Goal: Information Seeking & Learning: Understand process/instructions

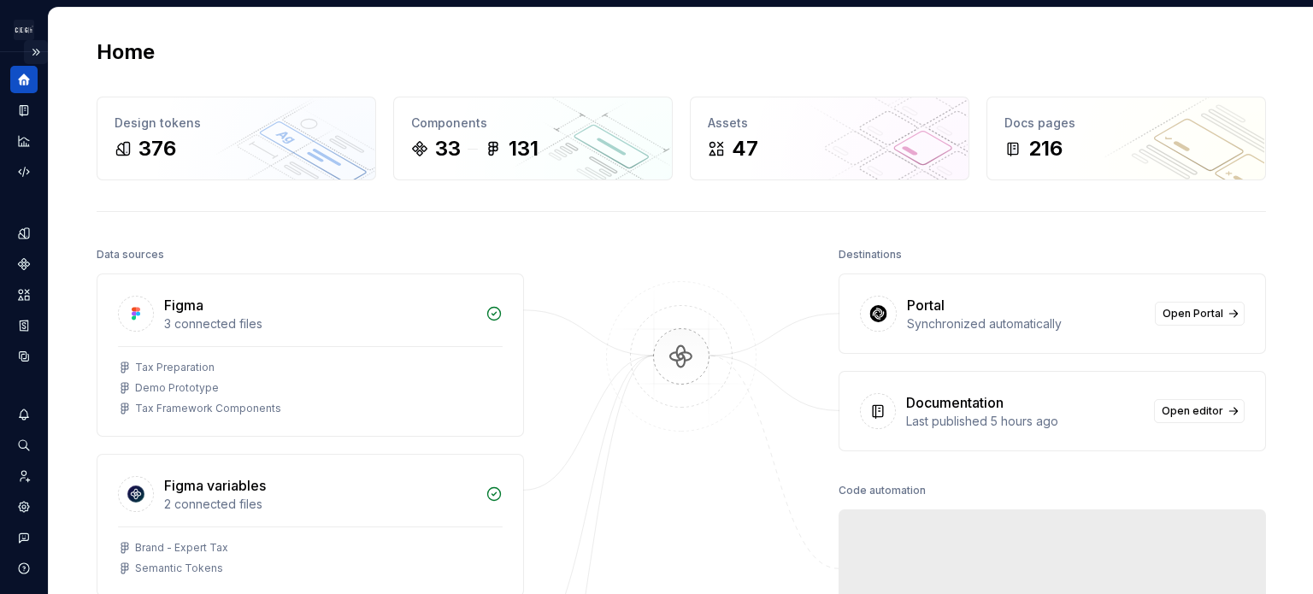
click at [26, 53] on button "Expand sidebar" at bounding box center [36, 52] width 24 height 24
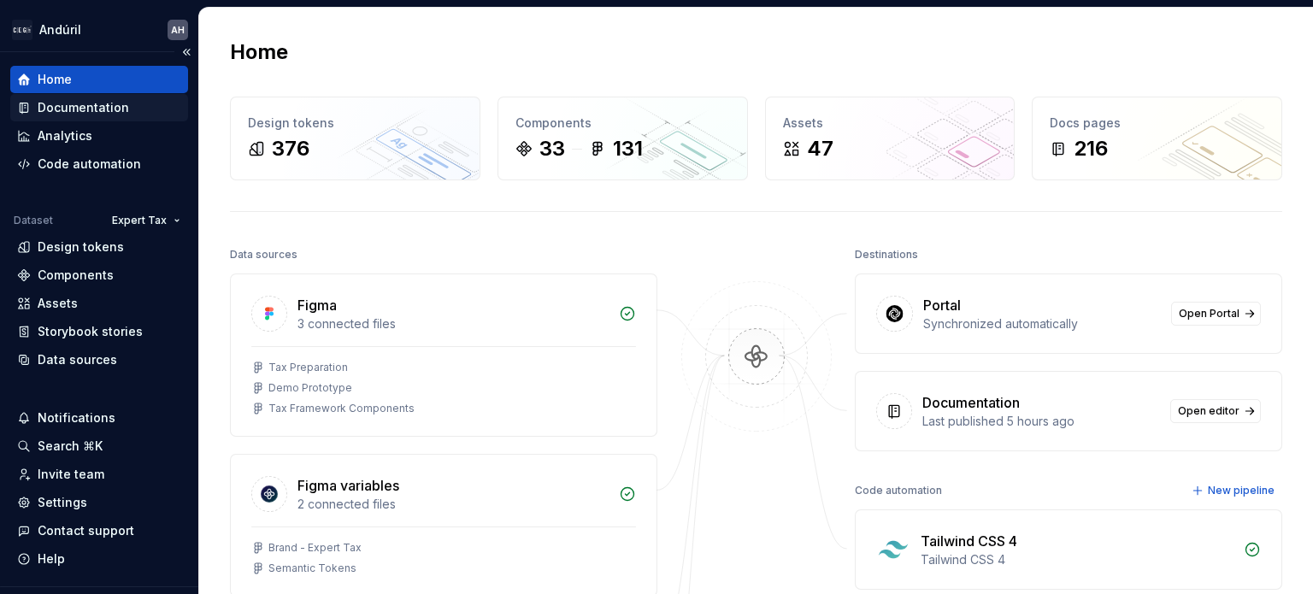
click at [100, 109] on div "Documentation" at bounding box center [83, 107] width 91 height 17
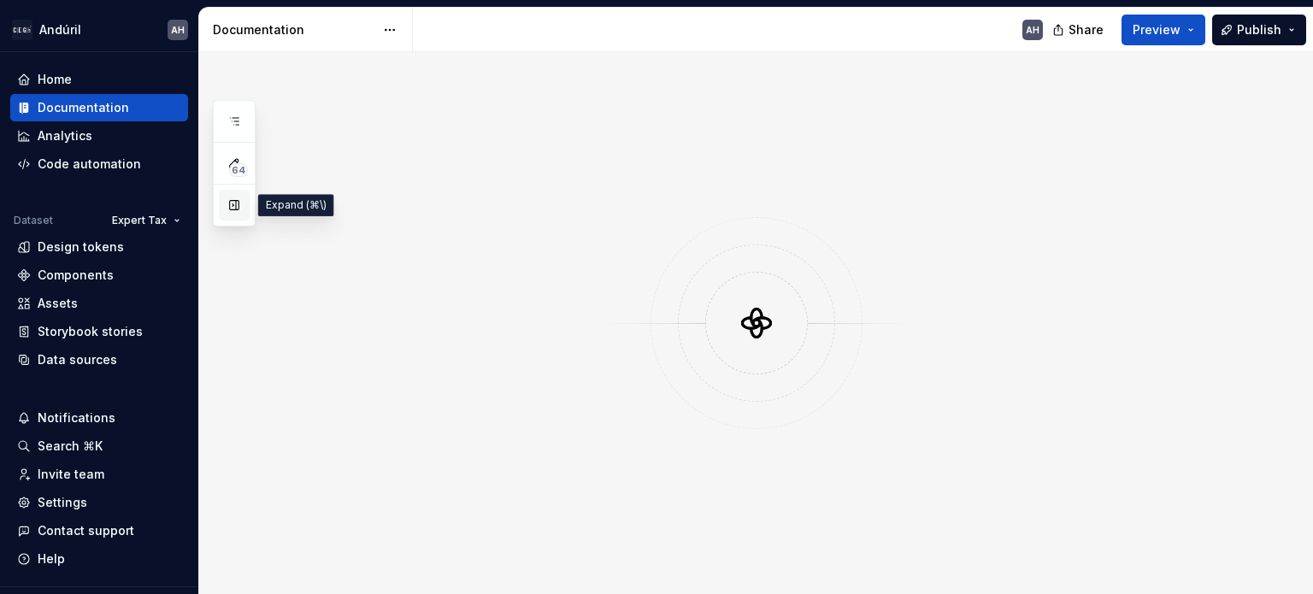
click at [239, 212] on button "button" at bounding box center [234, 205] width 31 height 31
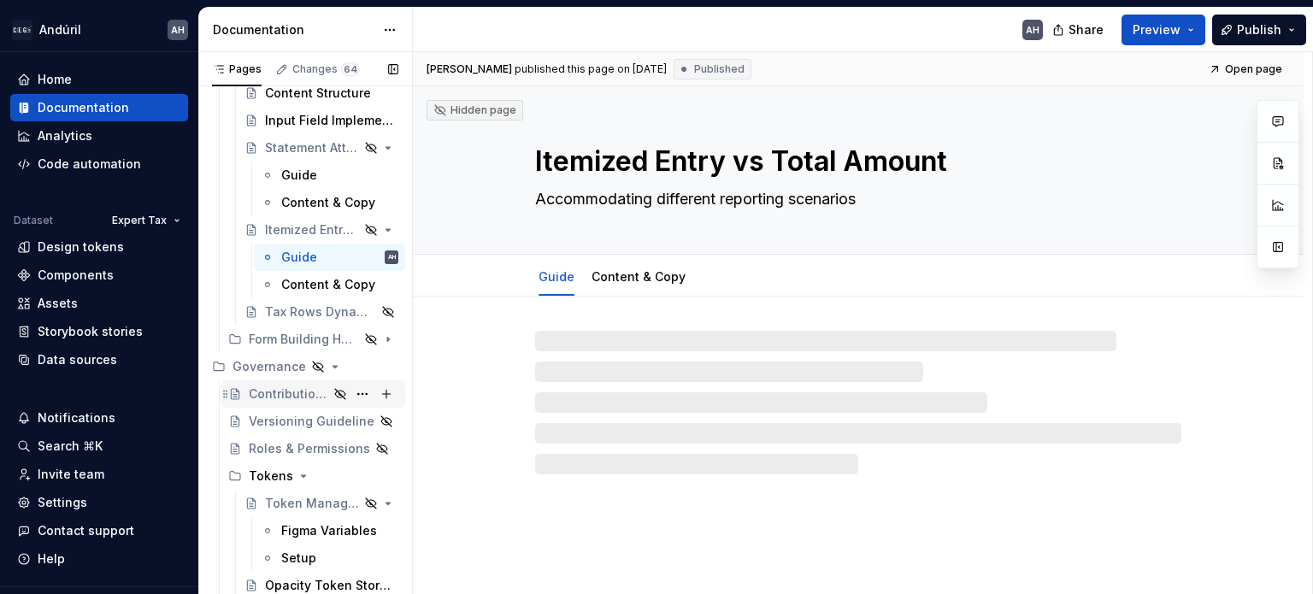
scroll to position [307, 0]
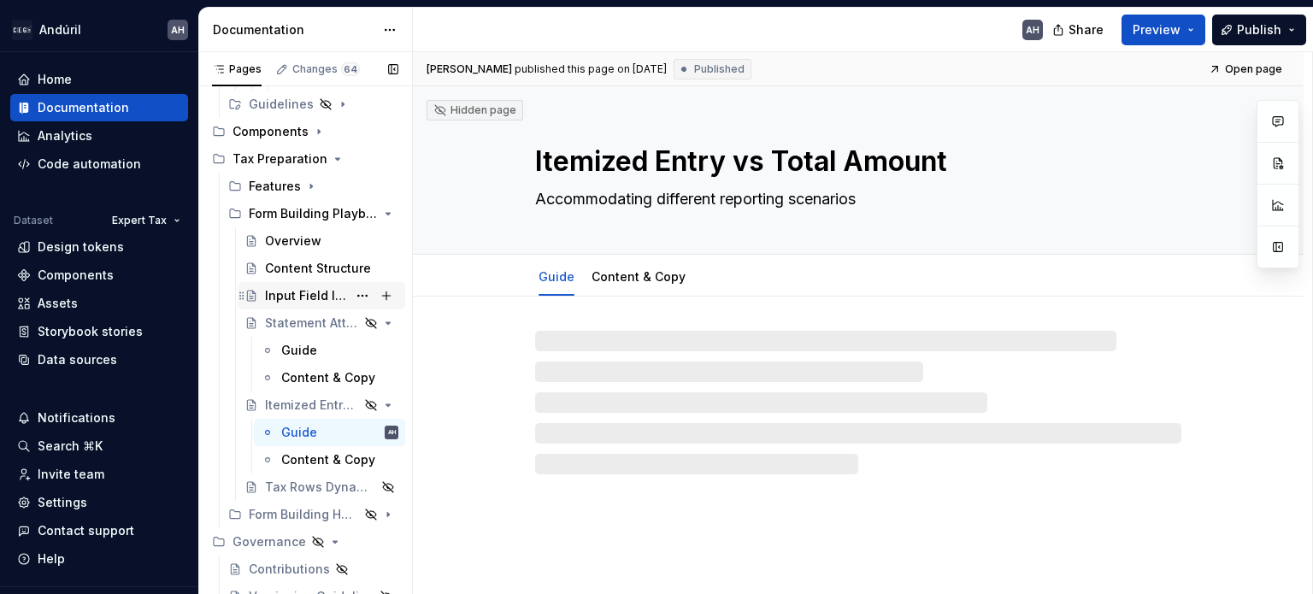
click at [262, 296] on div "Input Field Implementation" at bounding box center [322, 296] width 154 height 24
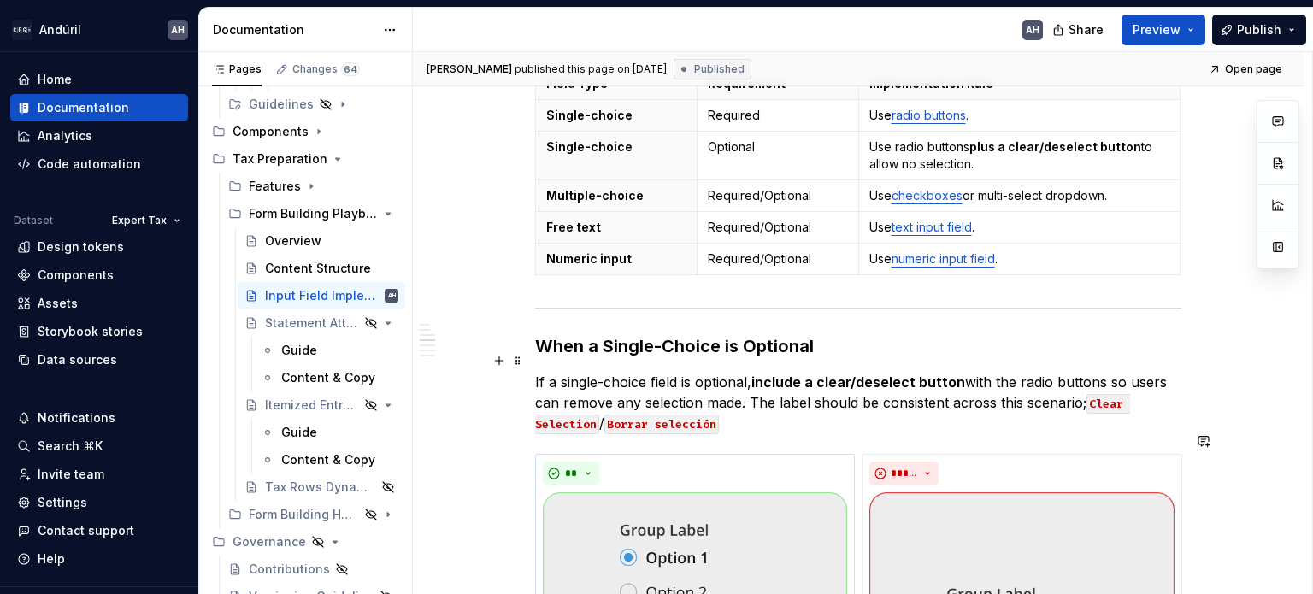
scroll to position [662, 0]
click at [555, 403] on code "Clear Selection" at bounding box center [832, 416] width 595 height 40
type textarea "*"
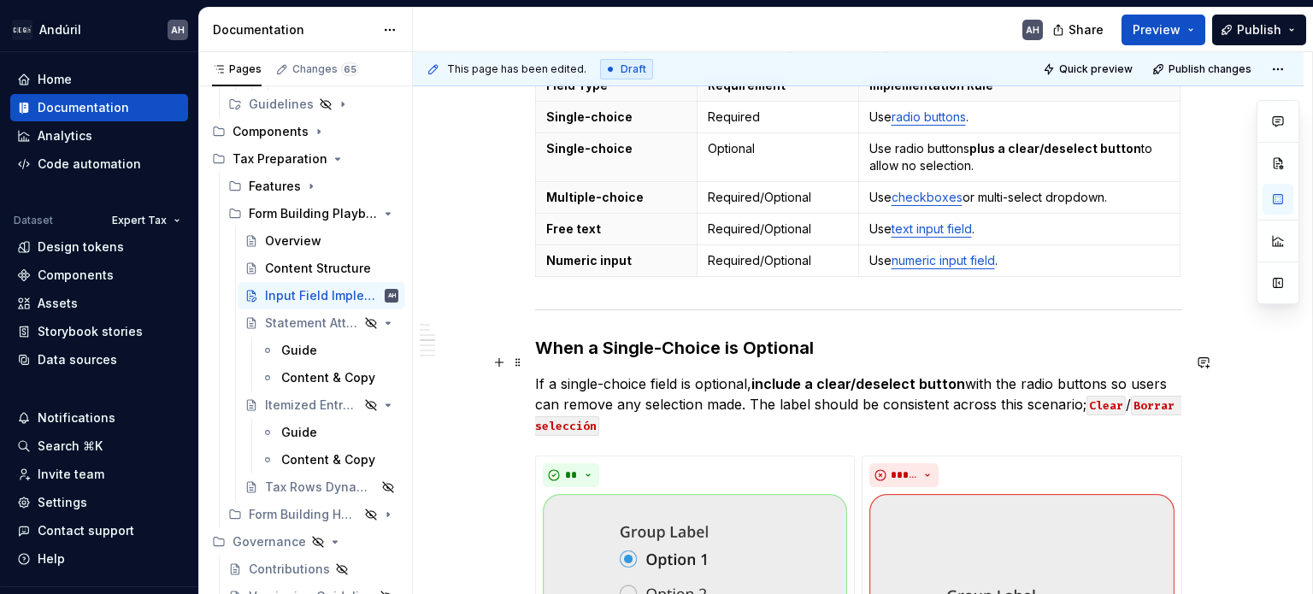
click at [628, 406] on code "Borrar selección" at bounding box center [858, 416] width 646 height 40
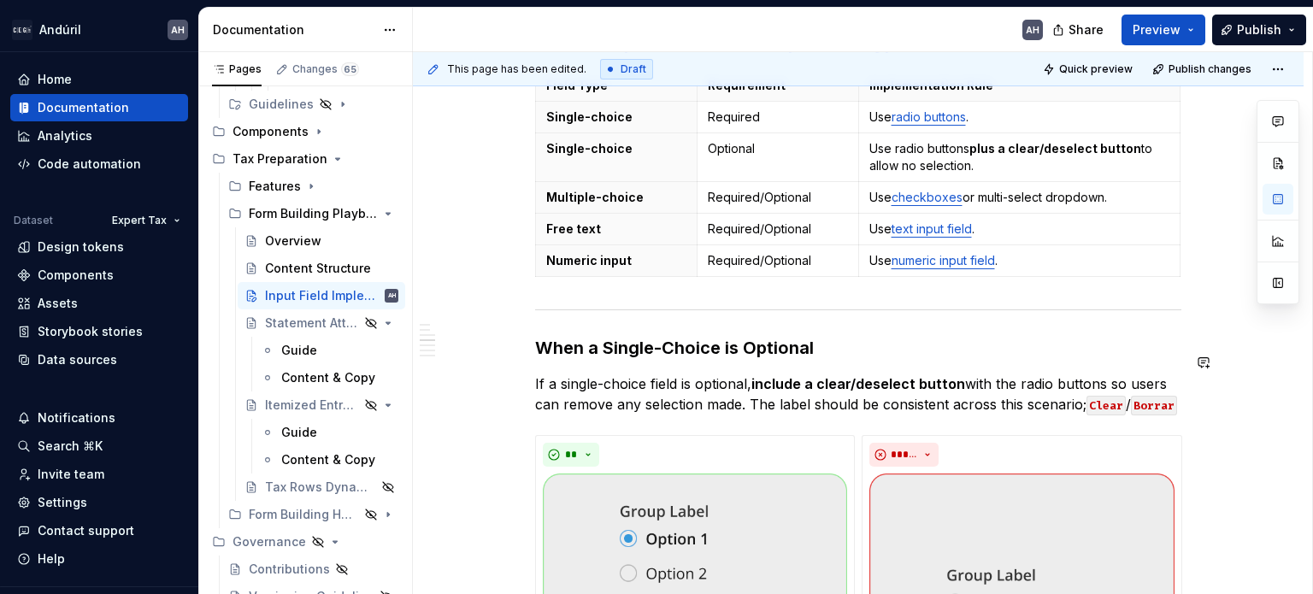
click at [628, 406] on p "If a single-choice field is optional, include a clear/deselect button with the …" at bounding box center [858, 394] width 646 height 41
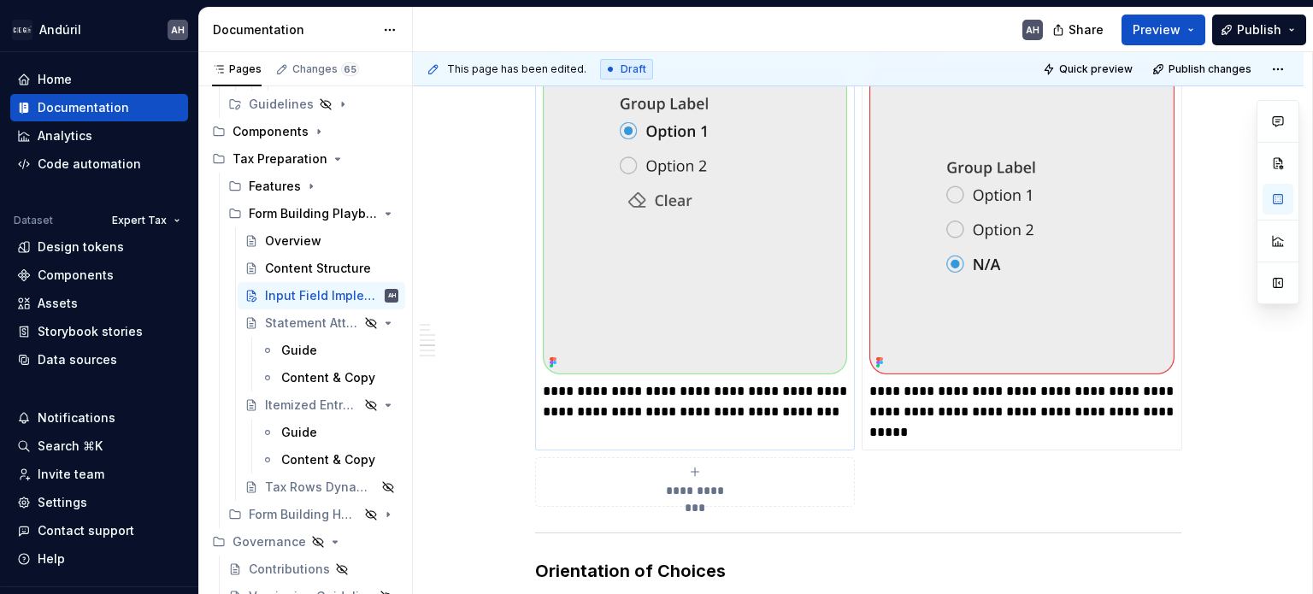
scroll to position [1098, 0]
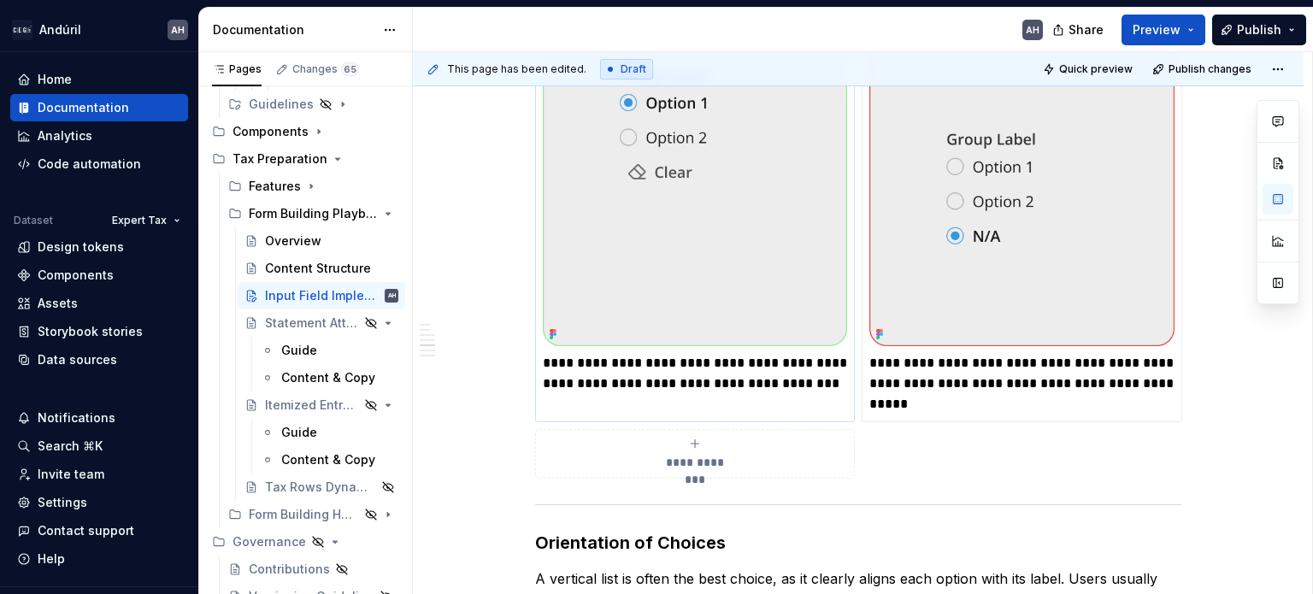
click at [715, 377] on p "**********" at bounding box center [695, 373] width 304 height 41
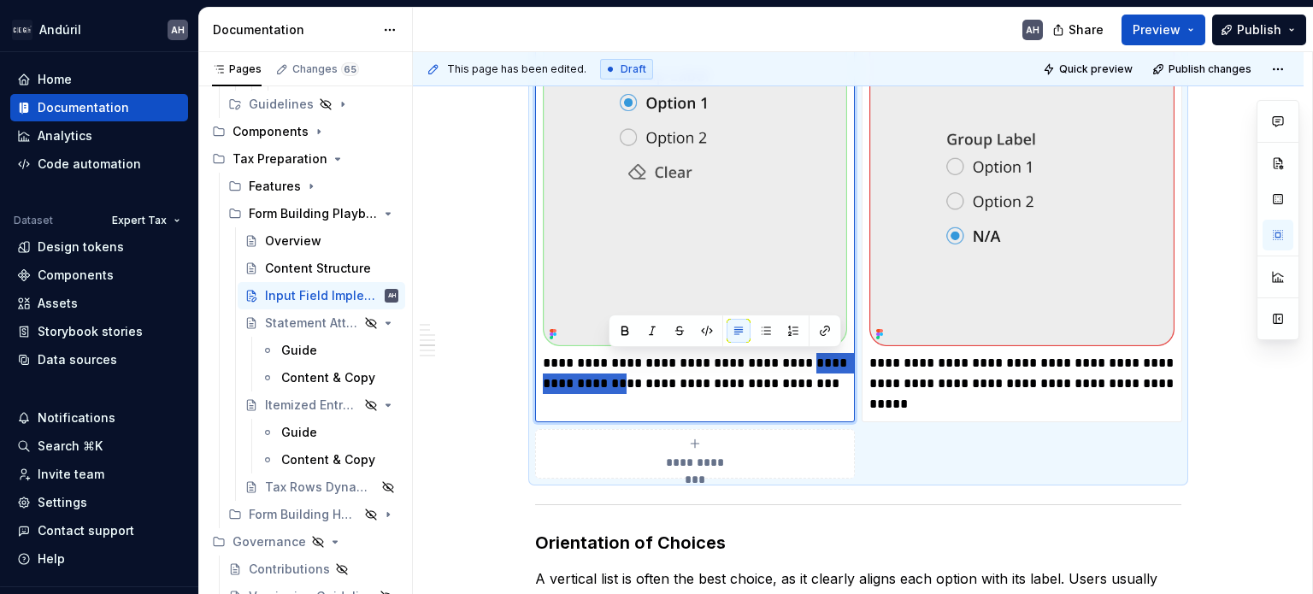
drag, startPoint x: 797, startPoint y: 363, endPoint x: 606, endPoint y: 389, distance: 192.4
click at [606, 389] on p "**********" at bounding box center [695, 373] width 304 height 41
type textarea "*"
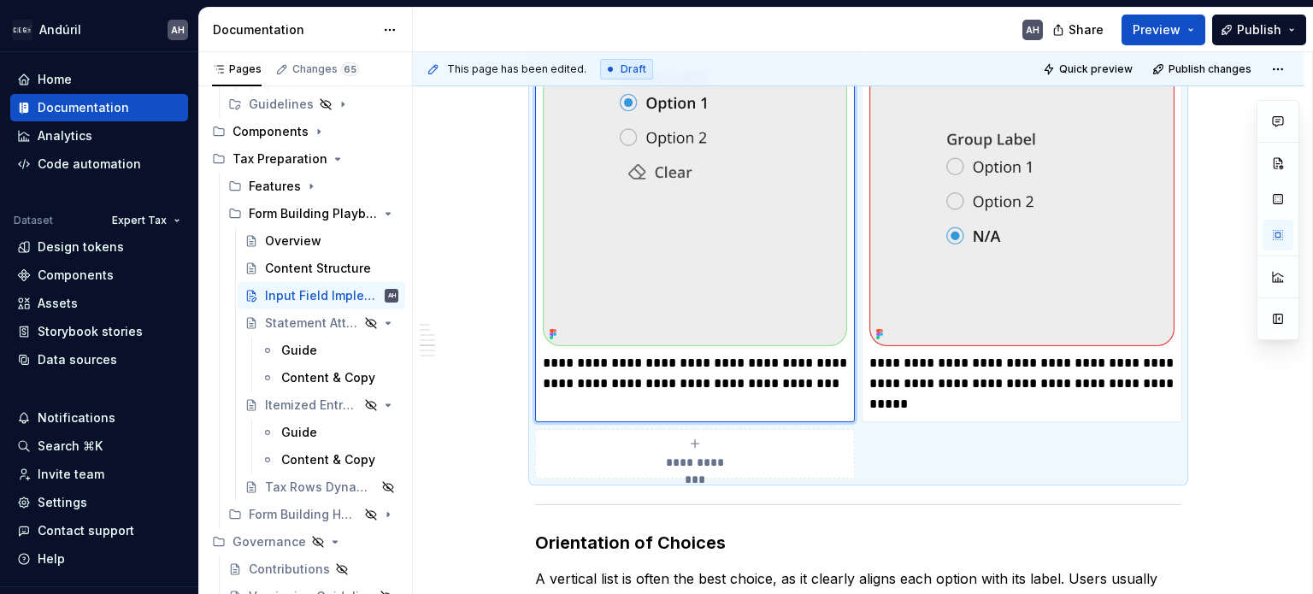
click at [588, 380] on p "**********" at bounding box center [695, 373] width 304 height 41
click at [938, 379] on p "**********" at bounding box center [1022, 384] width 304 height 62
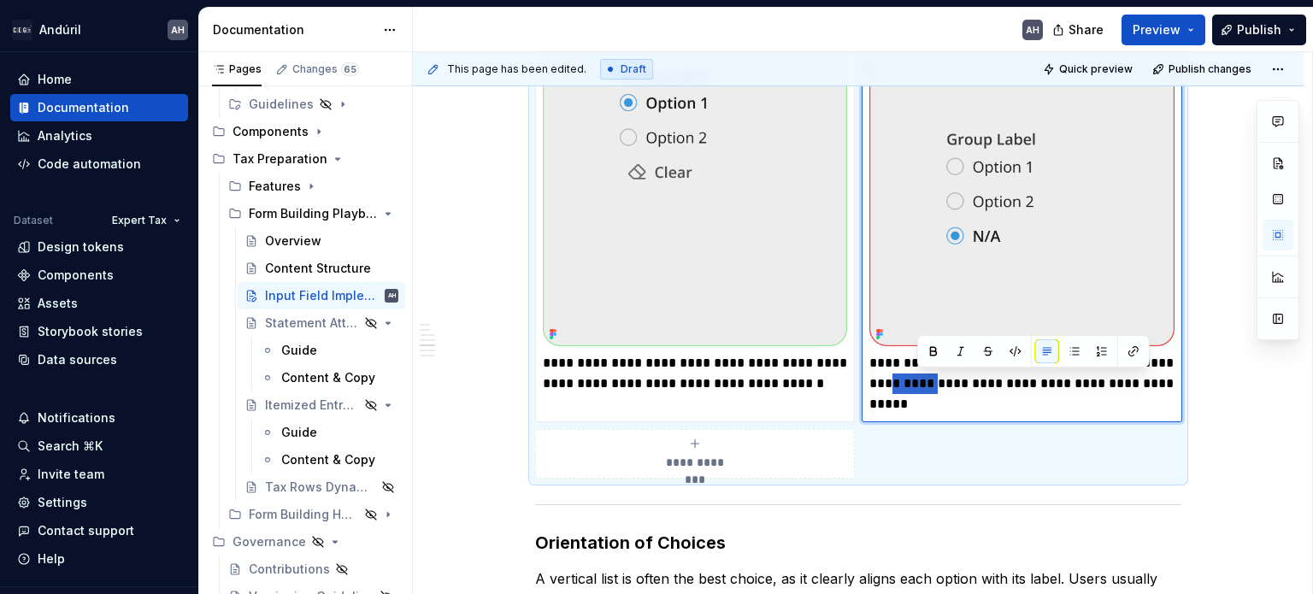
click at [938, 379] on p "**********" at bounding box center [1022, 384] width 304 height 62
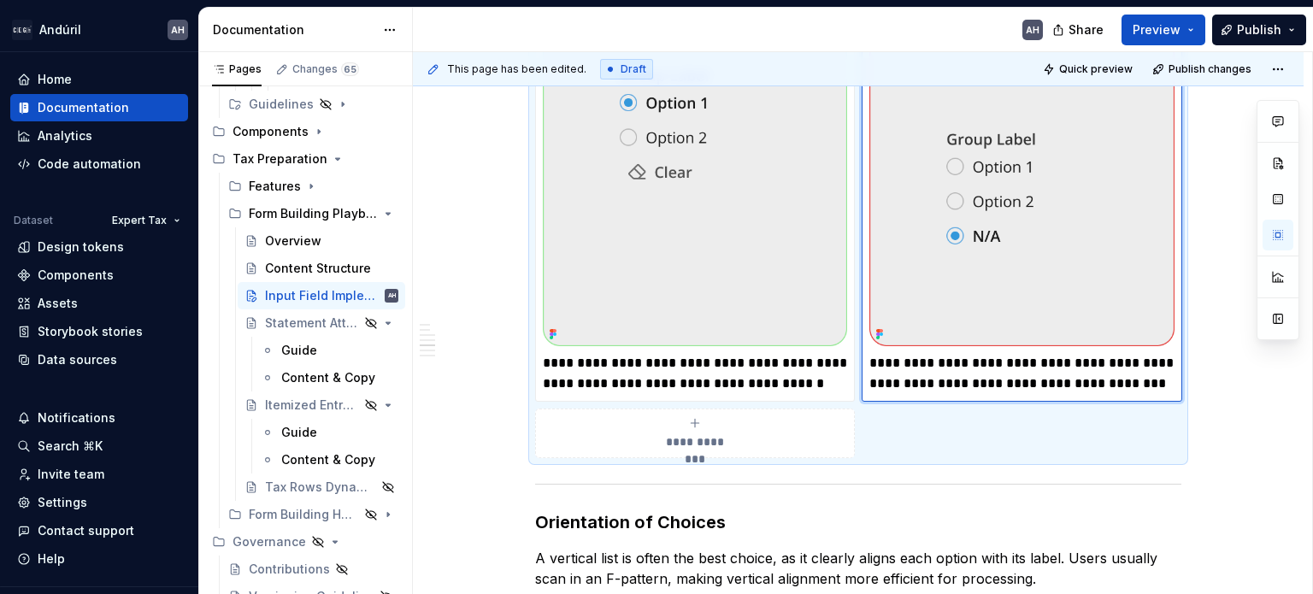
type textarea "*"
click at [1152, 382] on p "**********" at bounding box center [1022, 373] width 304 height 41
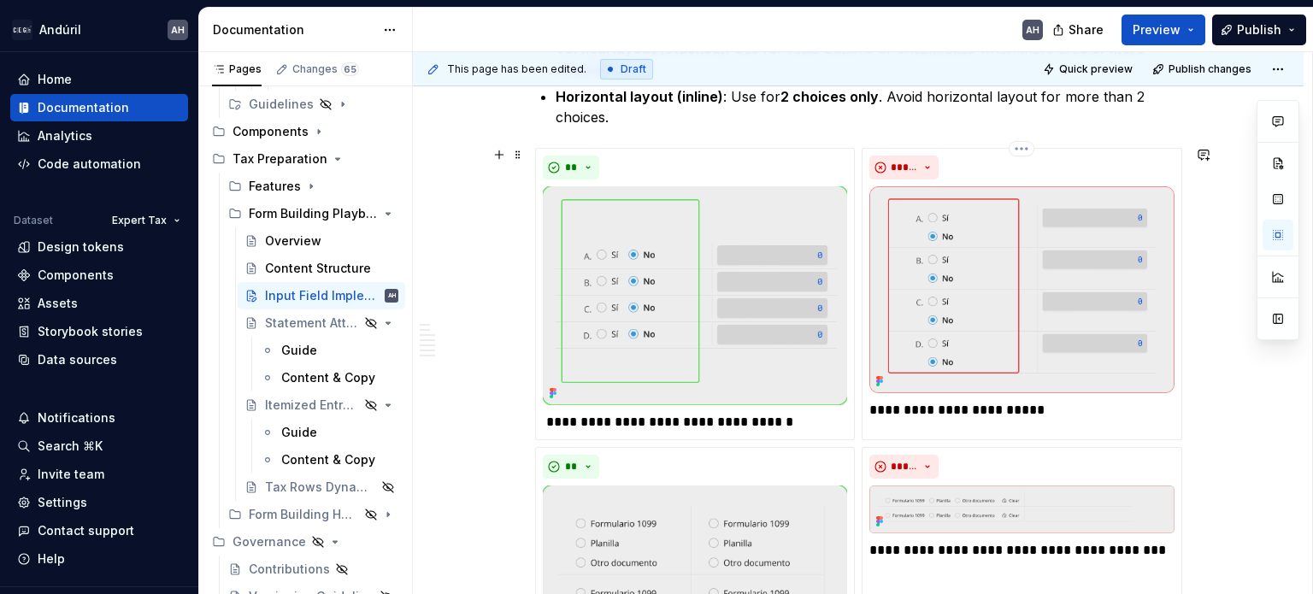
scroll to position [1722, 0]
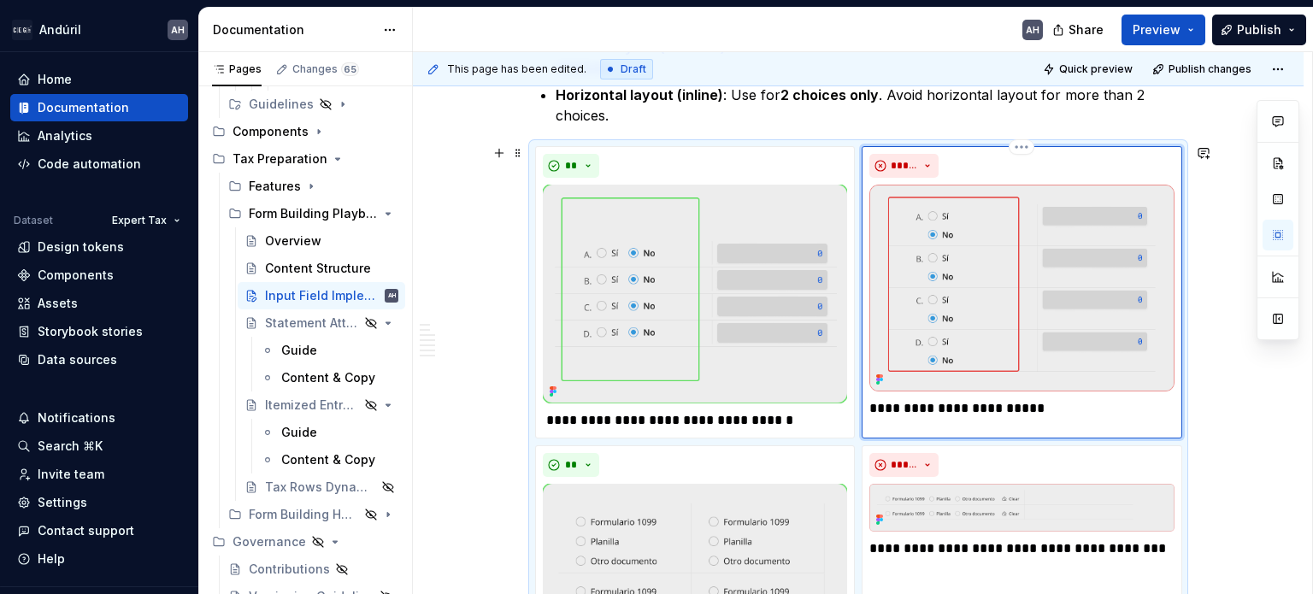
click at [1057, 430] on div "**********" at bounding box center [1022, 292] width 320 height 292
click at [1068, 411] on p "**********" at bounding box center [1022, 408] width 304 height 21
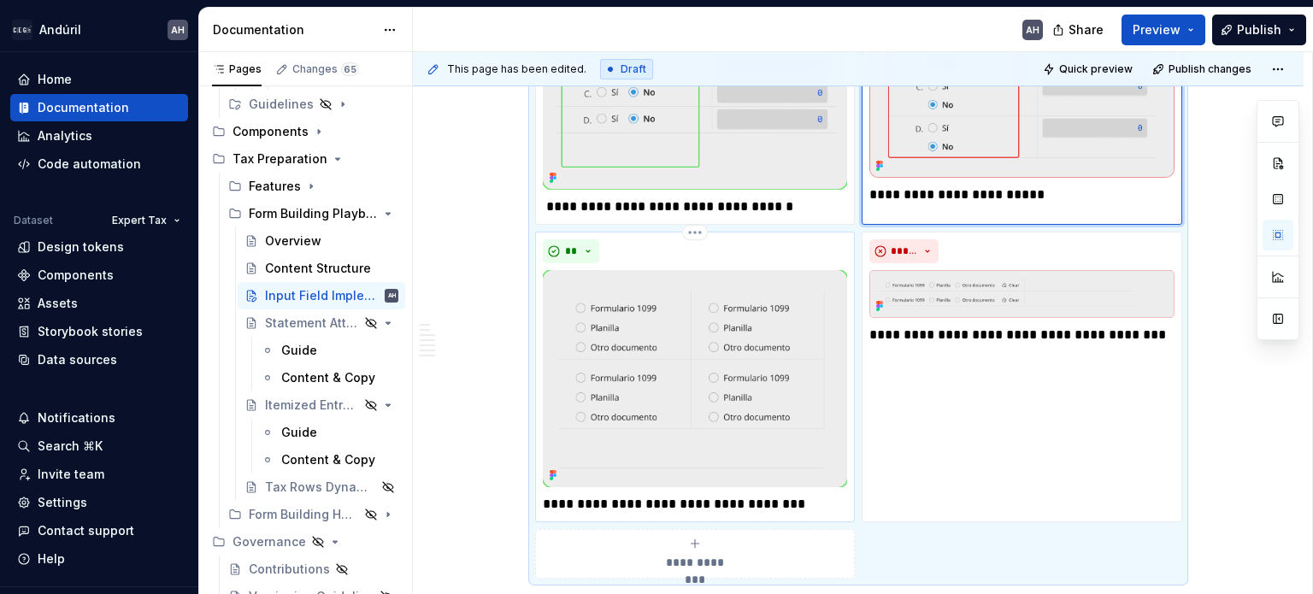
click at [610, 502] on p "**********" at bounding box center [695, 504] width 304 height 21
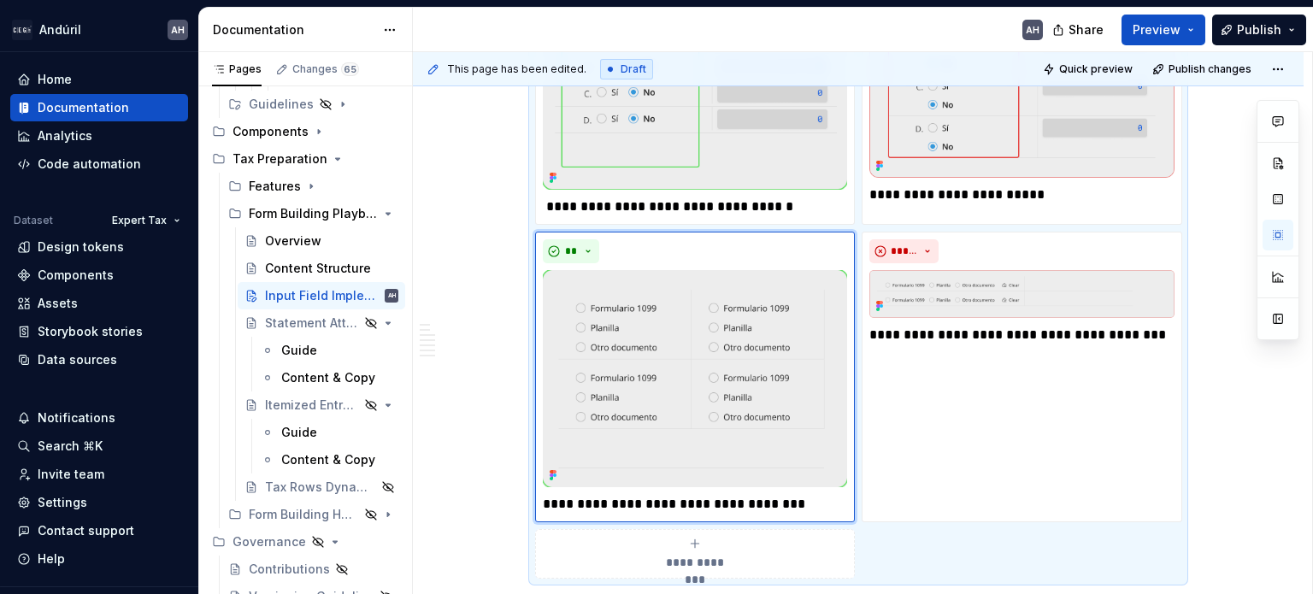
type textarea "*"
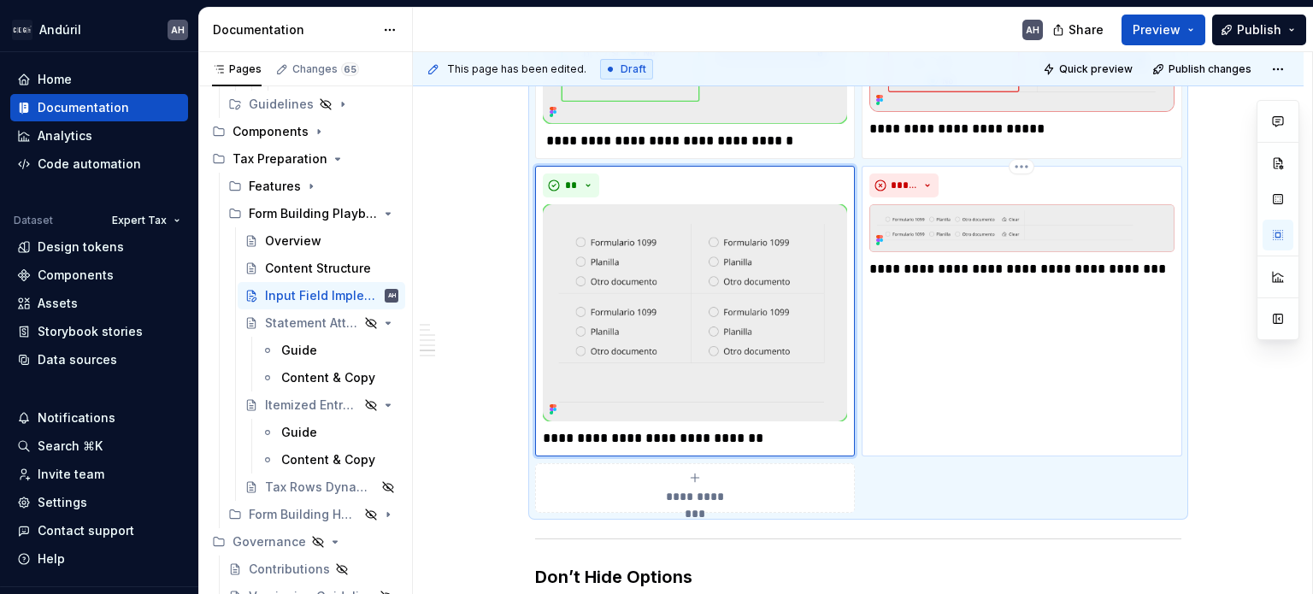
scroll to position [2004, 0]
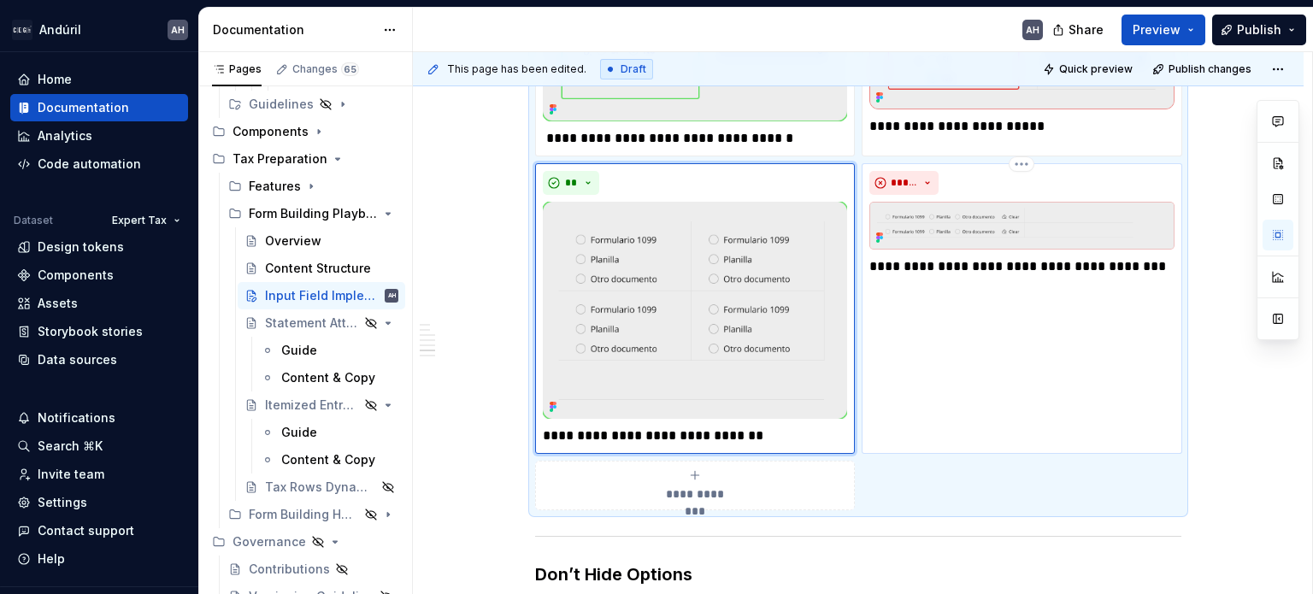
click at [923, 263] on p "**********" at bounding box center [1022, 266] width 304 height 21
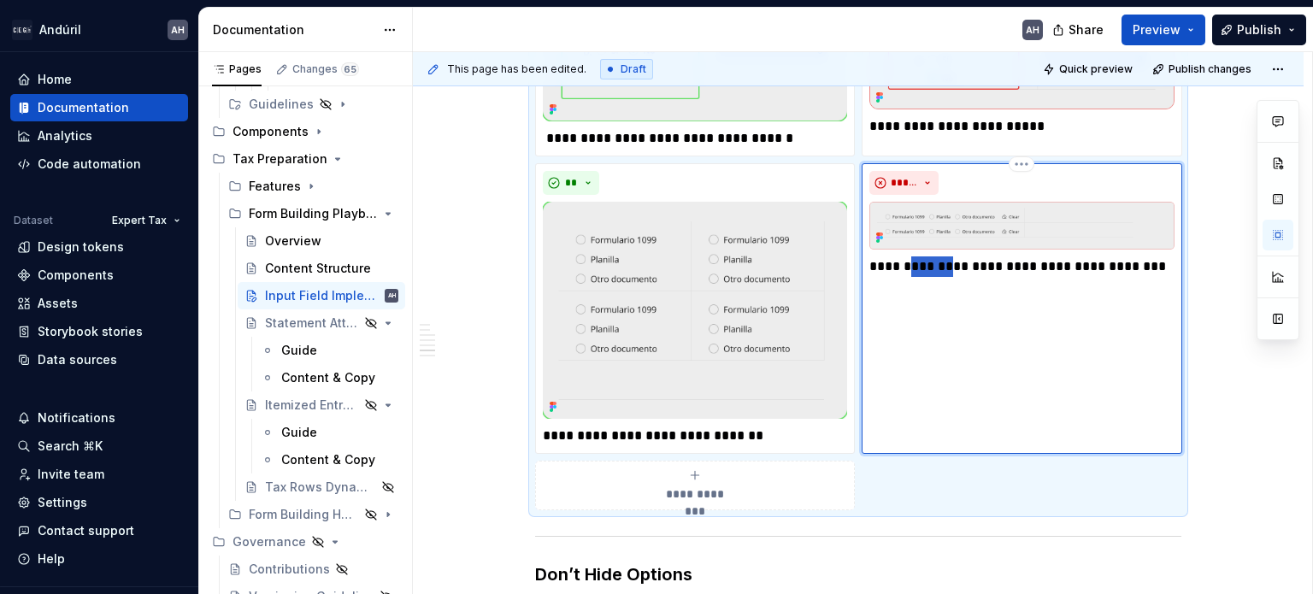
click at [923, 263] on p "**********" at bounding box center [1022, 266] width 304 height 21
type textarea "*"
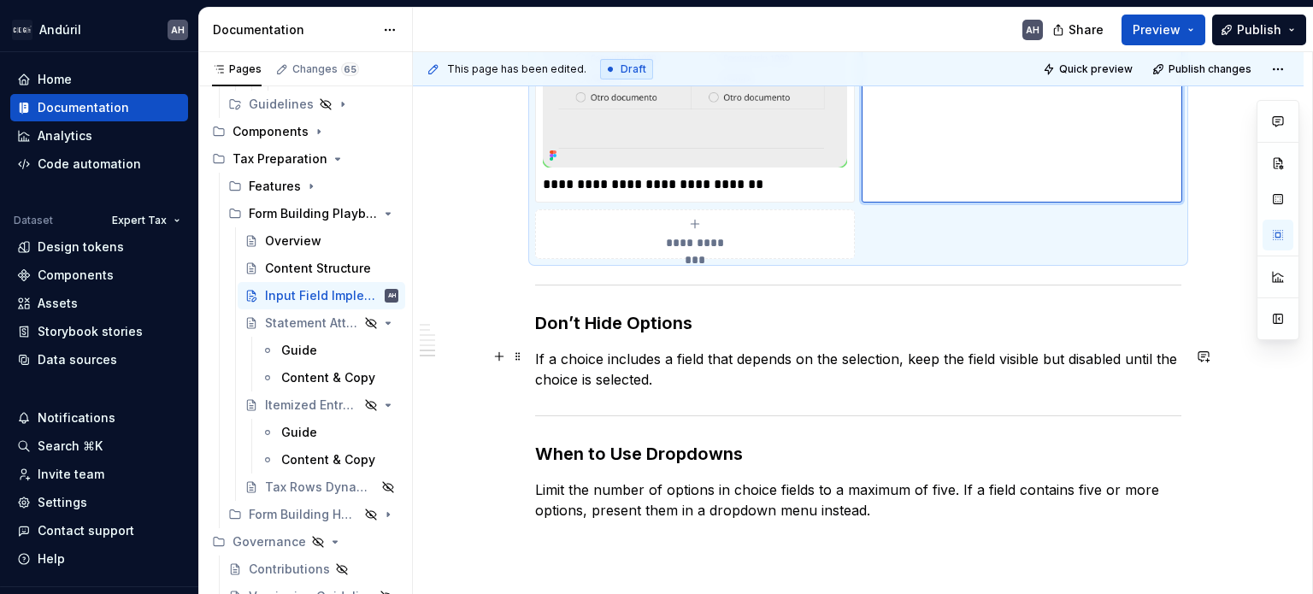
scroll to position [2294, 0]
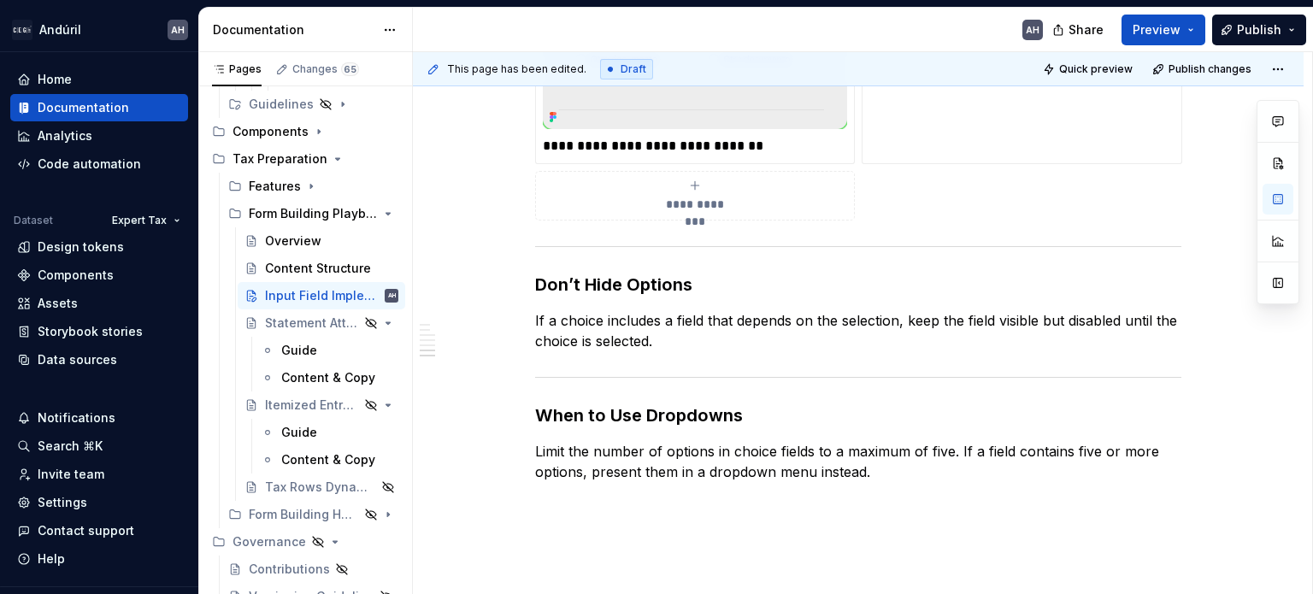
scroll to position [2067, 0]
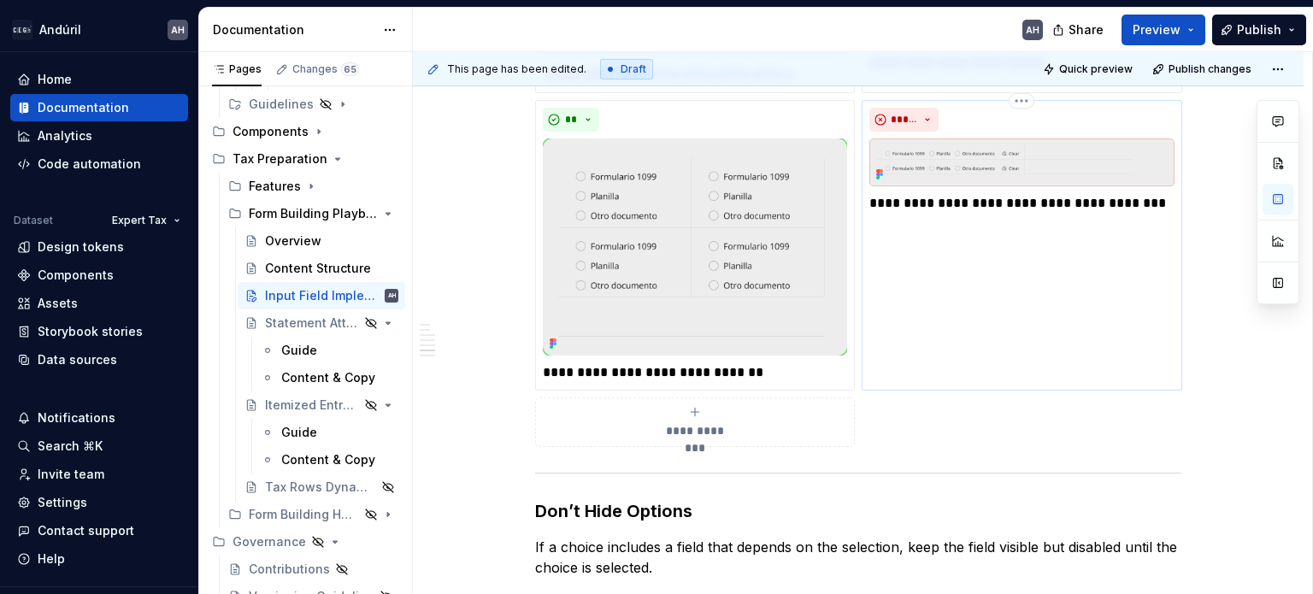
click at [935, 193] on p "**********" at bounding box center [1022, 203] width 304 height 21
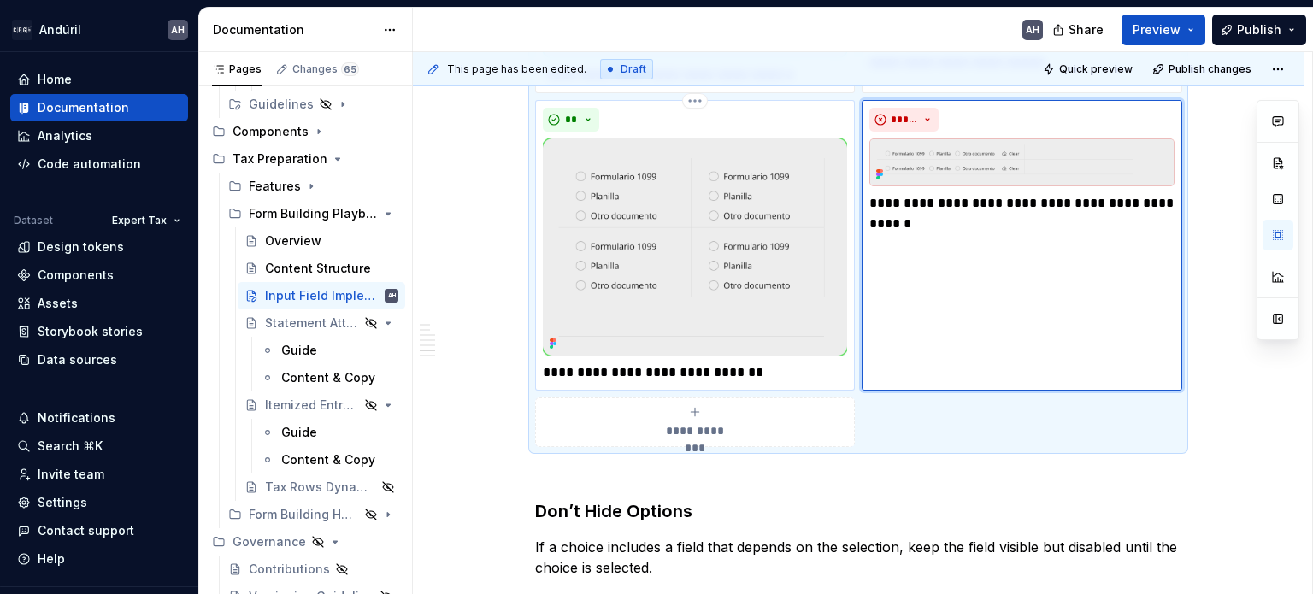
click at [747, 375] on p "**********" at bounding box center [695, 373] width 304 height 21
type textarea "*"
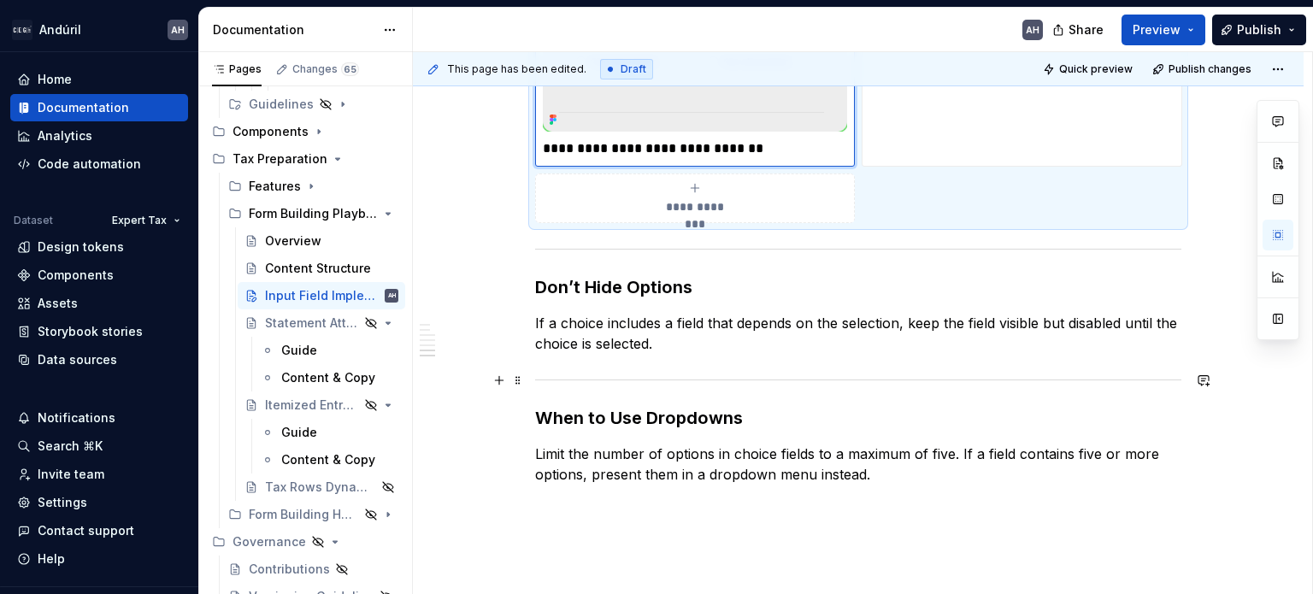
scroll to position [2292, 0]
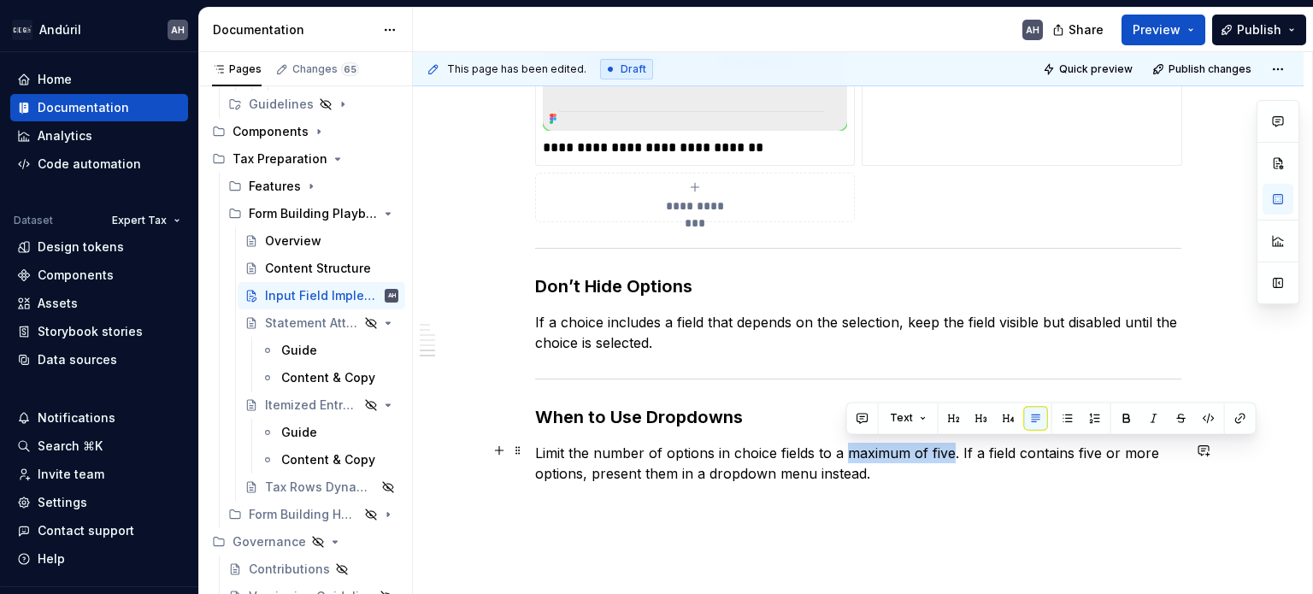
drag, startPoint x: 949, startPoint y: 447, endPoint x: 845, endPoint y: 444, distance: 104.4
click at [845, 444] on p "Limit the number of options in choice fields to a maximum of five. If a field c…" at bounding box center [858, 463] width 646 height 41
click at [954, 466] on p "Limit the number of options in choice fields to a maximum of five . If a field …" at bounding box center [858, 463] width 646 height 41
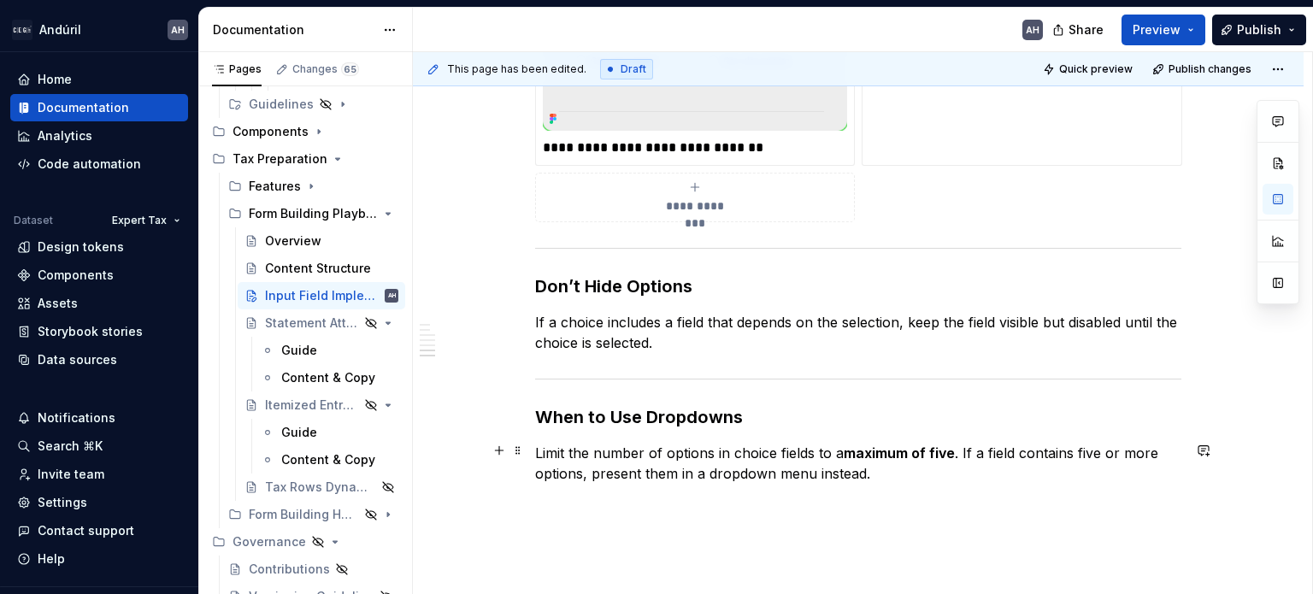
click at [1094, 448] on p "Limit the number of options in choice fields to a maximum of five . If a field …" at bounding box center [858, 463] width 646 height 41
click at [798, 469] on p "Limit the number of options in choice fields to a maximum of five . If a field …" at bounding box center [858, 463] width 646 height 41
click at [752, 469] on p "Limit the number of options in choice fields to a maximum of five . If a field …" at bounding box center [858, 463] width 646 height 41
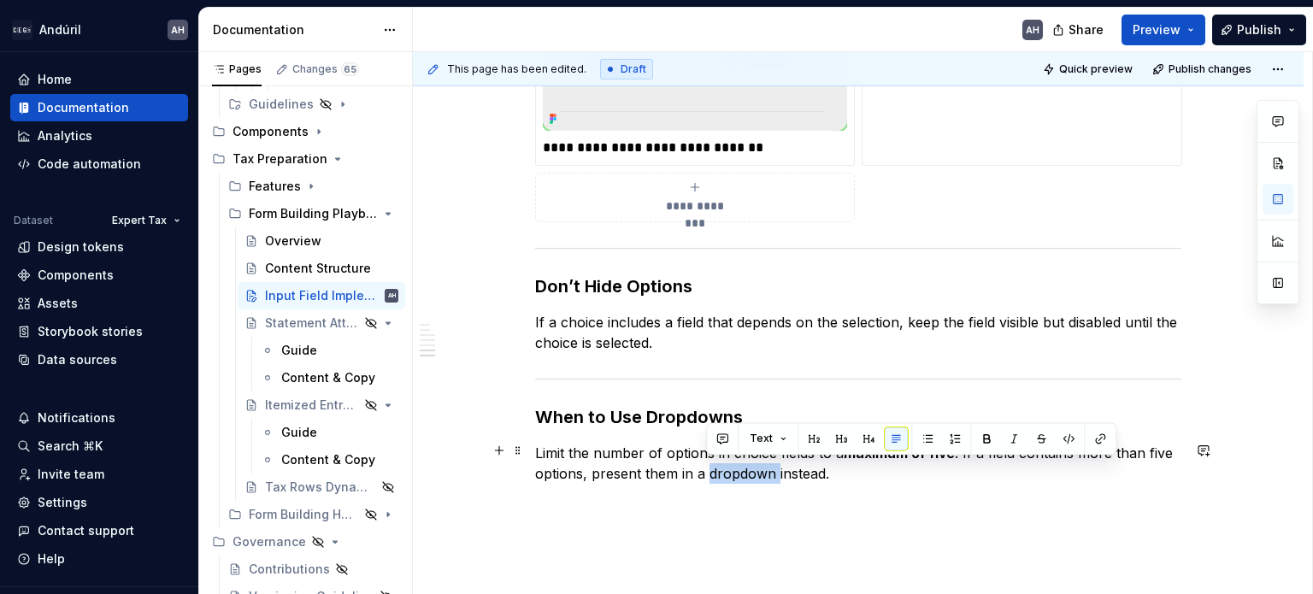
click at [752, 469] on p "Limit the number of options in choice fields to a maximum of five . If a field …" at bounding box center [858, 463] width 646 height 41
click at [1101, 440] on button "button" at bounding box center [1100, 439] width 24 height 24
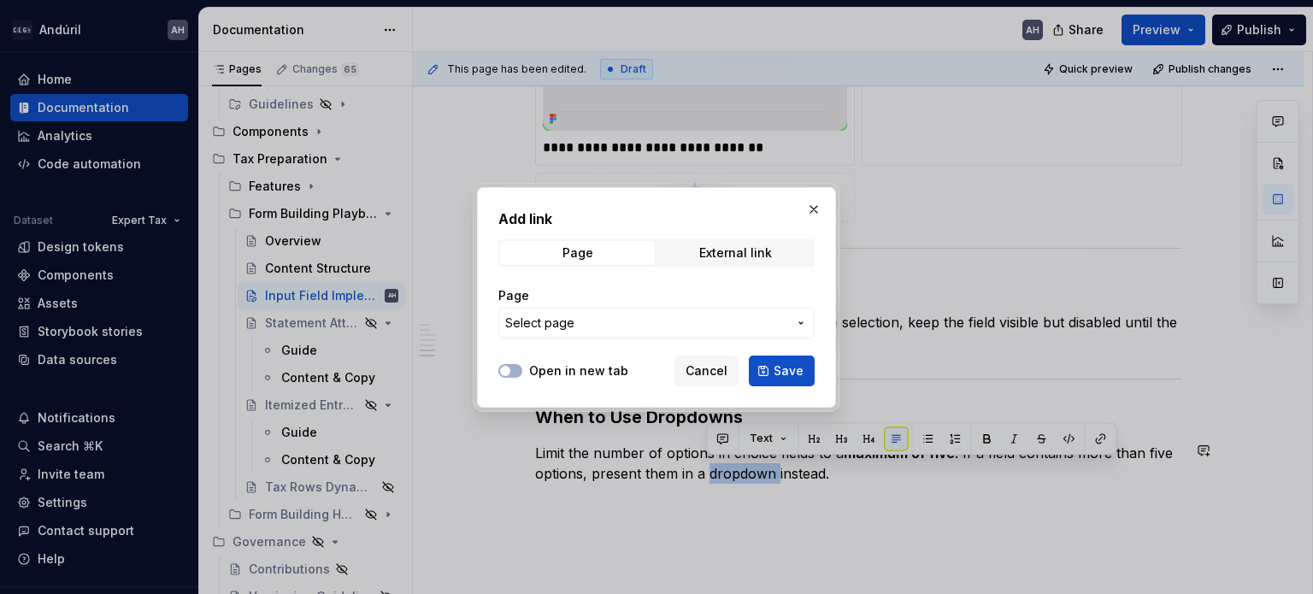
click at [597, 317] on span "Select page" at bounding box center [646, 323] width 282 height 17
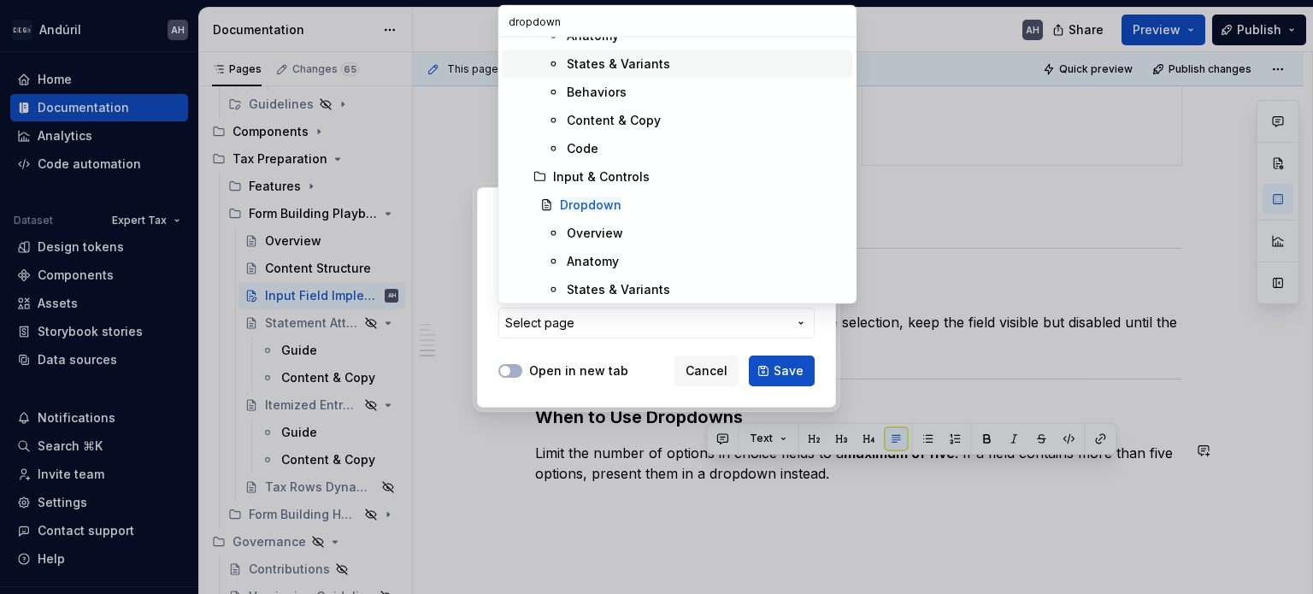
scroll to position [192, 0]
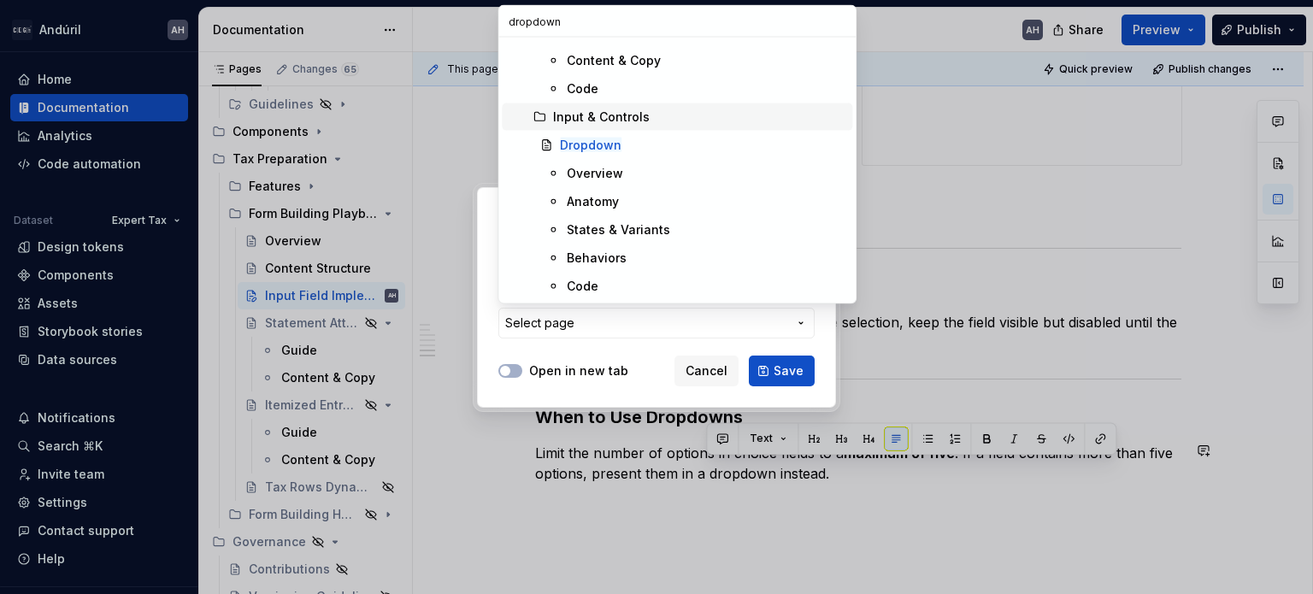
type input "dropdown"
click at [605, 127] on span "Input & Controls" at bounding box center [677, 116] width 351 height 27
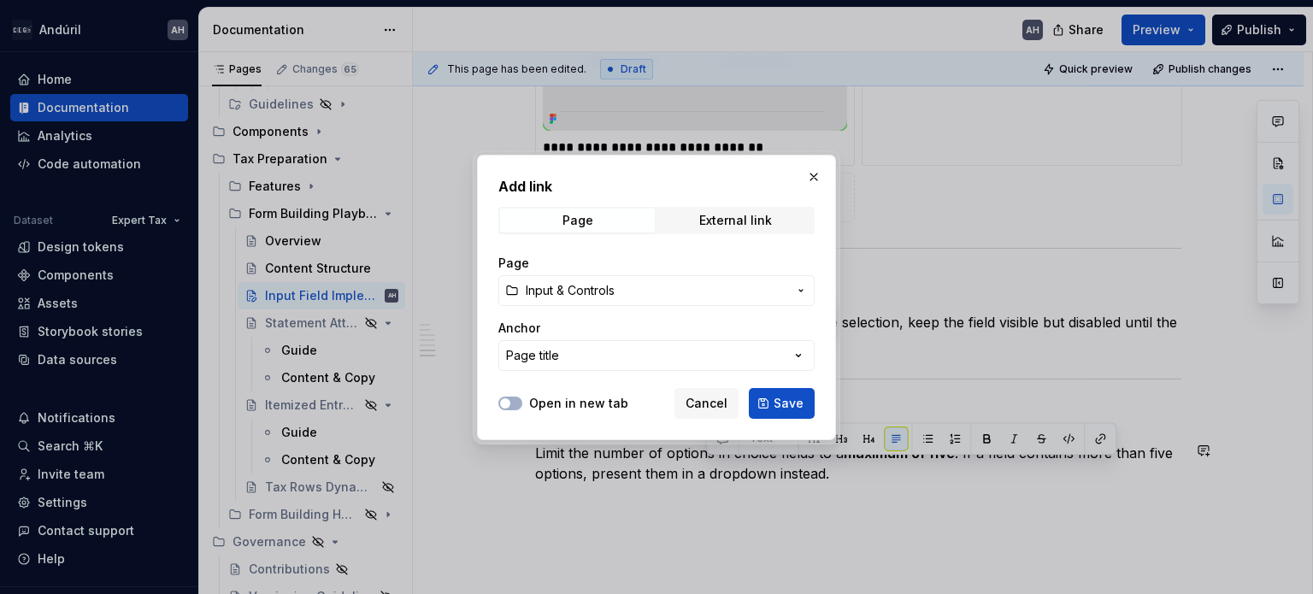
click at [595, 286] on span "Input & Controls" at bounding box center [570, 290] width 89 height 17
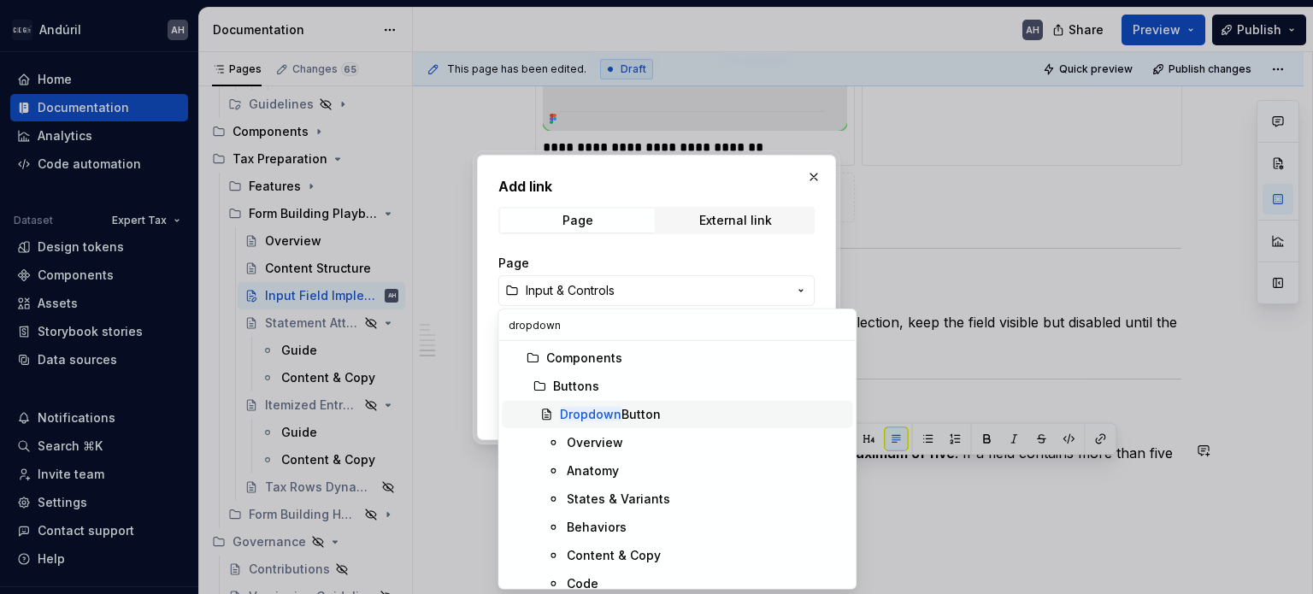
scroll to position [11, 0]
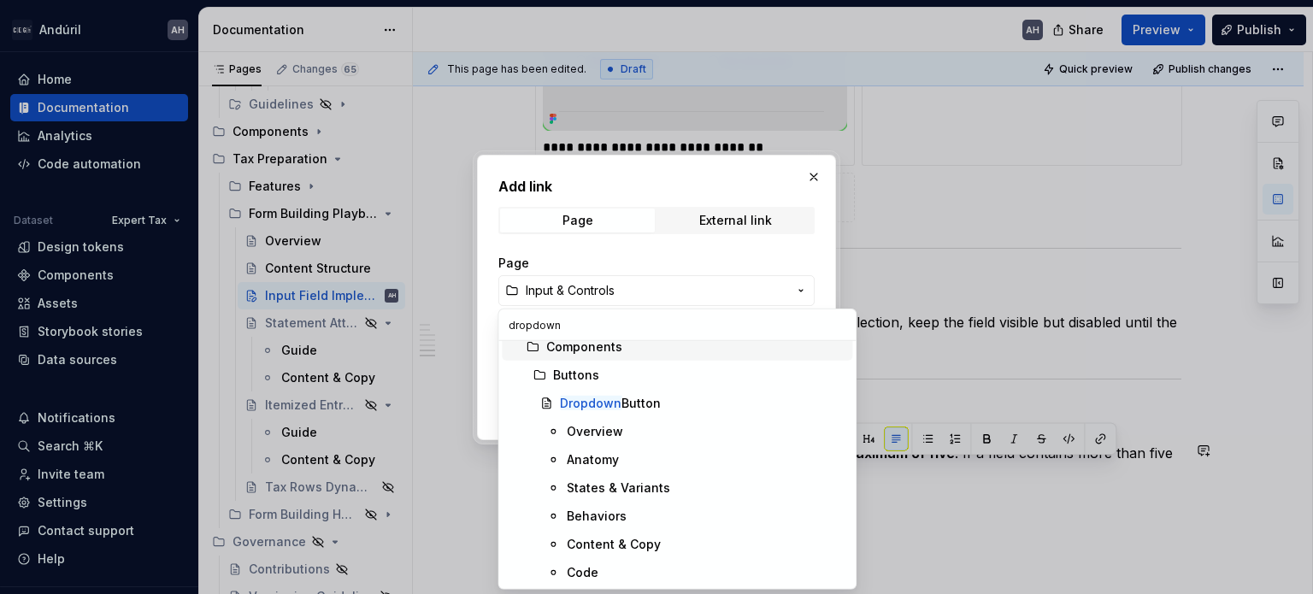
drag, startPoint x: 548, startPoint y: 324, endPoint x: 487, endPoint y: 318, distance: 61.0
click at [487, 318] on body "Andúril AH Home Documentation Analytics Code automation Dataset Expert Tax Desi…" at bounding box center [656, 297] width 1313 height 594
type input "d"
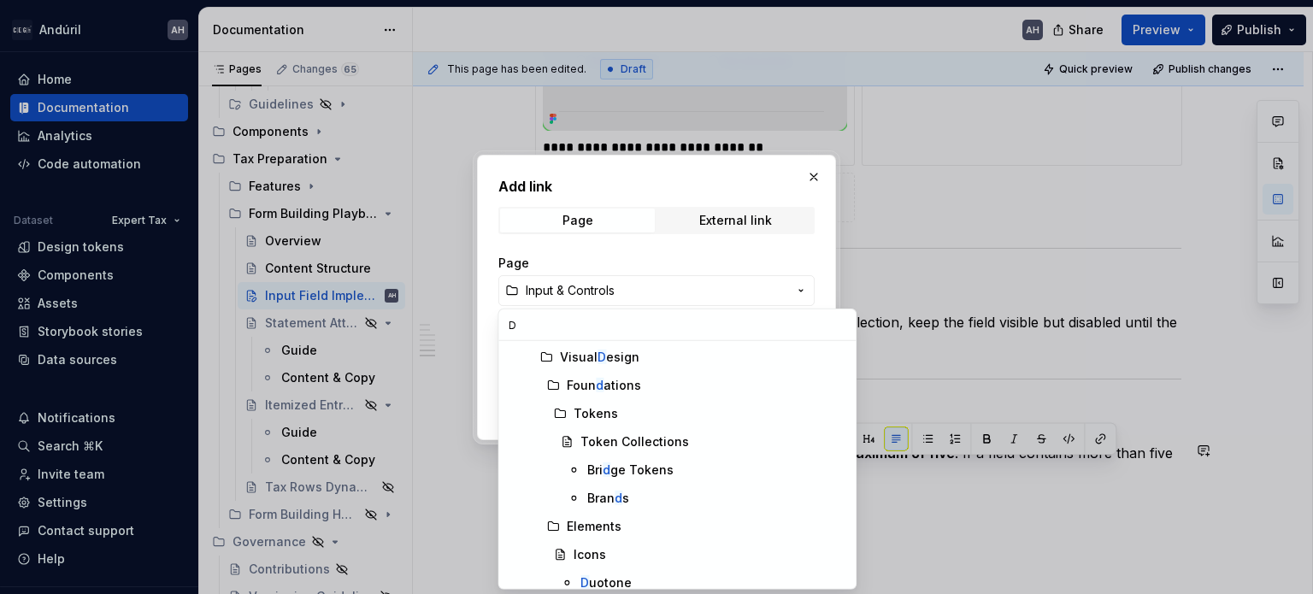
scroll to position [0, 0]
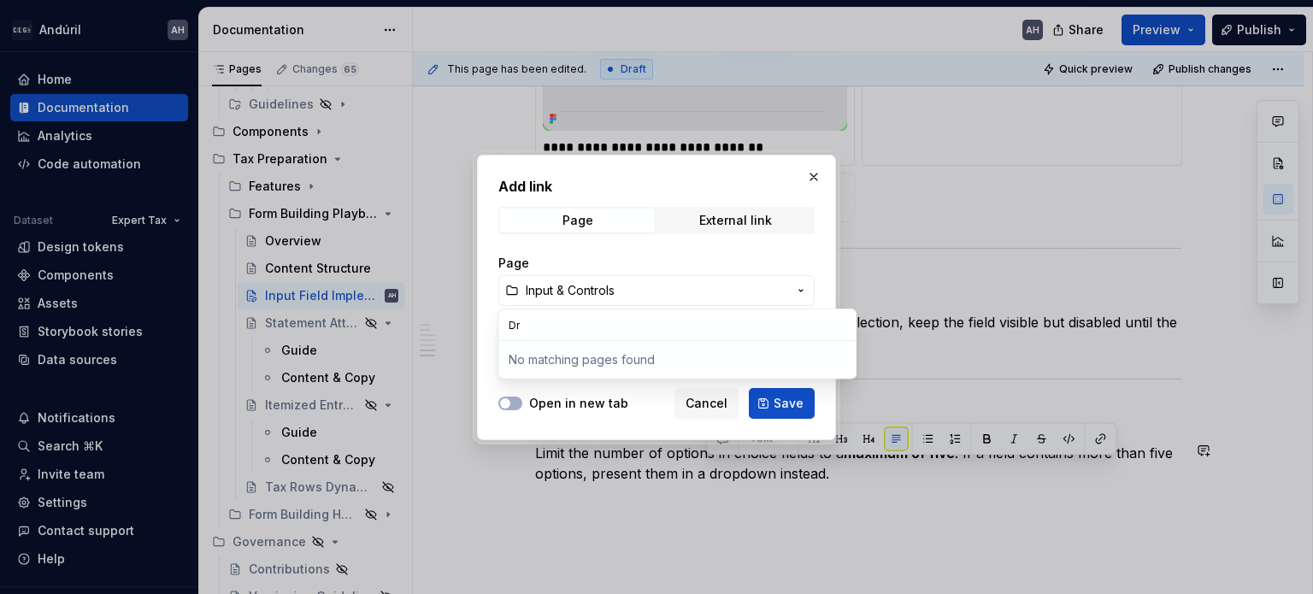
type input "D"
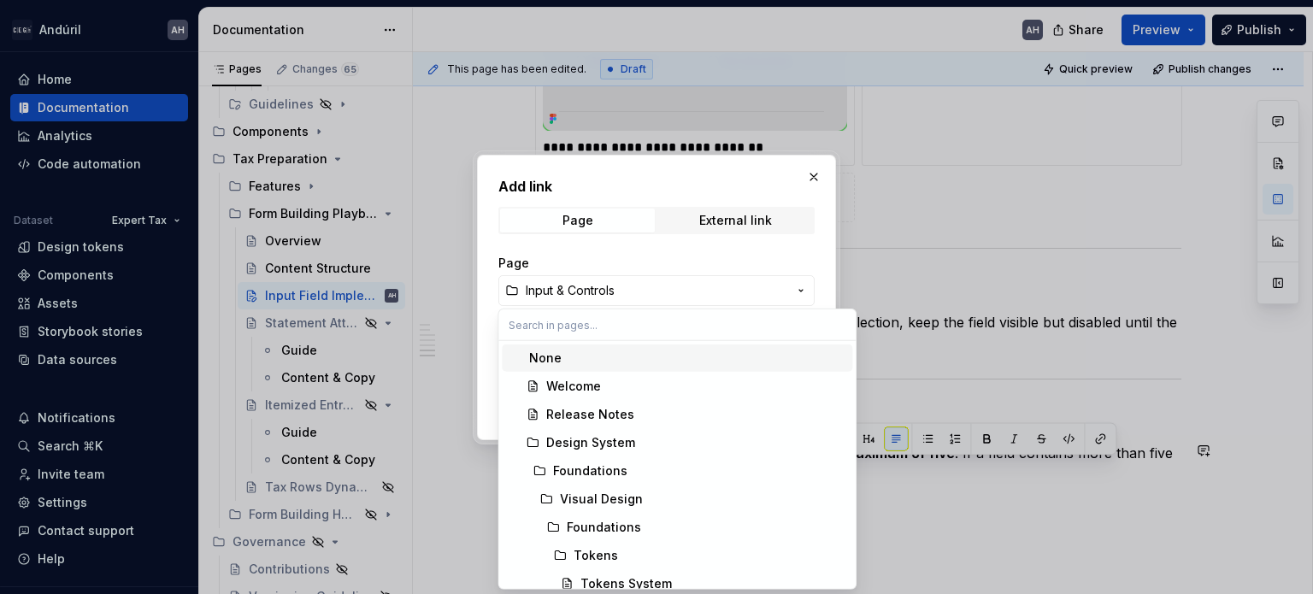
click at [590, 274] on div "Add link Page External link Page Input & Controls Anchor Page title Open in new…" at bounding box center [656, 297] width 1313 height 594
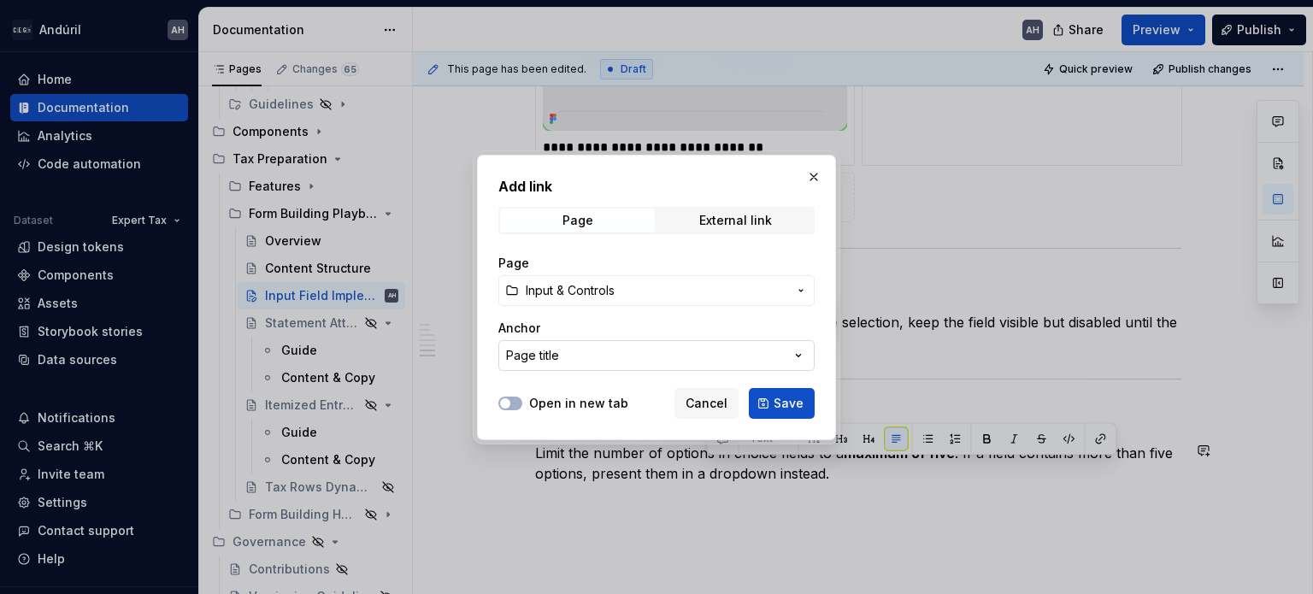
click at [573, 358] on button "Page title" at bounding box center [656, 355] width 316 height 31
click at [814, 168] on div "Add link Page External link Page Input & Controls Anchor Page title Open in new…" at bounding box center [656, 297] width 1313 height 594
click at [814, 168] on button "button" at bounding box center [814, 177] width 24 height 24
type textarea "*"
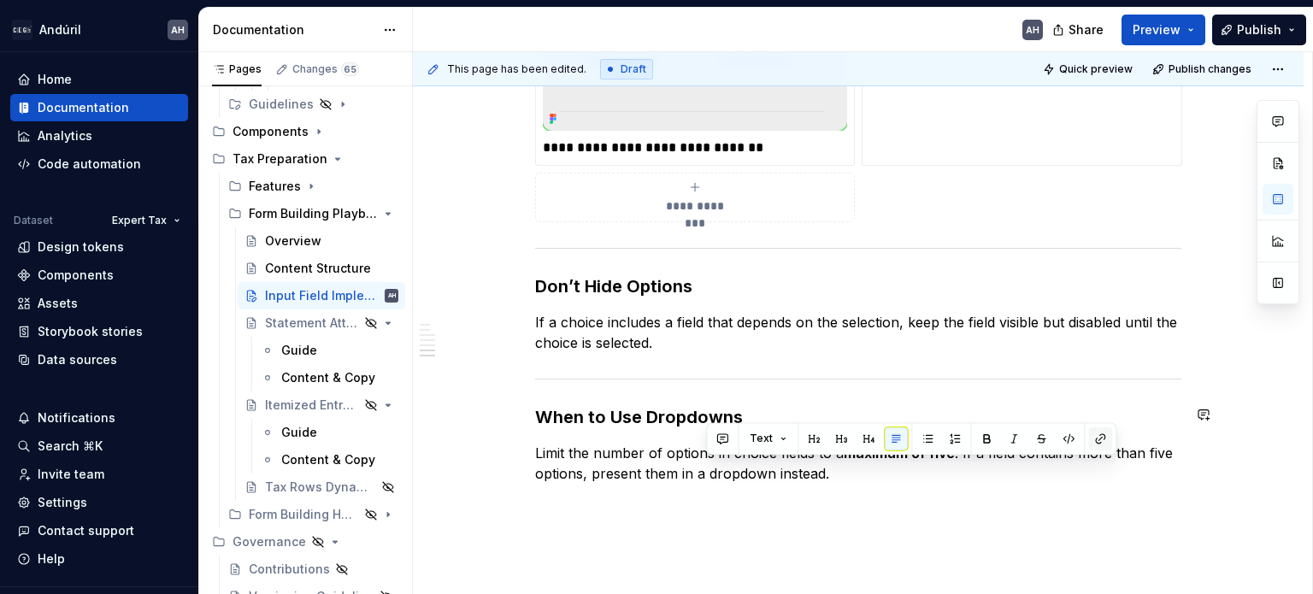
click at [1093, 436] on button "button" at bounding box center [1100, 439] width 24 height 24
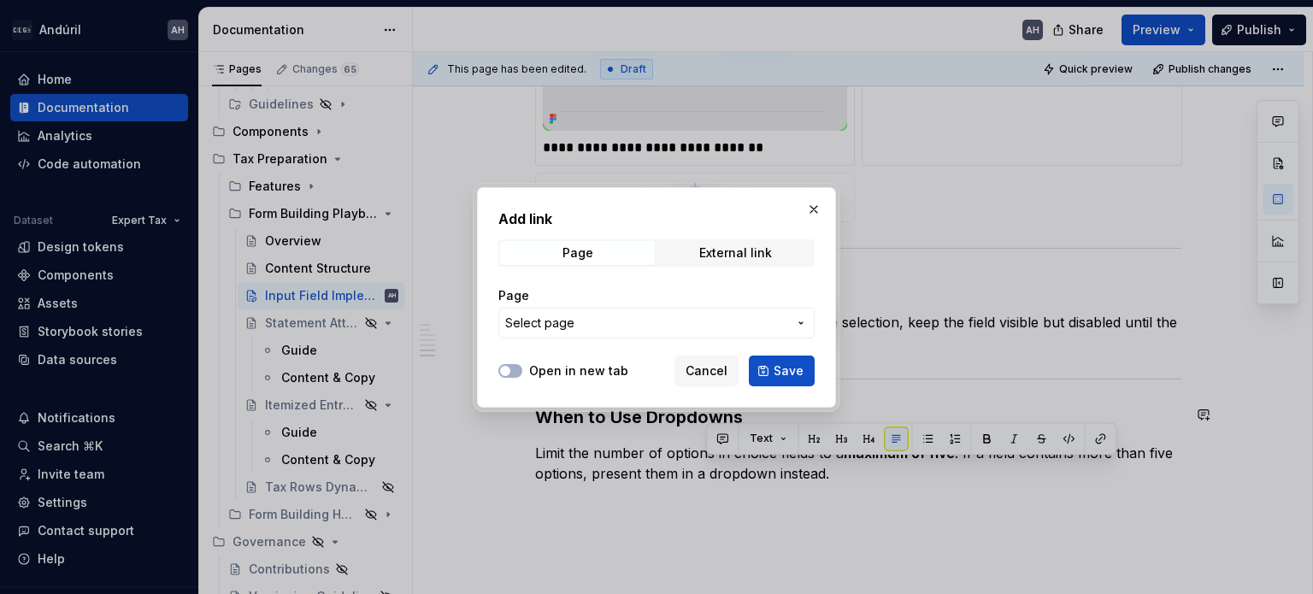
click at [631, 327] on span "Select page" at bounding box center [646, 323] width 282 height 17
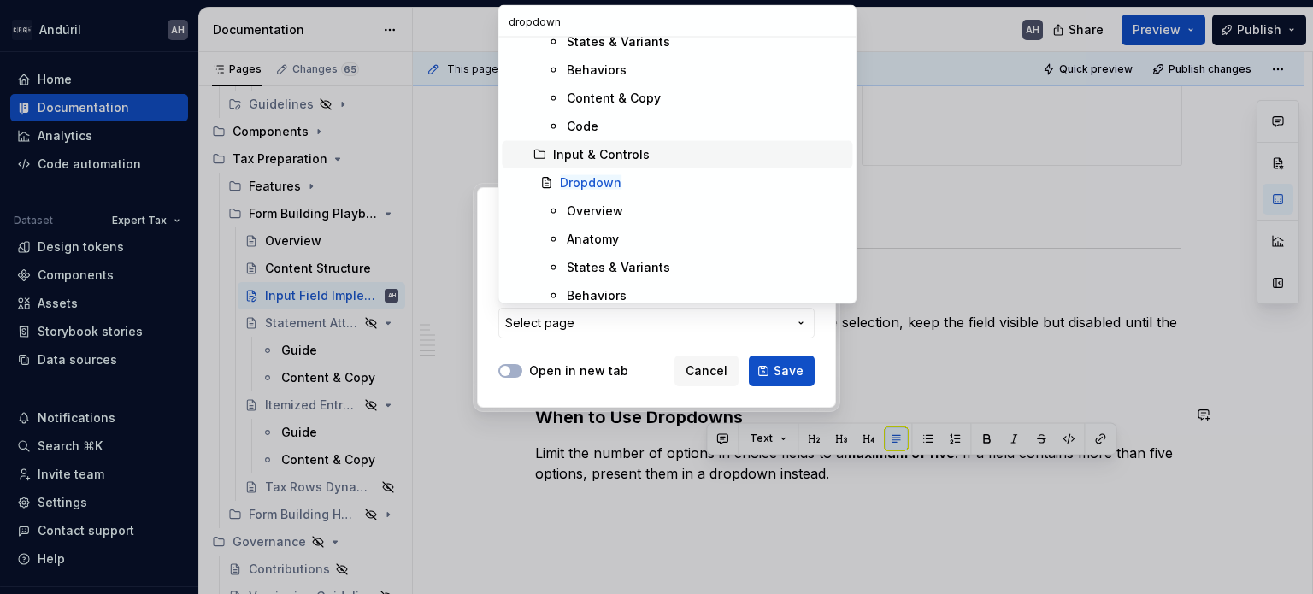
scroll to position [157, 0]
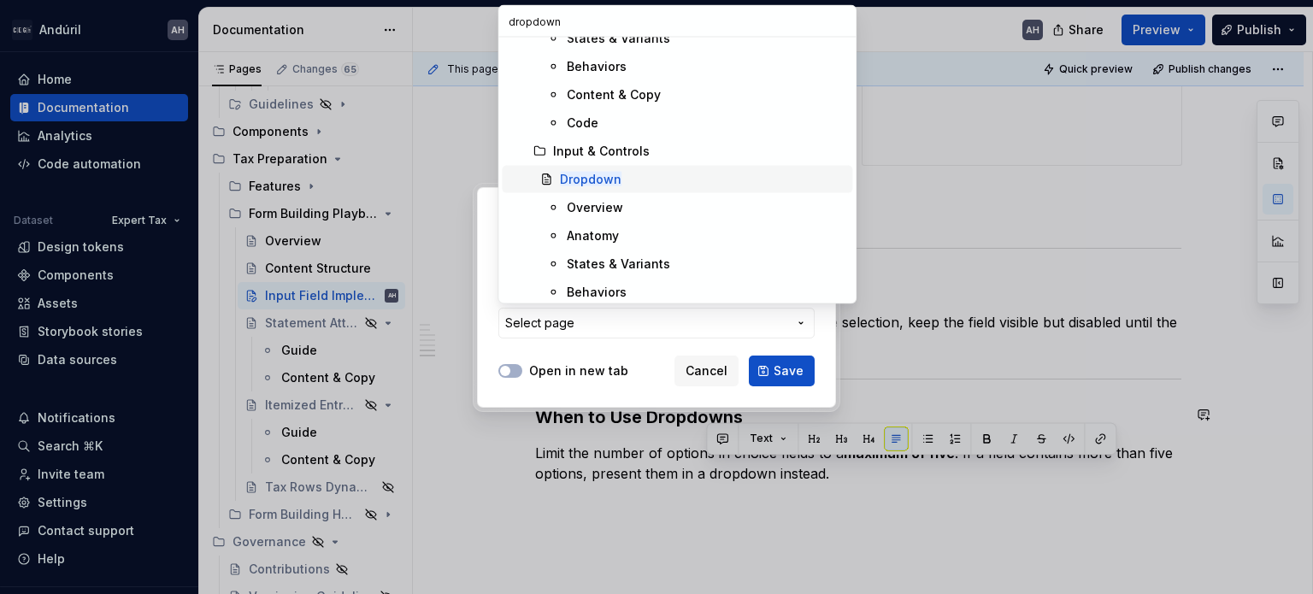
type input "dropdown"
click at [610, 180] on mark "Dropdown" at bounding box center [591, 179] width 62 height 15
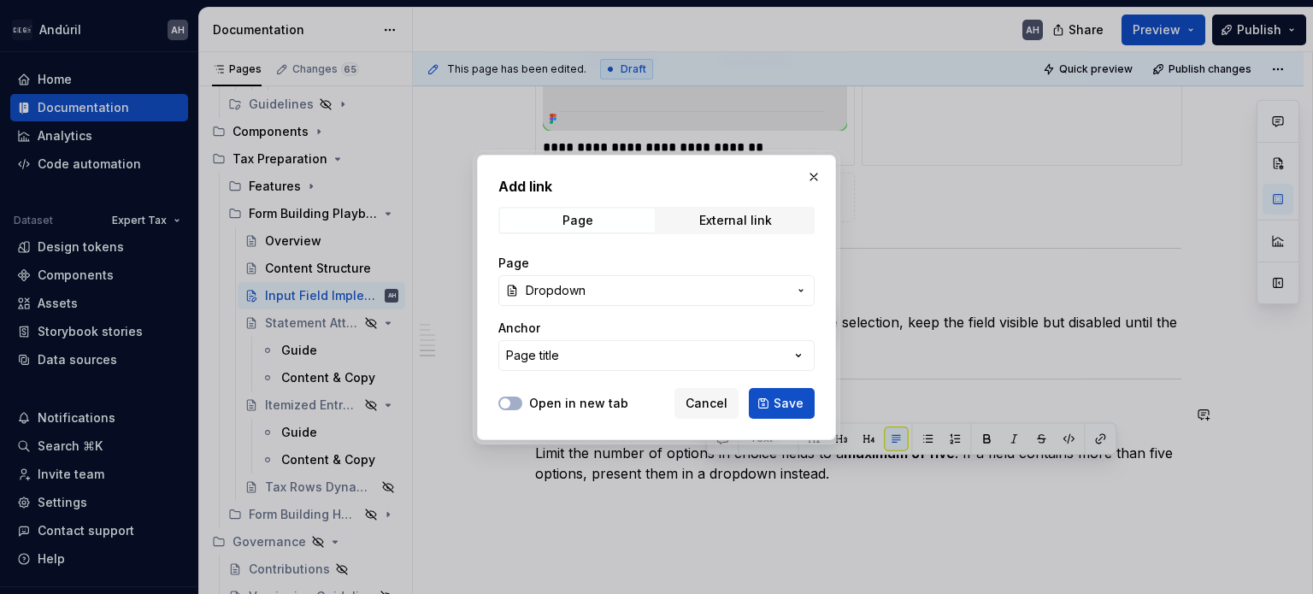
click at [582, 392] on div "Open in new tab Cancel Save" at bounding box center [656, 400] width 316 height 38
click at [584, 404] on label "Open in new tab" at bounding box center [578, 403] width 99 height 17
click at [522, 404] on button "Open in new tab" at bounding box center [510, 404] width 24 height 14
click at [792, 396] on span "Save" at bounding box center [789, 403] width 30 height 17
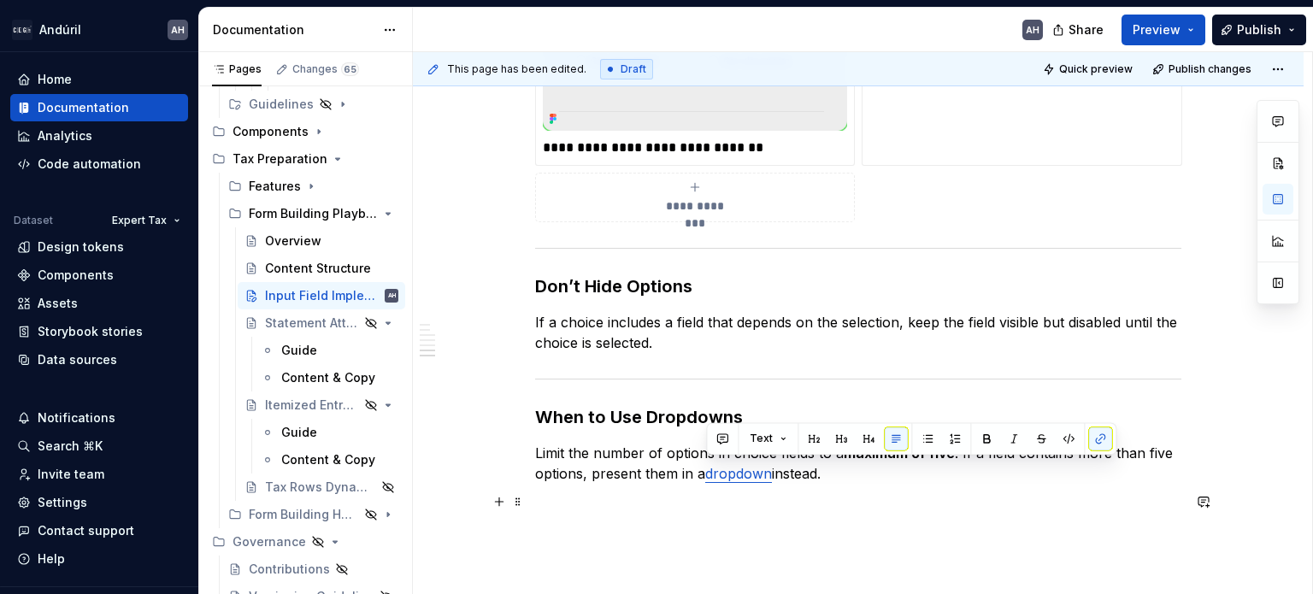
click at [776, 478] on p "Limit the number of options in choice fields to a maximum of five . If a field …" at bounding box center [858, 463] width 646 height 41
click at [1200, 72] on span "Publish changes" at bounding box center [1210, 69] width 83 height 14
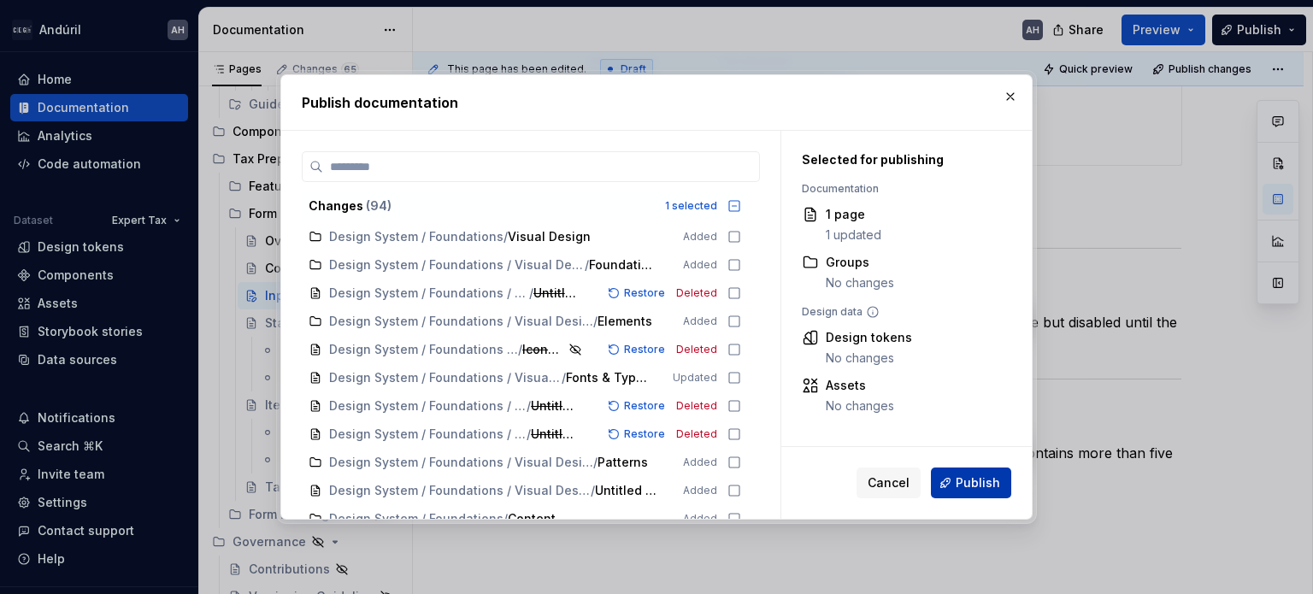
click at [978, 489] on span "Publish" at bounding box center [978, 483] width 44 height 17
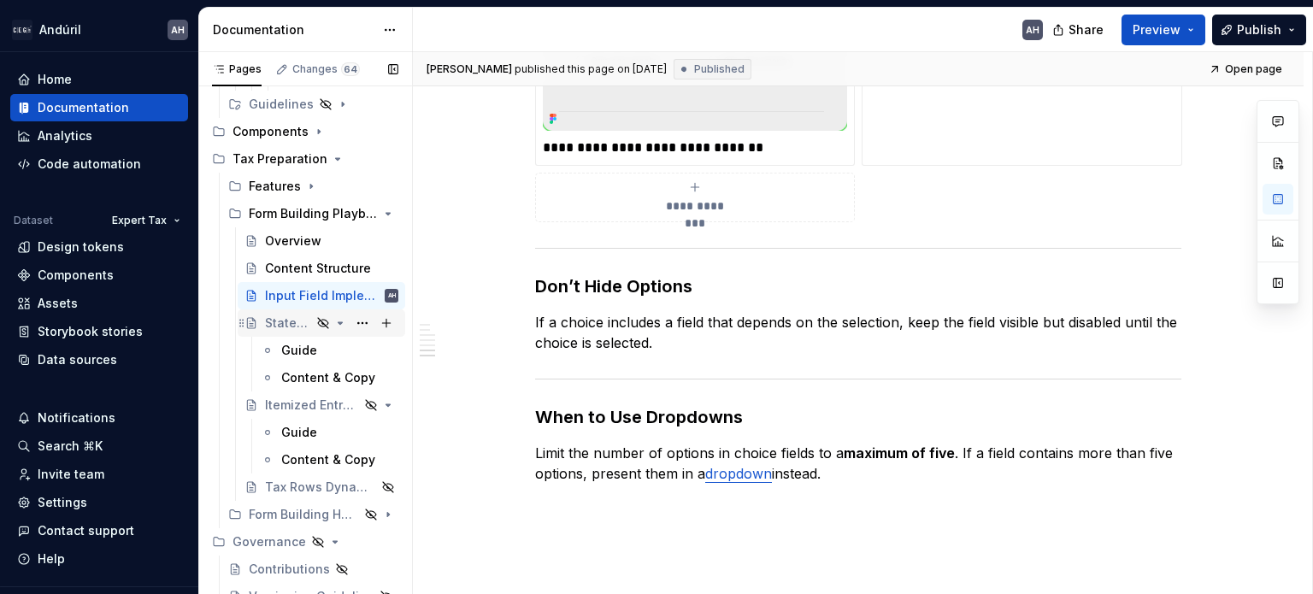
click at [270, 321] on div "Statement Attached" at bounding box center [288, 323] width 46 height 17
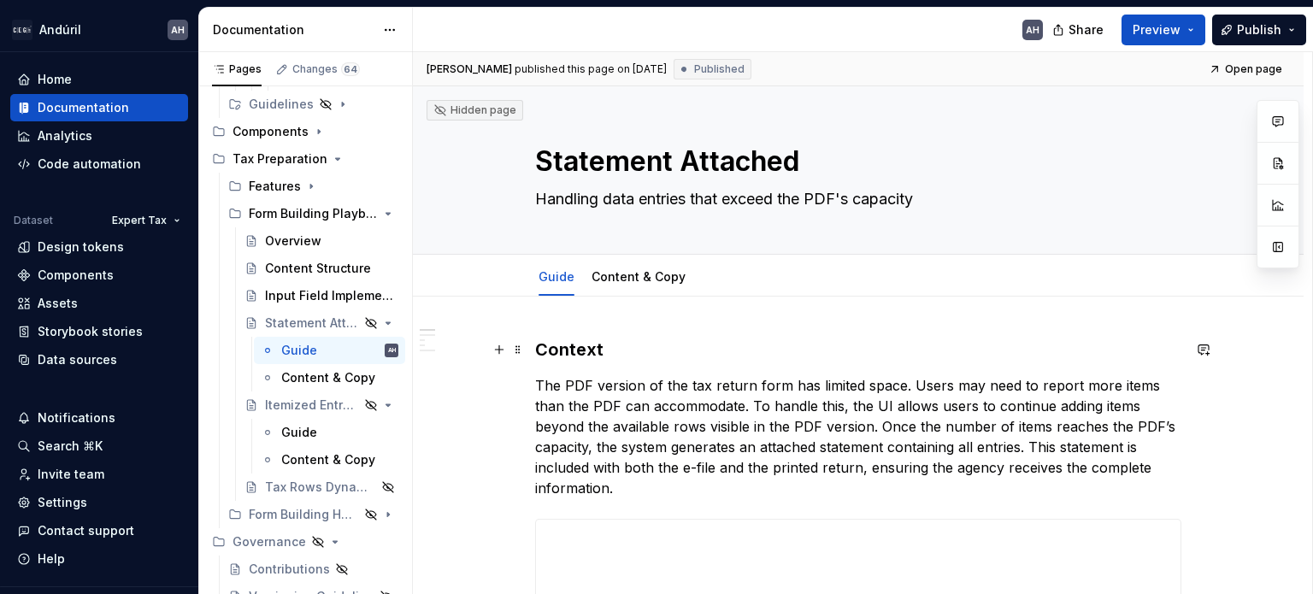
click at [536, 348] on h3 "Context" at bounding box center [858, 350] width 646 height 24
click at [298, 270] on div "Content Structure" at bounding box center [306, 268] width 82 height 17
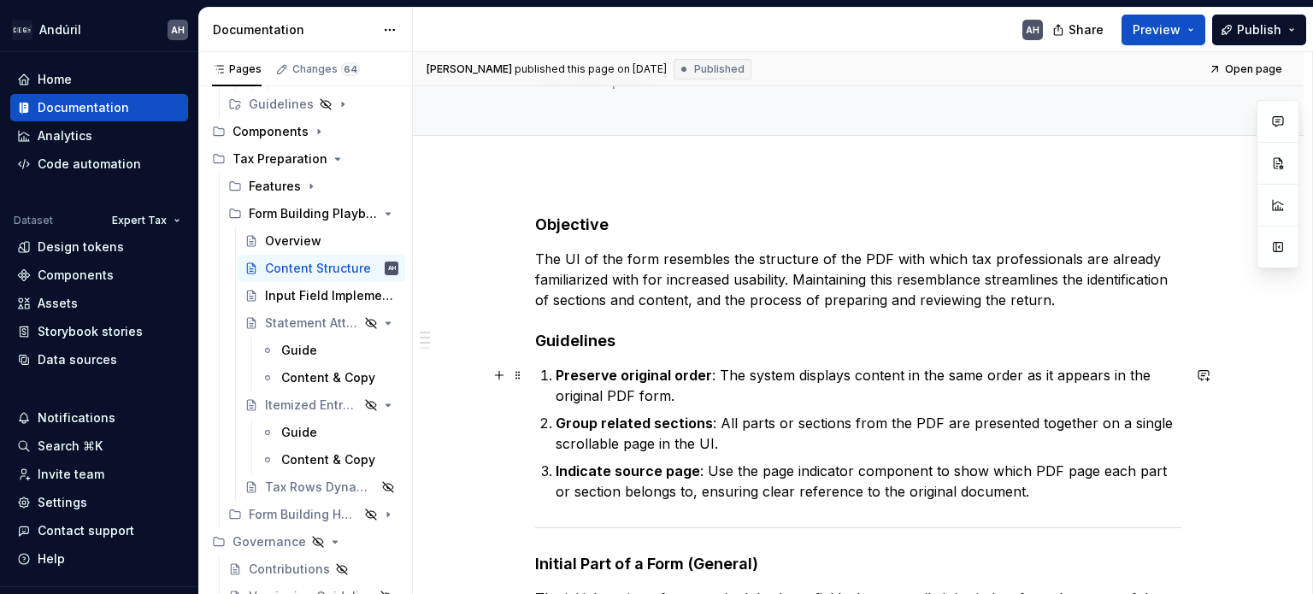
scroll to position [120, 0]
click at [271, 321] on div "Statement Attached" at bounding box center [288, 323] width 46 height 17
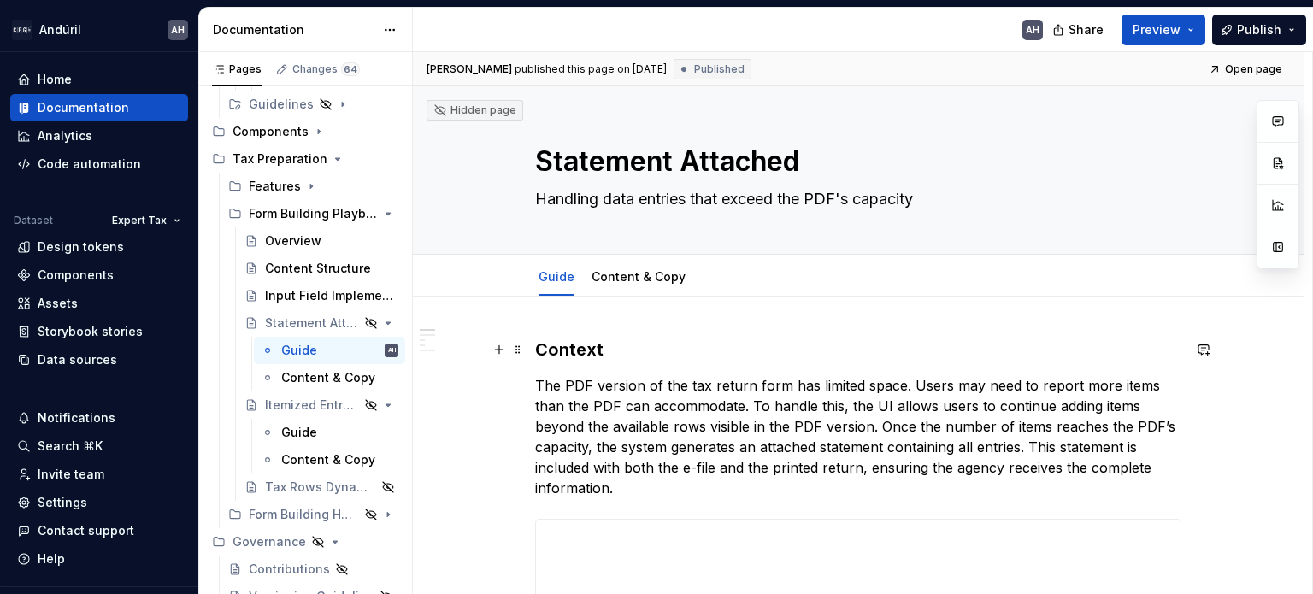
type textarea "*"
click at [563, 345] on h3 "Context" at bounding box center [858, 350] width 646 height 24
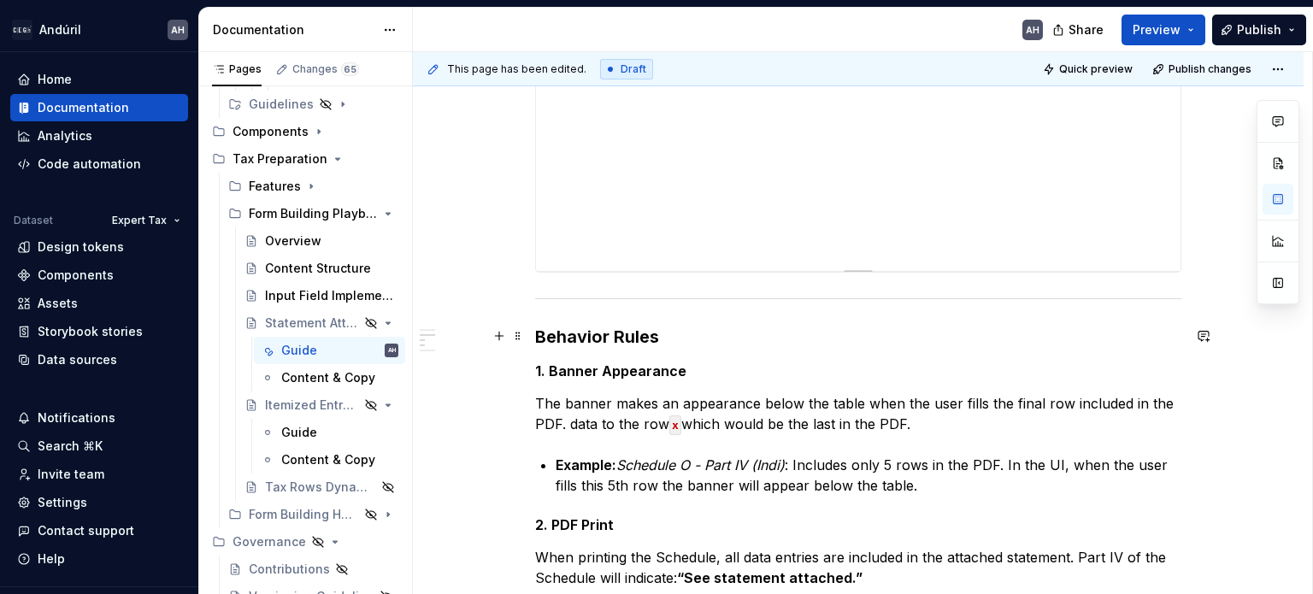
scroll to position [593, 0]
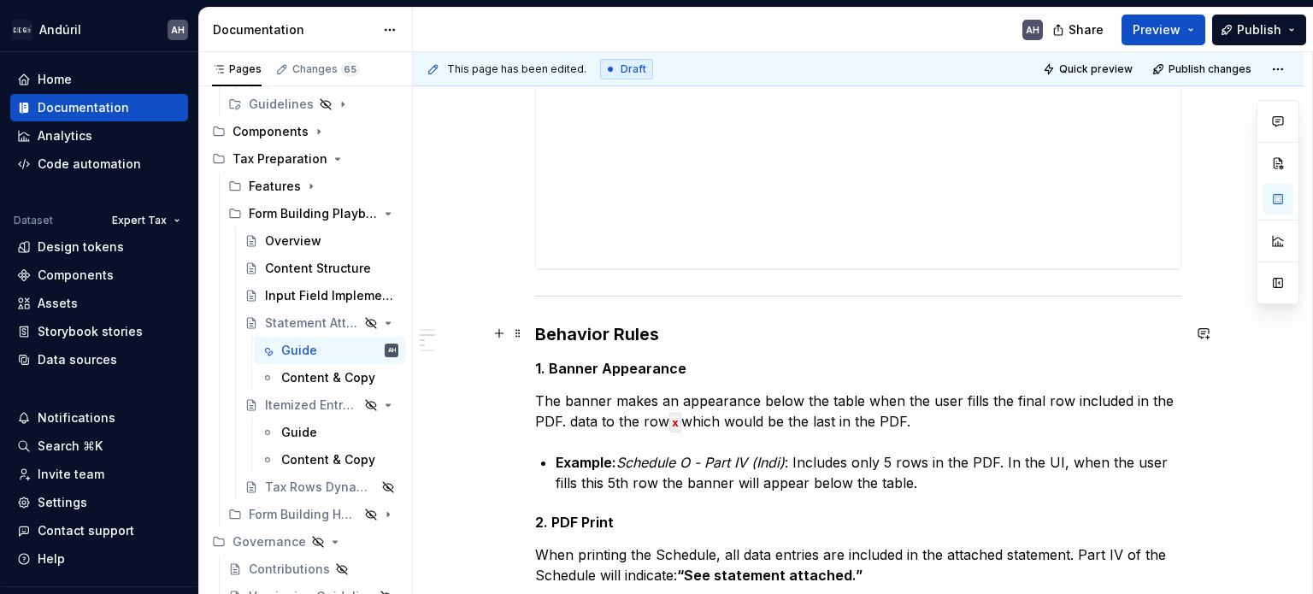
click at [549, 327] on h3 "Behavior Rules" at bounding box center [858, 334] width 646 height 24
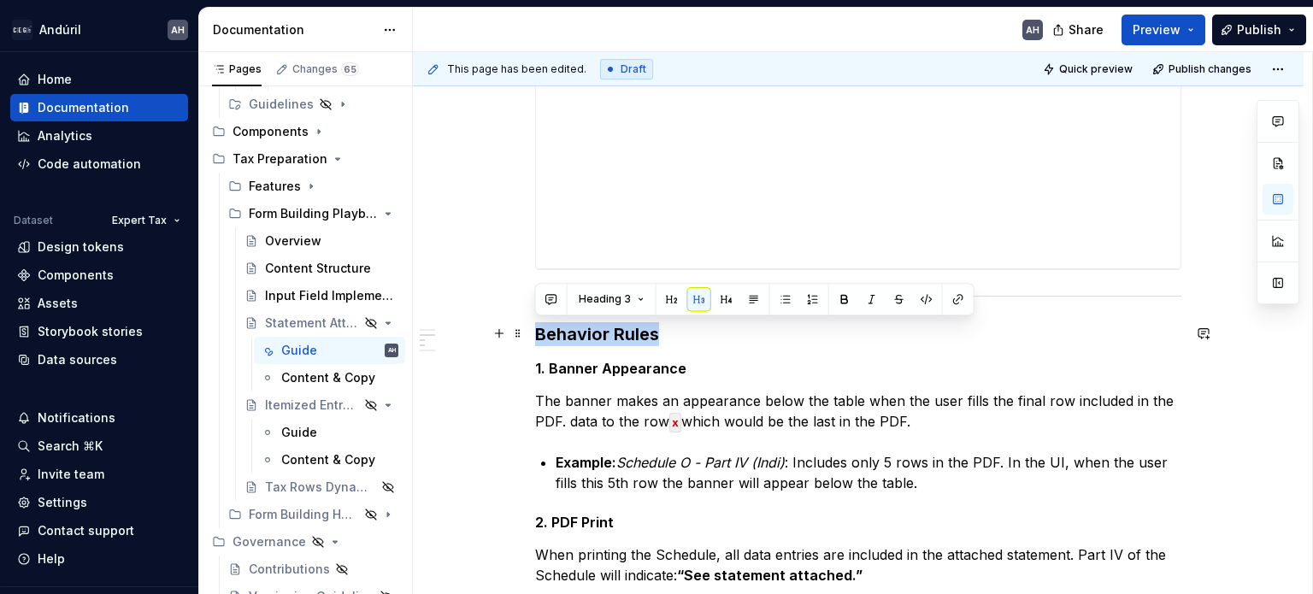
click at [549, 327] on h3 "Behavior Rules" at bounding box center [858, 334] width 646 height 24
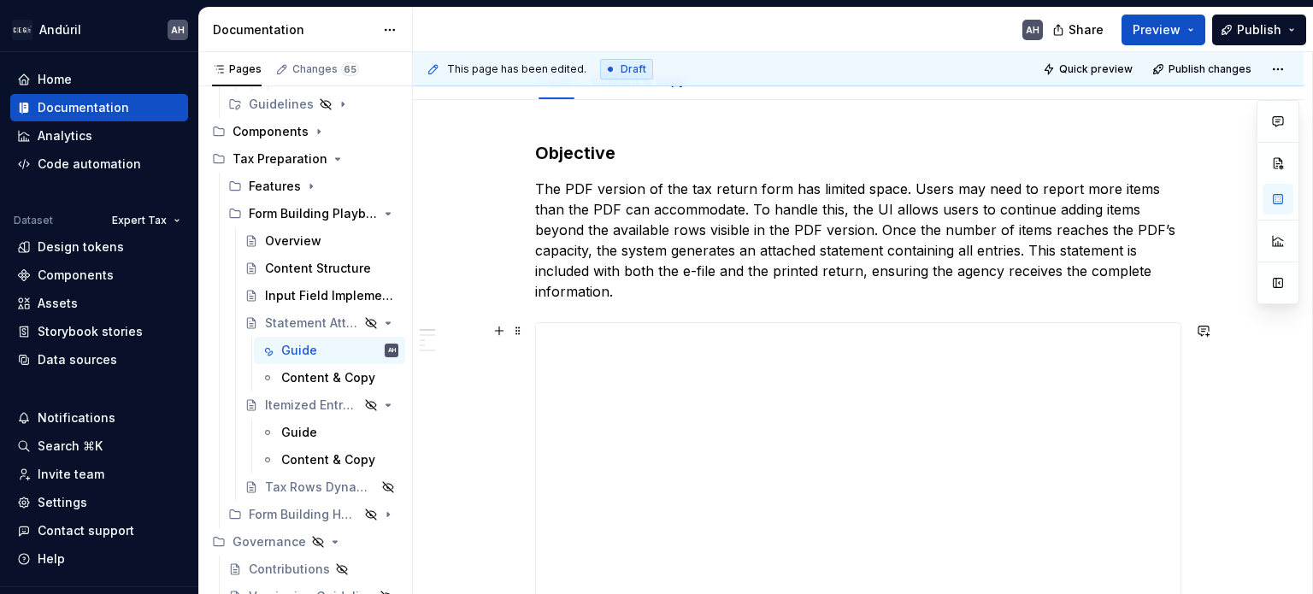
scroll to position [183, 0]
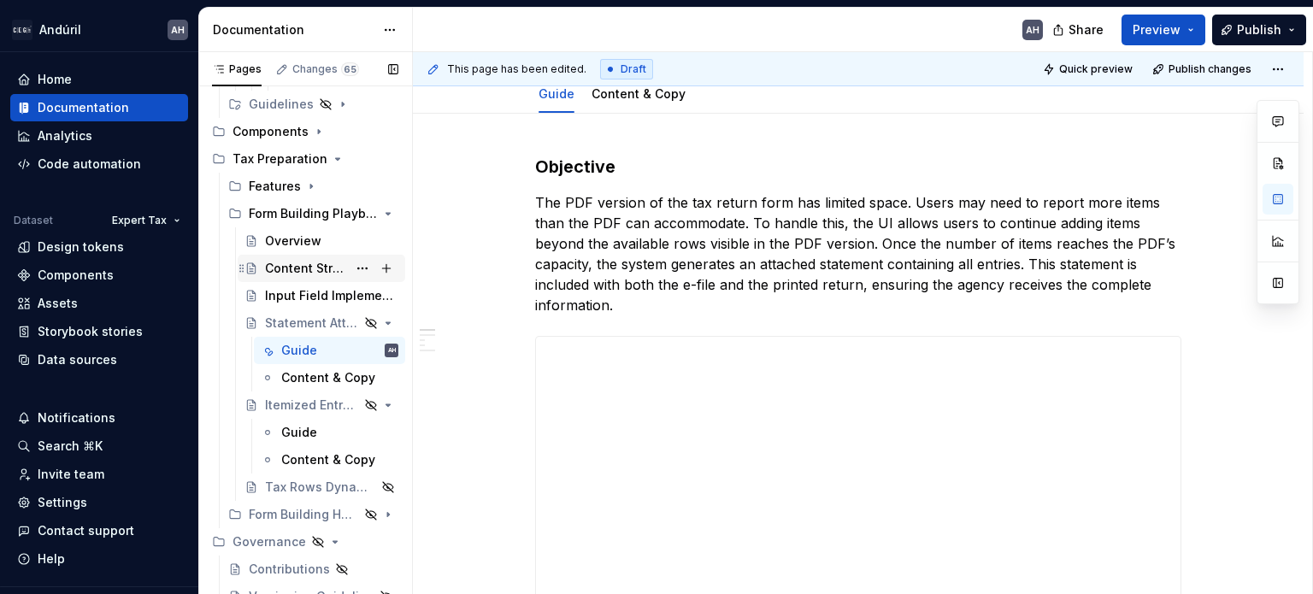
click at [283, 273] on div "Content Structure" at bounding box center [306, 268] width 82 height 17
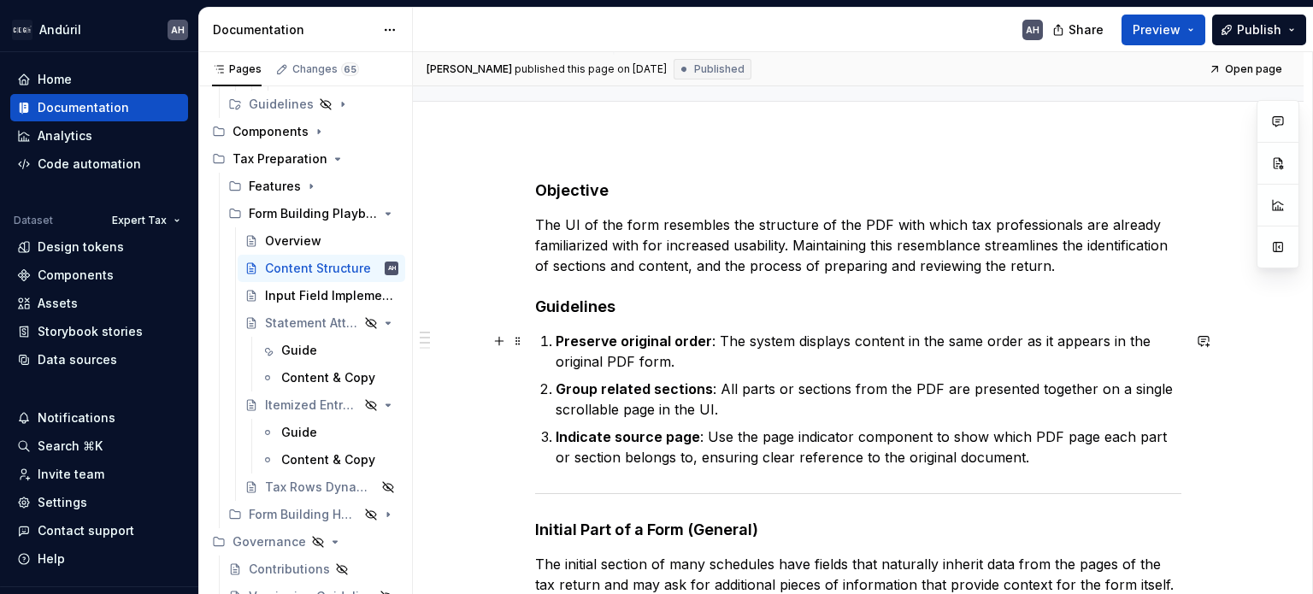
scroll to position [146, 0]
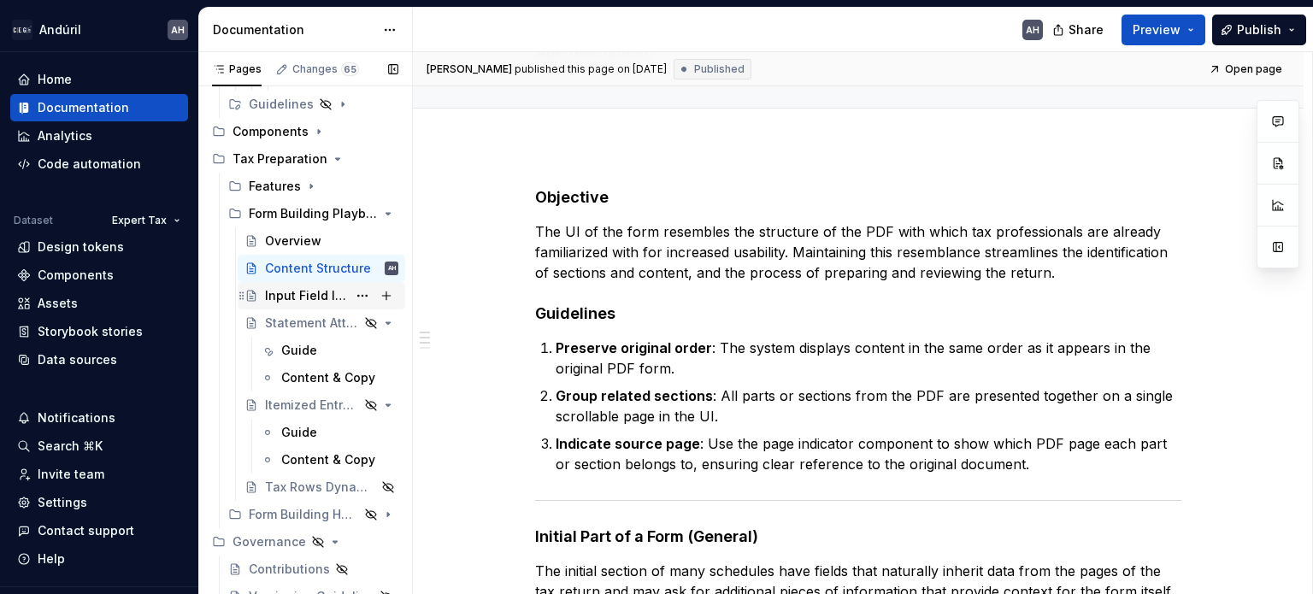
click at [280, 295] on div "Input Field Implementation" at bounding box center [306, 295] width 82 height 17
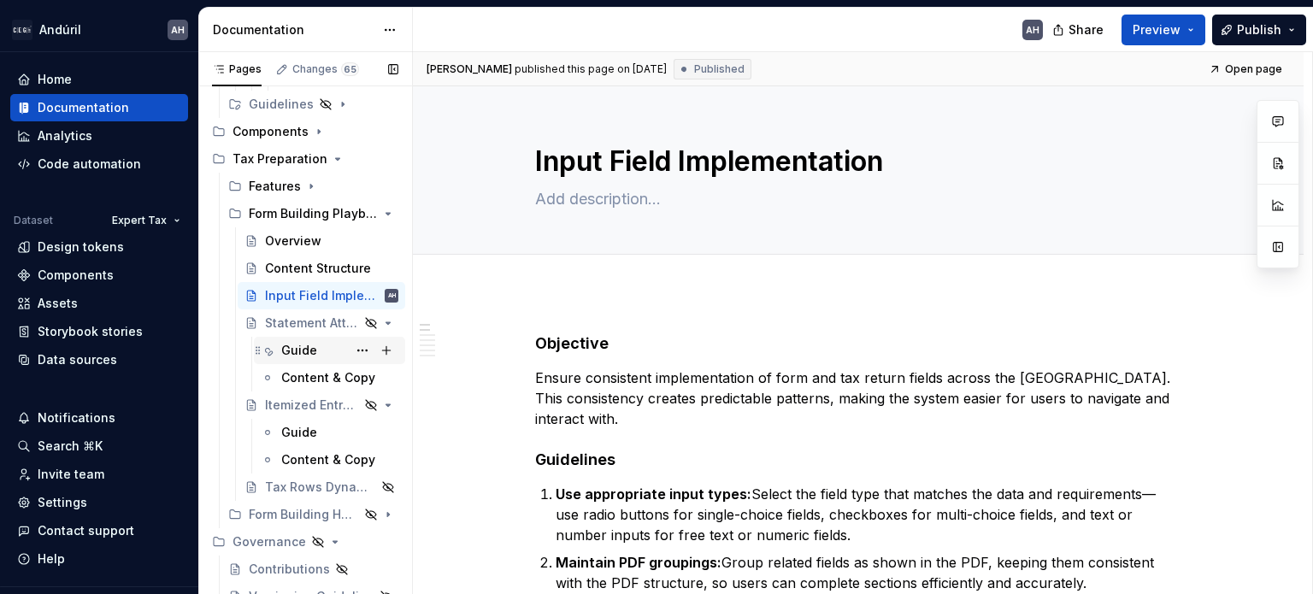
click at [290, 347] on div "Guide" at bounding box center [299, 350] width 36 height 17
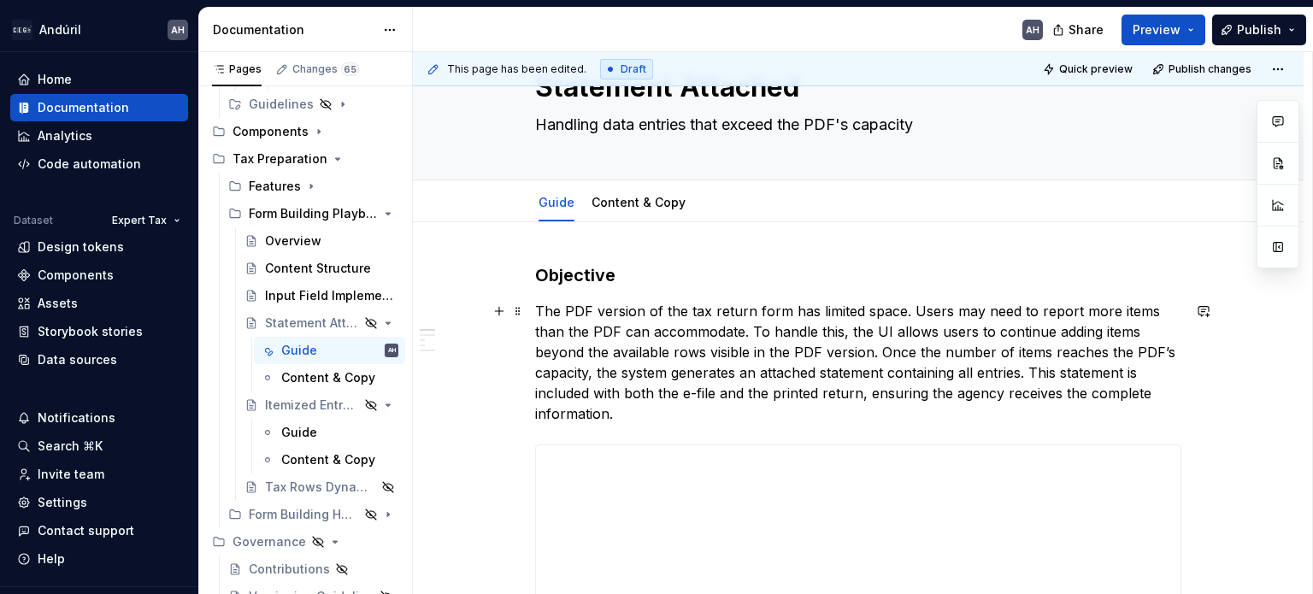
scroll to position [75, 0]
click at [562, 310] on p "The PDF version of the tax return form has limited space. Users may need to rep…" at bounding box center [858, 361] width 646 height 123
click at [671, 269] on h3 "Objective" at bounding box center [858, 274] width 646 height 24
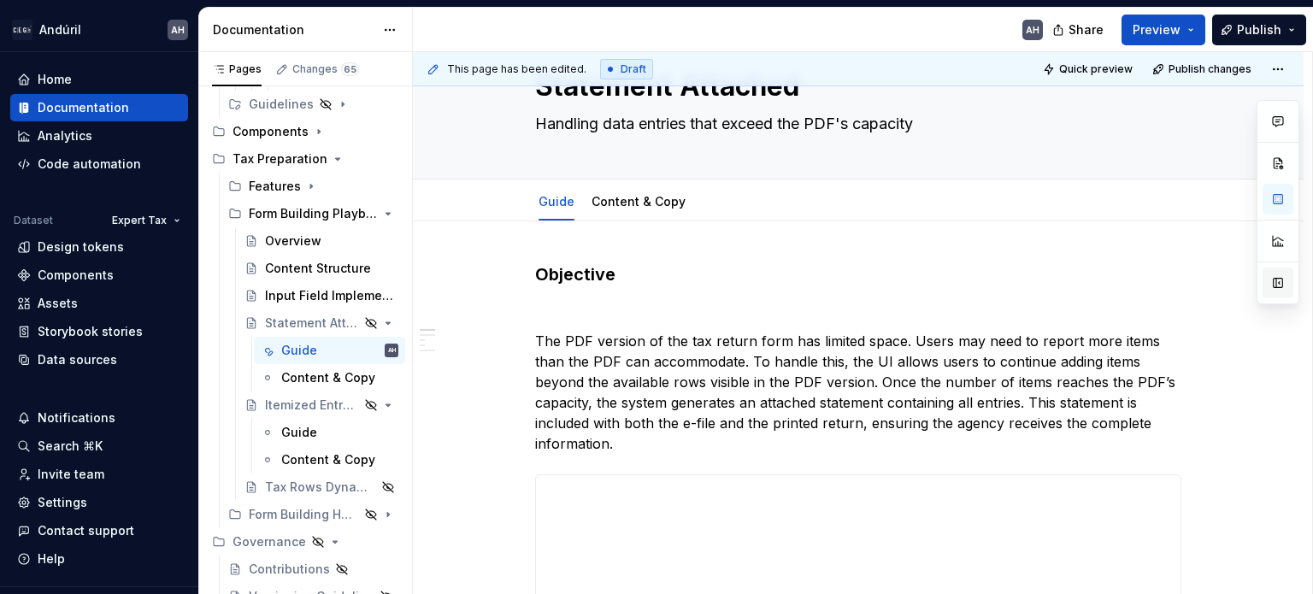
click at [1283, 293] on button "button" at bounding box center [1278, 283] width 31 height 31
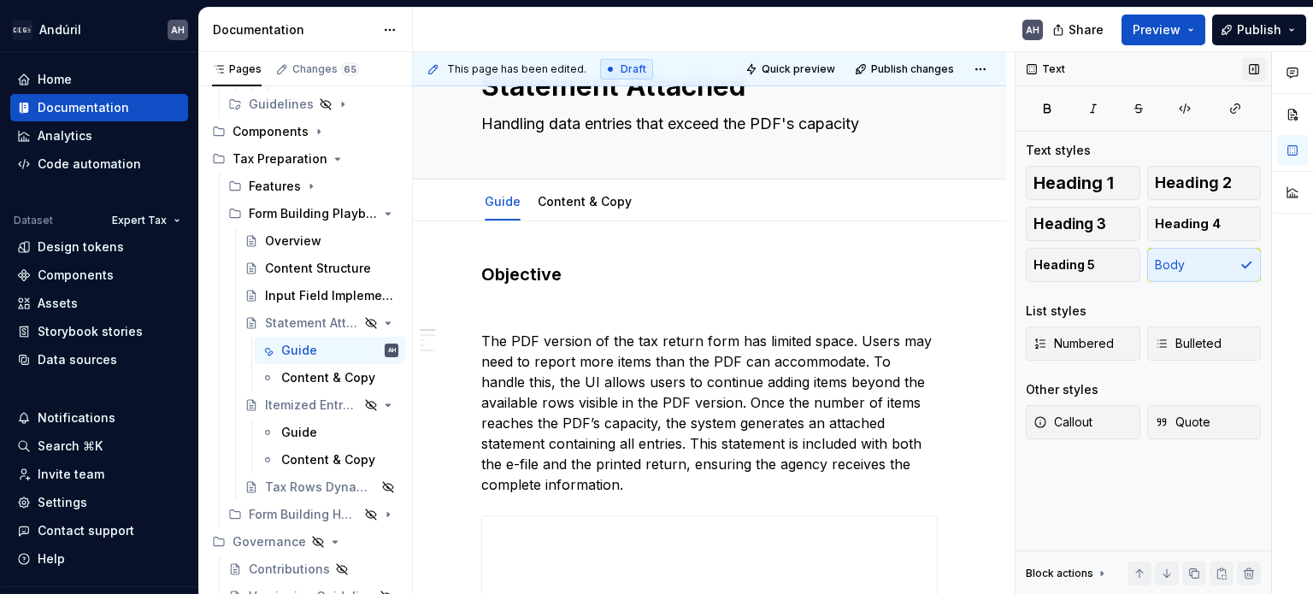
click at [1252, 67] on button "button" at bounding box center [1254, 69] width 24 height 24
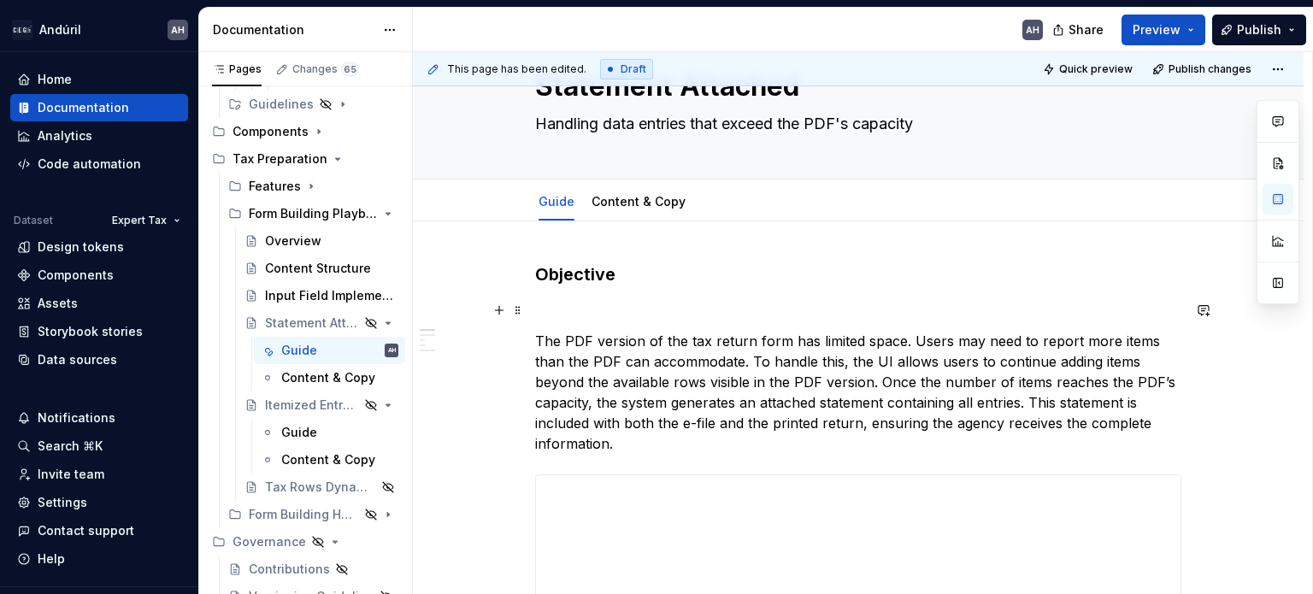
click at [600, 314] on p at bounding box center [858, 310] width 646 height 21
type textarea "*"
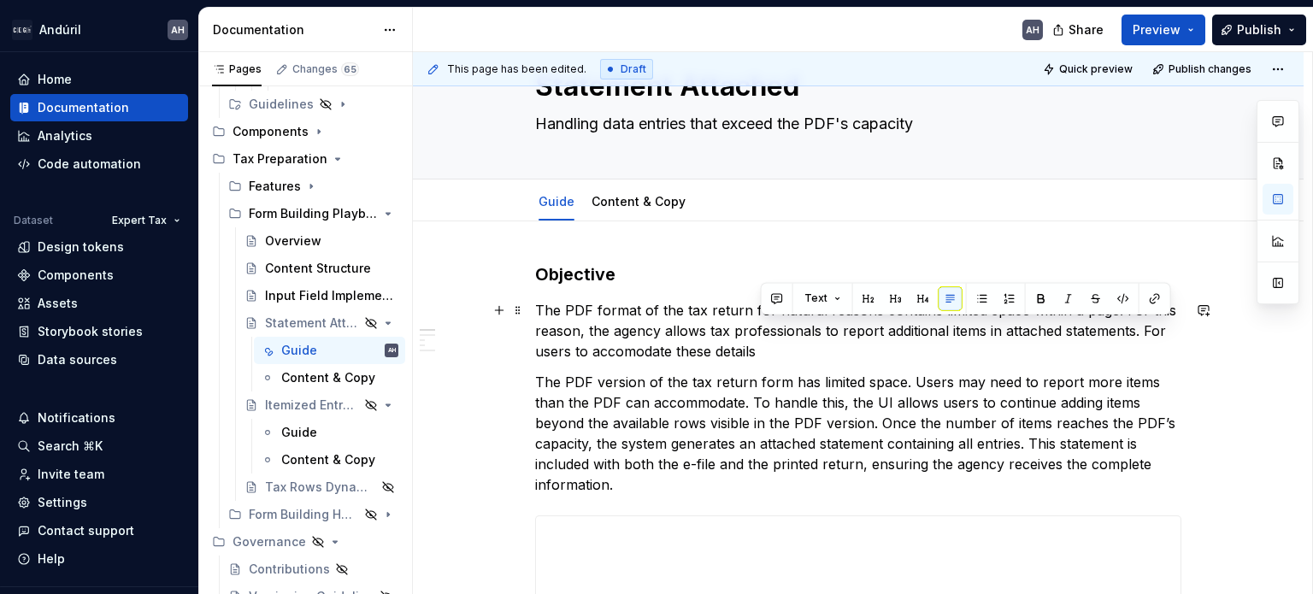
drag, startPoint x: 1146, startPoint y: 332, endPoint x: 1147, endPoint y: 341, distance: 9.6
click at [1147, 341] on p "The PDF format of the tax return for natural reasons contains limited space wit…" at bounding box center [858, 331] width 646 height 62
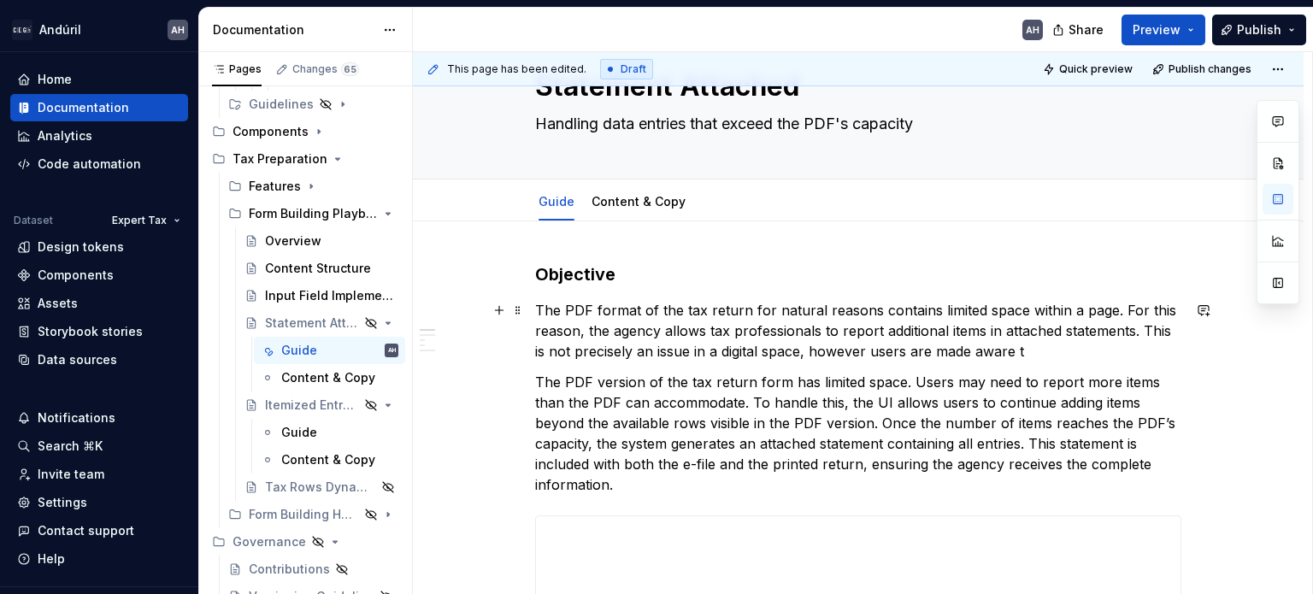
click at [871, 351] on p "The PDF format of the tax return for natural reasons contains limited space wit…" at bounding box center [858, 331] width 646 height 62
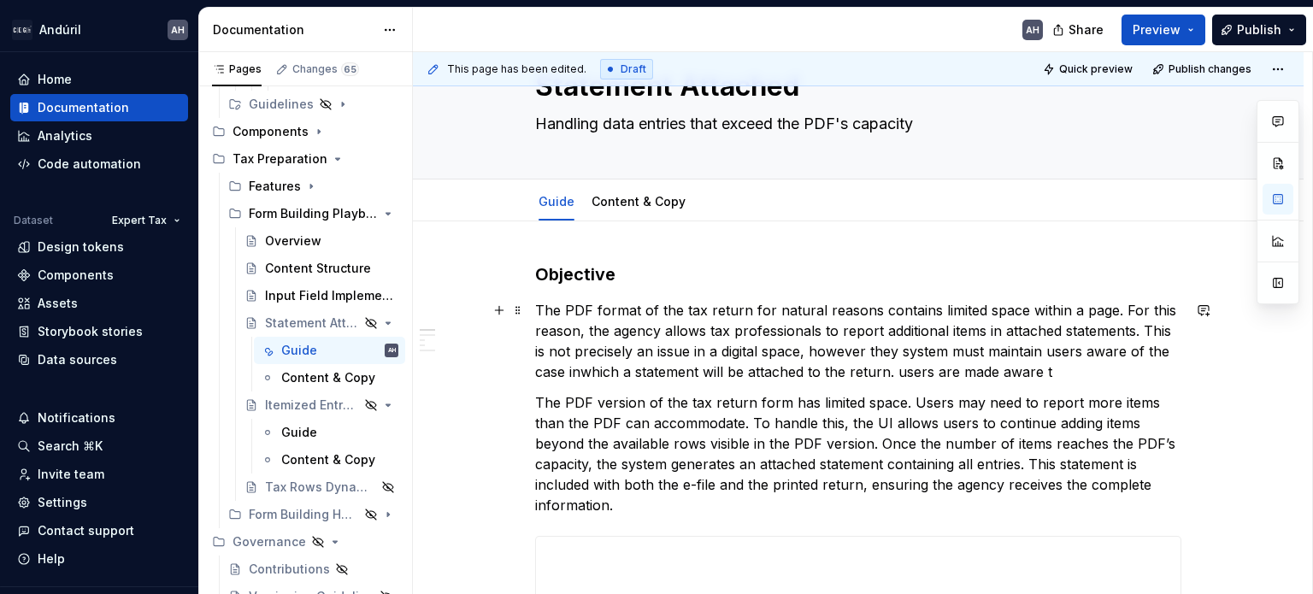
click at [580, 372] on p "The PDF format of the tax return for natural reasons contains limited space wit…" at bounding box center [858, 341] width 646 height 82
click at [1062, 370] on p "The PDF format of the tax return for natural reasons contains limited space wit…" at bounding box center [858, 341] width 646 height 82
click at [889, 374] on p "The PDF format of the tax return for natural reasons contains limited space wit…" at bounding box center [858, 341] width 646 height 82
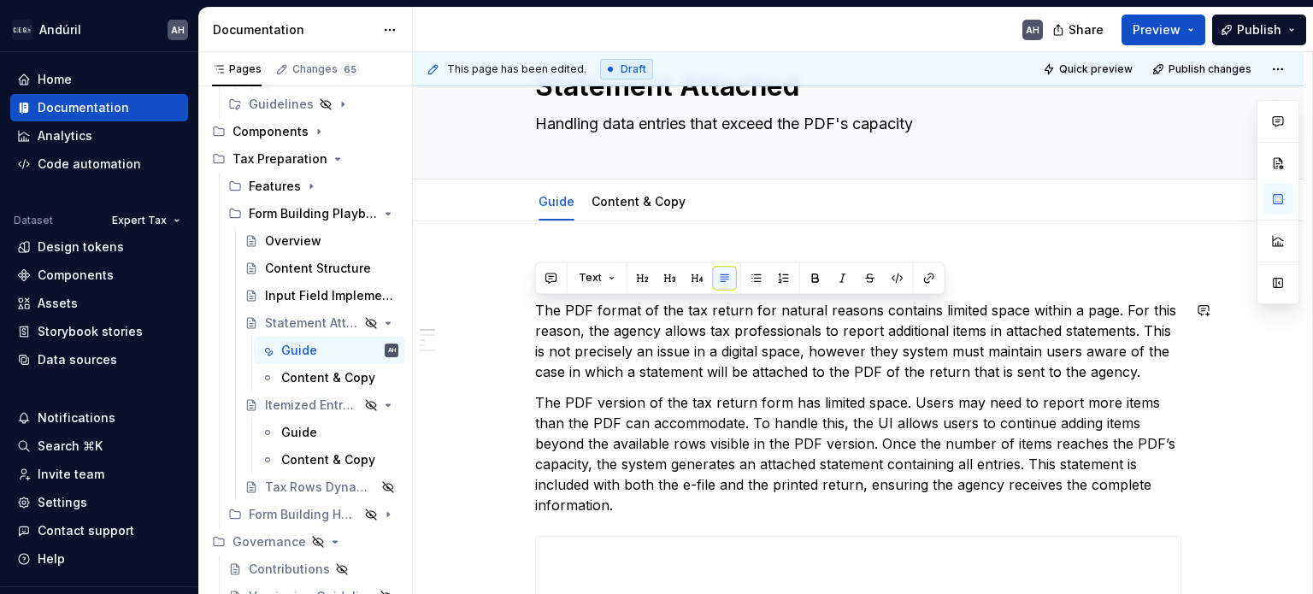
drag, startPoint x: 1146, startPoint y: 370, endPoint x: 465, endPoint y: 286, distance: 685.7
copy p "The PDF format of the tax return for natural reasons contains limited space wit…"
click at [582, 345] on p "The PDF format of the tax return for natural reasons contains limited space wit…" at bounding box center [858, 341] width 646 height 82
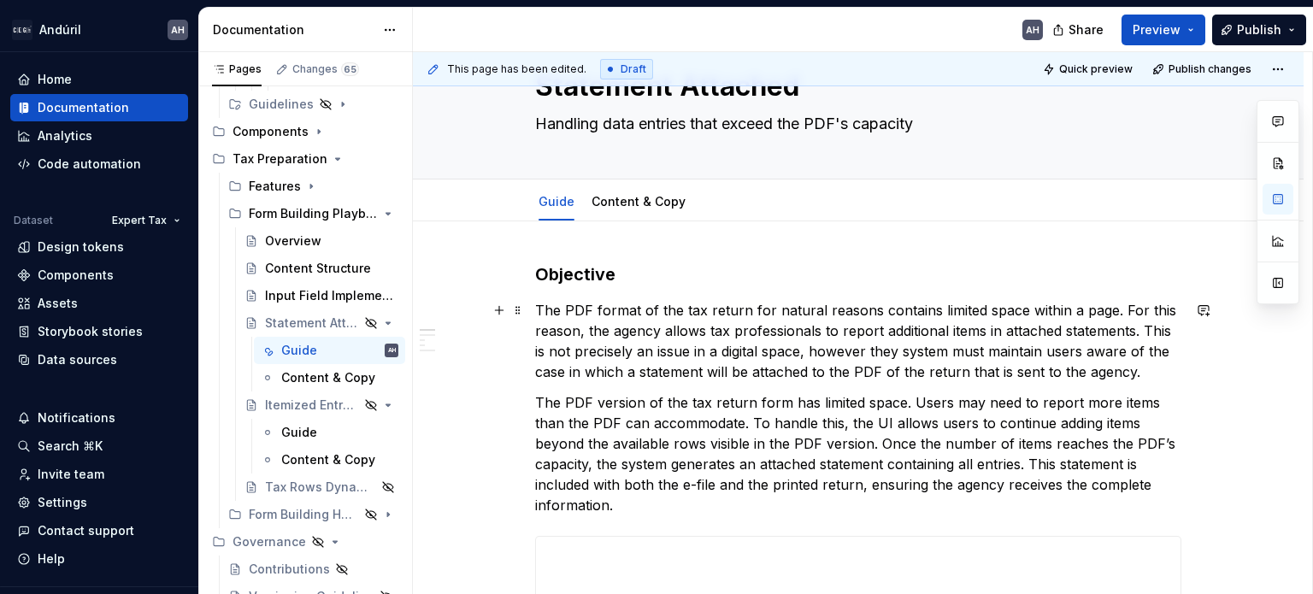
click at [1141, 374] on p "The PDF format of the tax return for natural reasons contains limited space wit…" at bounding box center [858, 341] width 646 height 82
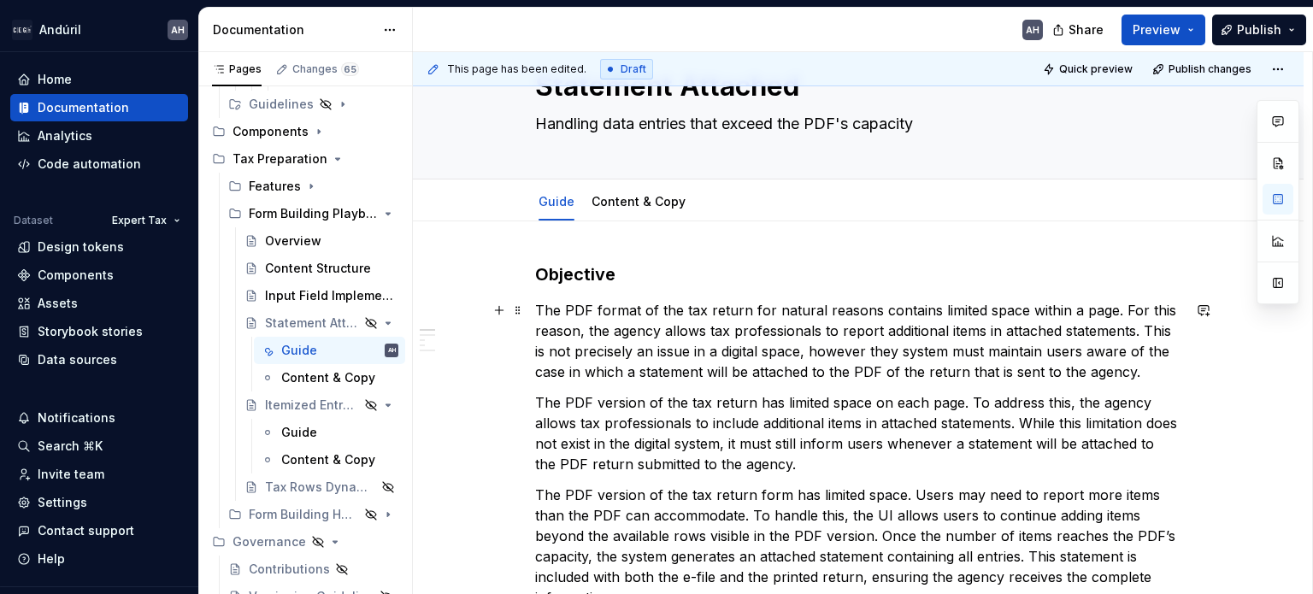
click at [1108, 315] on p "The PDF format of the tax return for natural reasons contains limited space wit…" at bounding box center [858, 341] width 646 height 82
click at [739, 439] on p "The PDF version of the tax return has limited space on each page. To address th…" at bounding box center [858, 433] width 646 height 82
click at [1156, 433] on p "The PDF version of the tax return has limited space on each page. To address th…" at bounding box center [858, 433] width 646 height 82
click at [1153, 416] on p "The PDF version of the tax return has limited space on each page. To address th…" at bounding box center [858, 433] width 646 height 82
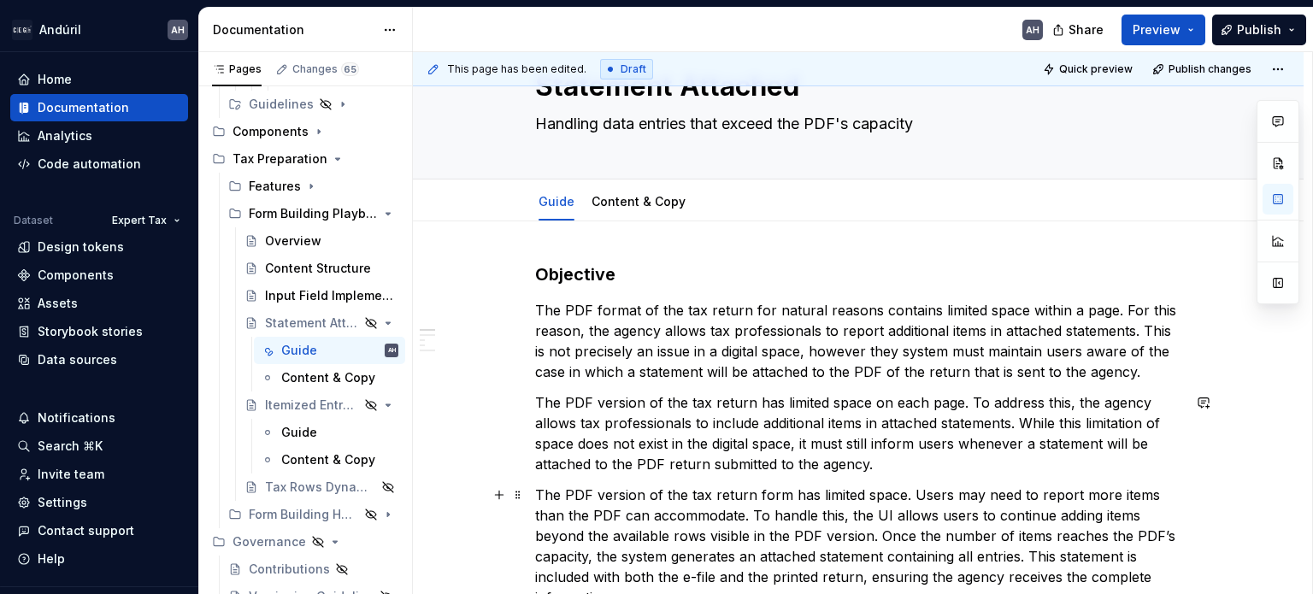
scroll to position [120, 0]
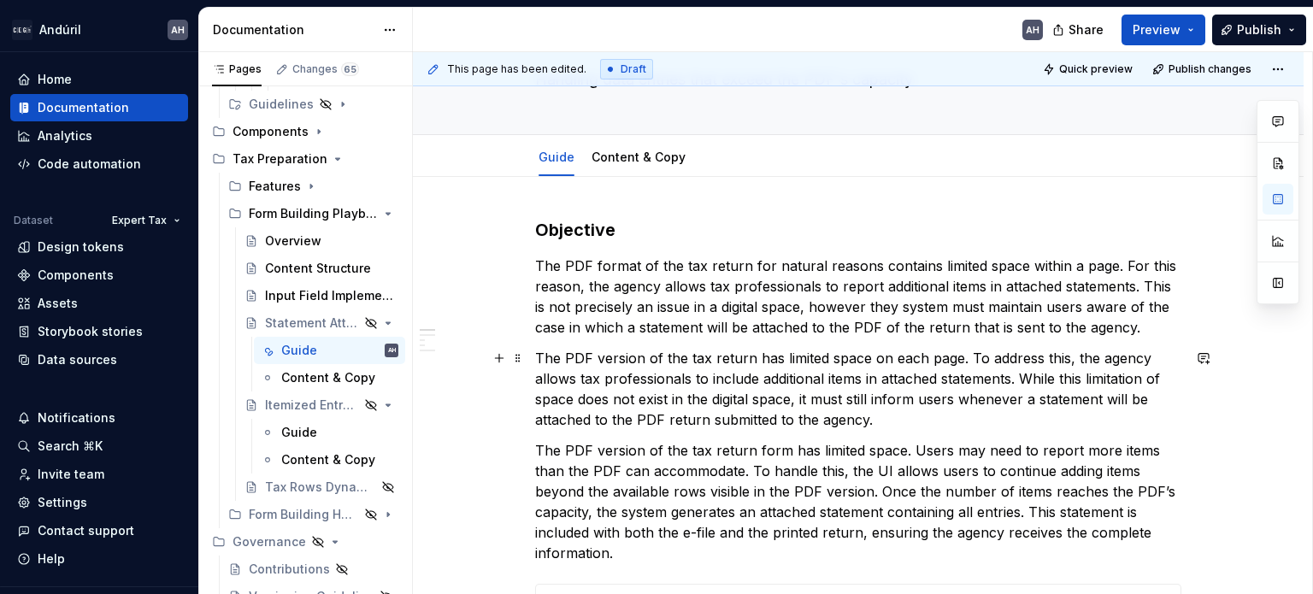
click at [637, 398] on p "The PDF version of the tax return has limited space on each page. To address th…" at bounding box center [858, 389] width 646 height 82
click at [655, 398] on p "The PDF version of the tax return has limited space on each page. To address th…" at bounding box center [858, 389] width 646 height 82
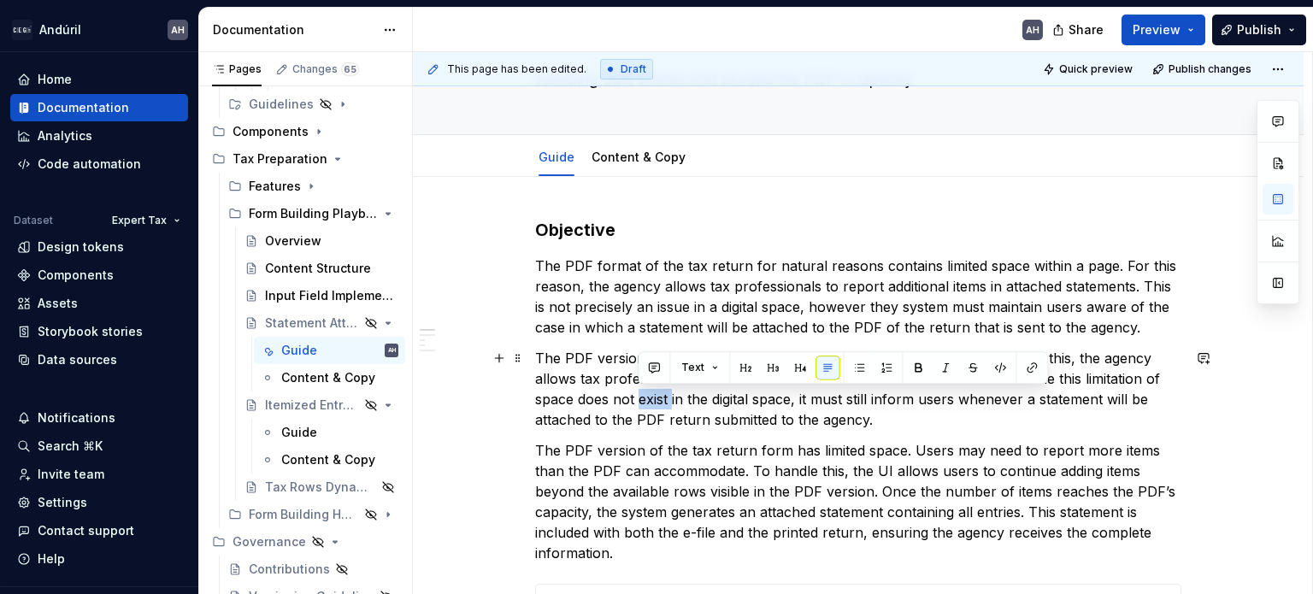
click at [655, 398] on p "The PDF version of the tax return has limited space on each page. To address th…" at bounding box center [858, 389] width 646 height 82
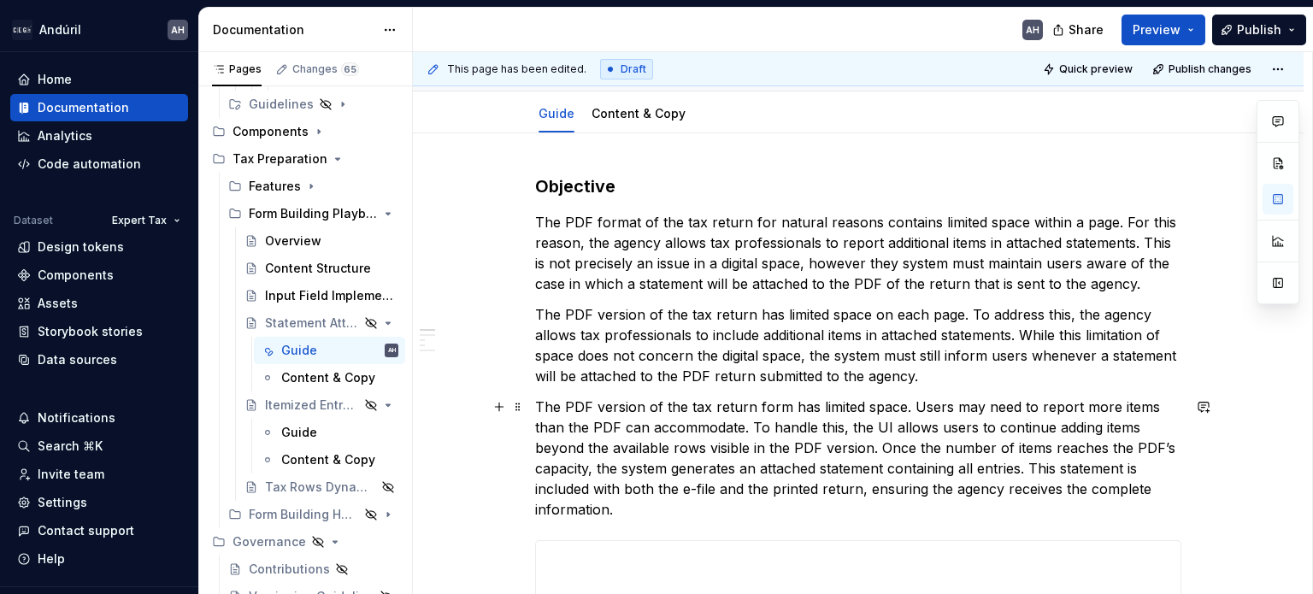
scroll to position [166, 0]
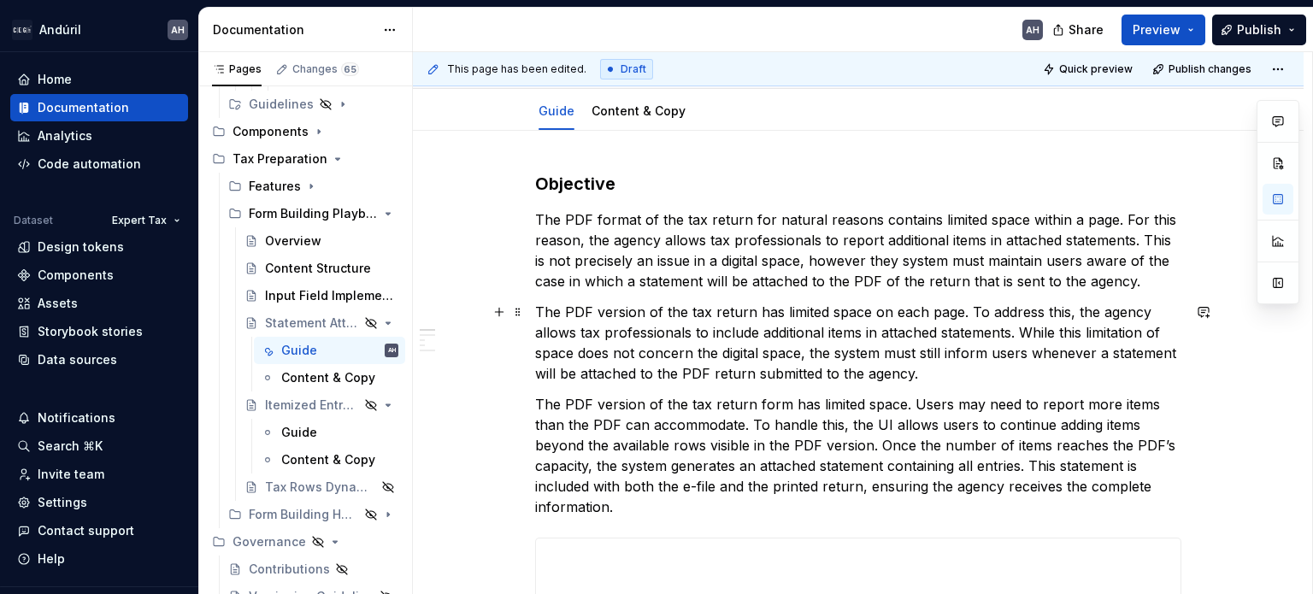
click at [636, 368] on p "The PDF version of the tax return has limited space on each page. To address th…" at bounding box center [858, 343] width 646 height 82
click at [945, 378] on p "The PDF version of the tax return has limited space on each page. To address th…" at bounding box center [858, 343] width 646 height 82
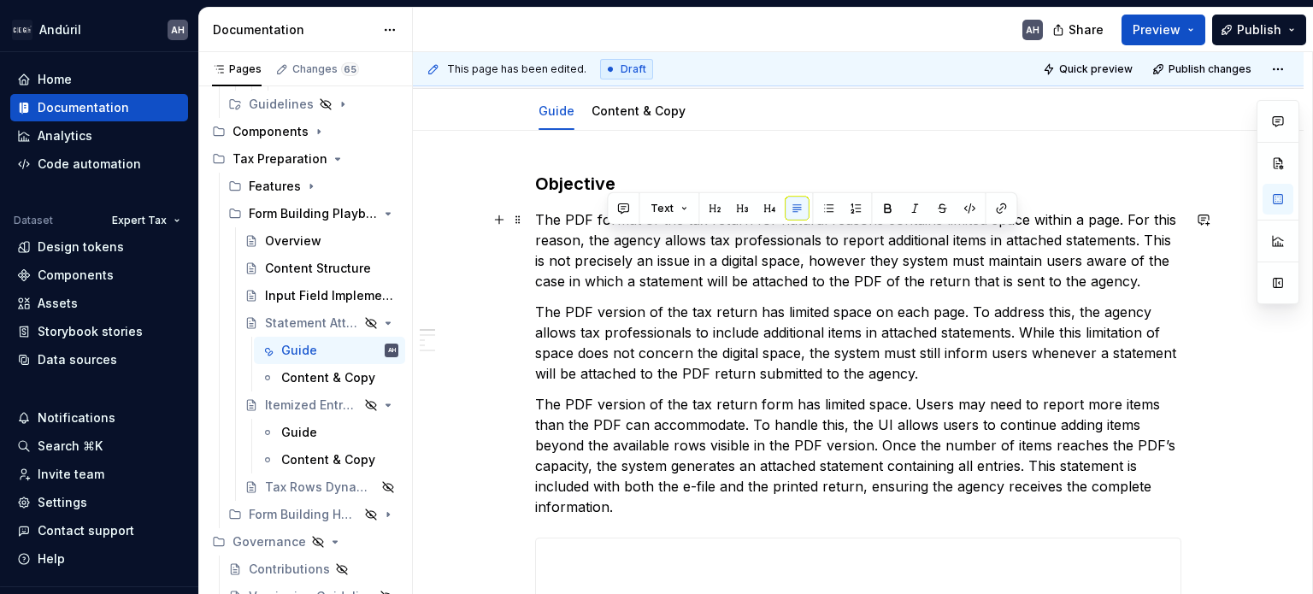
drag, startPoint x: 1147, startPoint y: 285, endPoint x: 578, endPoint y: 214, distance: 573.8
click at [578, 214] on p "The PDF format of the tax return for natural reasons contains limited space wit…" at bounding box center [858, 250] width 646 height 82
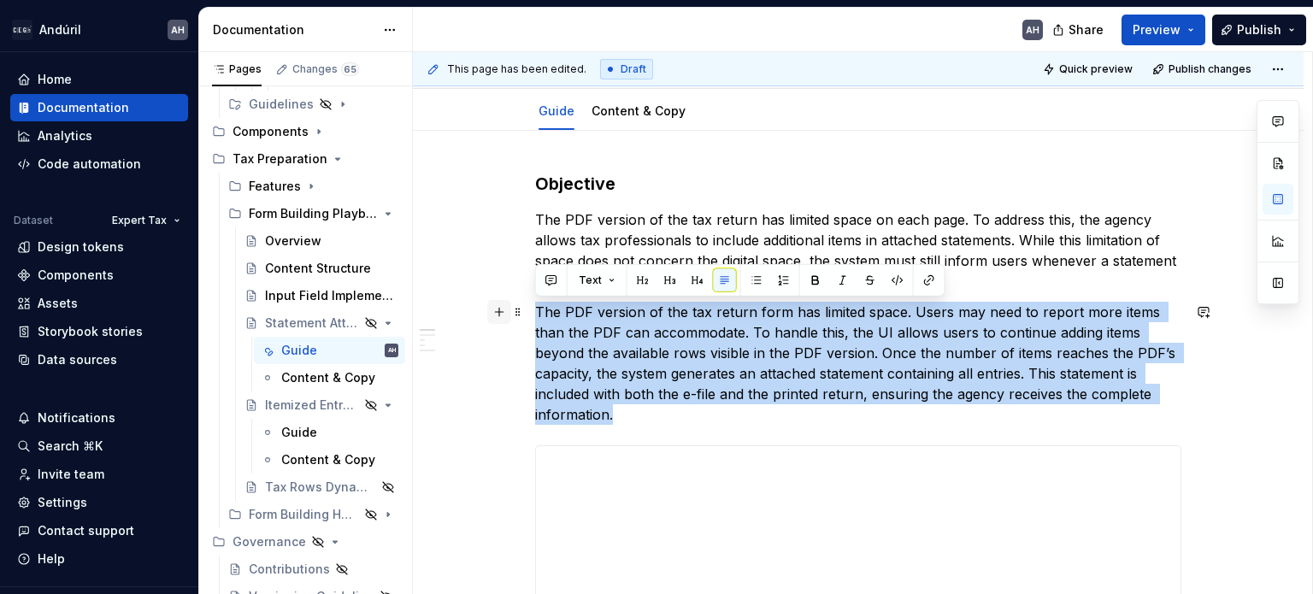
drag, startPoint x: 687, startPoint y: 419, endPoint x: 497, endPoint y: 315, distance: 217.3
click at [845, 374] on p "The PDF version of the tax return form has limited space. Users may need to rep…" at bounding box center [858, 363] width 646 height 123
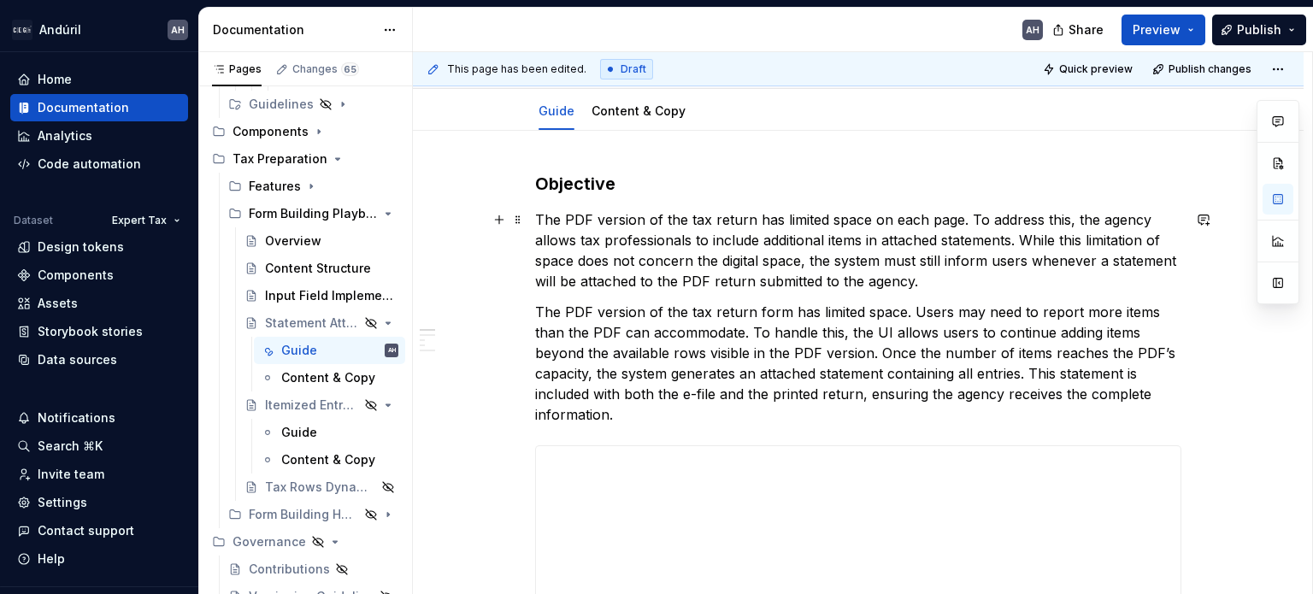
click at [932, 284] on p "The PDF version of the tax return has limited space on each page. To address th…" at bounding box center [858, 250] width 646 height 82
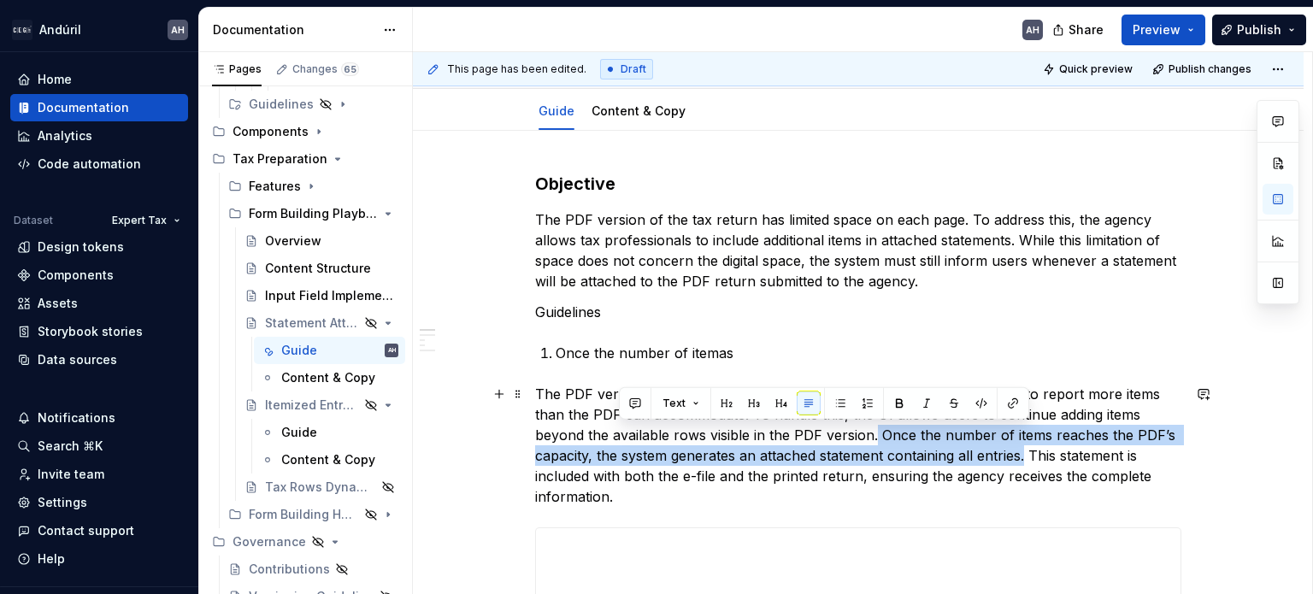
drag, startPoint x: 874, startPoint y: 430, endPoint x: 1026, endPoint y: 449, distance: 153.3
click at [1026, 449] on p "The PDF version of the tax return form has limited space. Users may need to rep…" at bounding box center [858, 445] width 646 height 123
copy p "Once the number of items reaches the PDF’s capacity, the system generates an at…"
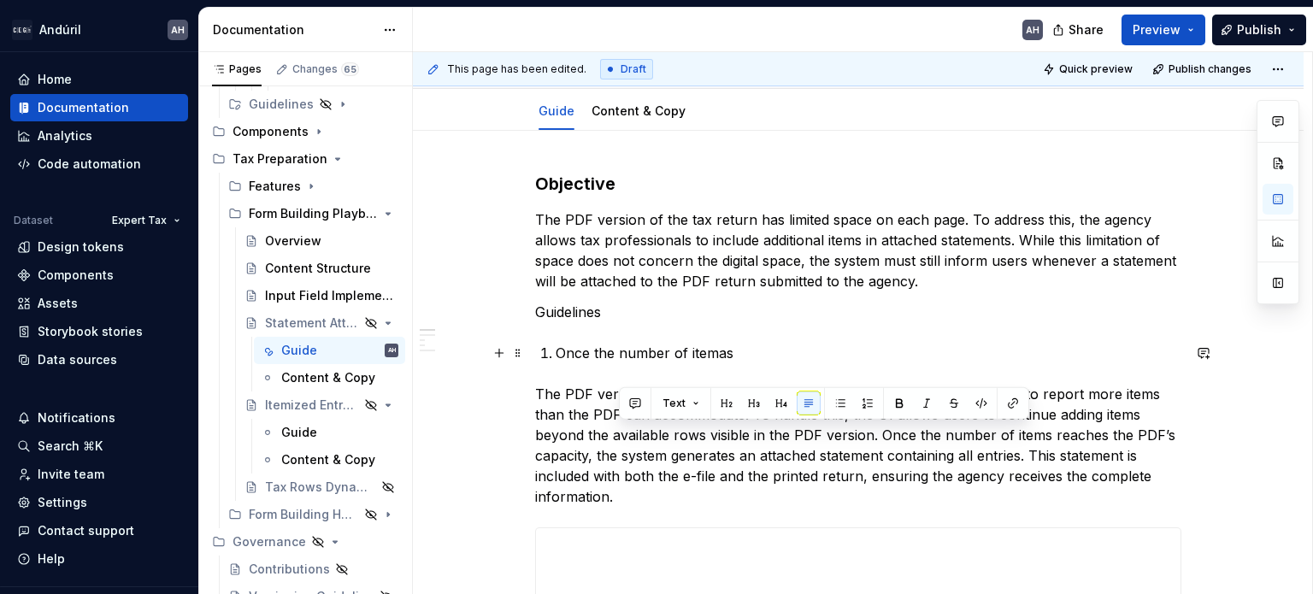
click at [748, 355] on p "Once the number of itemas" at bounding box center [869, 353] width 626 height 21
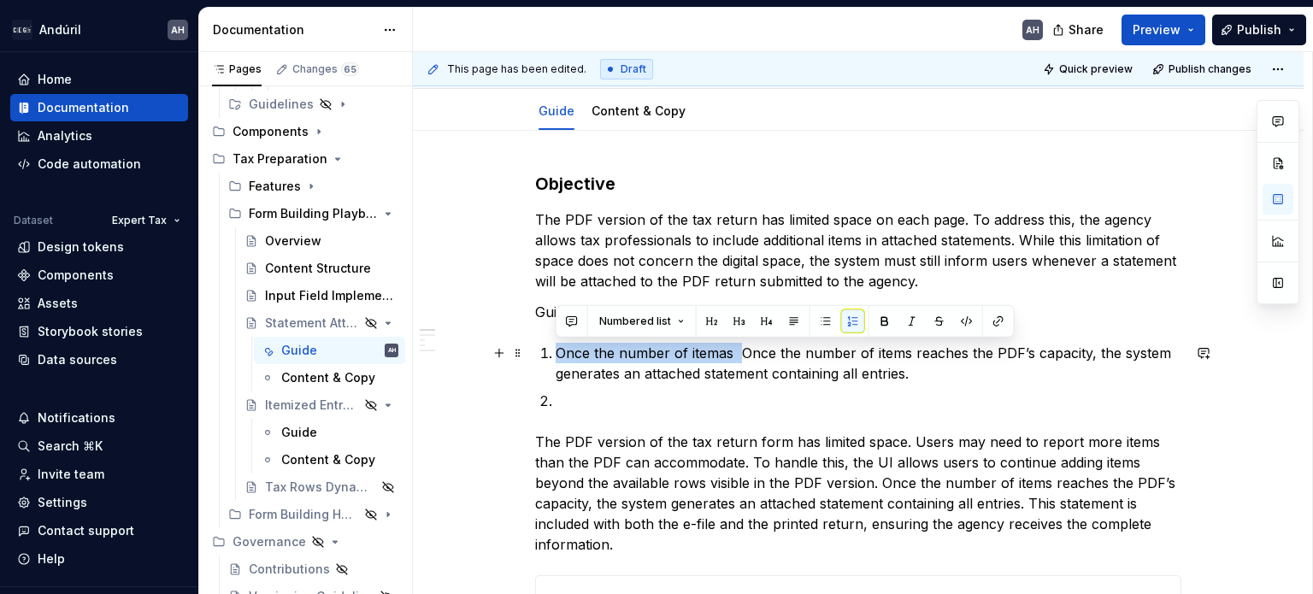
drag, startPoint x: 741, startPoint y: 352, endPoint x: 551, endPoint y: 345, distance: 190.8
click at [556, 345] on li "Once the number of itemas Once the number of items reaches the PDF’s capacity, …" at bounding box center [869, 363] width 626 height 41
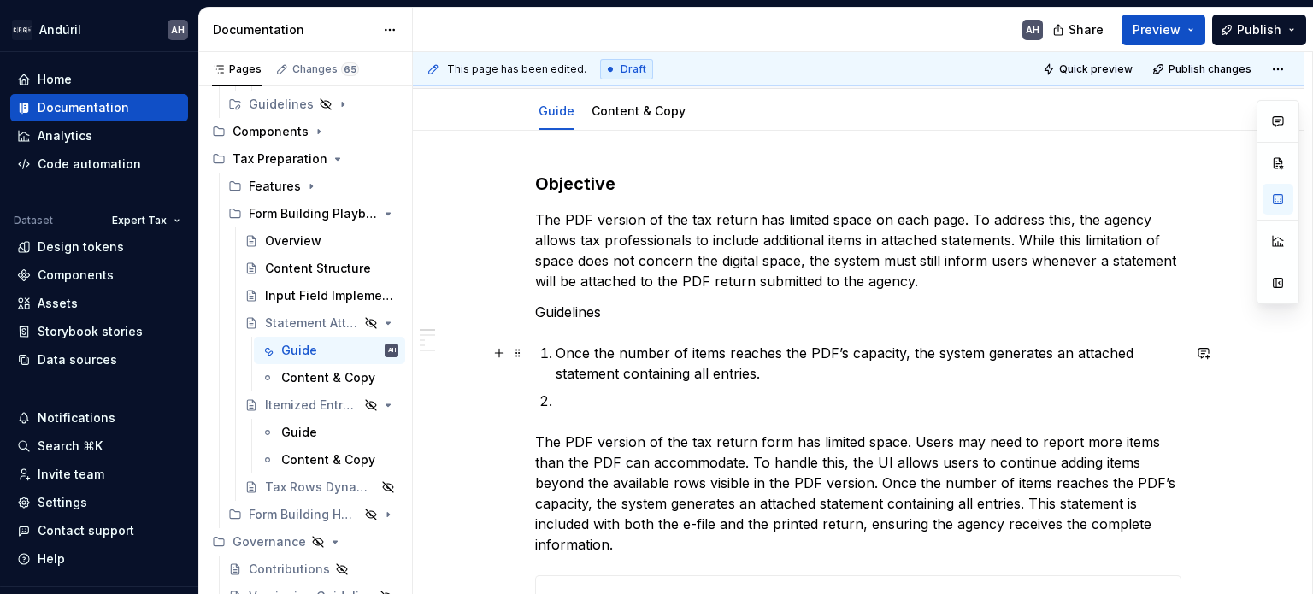
click at [726, 351] on p "Once the number of items reaches the PDF’s capacity, the system generates an at…" at bounding box center [869, 363] width 626 height 41
click at [889, 354] on p "Once the number of items being added reaches the PDF’s capacity, the system gen…" at bounding box center [869, 363] width 626 height 41
click at [988, 356] on p "Once the number of items being added reaches the PDF’s capacity, the system gen…" at bounding box center [869, 363] width 626 height 41
click at [840, 375] on p "Once the number of items being added reaches the PDF’s capacity, the system gen…" at bounding box center [869, 363] width 626 height 41
click at [557, 314] on p "Guidelines" at bounding box center [858, 312] width 646 height 21
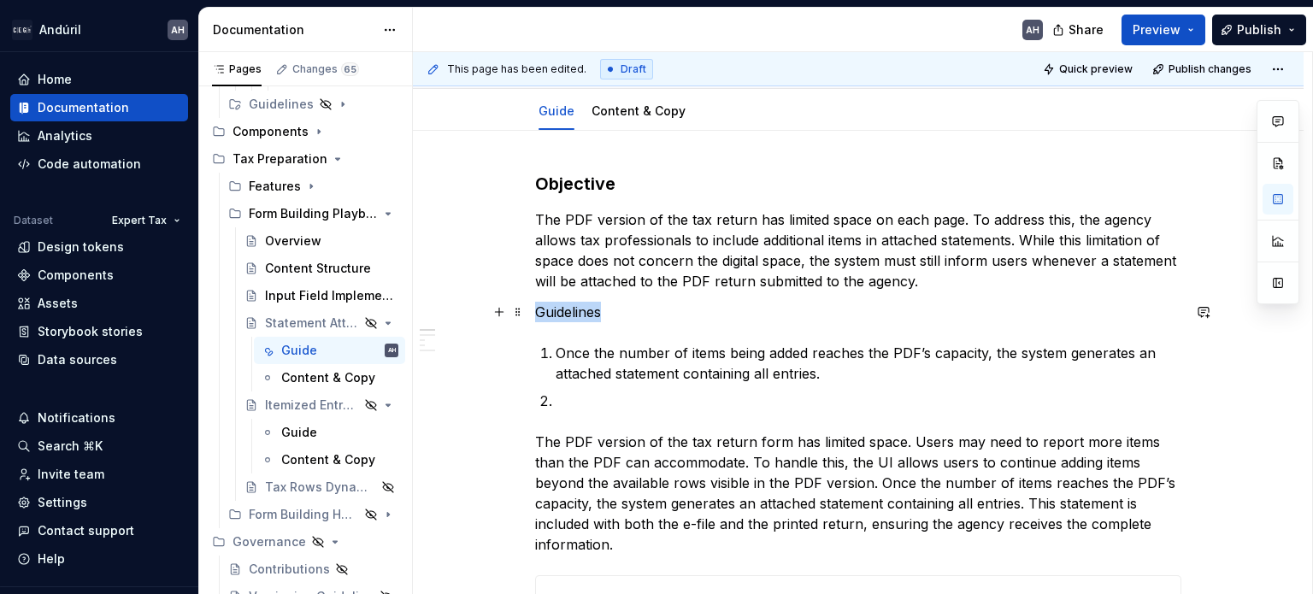
click at [557, 314] on p "Guidelines" at bounding box center [858, 312] width 646 height 21
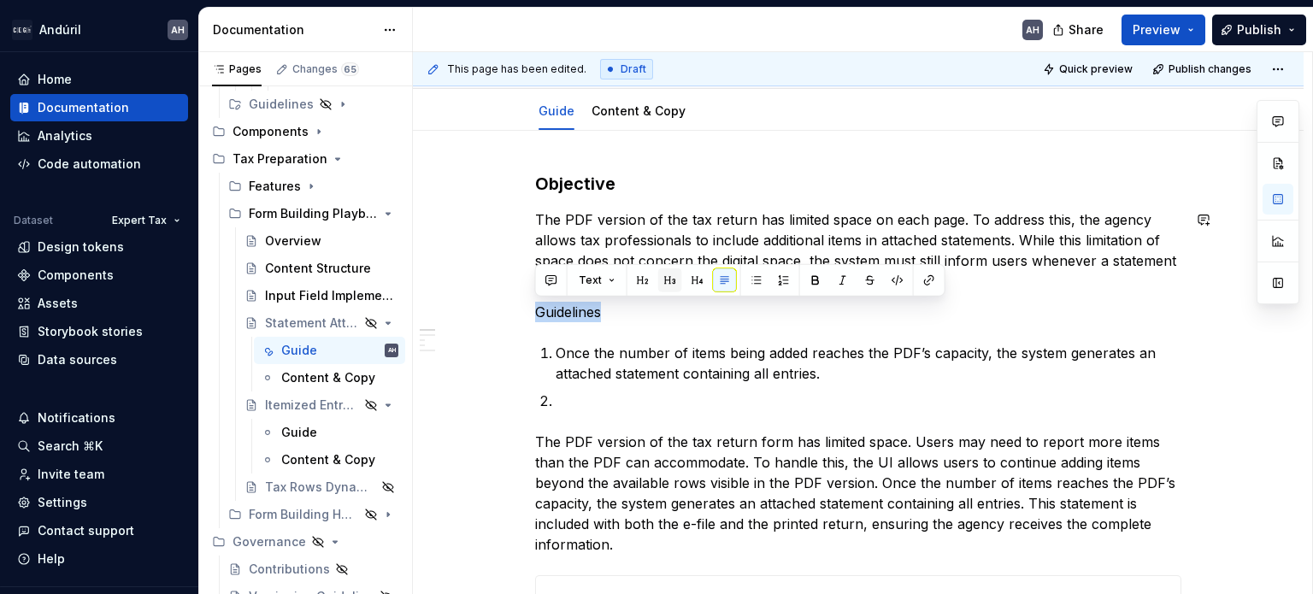
click at [664, 280] on button "button" at bounding box center [670, 280] width 24 height 24
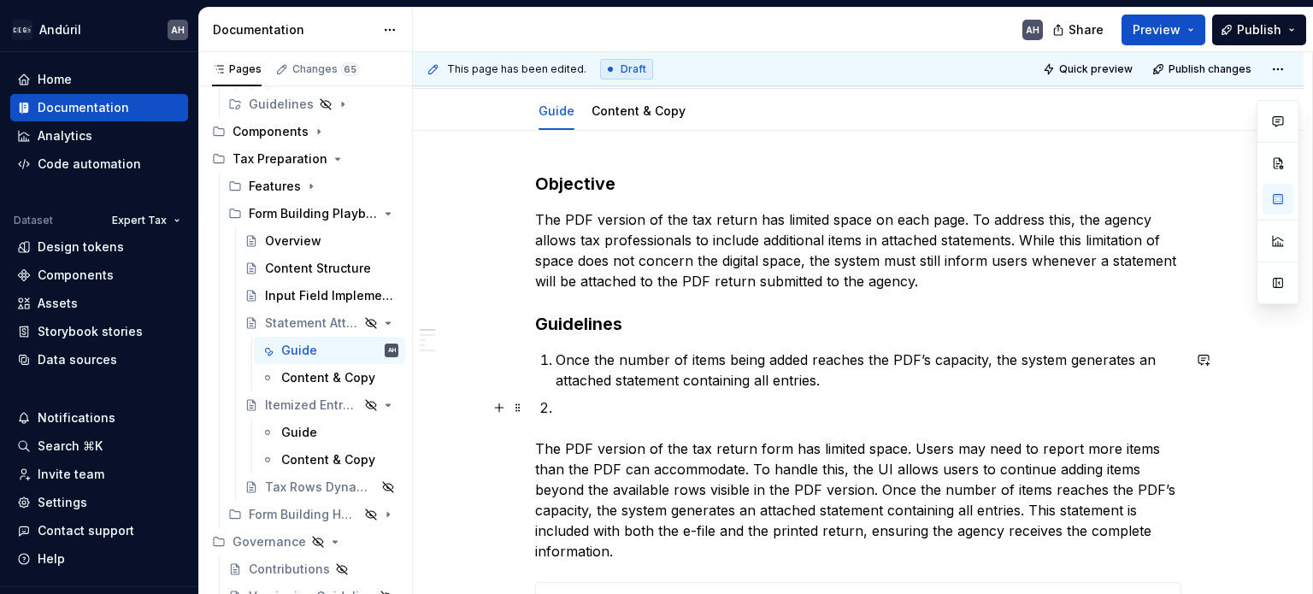
click at [585, 408] on p at bounding box center [869, 408] width 626 height 21
click at [292, 287] on div "Input Field Implementation" at bounding box center [306, 295] width 82 height 17
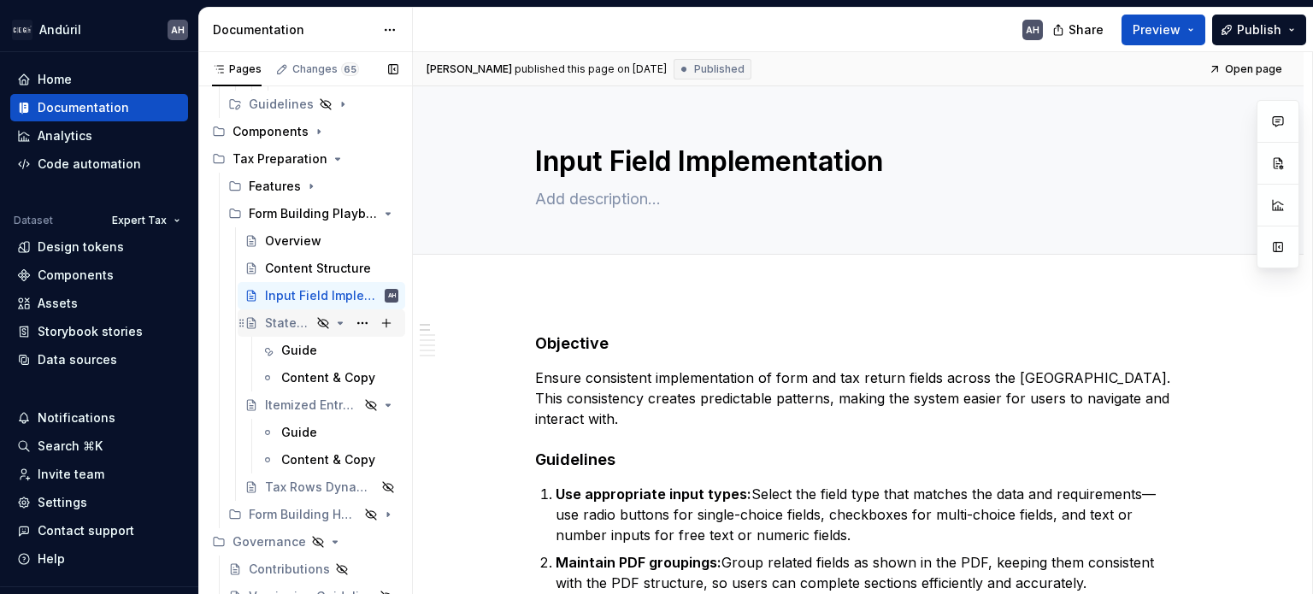
click at [282, 321] on div "Statement Attached" at bounding box center [288, 323] width 46 height 17
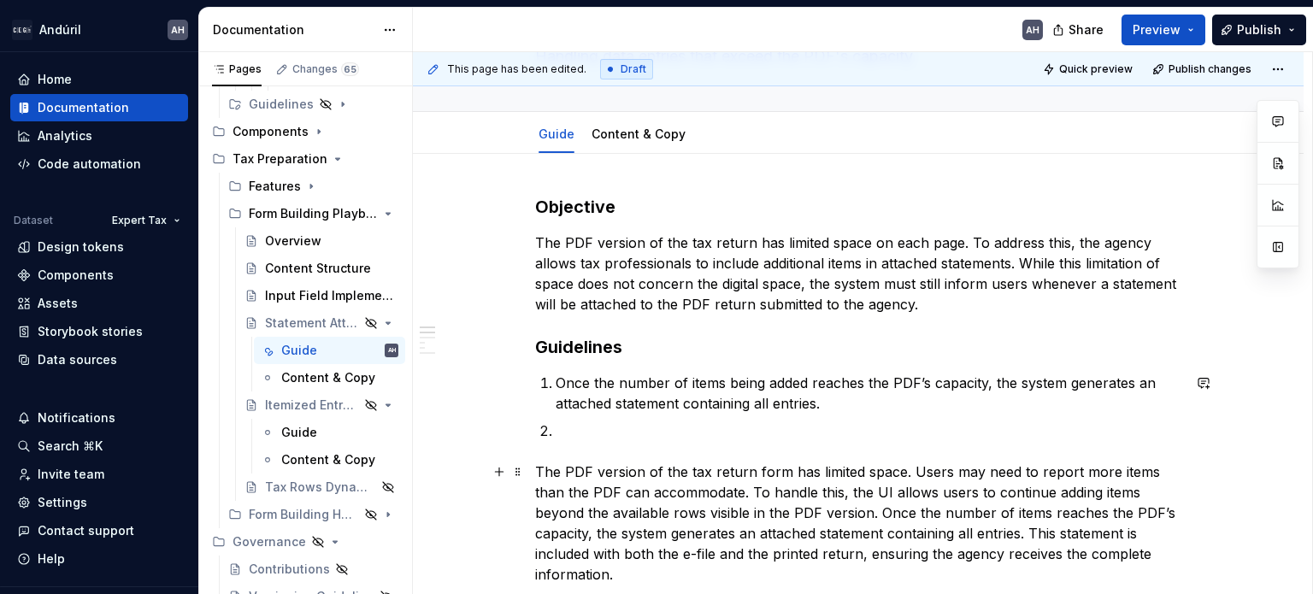
scroll to position [185, 0]
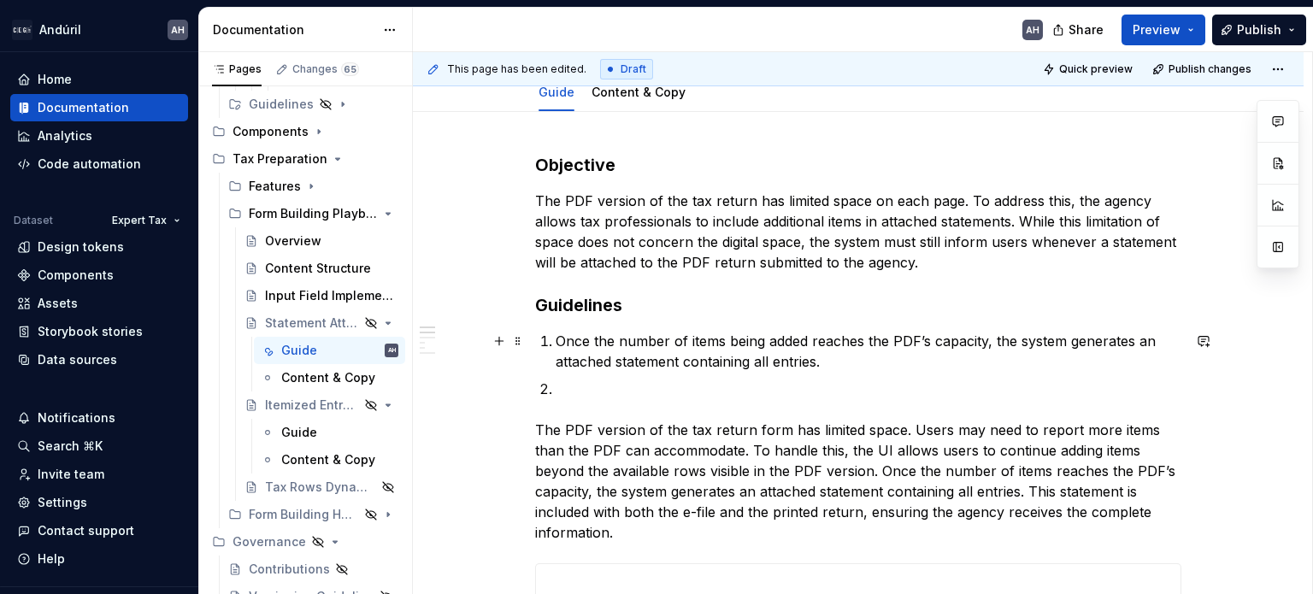
type textarea "*"
click at [557, 339] on p "Once the number of items being added reaches the PDF’s capacity, the system gen…" at bounding box center [869, 351] width 626 height 41
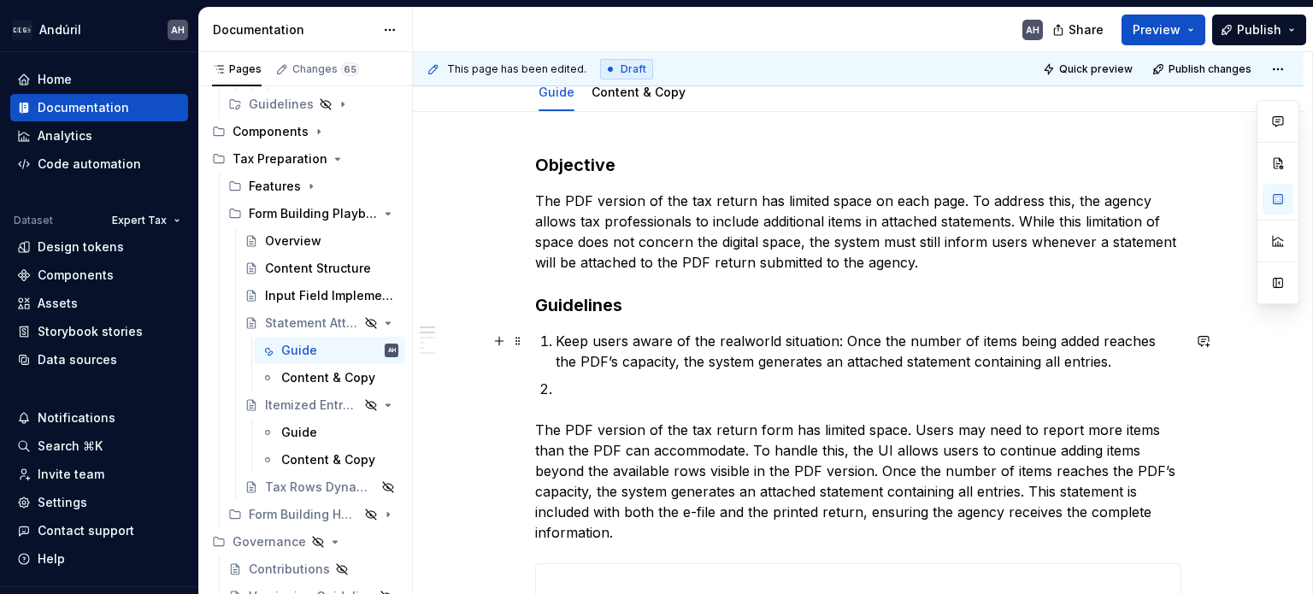
click at [749, 346] on p "Keep users aware of the realworld situation: Once the number of items being add…" at bounding box center [869, 351] width 626 height 41
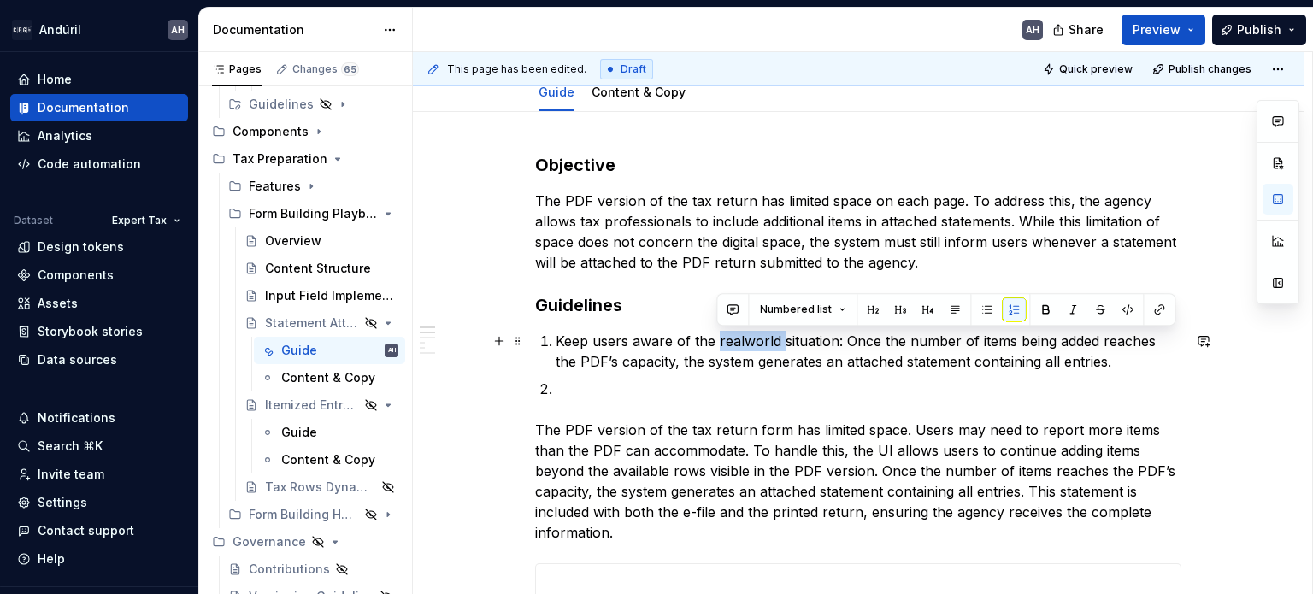
click at [749, 346] on p "Keep users aware of the realworld situation: Once the number of items being add…" at bounding box center [869, 351] width 626 height 41
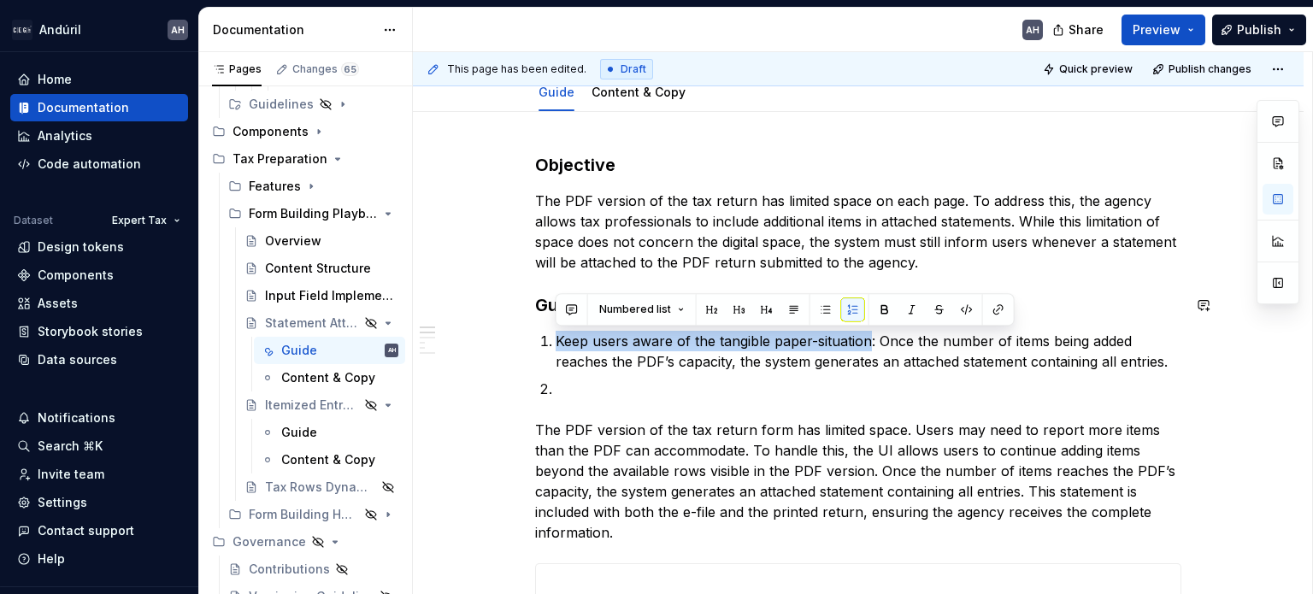
drag, startPoint x: 869, startPoint y: 341, endPoint x: 501, endPoint y: 321, distance: 368.2
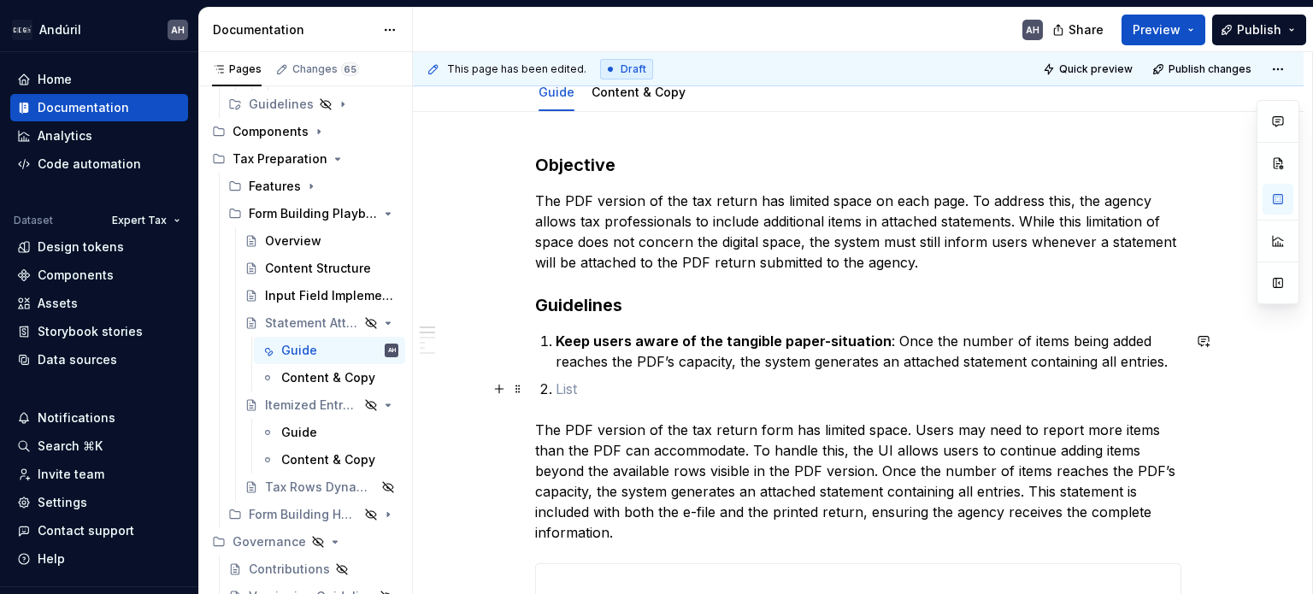
click at [585, 393] on p at bounding box center [869, 389] width 626 height 21
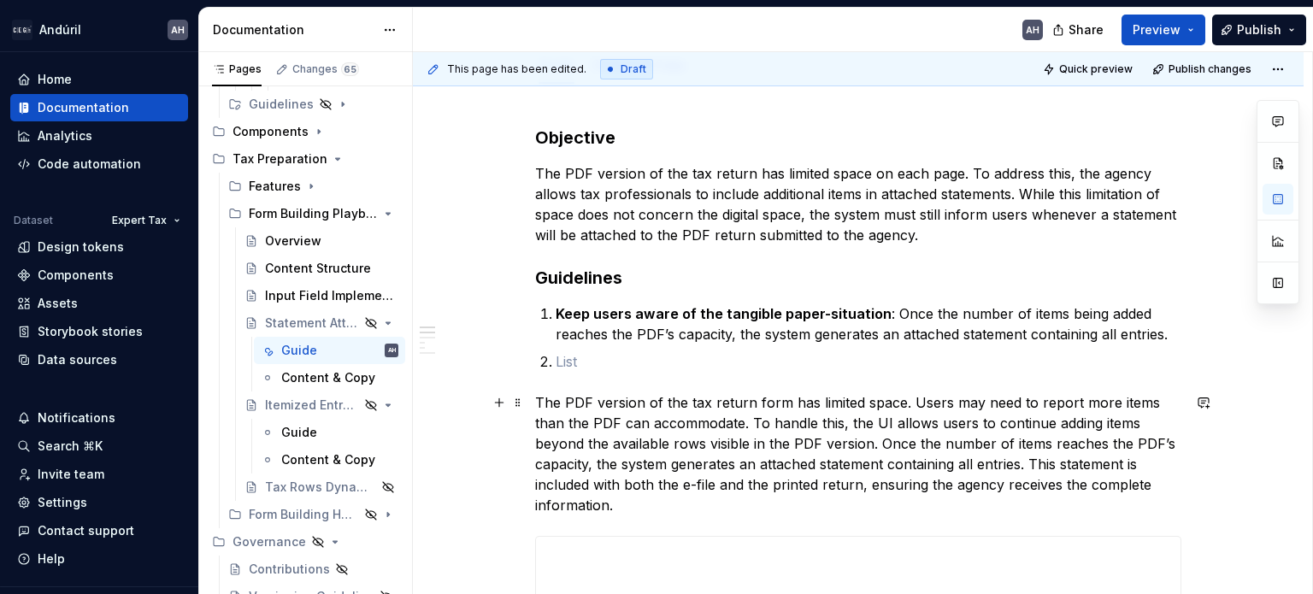
scroll to position [215, 0]
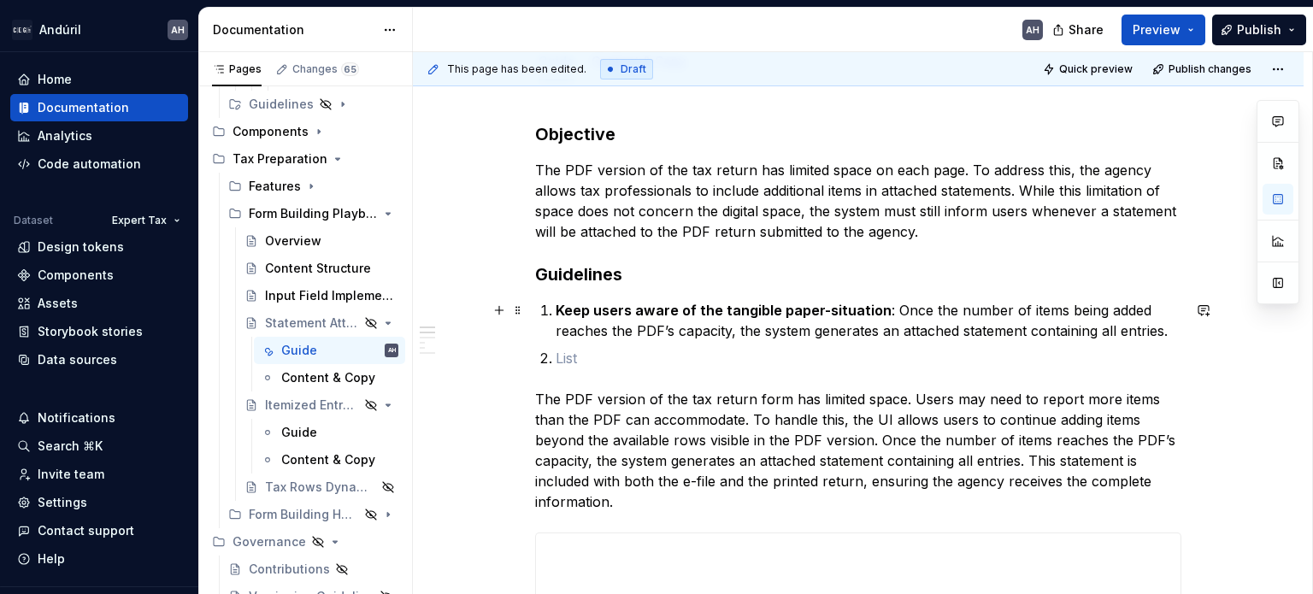
click at [1170, 331] on p "Keep users aware of the tangible paper-situation : Once the number of items bei…" at bounding box center [869, 320] width 626 height 41
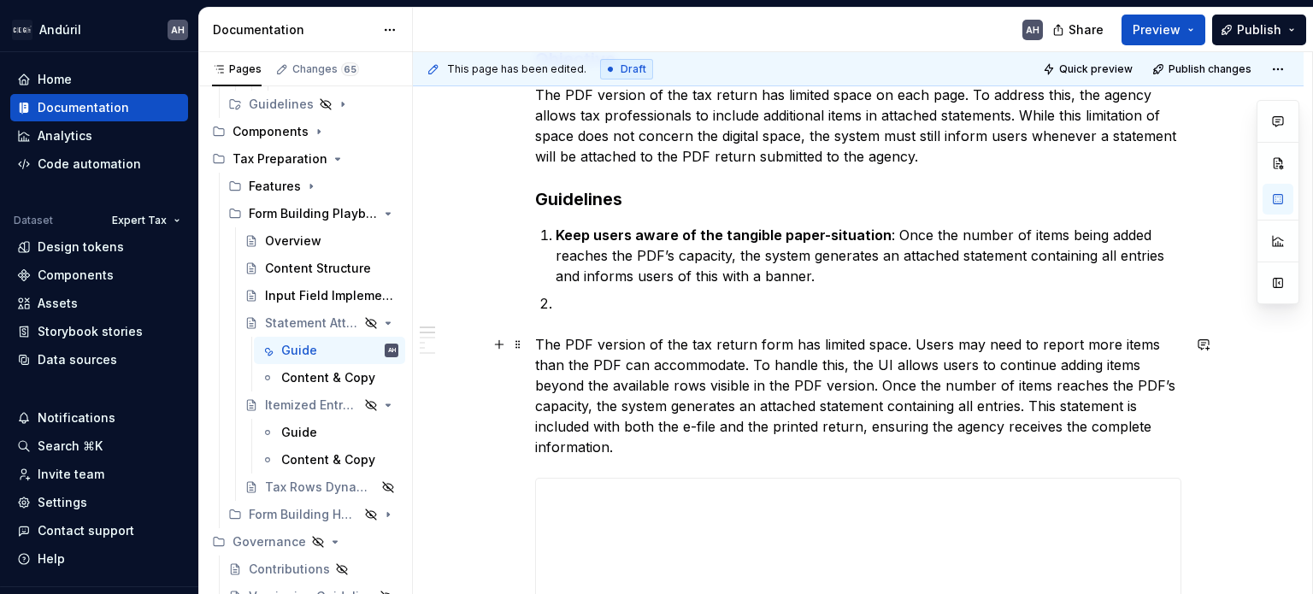
scroll to position [308, 0]
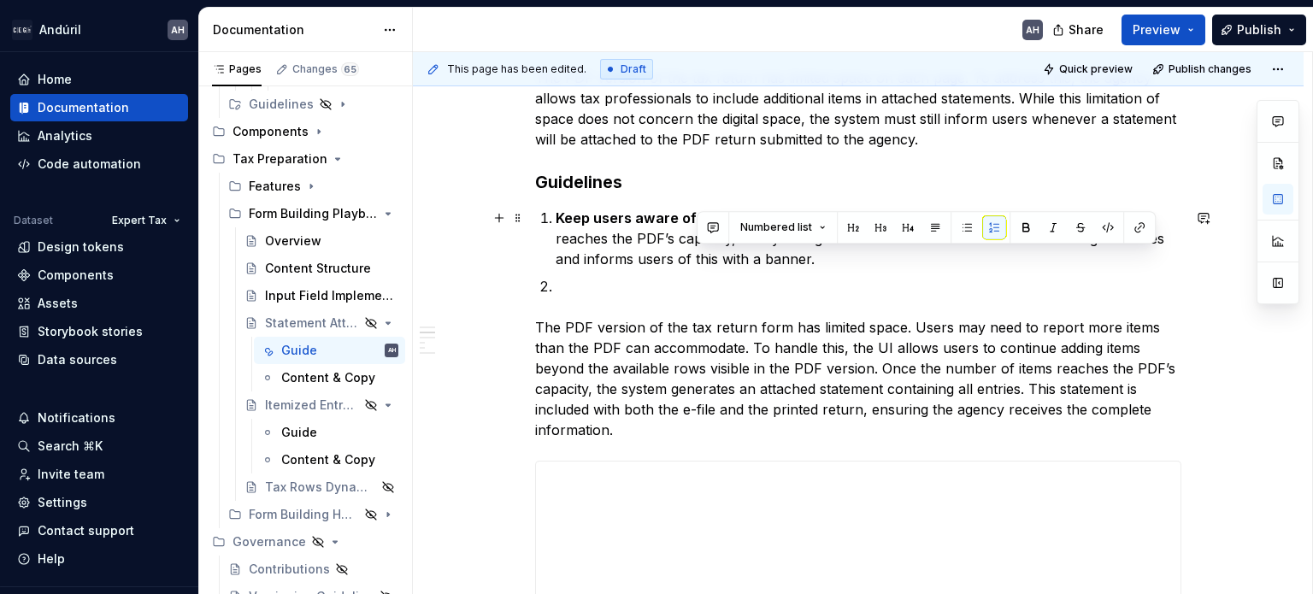
drag, startPoint x: 817, startPoint y: 258, endPoint x: 699, endPoint y: 251, distance: 119.1
click at [699, 251] on p "Keep users aware of the tangible paper-situation : Once the number of items bei…" at bounding box center [869, 239] width 626 height 62
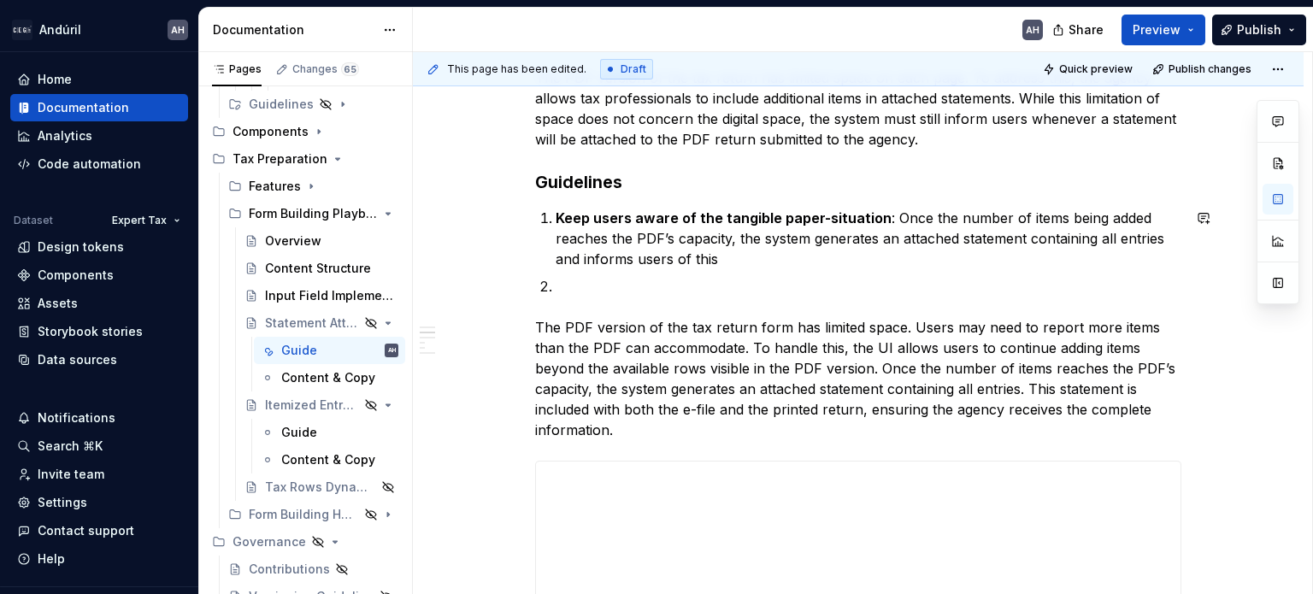
click at [699, 251] on p "Keep users aware of the tangible paper-situation : Once the number of items bei…" at bounding box center [869, 239] width 626 height 62
click at [701, 282] on p at bounding box center [869, 286] width 626 height 21
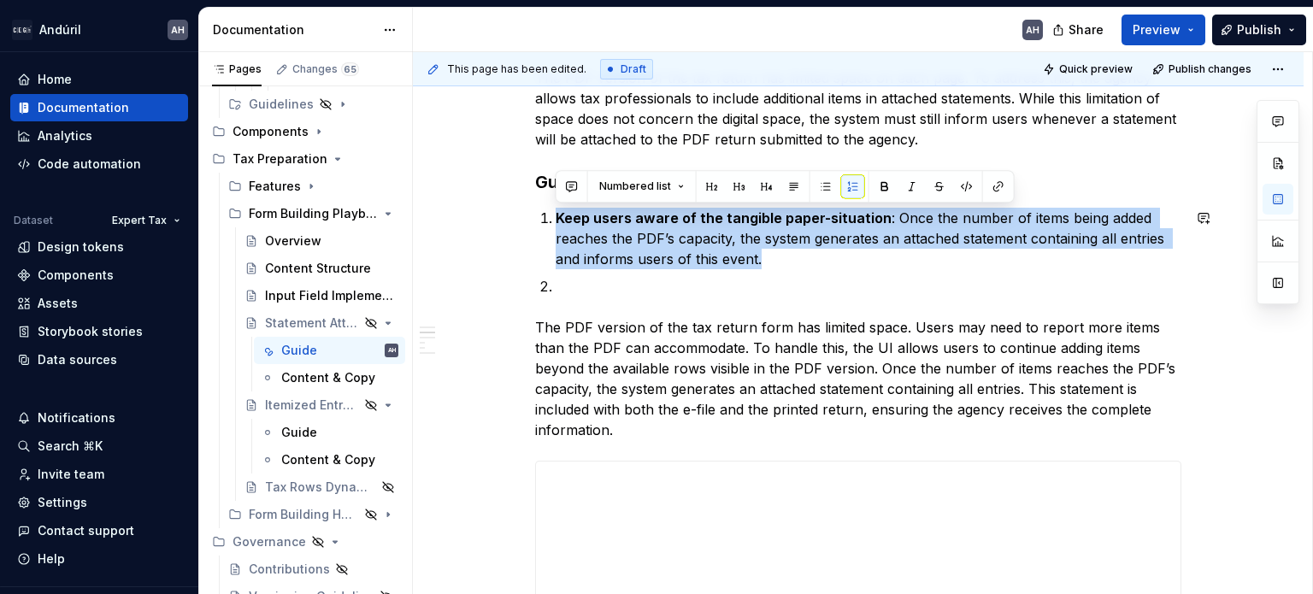
drag, startPoint x: 769, startPoint y: 263, endPoint x: 504, endPoint y: 199, distance: 272.7
copy p "Keep users aware of the tangible paper-situation : Once the number of items bei…"
click at [609, 317] on p "The PDF version of the tax return form has limited space. Users may need to rep…" at bounding box center [858, 378] width 646 height 123
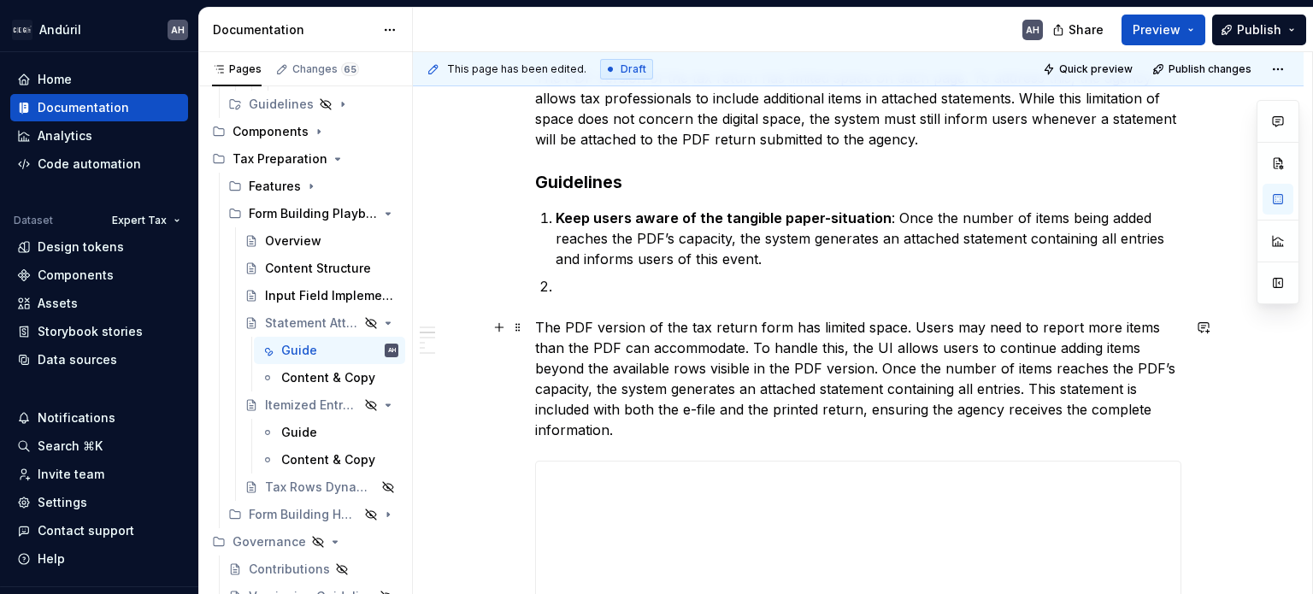
scroll to position [137, 0]
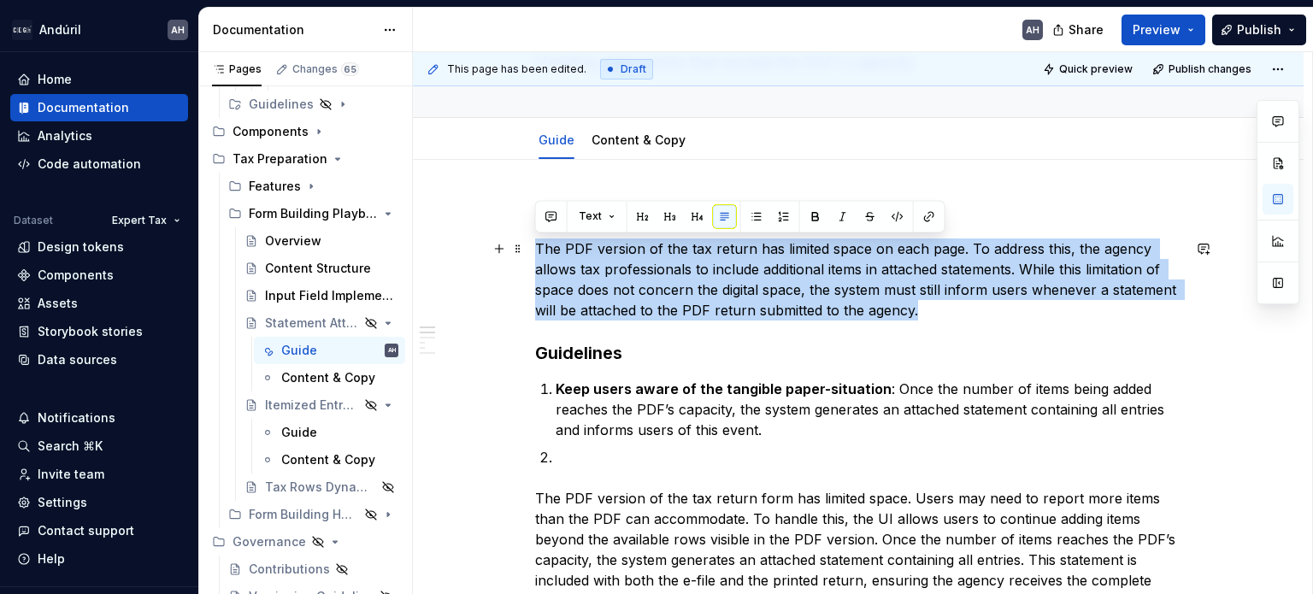
drag, startPoint x: 935, startPoint y: 304, endPoint x: 528, endPoint y: 245, distance: 412.0
copy p "The PDF version of the tax return has limited space on each page. To address th…"
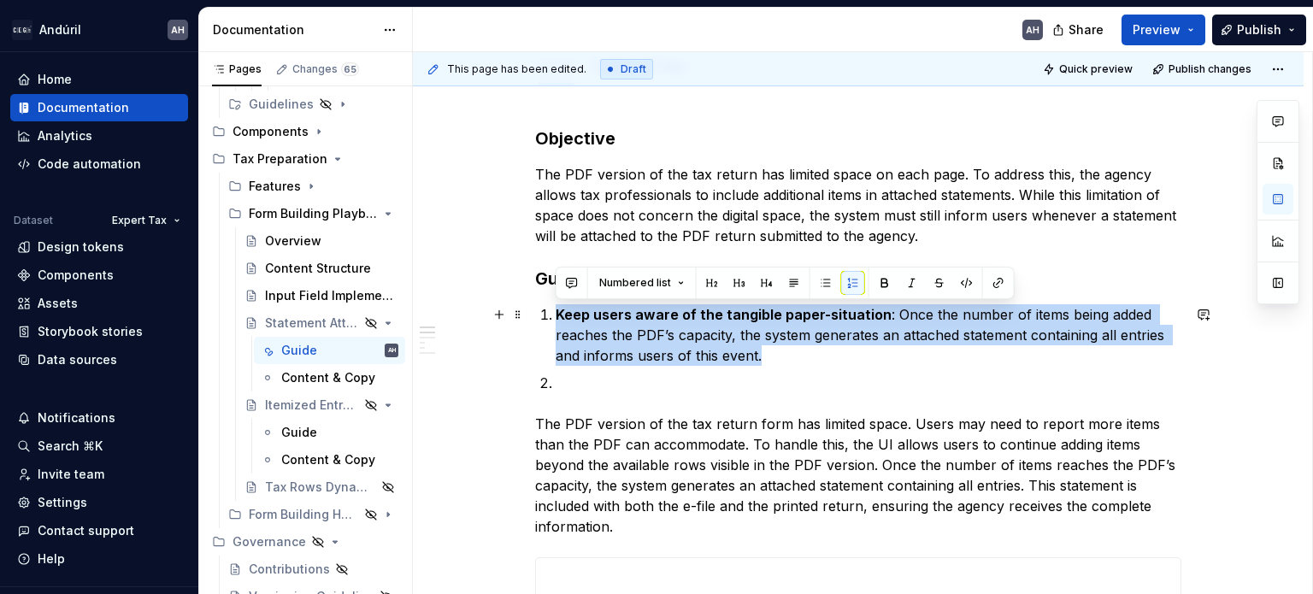
drag, startPoint x: 776, startPoint y: 357, endPoint x: 548, endPoint y: 311, distance: 232.9
click at [556, 311] on li "Keep users aware of the tangible paper-situation : Once the number of items bei…" at bounding box center [869, 335] width 626 height 62
copy p "Keep users aware of the tangible paper-situation : Once the number of items bei…"
click at [563, 357] on p "Keep users aware of the tangible paper-situation : Once the number of items bei…" at bounding box center [869, 335] width 626 height 62
drag, startPoint x: 772, startPoint y: 348, endPoint x: 536, endPoint y: 313, distance: 238.6
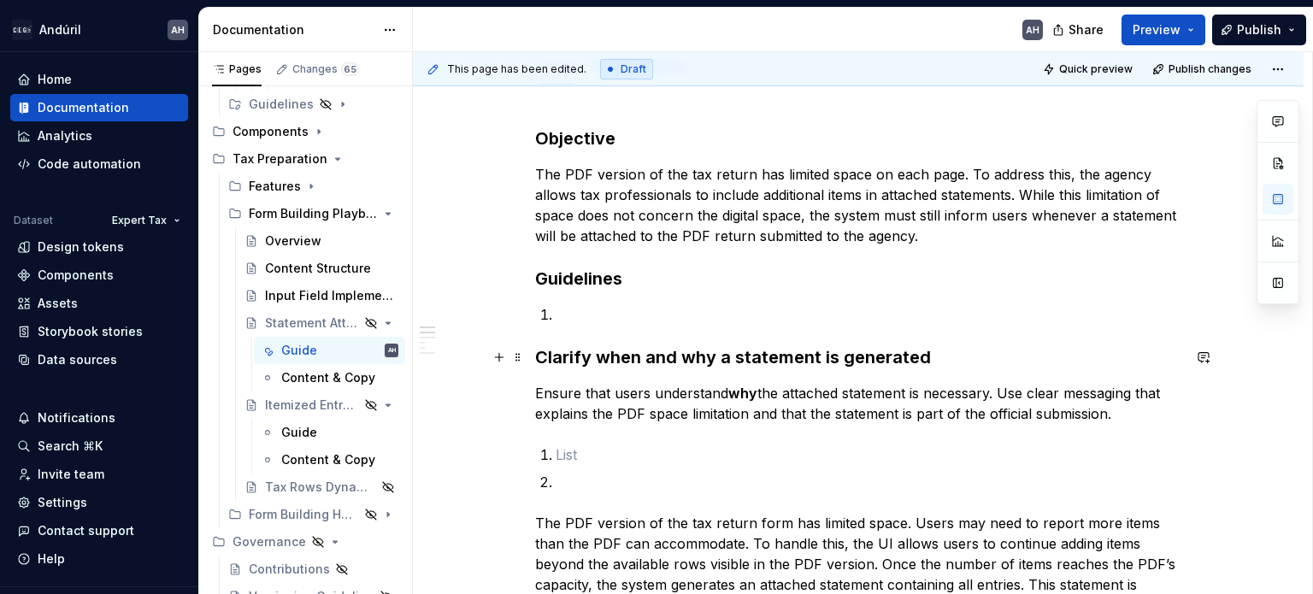
click at [538, 359] on h3 "Clarify when and why a statement is generated" at bounding box center [858, 357] width 646 height 24
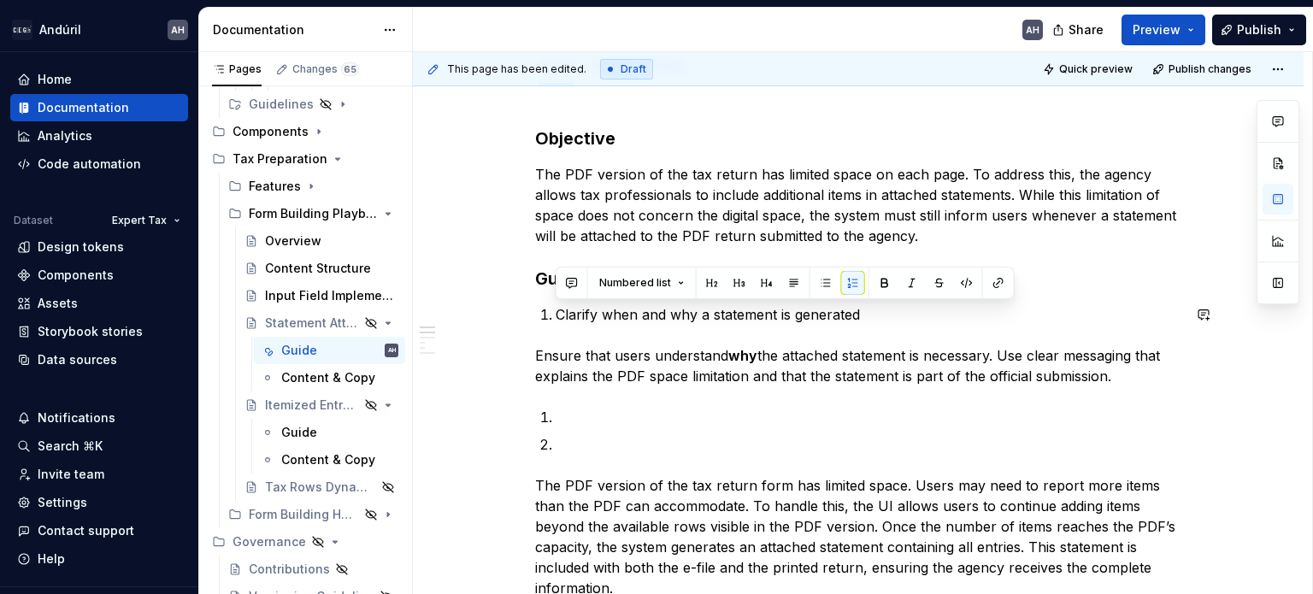
click at [872, 317] on p "Clarify when and why a statement is generated" at bounding box center [869, 314] width 626 height 21
click at [537, 348] on p "Ensure that users understand why the attached statement is necessary. Use clear…" at bounding box center [858, 365] width 646 height 41
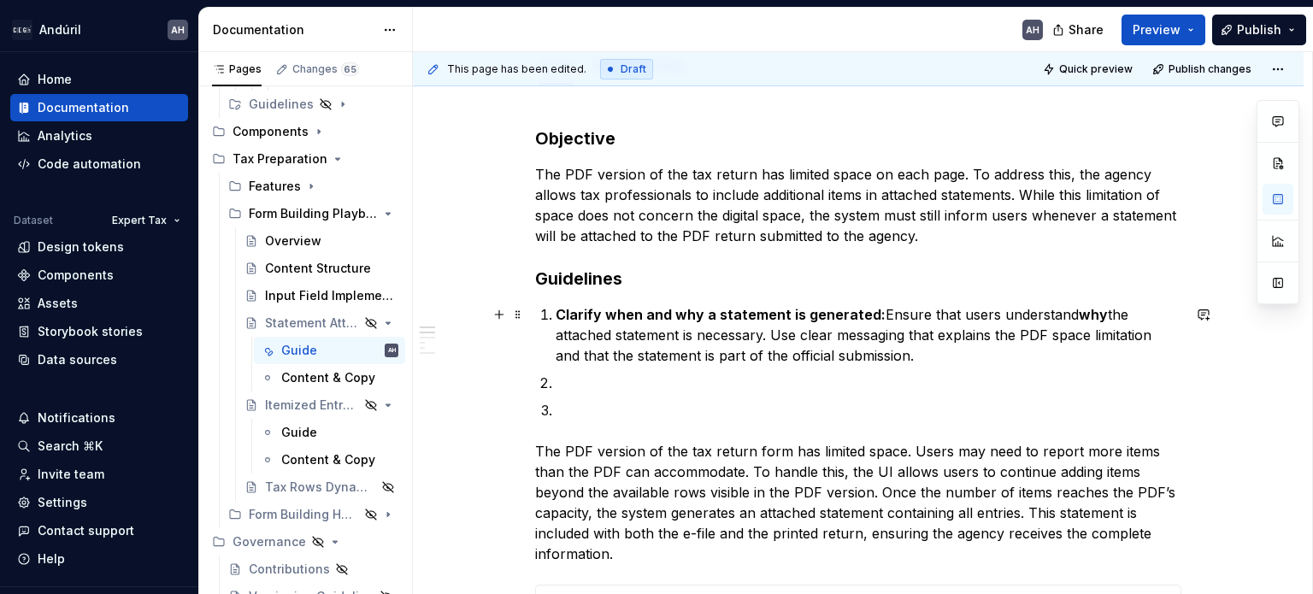
click at [958, 355] on p "Clarify when and why a statement is generated: Ensure that users understand why…" at bounding box center [869, 335] width 626 height 62
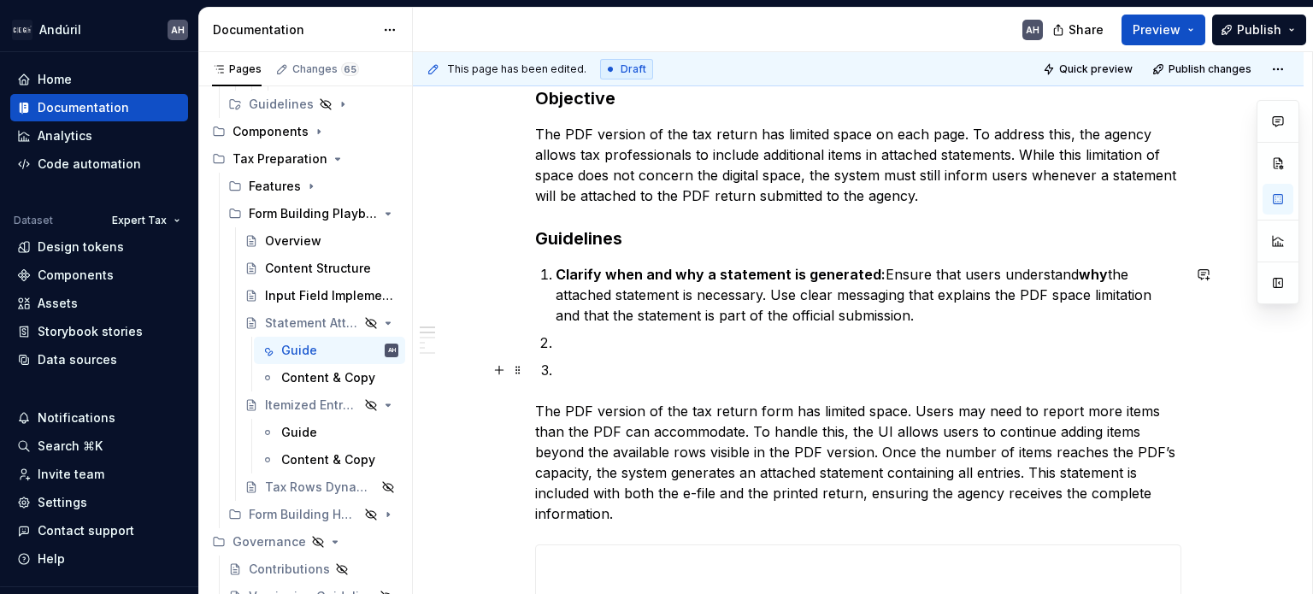
scroll to position [263, 0]
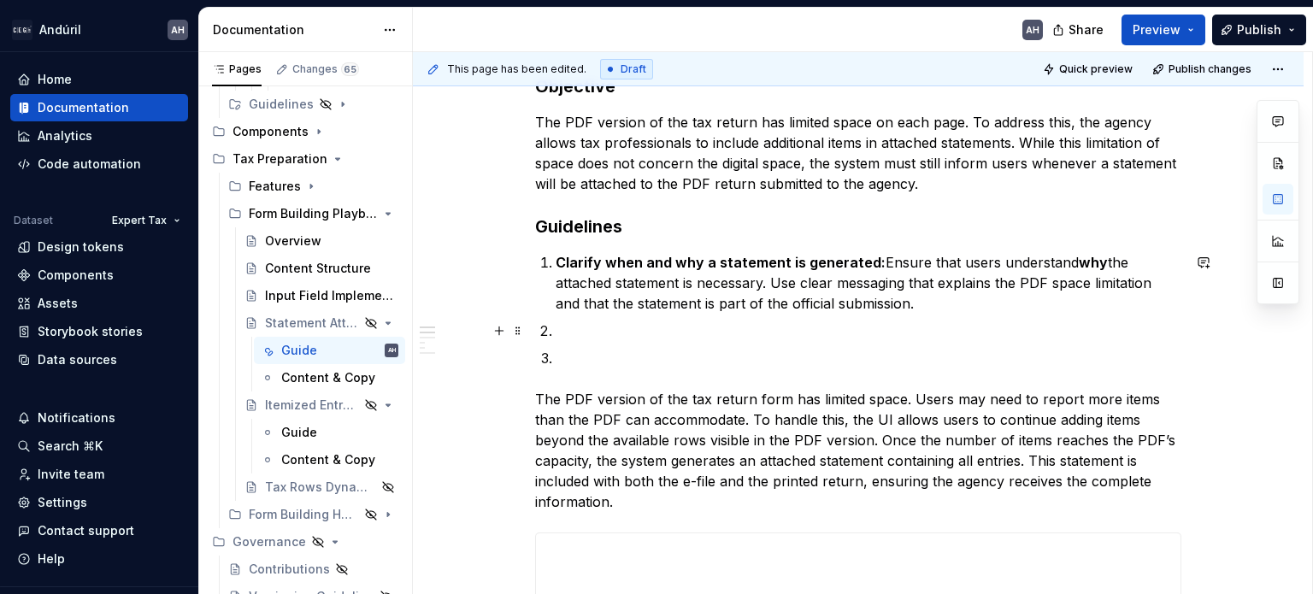
click at [595, 338] on p at bounding box center [869, 331] width 626 height 21
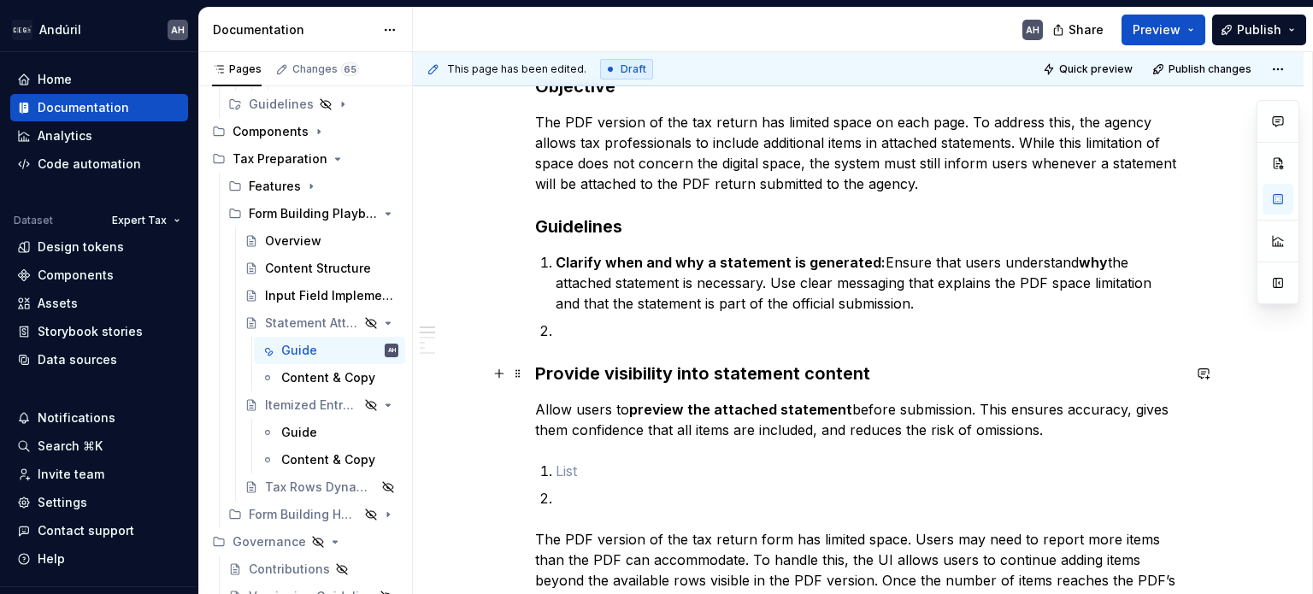
click at [537, 375] on h3 "Provide visibility into statement content" at bounding box center [858, 374] width 646 height 24
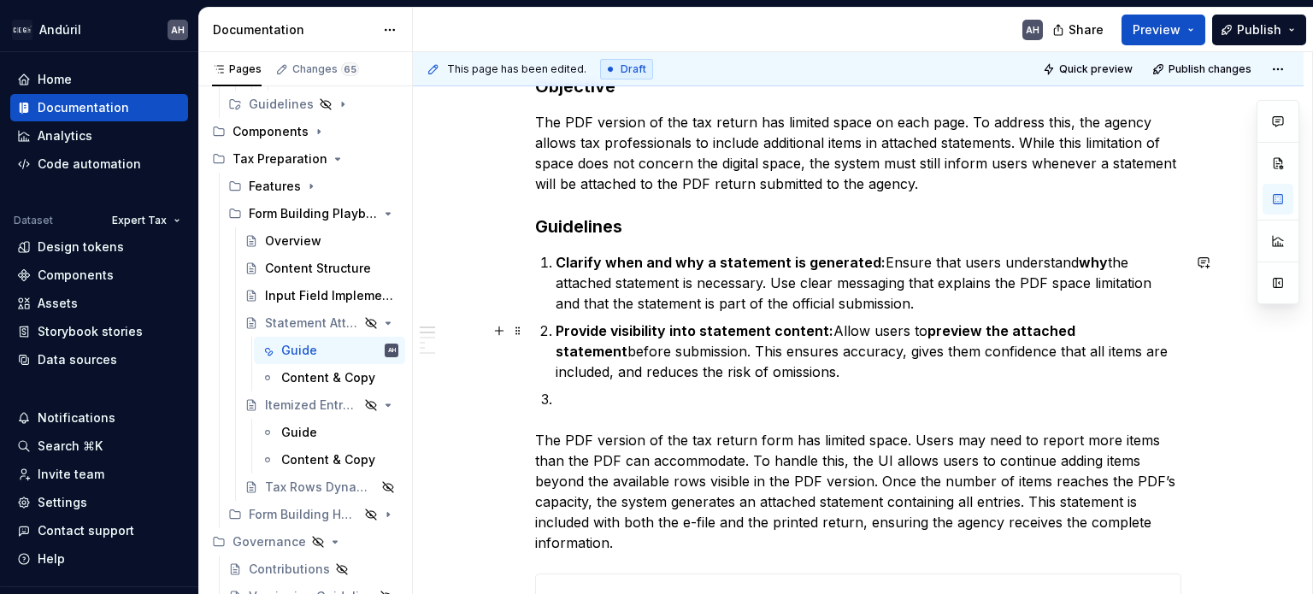
click at [628, 351] on p "Provide visibility into statement content: Allow users to preview the attached …" at bounding box center [869, 352] width 626 height 62
click at [800, 380] on p "Provide visibility into statement content: Allow users to preview the attached …" at bounding box center [869, 352] width 626 height 62
click at [575, 386] on ol "Clarify when and why a statement is generated: Ensure that users understand why…" at bounding box center [869, 330] width 626 height 157
click at [575, 406] on p at bounding box center [869, 399] width 626 height 21
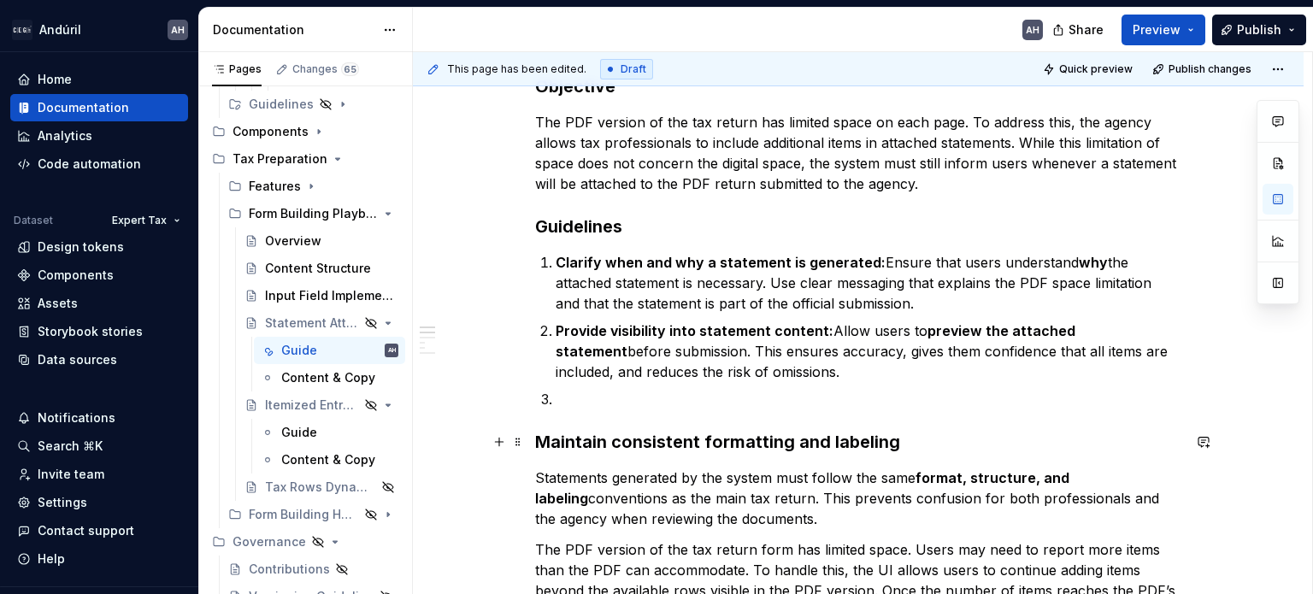
click at [535, 441] on h3 "Maintain consistent formatting and labeling" at bounding box center [858, 442] width 646 height 24
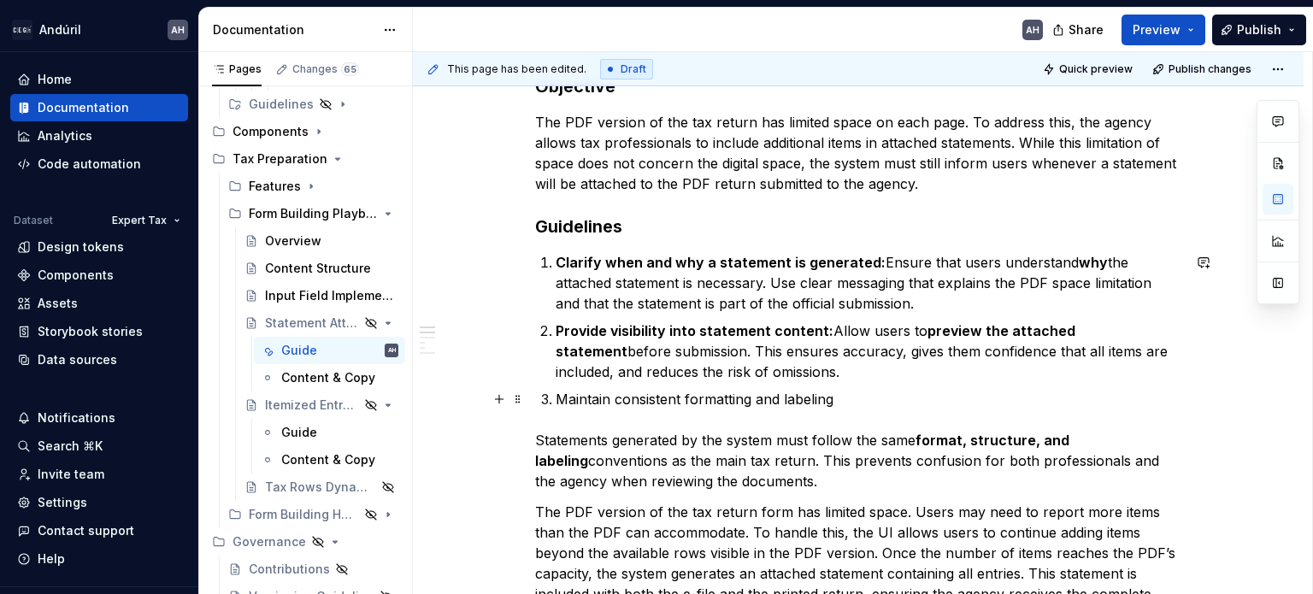
click at [855, 405] on p "Maintain consistent formatting and labeling" at bounding box center [869, 399] width 626 height 21
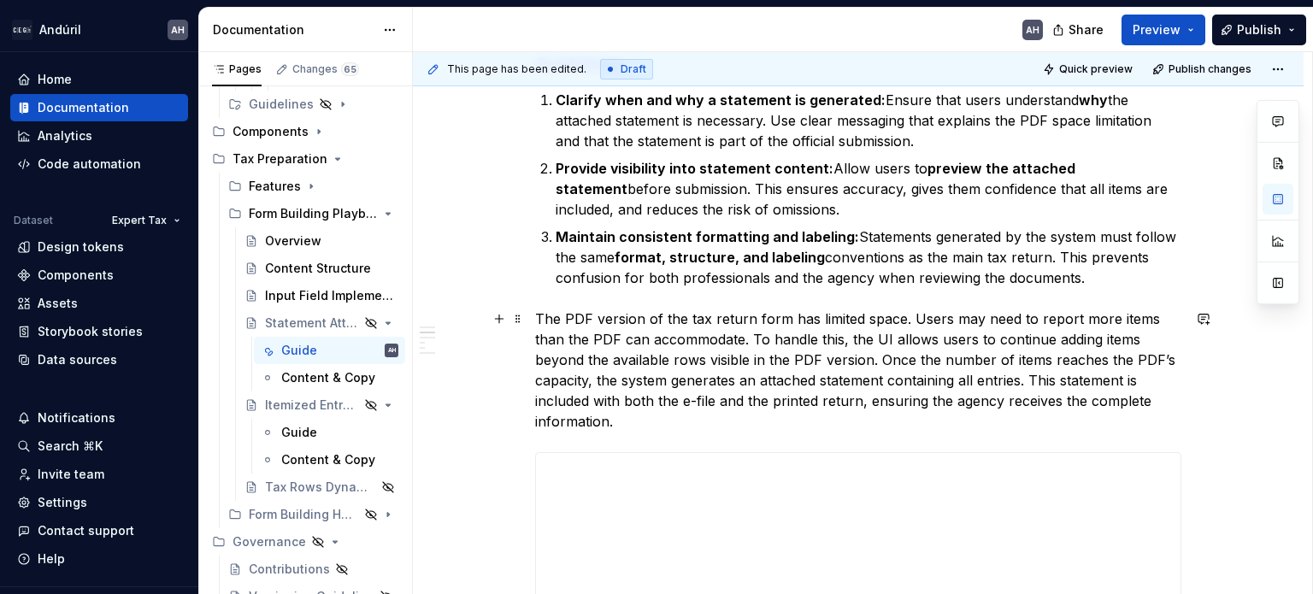
scroll to position [427, 0]
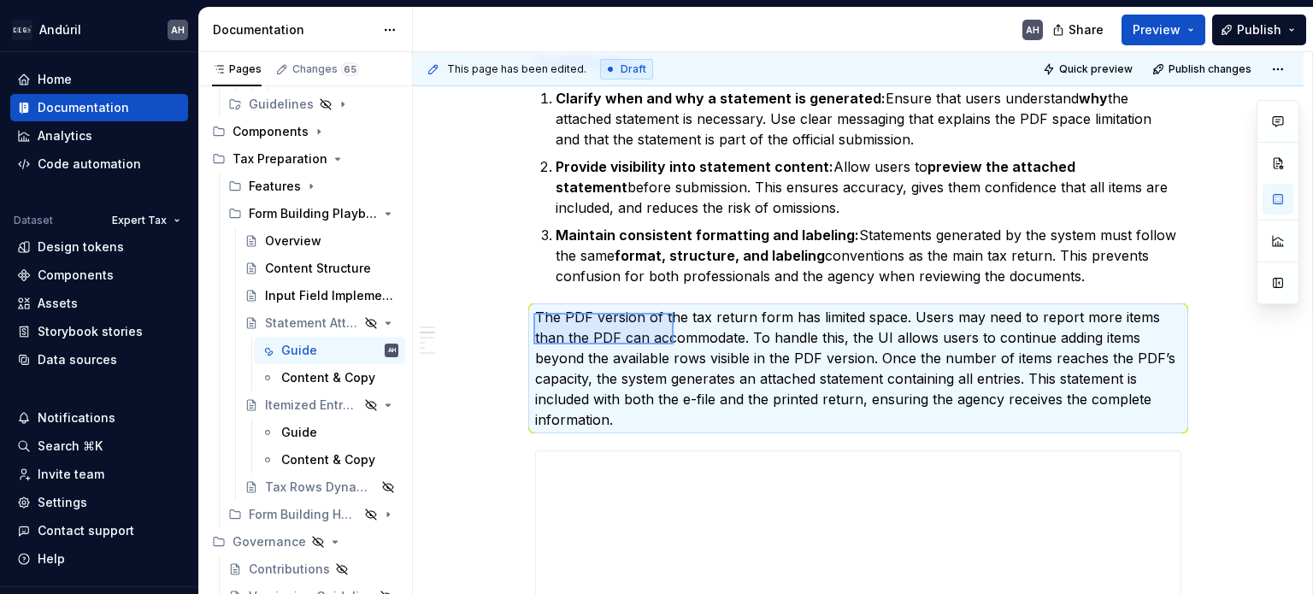
drag, startPoint x: 534, startPoint y: 313, endPoint x: 674, endPoint y: 341, distance: 143.0
click at [674, 341] on div "This page has been edited. Draft Quick preview Publish changes Hidden page Stat…" at bounding box center [862, 323] width 899 height 543
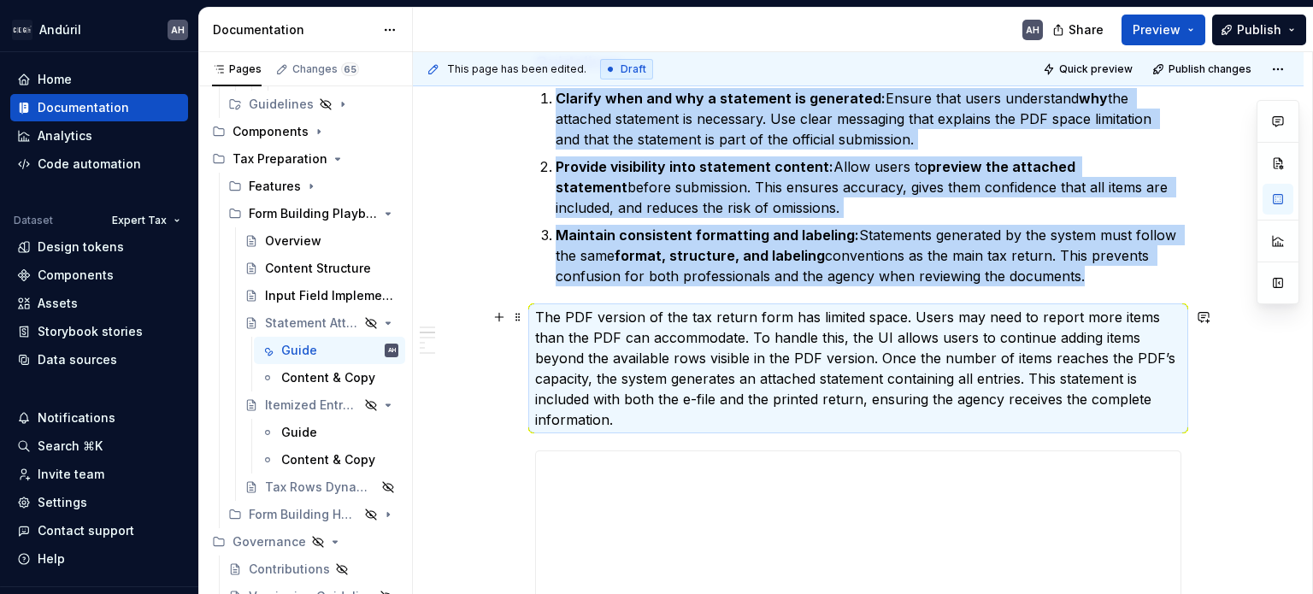
scroll to position [428, 0]
click at [649, 347] on p "The PDF version of the tax return form has limited space. Users may need to rep…" at bounding box center [858, 367] width 646 height 123
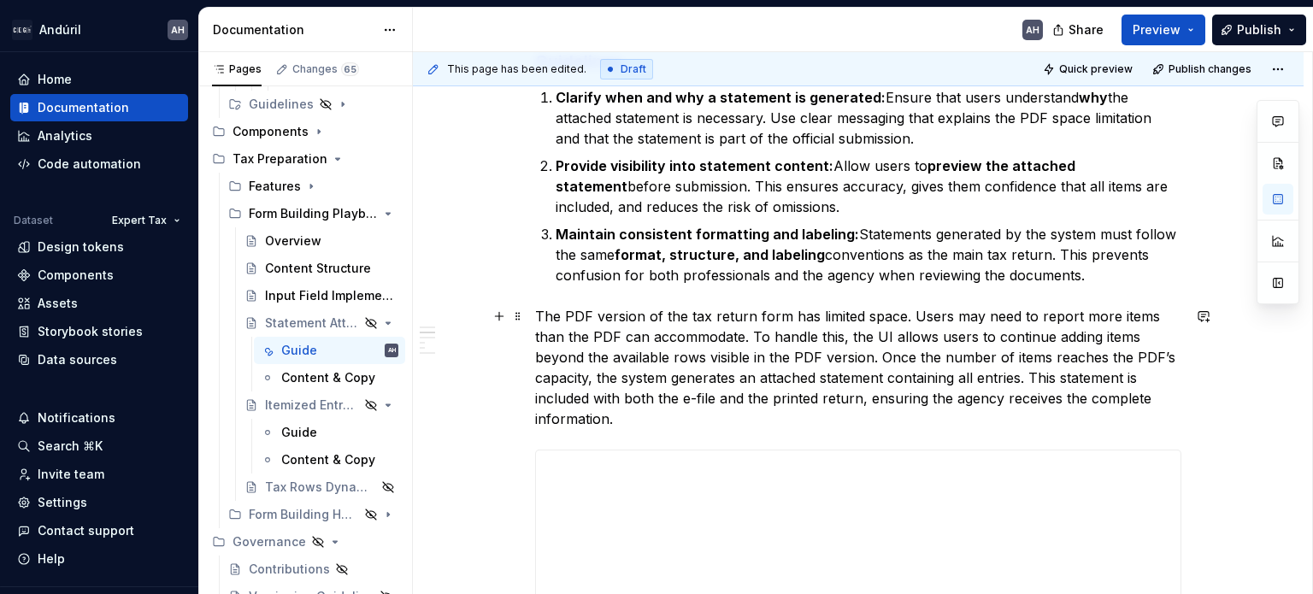
click at [879, 420] on p "The PDF version of the tax return form has limited space. Users may need to rep…" at bounding box center [858, 367] width 646 height 123
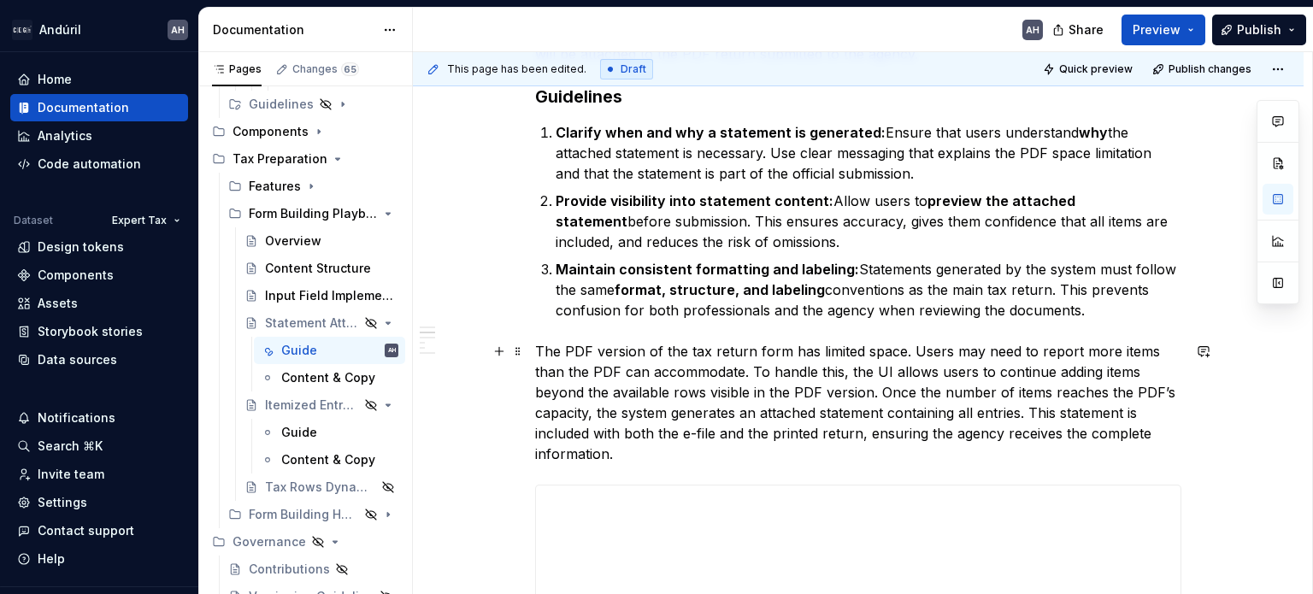
scroll to position [392, 0]
click at [1042, 289] on p "Maintain consistent formatting and labeling: Statements generated by the system…" at bounding box center [869, 291] width 626 height 62
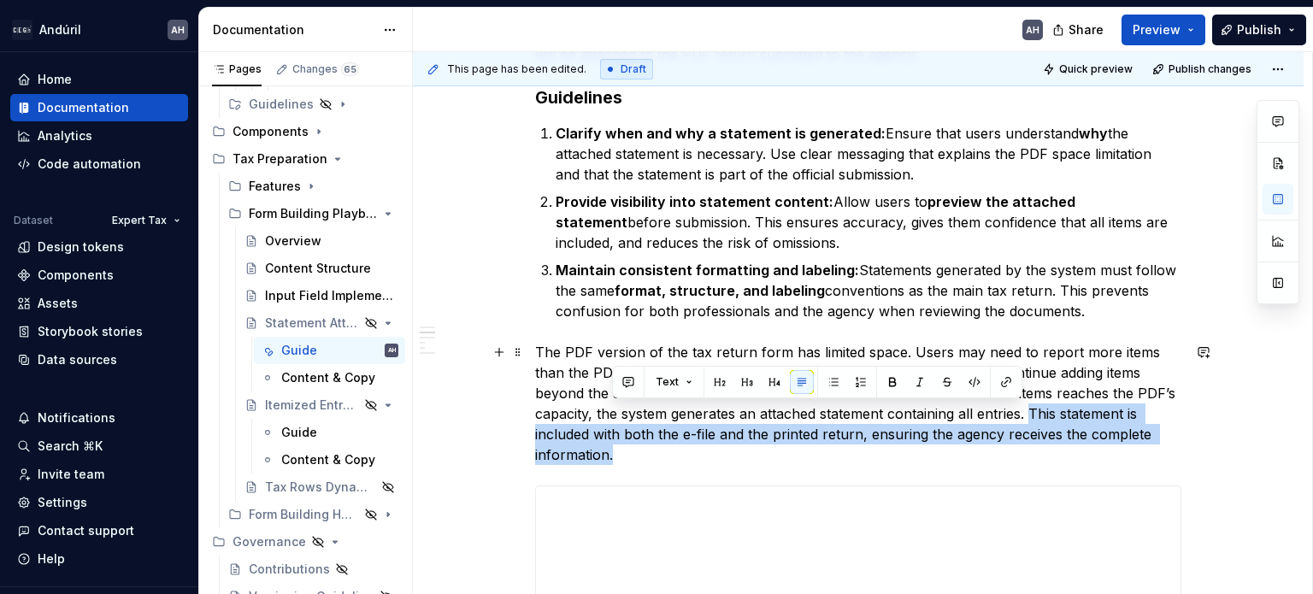
drag, startPoint x: 1030, startPoint y: 415, endPoint x: 1028, endPoint y: 461, distance: 46.2
click at [1028, 461] on p "The PDF version of the tax return form has limited space. Users may need to rep…" at bounding box center [858, 403] width 646 height 123
copy p "This statement is included with both the e-file and the printed return, ensurin…"
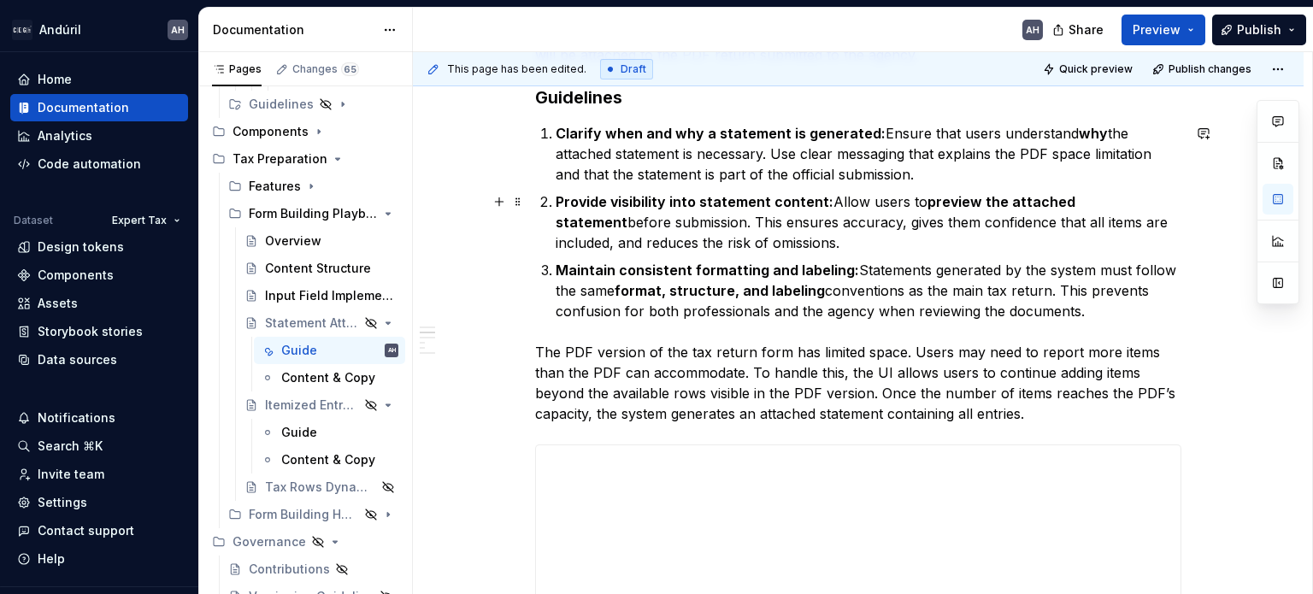
click at [920, 247] on p "Provide visibility into statement content: Allow users to preview the attached …" at bounding box center [869, 223] width 626 height 62
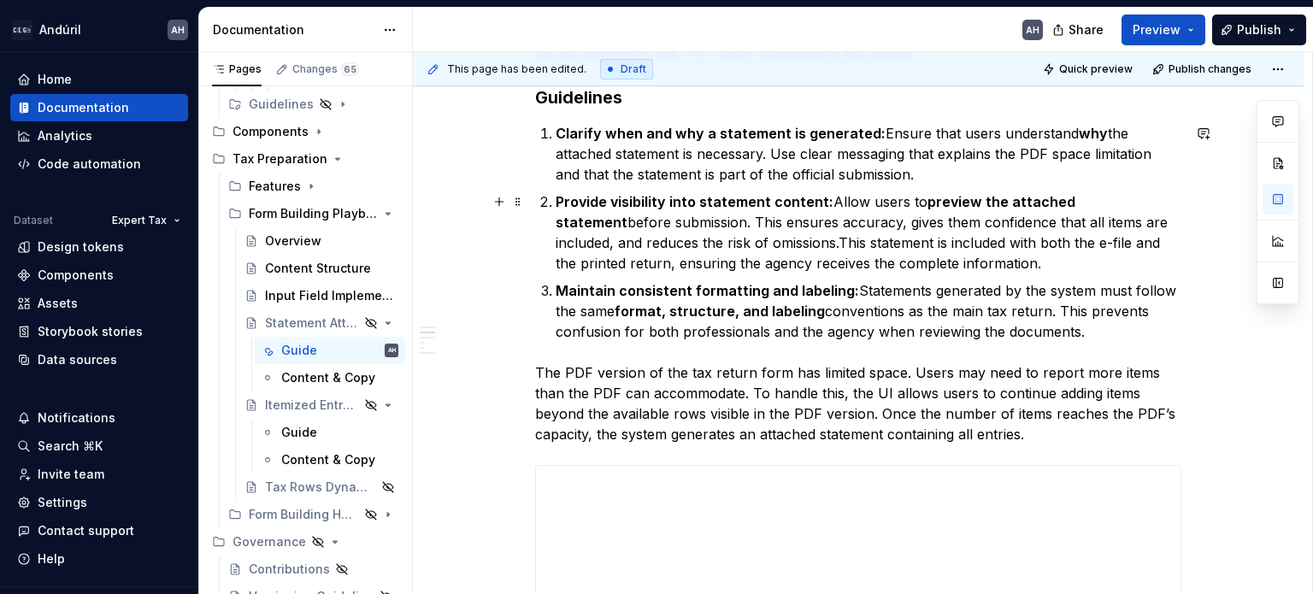
click at [749, 245] on p "Provide visibility into statement content: Allow users to preview the attached …" at bounding box center [869, 233] width 626 height 82
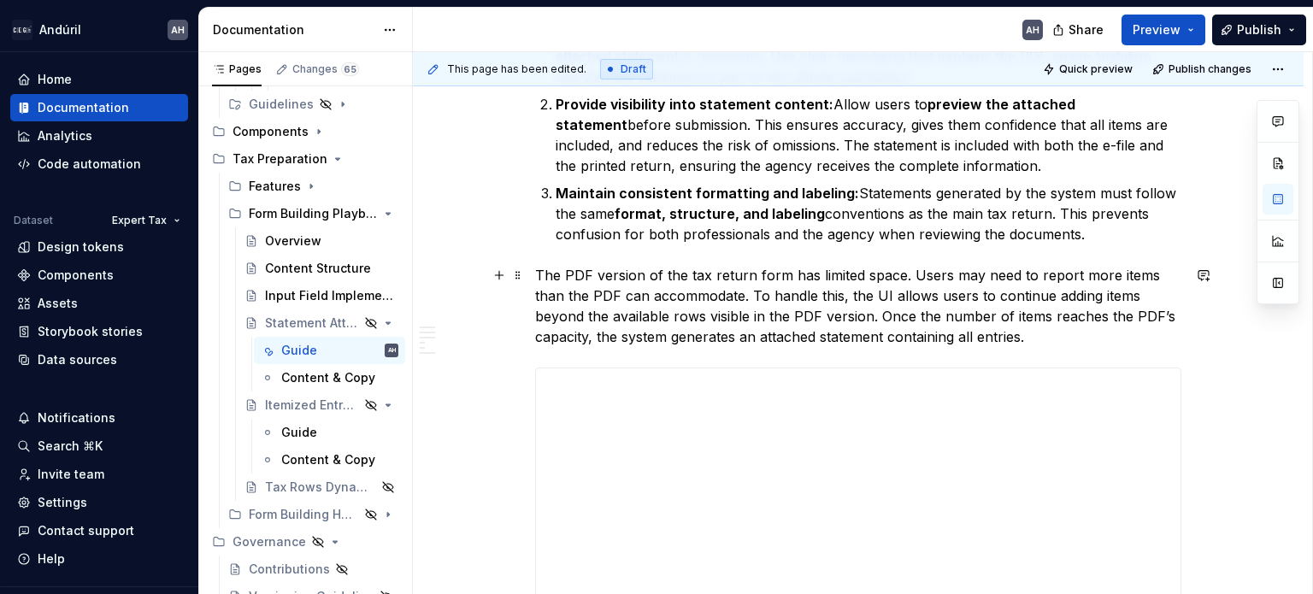
scroll to position [553, 0]
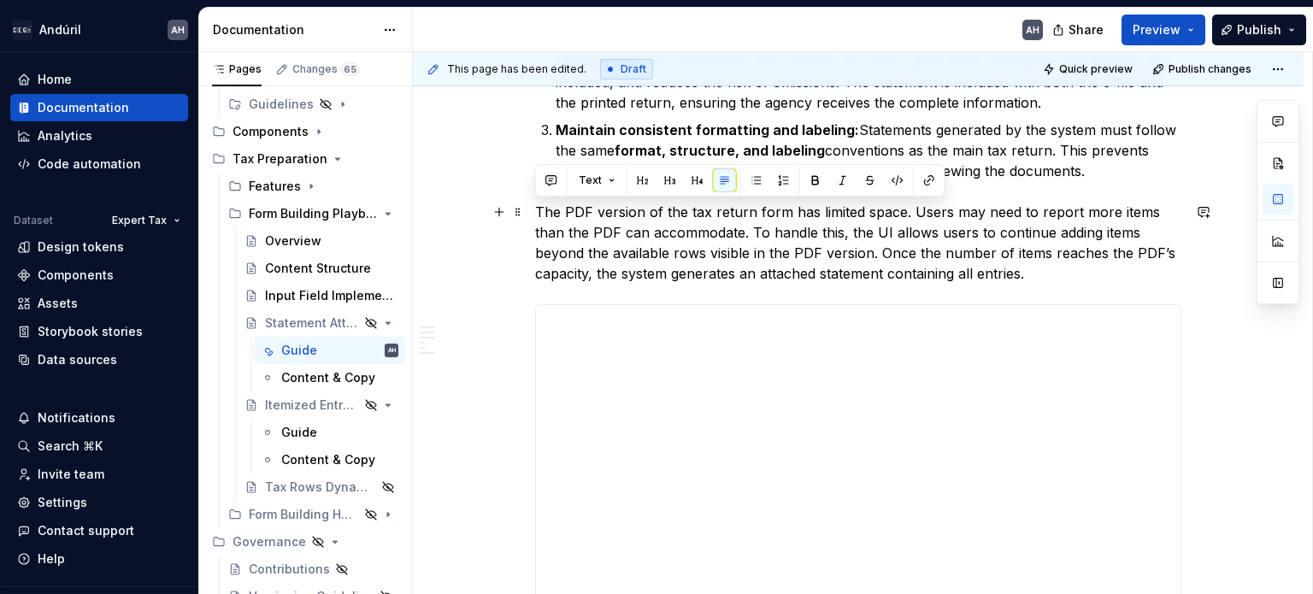
drag, startPoint x: 1032, startPoint y: 280, endPoint x: 428, endPoint y: 204, distance: 608.4
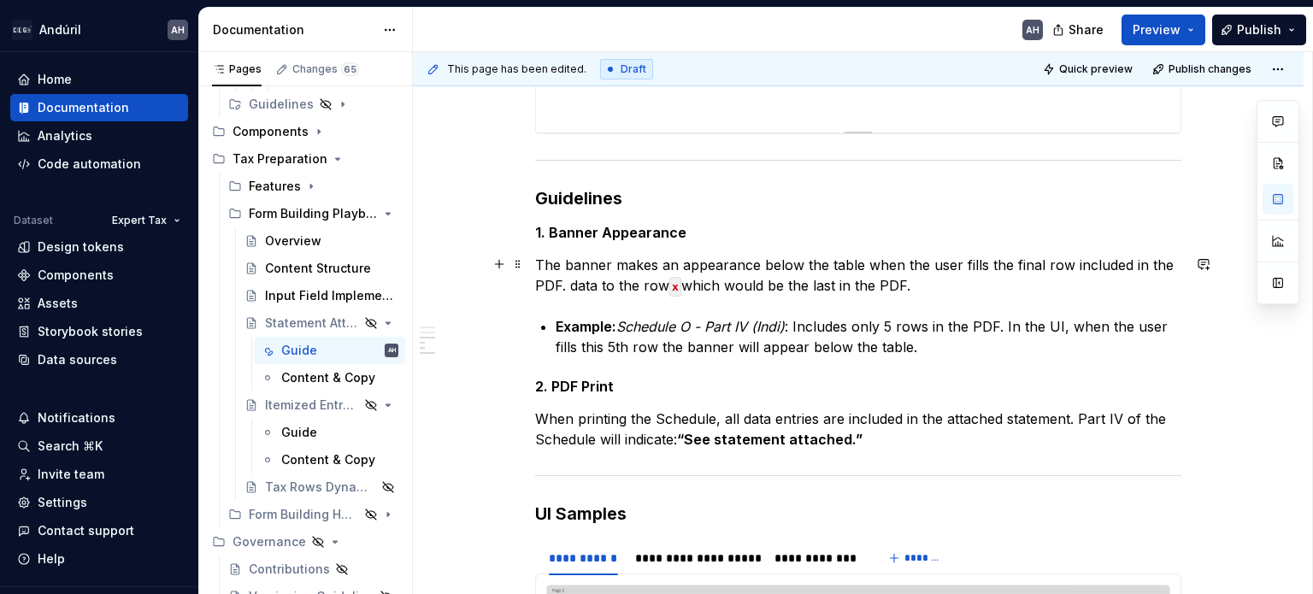
scroll to position [1005, 0]
click at [566, 208] on h3 "Guidelines" at bounding box center [858, 199] width 646 height 24
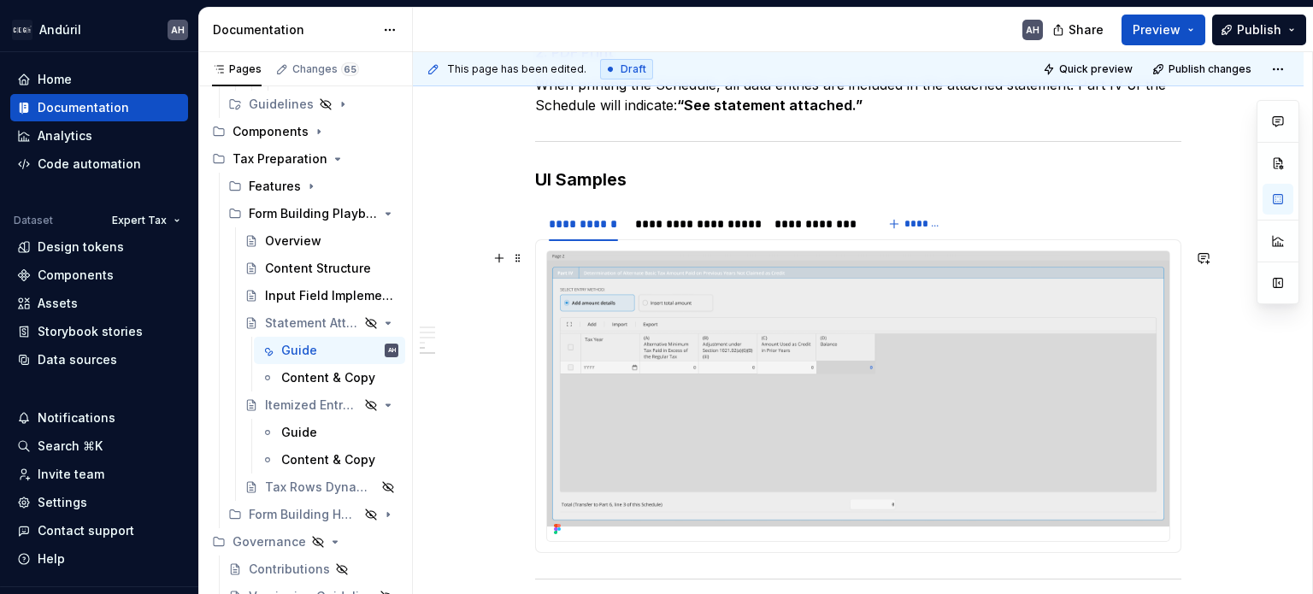
scroll to position [1344, 0]
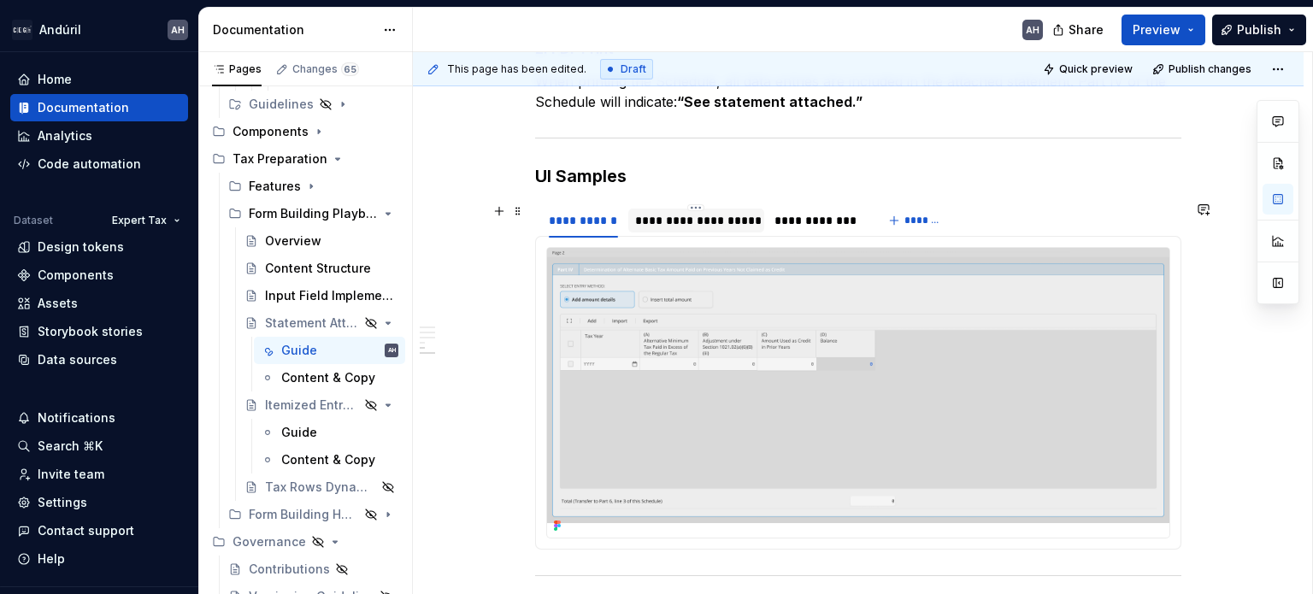
click at [710, 221] on div "**********" at bounding box center [696, 220] width 122 height 17
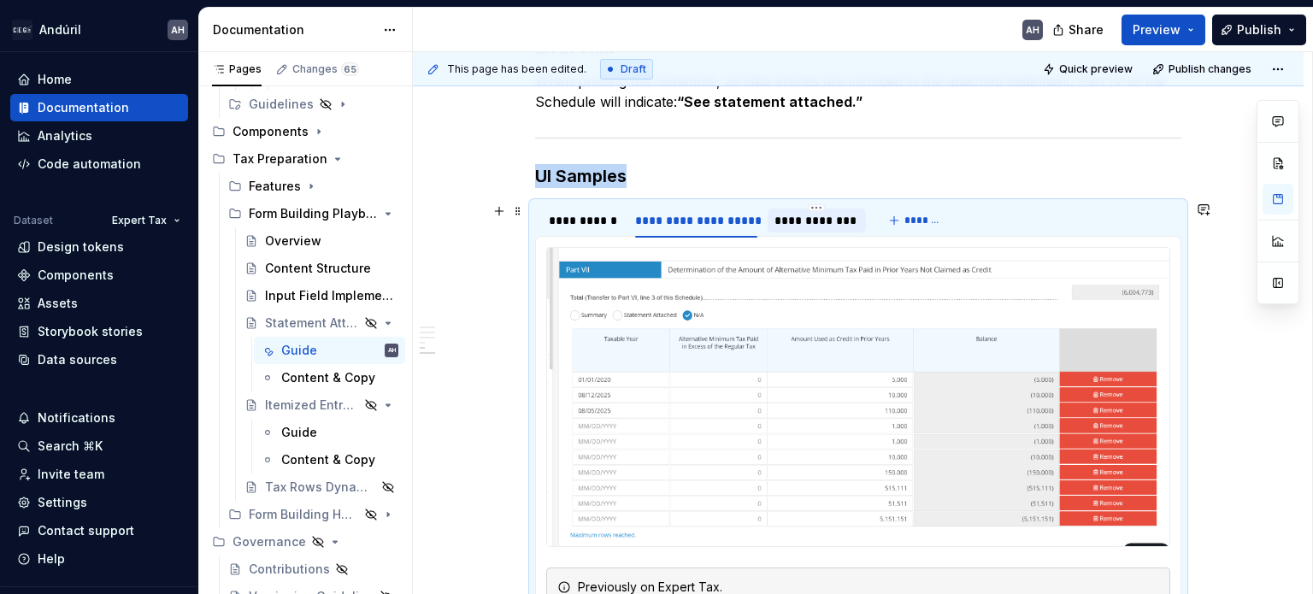
click at [809, 216] on div "**********" at bounding box center [817, 220] width 85 height 17
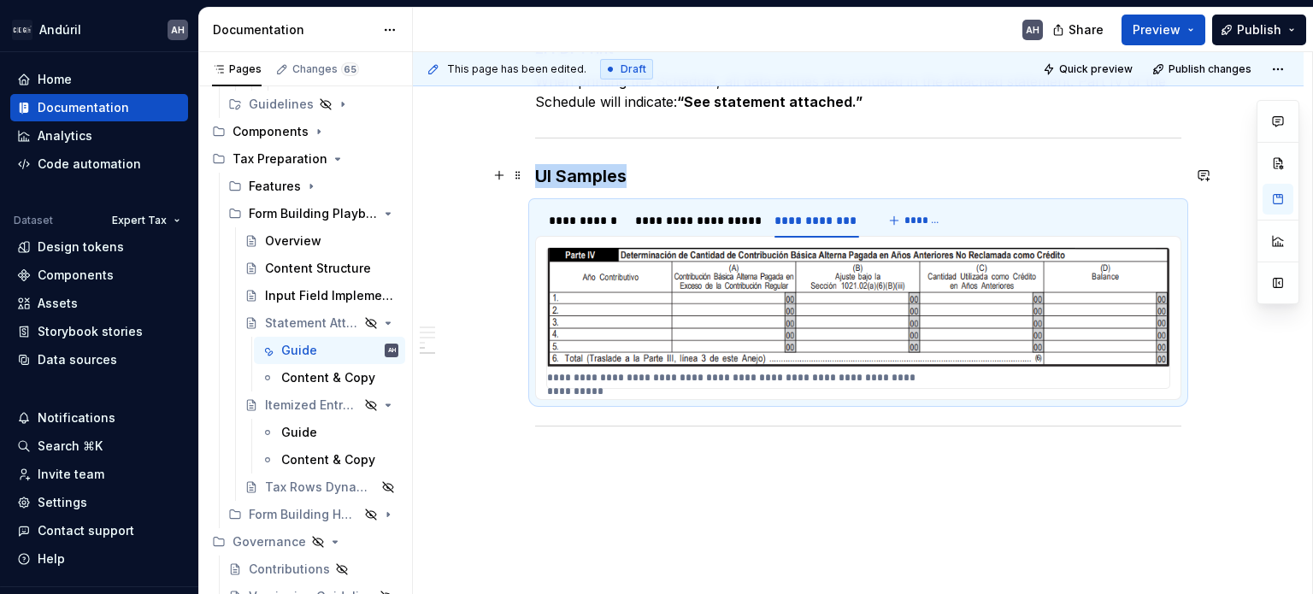
click at [669, 180] on h3 "UI Samples" at bounding box center [858, 176] width 646 height 24
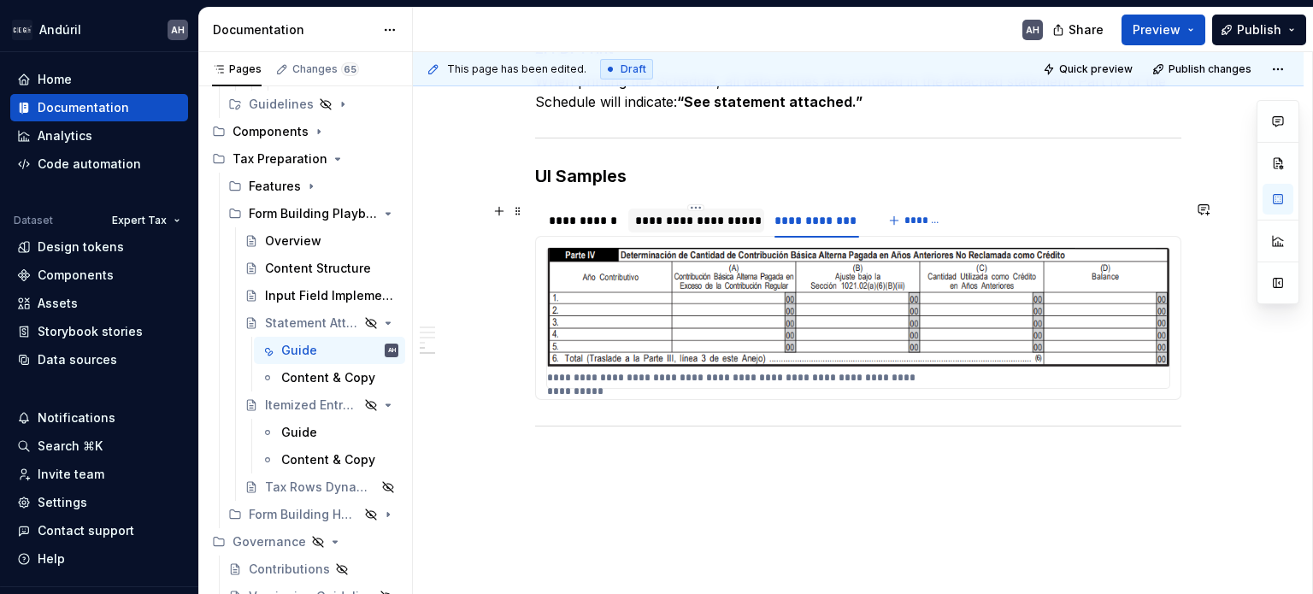
click at [705, 215] on div "**********" at bounding box center [696, 220] width 122 height 17
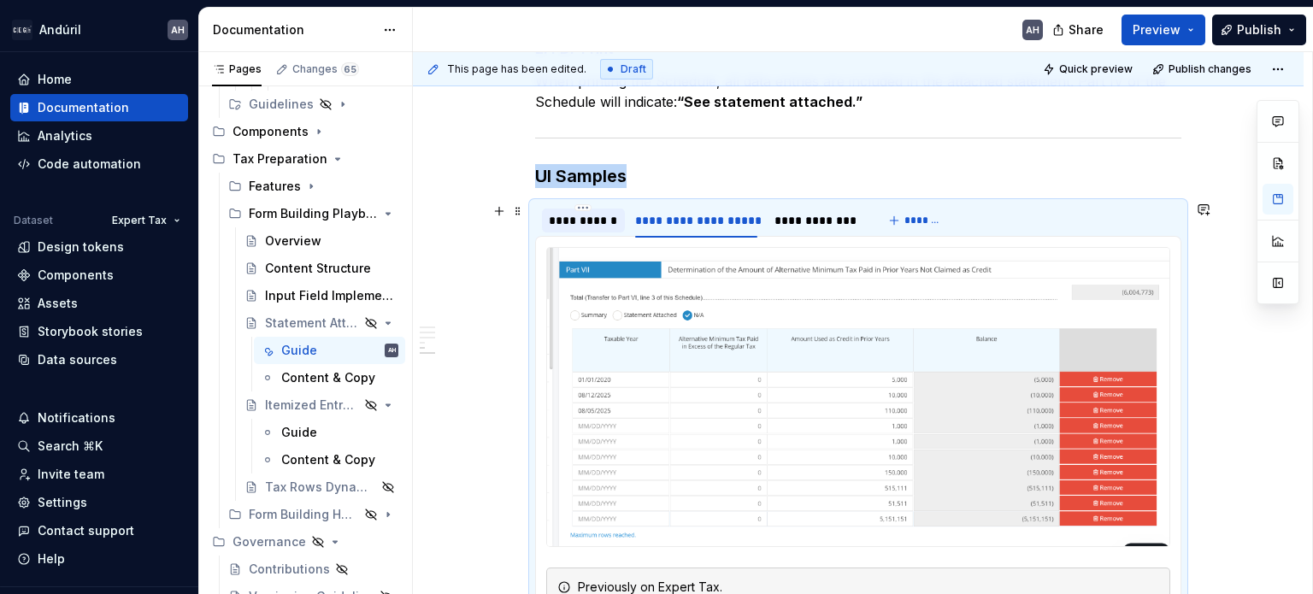
click at [570, 218] on div "**********" at bounding box center [583, 220] width 69 height 17
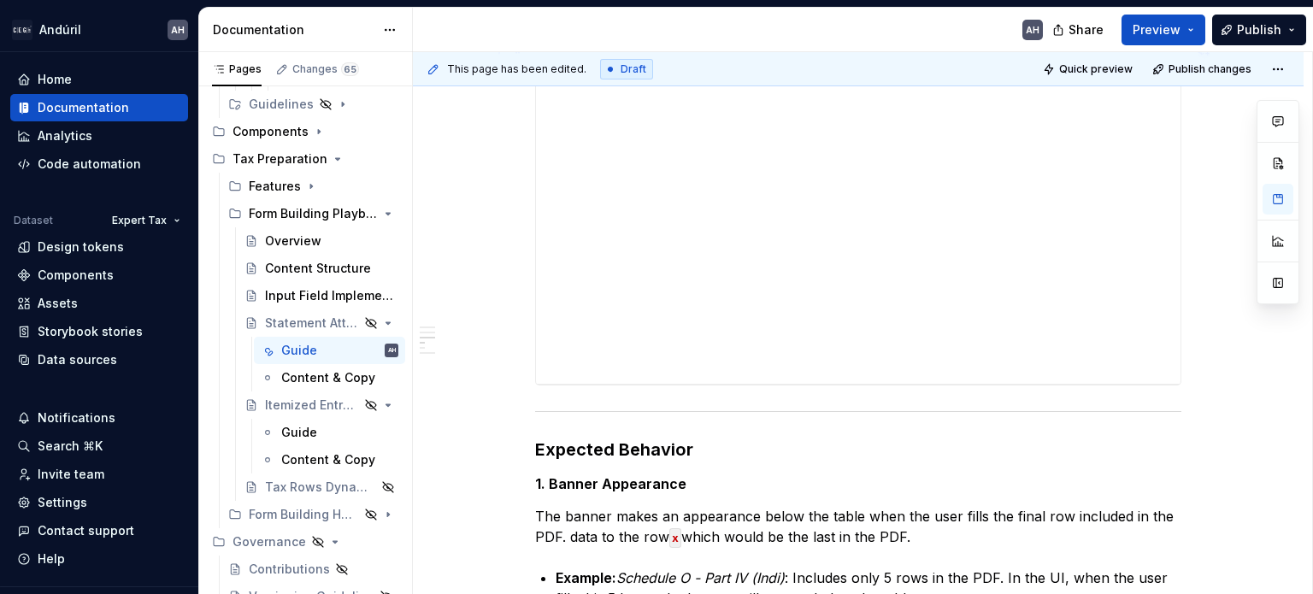
scroll to position [756, 0]
click at [1191, 81] on div "This page has been edited. Draft Quick preview Publish changes" at bounding box center [858, 69] width 891 height 34
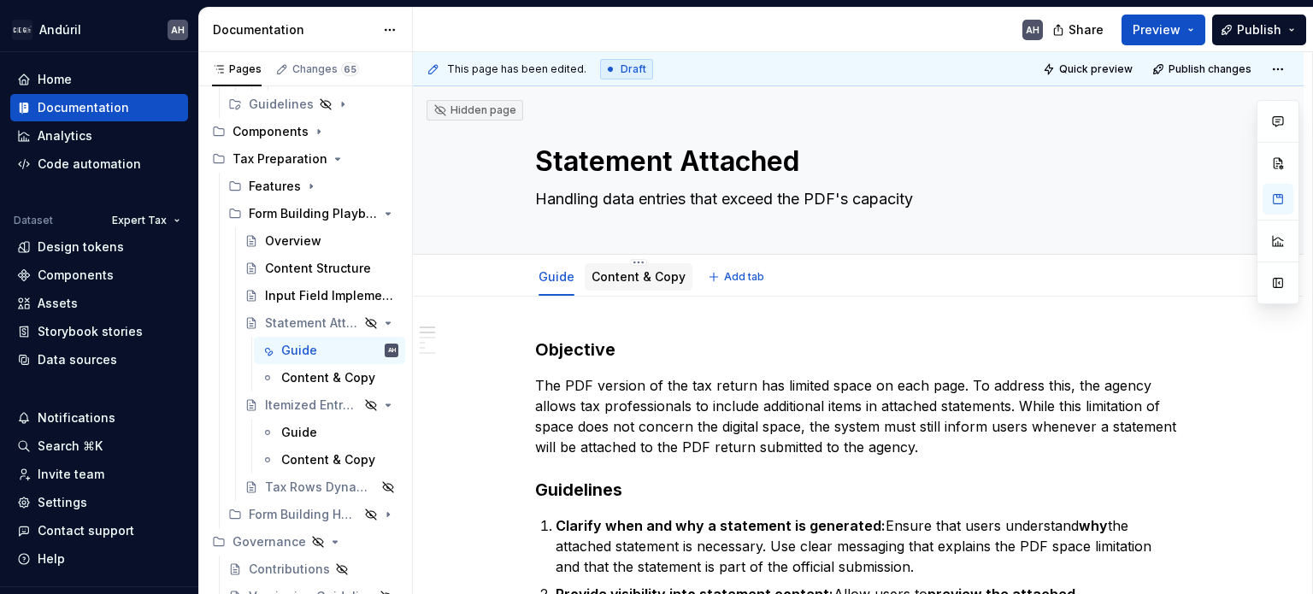
click at [653, 271] on link "Content & Copy" at bounding box center [639, 276] width 94 height 15
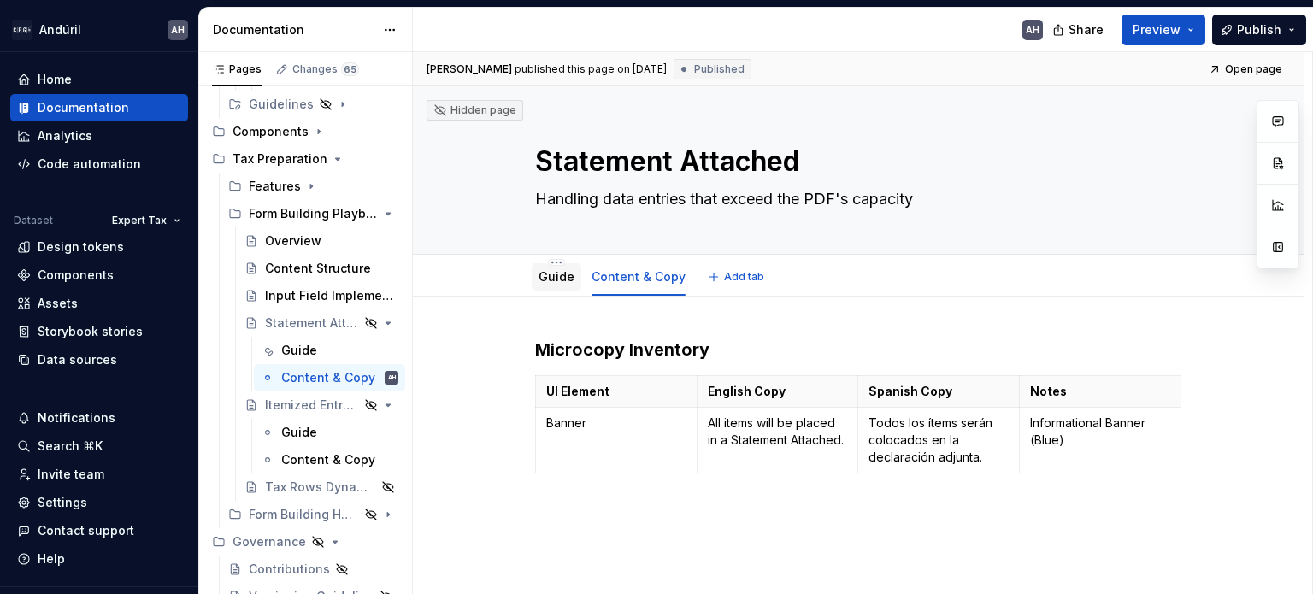
click at [557, 289] on div "Guide" at bounding box center [557, 276] width 50 height 27
click at [561, 286] on div "Guide" at bounding box center [557, 277] width 36 height 21
click at [529, 280] on div "Guide Content & Copy" at bounding box center [612, 281] width 174 height 46
click at [574, 280] on div "Guide" at bounding box center [557, 276] width 50 height 27
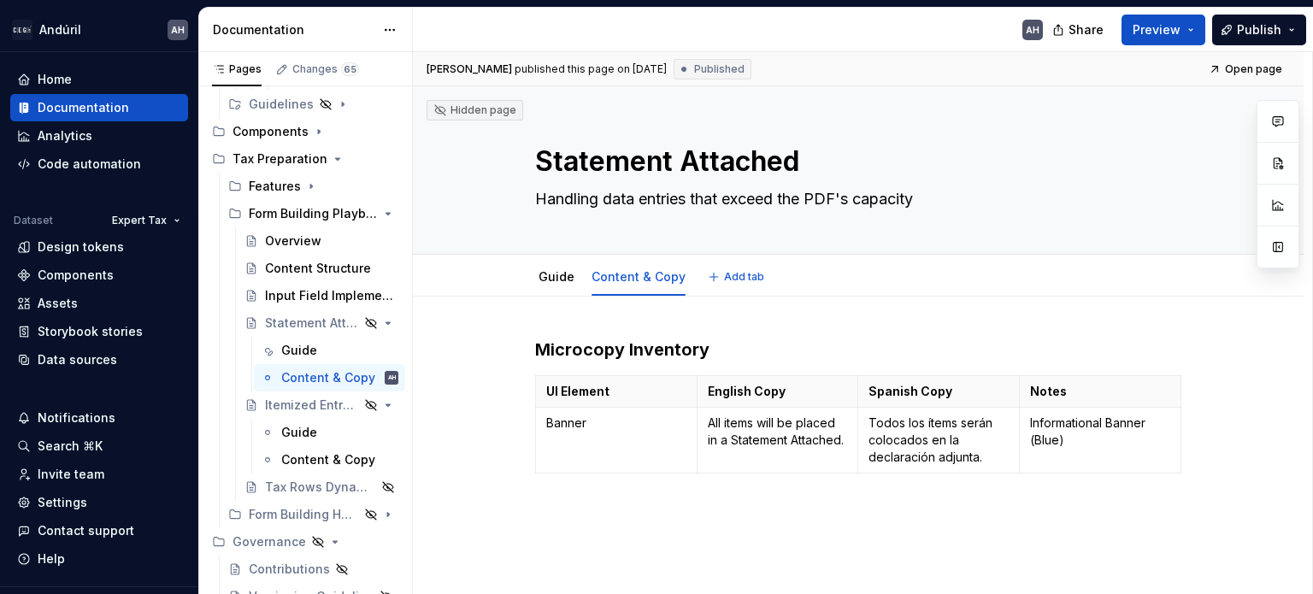
type textarea "*"
click at [1282, 25] on button "Publish" at bounding box center [1259, 30] width 94 height 31
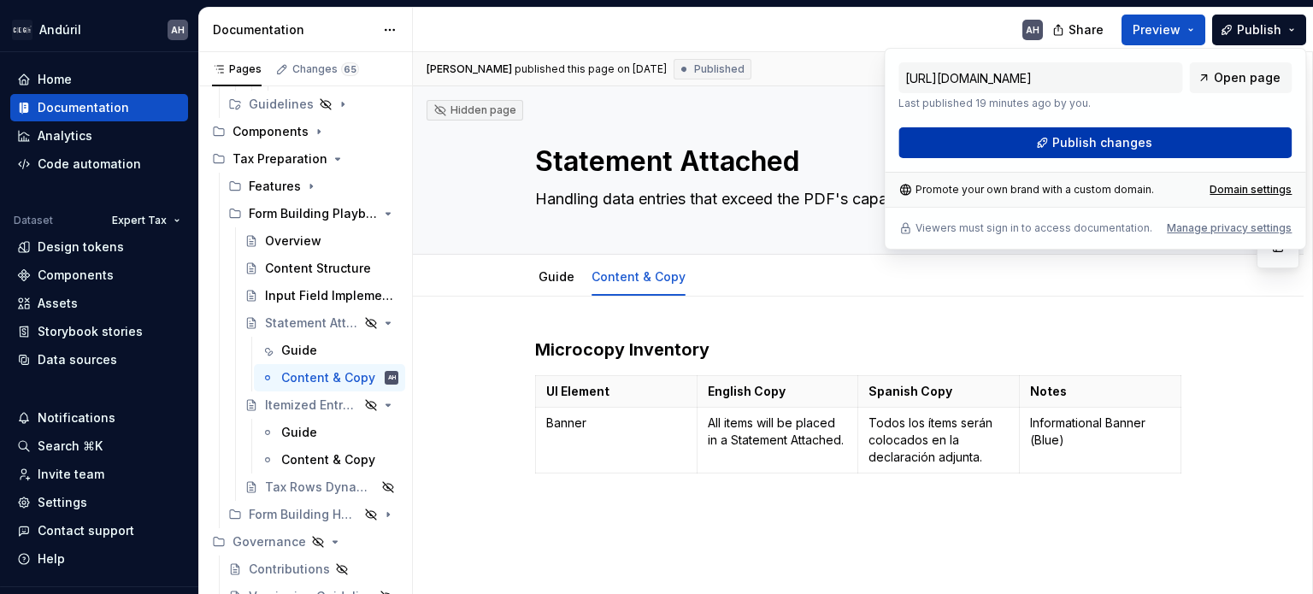
click at [1126, 135] on span "Publish changes" at bounding box center [1102, 142] width 100 height 17
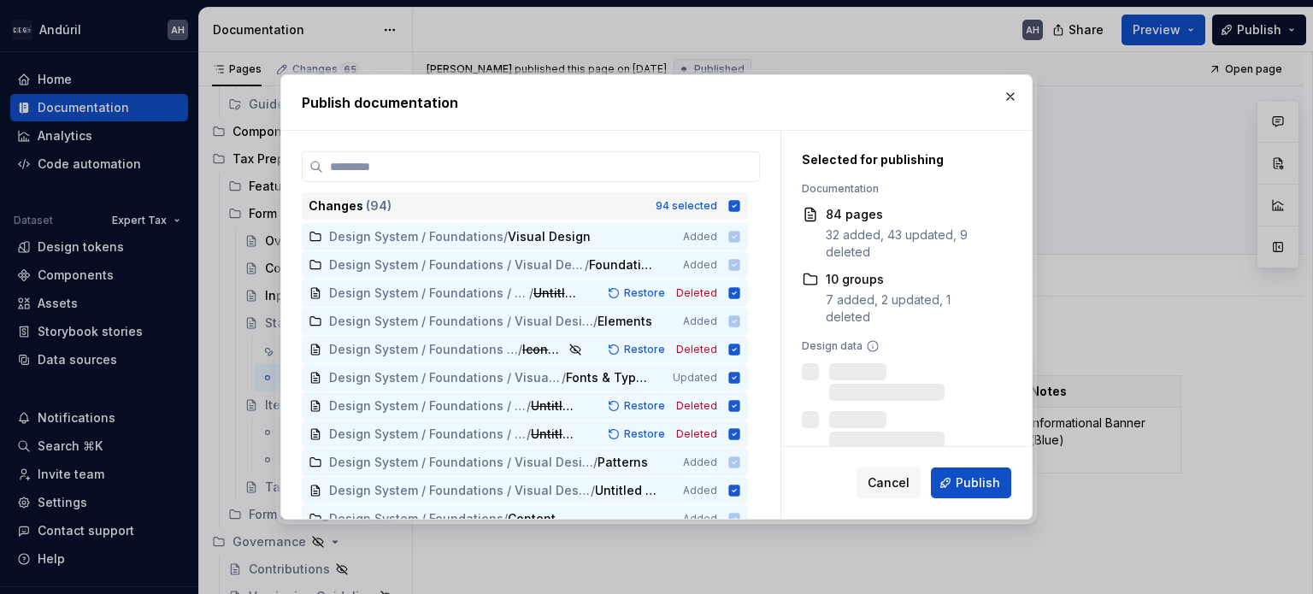
click at [736, 204] on icon at bounding box center [734, 205] width 11 height 11
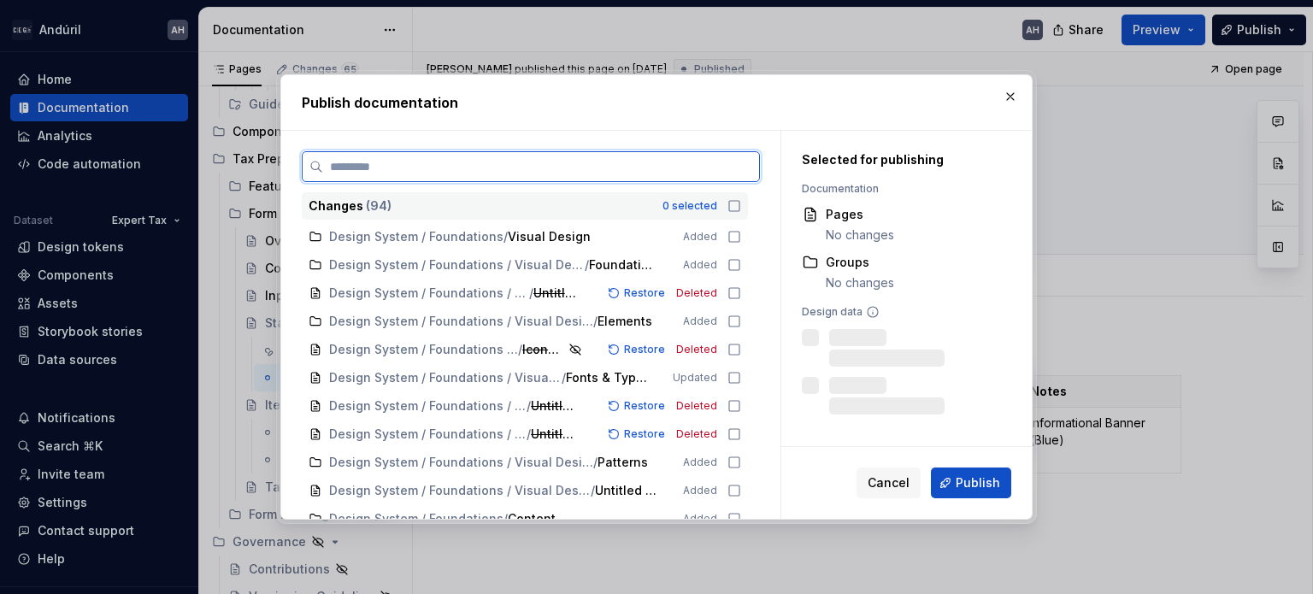
click at [662, 174] on input "search" at bounding box center [541, 166] width 436 height 17
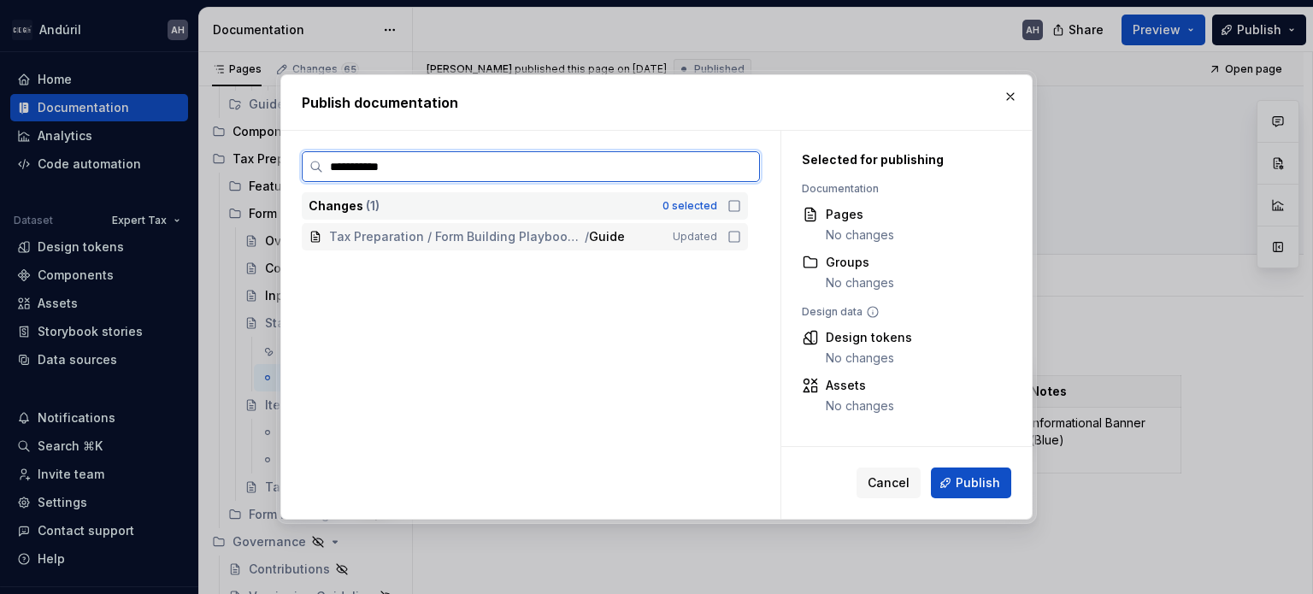
type input "**********"
click at [734, 238] on icon at bounding box center [735, 237] width 14 height 14
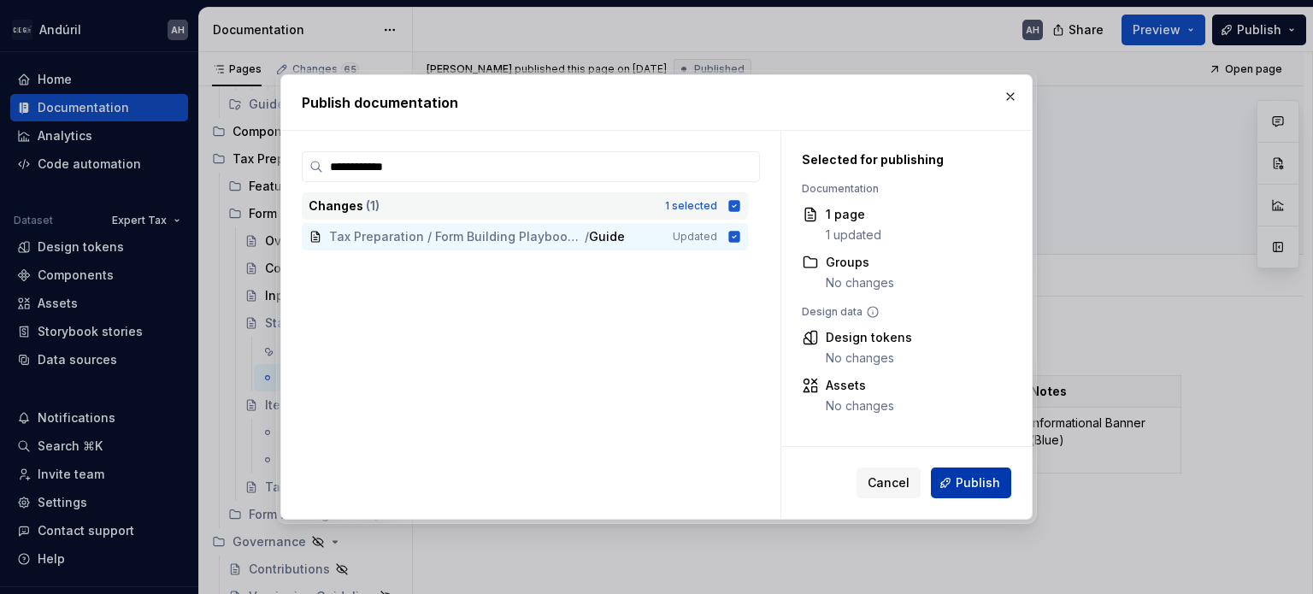
click at [952, 492] on button "Publish" at bounding box center [971, 483] width 80 height 31
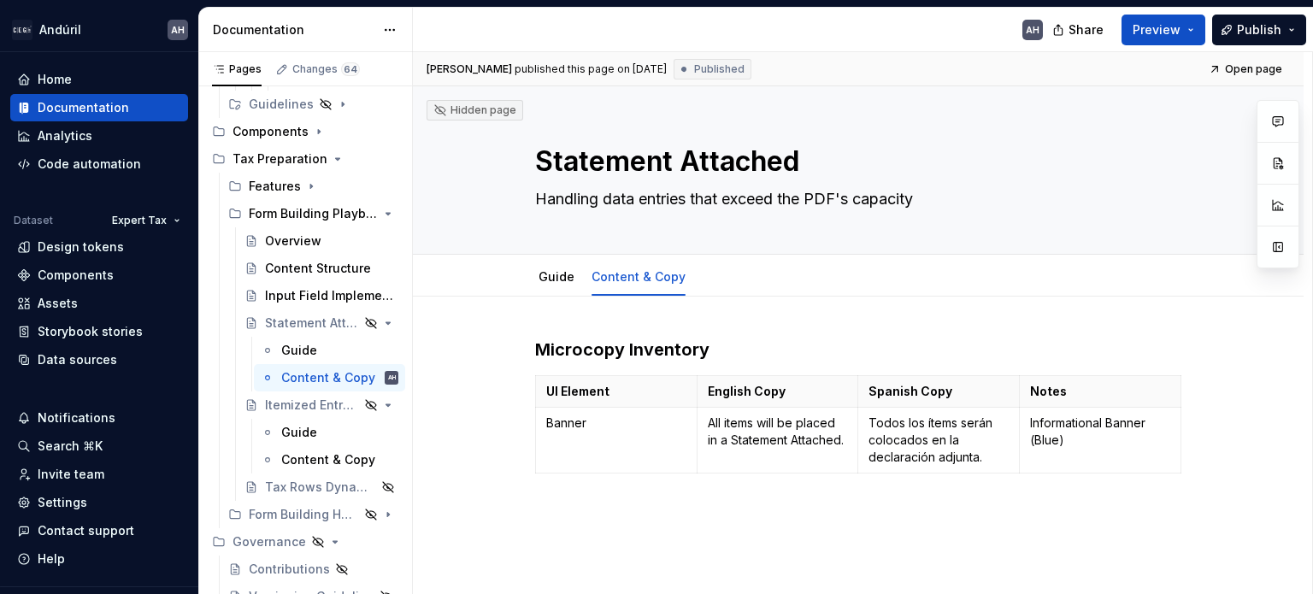
type textarea "*"
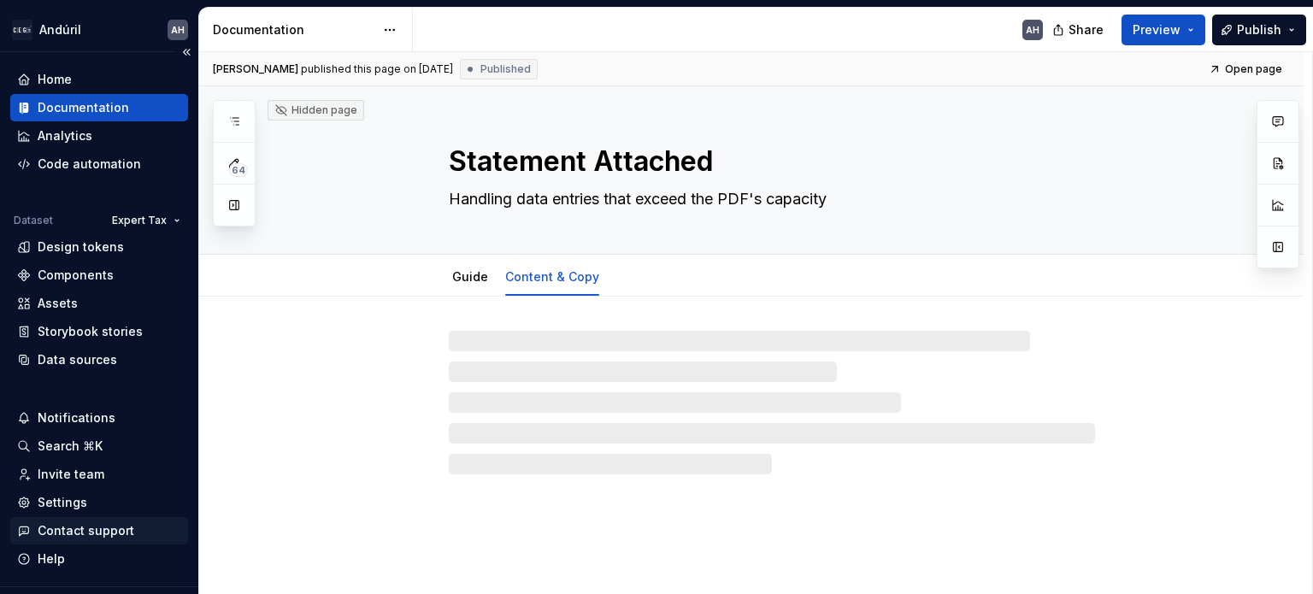
scroll to position [38, 0]
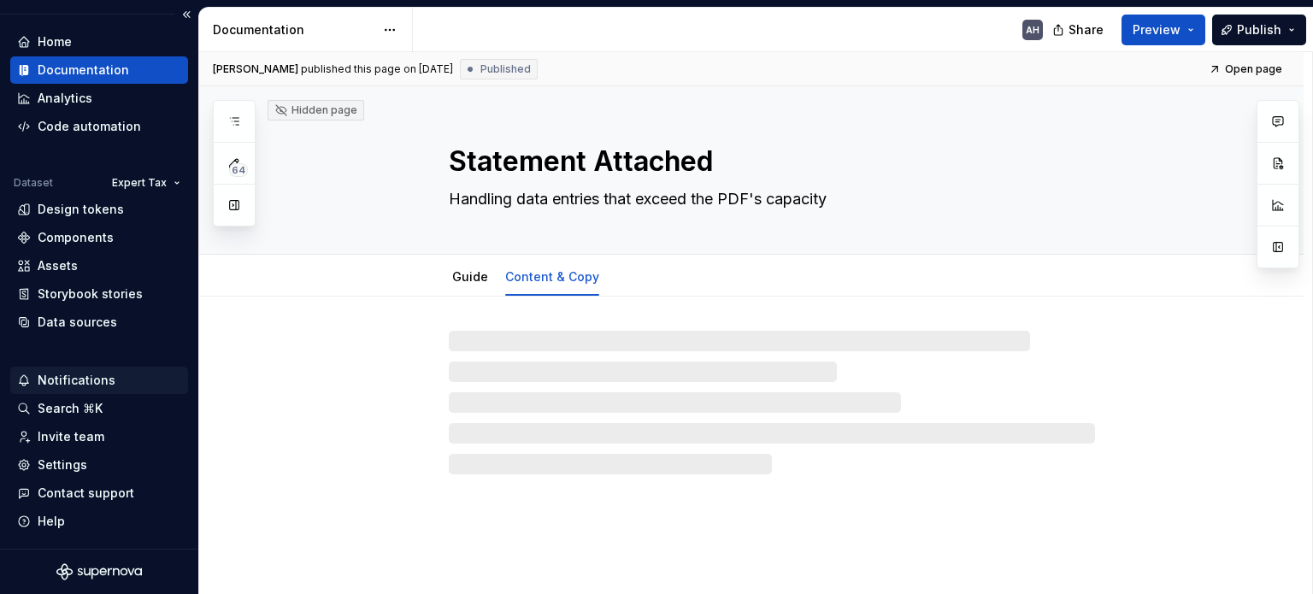
click at [106, 380] on div "Notifications" at bounding box center [77, 380] width 78 height 17
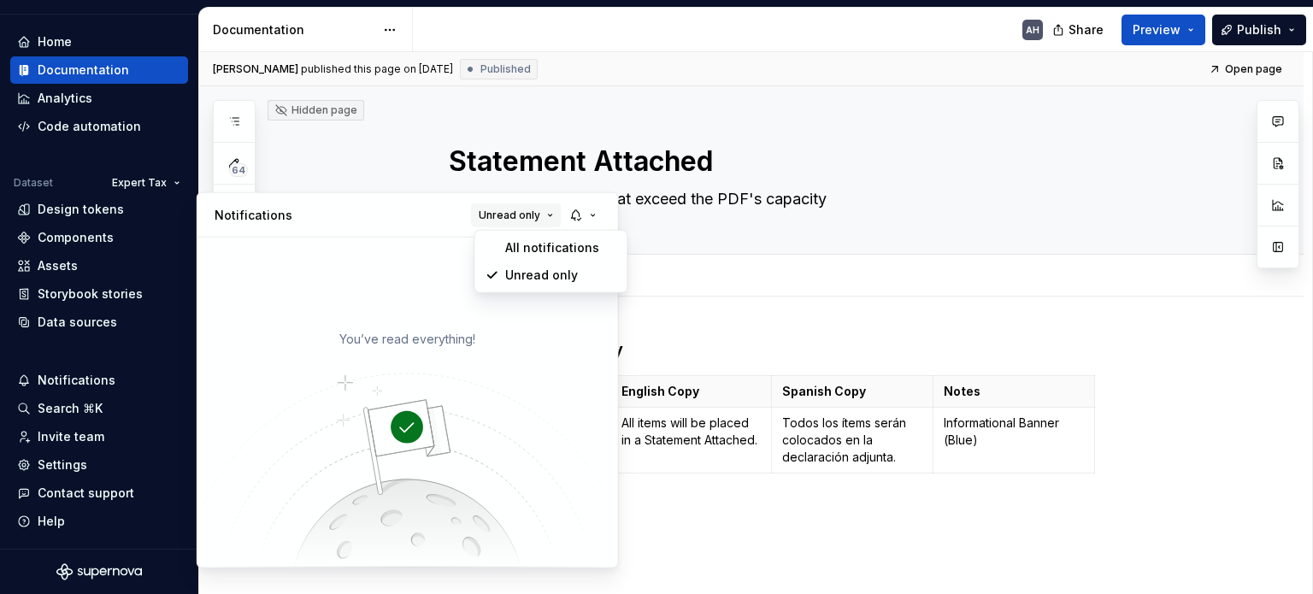
click at [534, 219] on span "Unread only" at bounding box center [510, 215] width 62 height 14
click at [545, 256] on div "All notifications" at bounding box center [550, 247] width 145 height 27
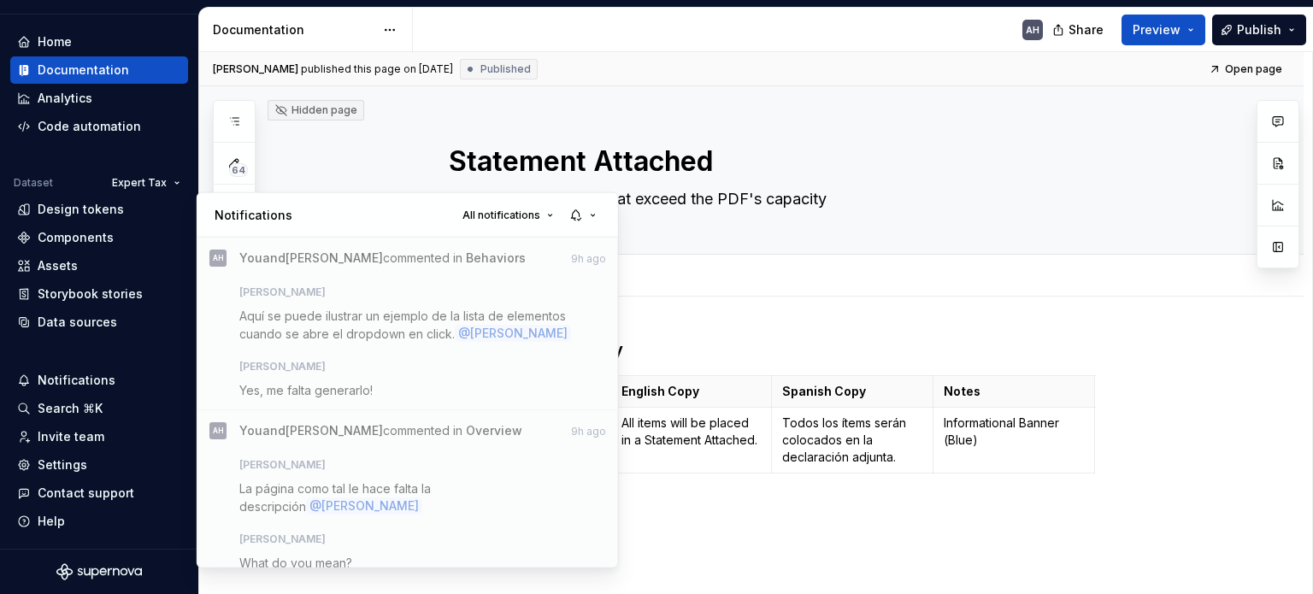
click at [765, 337] on html "Andúril AH Home Documentation Analytics Code automation Dataset Expert Tax Desi…" at bounding box center [656, 297] width 1313 height 594
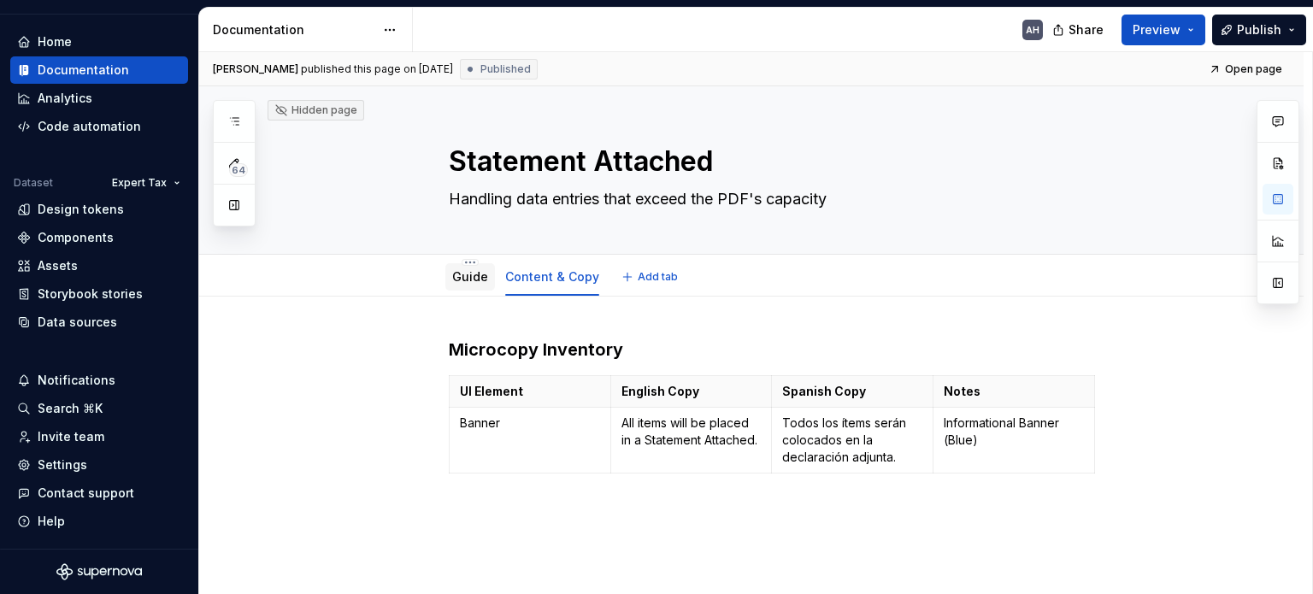
click at [481, 286] on div "Guide" at bounding box center [470, 277] width 36 height 21
click at [457, 284] on div "Guide" at bounding box center [470, 276] width 36 height 17
click at [470, 274] on link "Guide" at bounding box center [470, 276] width 36 height 15
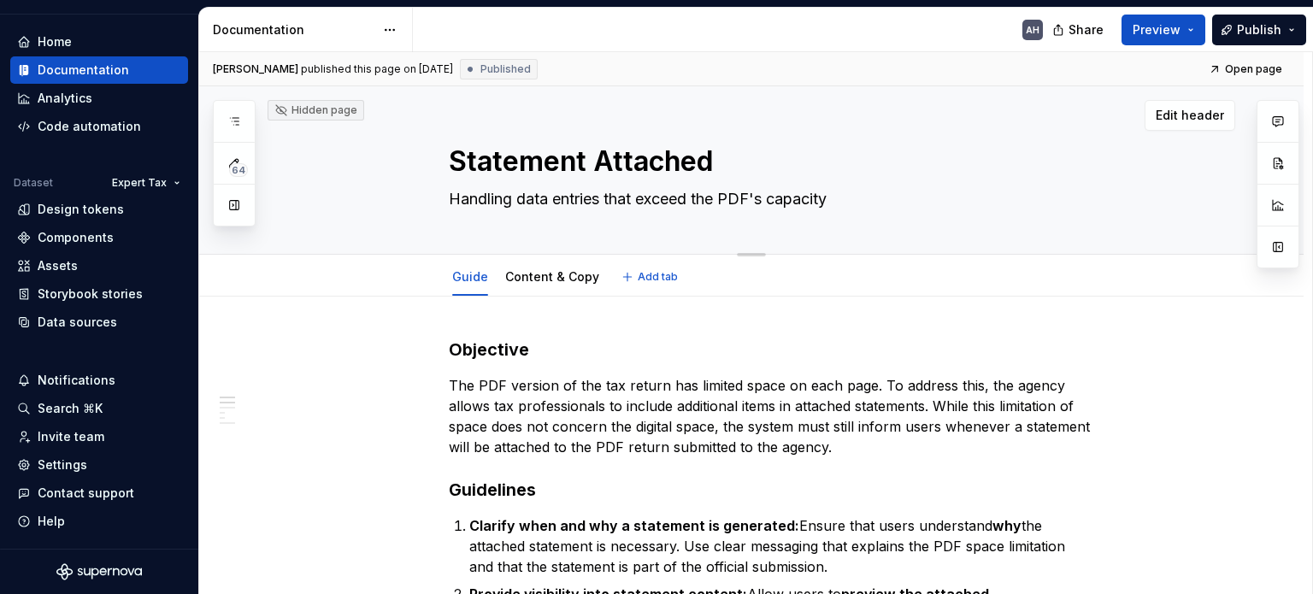
click at [322, 109] on div "Hidden page" at bounding box center [315, 110] width 83 height 14
click at [227, 209] on button "button" at bounding box center [234, 205] width 31 height 31
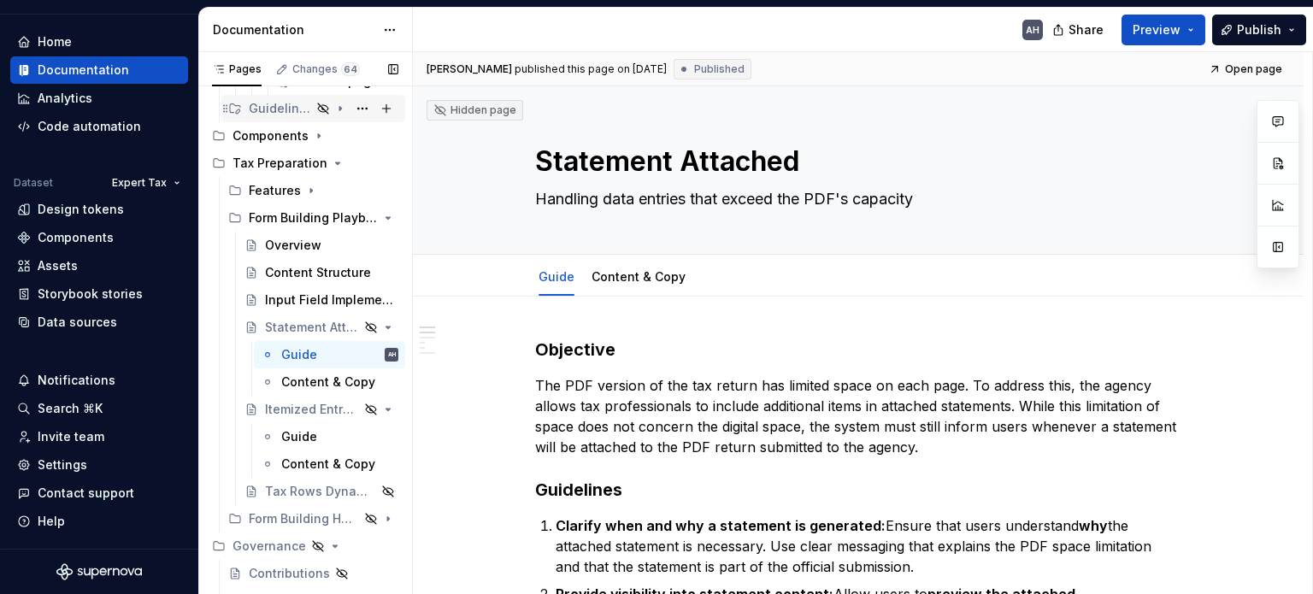
scroll to position [382, 0]
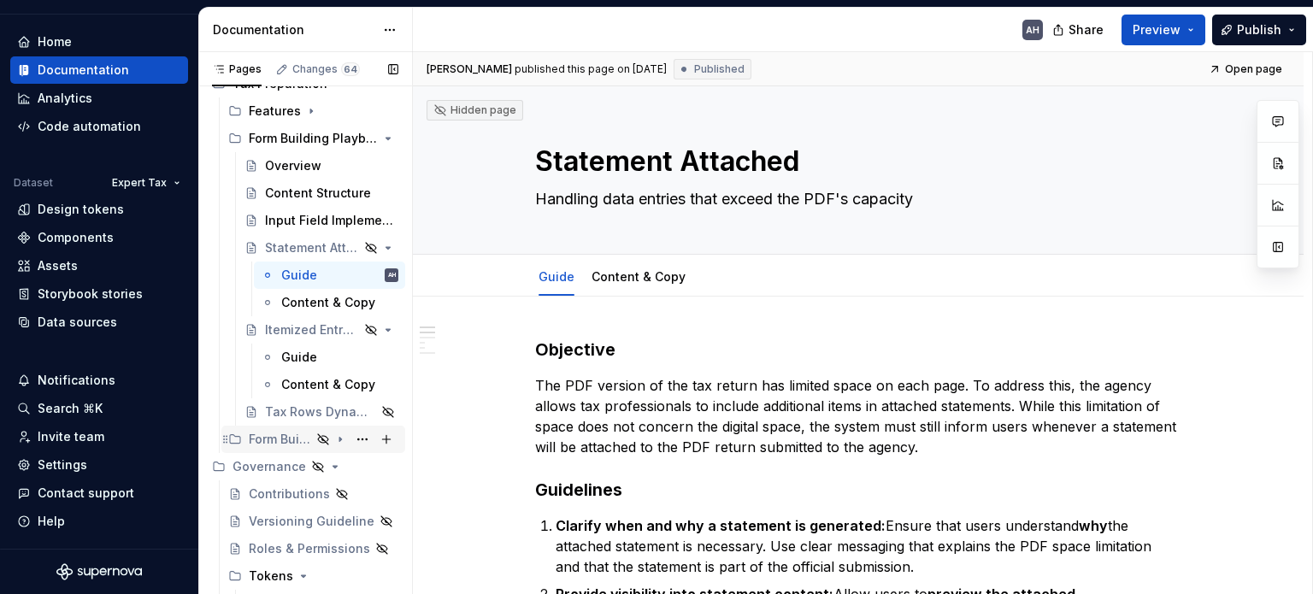
click at [335, 439] on icon "Page tree" at bounding box center [340, 440] width 14 height 14
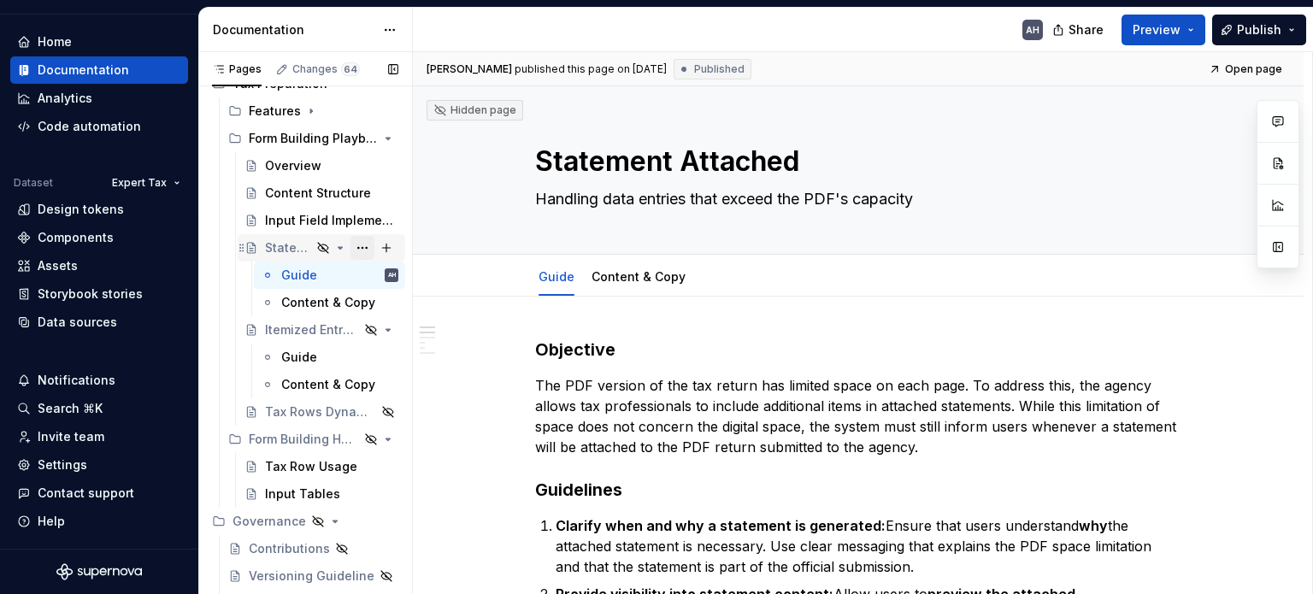
click at [351, 246] on button "Page tree" at bounding box center [363, 248] width 24 height 24
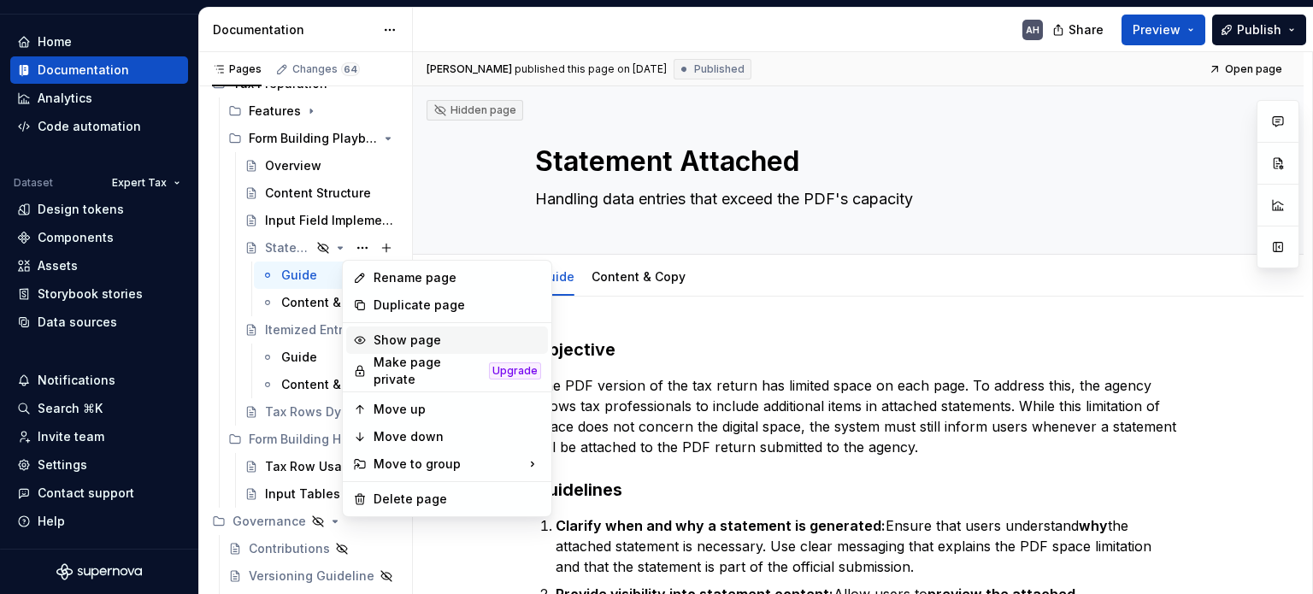
click at [414, 349] on div "Show page" at bounding box center [447, 340] width 202 height 27
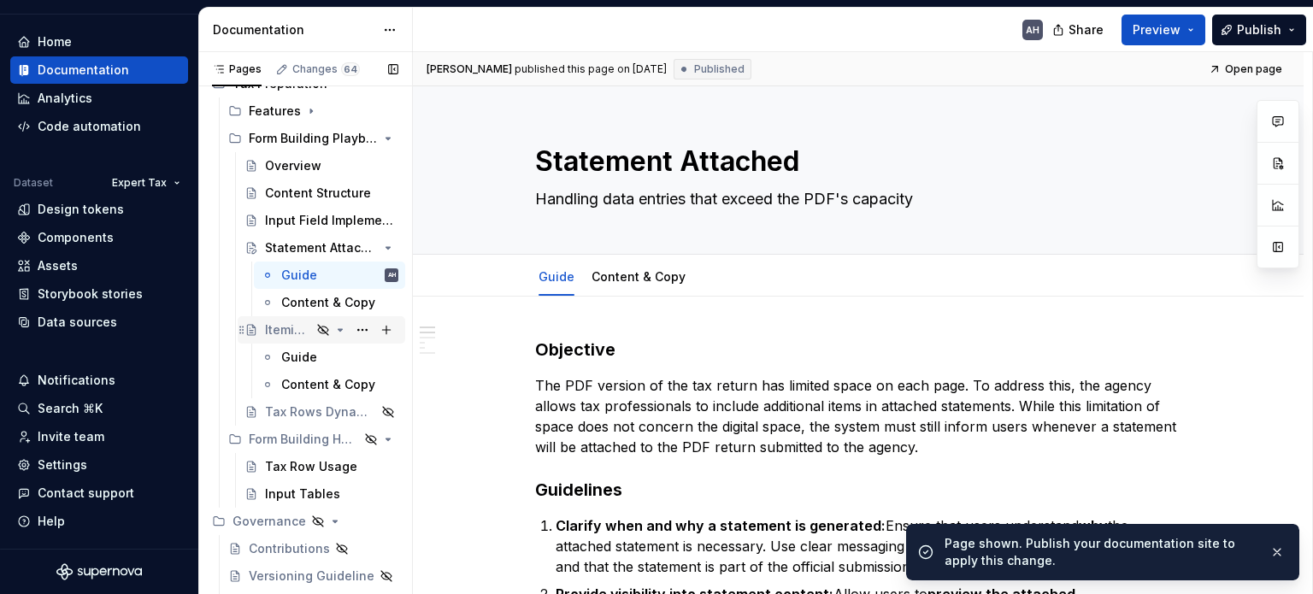
click at [285, 337] on div "Itemized Entry vs Total Amount" at bounding box center [288, 329] width 46 height 17
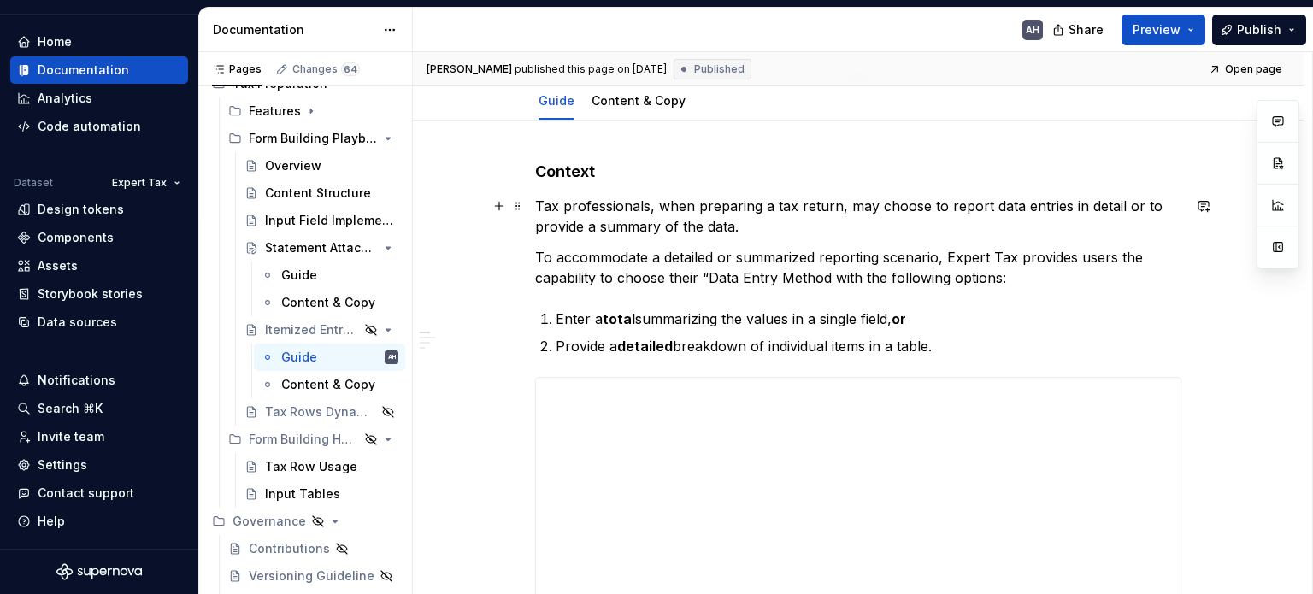
scroll to position [178, 0]
click at [571, 167] on h4 "Context" at bounding box center [858, 170] width 646 height 21
type textarea "*"
click at [571, 167] on h4 "Context" at bounding box center [858, 170] width 646 height 21
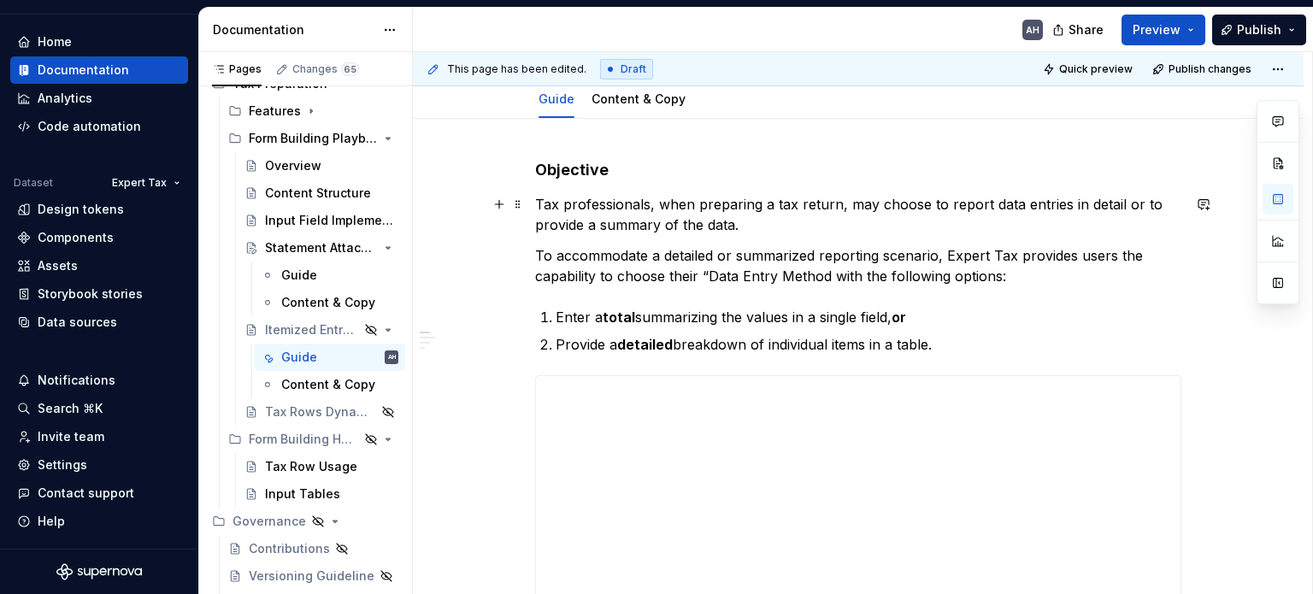
click at [535, 208] on p "Tax professionals, when preparing a tax return, may choose to report data entri…" at bounding box center [858, 214] width 646 height 41
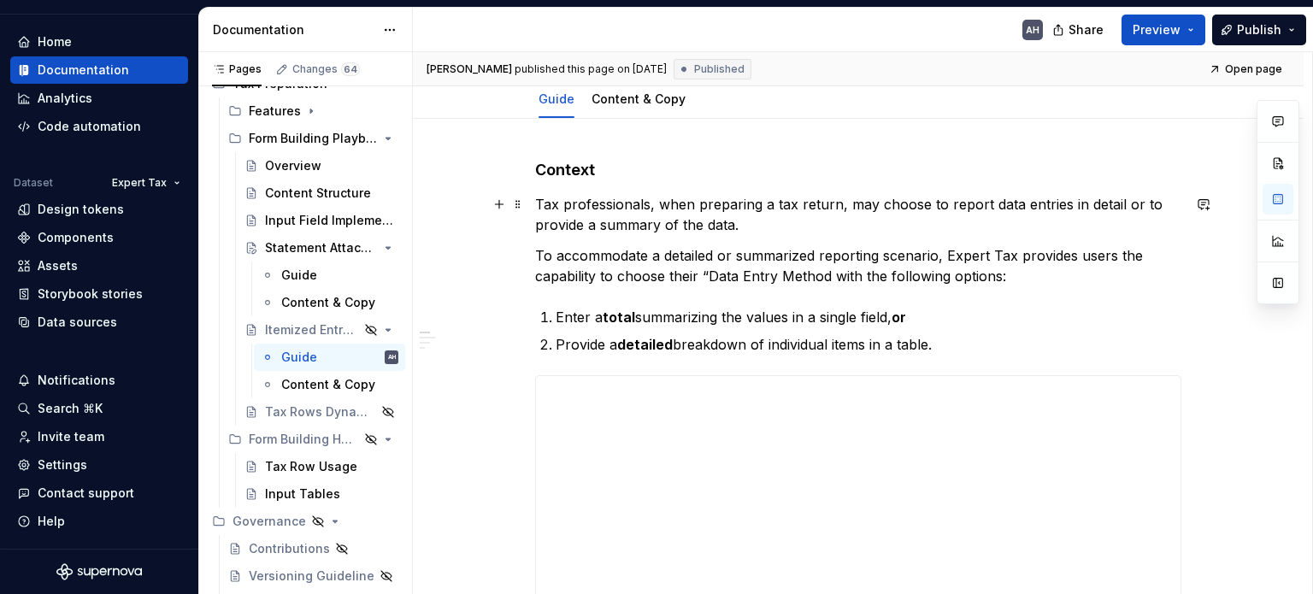
click at [766, 225] on p "Tax professionals, when preparing a tax return, may choose to report data entri…" at bounding box center [858, 214] width 646 height 41
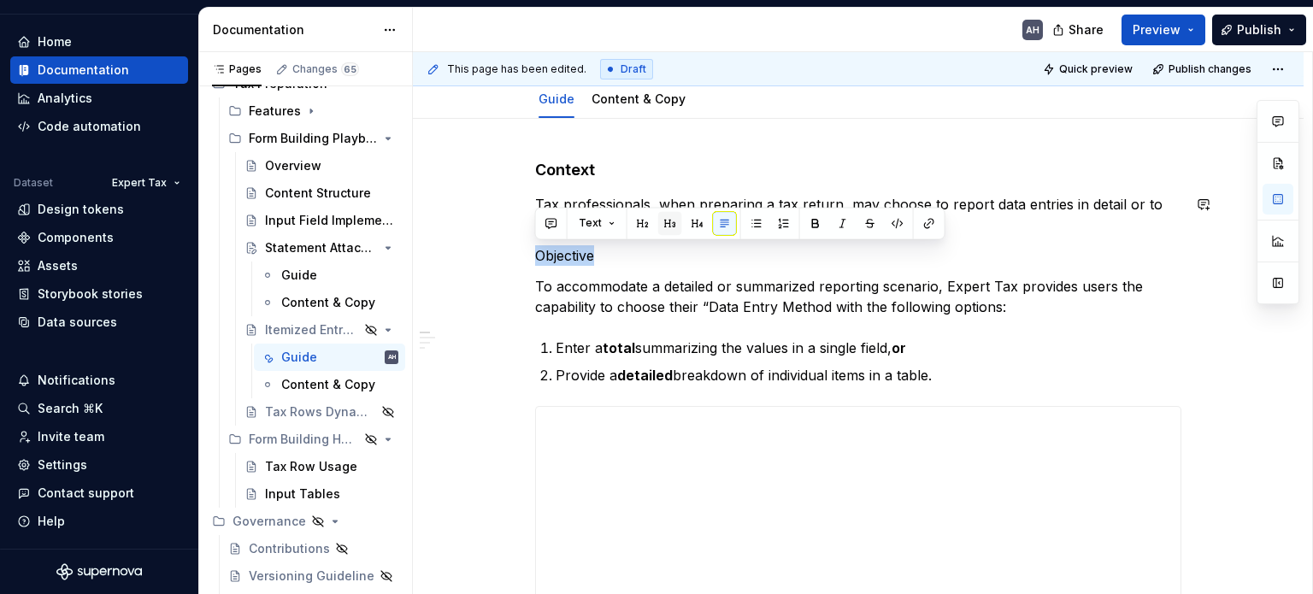
click at [667, 219] on button "button" at bounding box center [670, 223] width 24 height 24
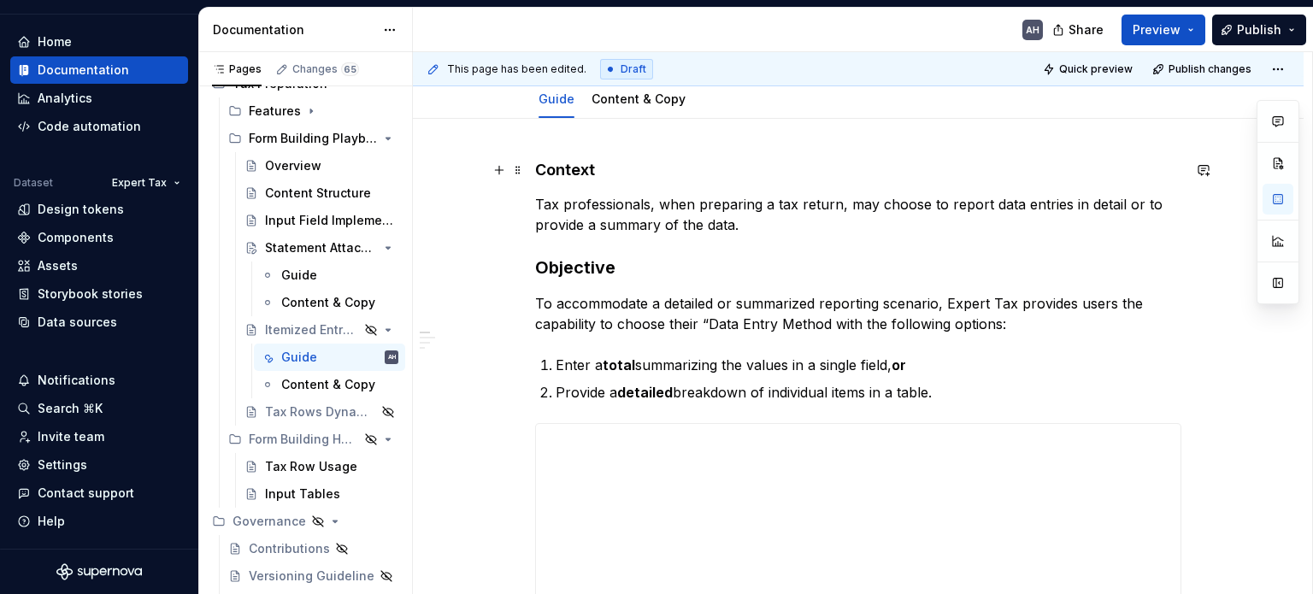
click at [581, 170] on h4 "Context" at bounding box center [858, 170] width 646 height 21
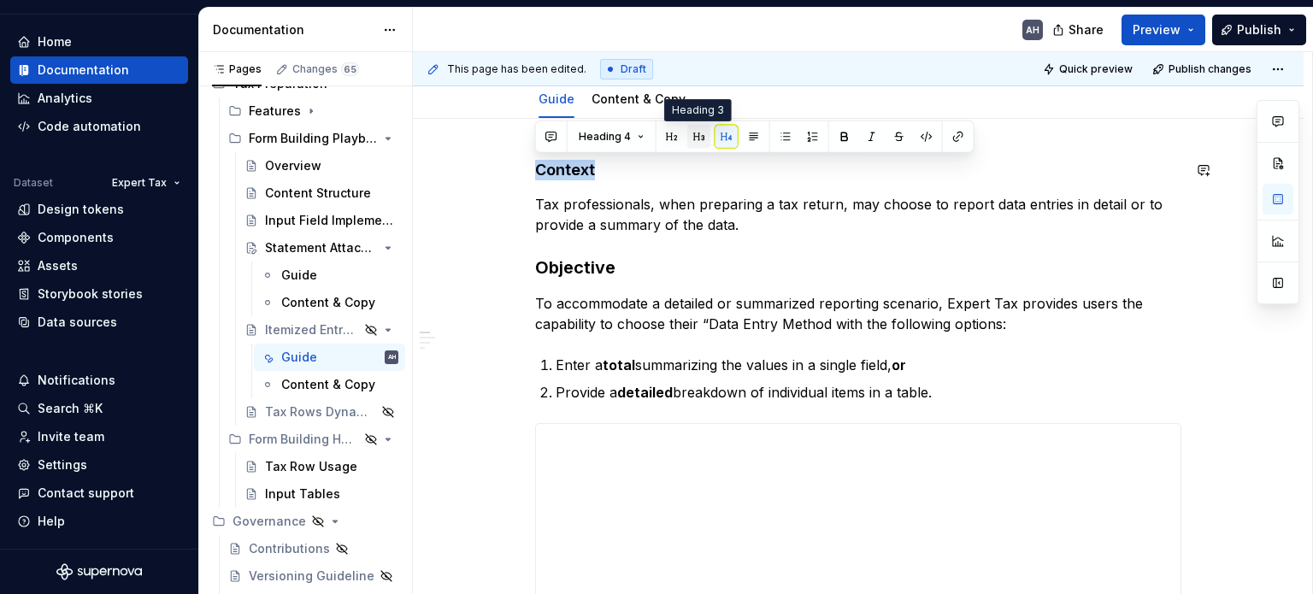
click at [701, 136] on button "button" at bounding box center [699, 137] width 24 height 24
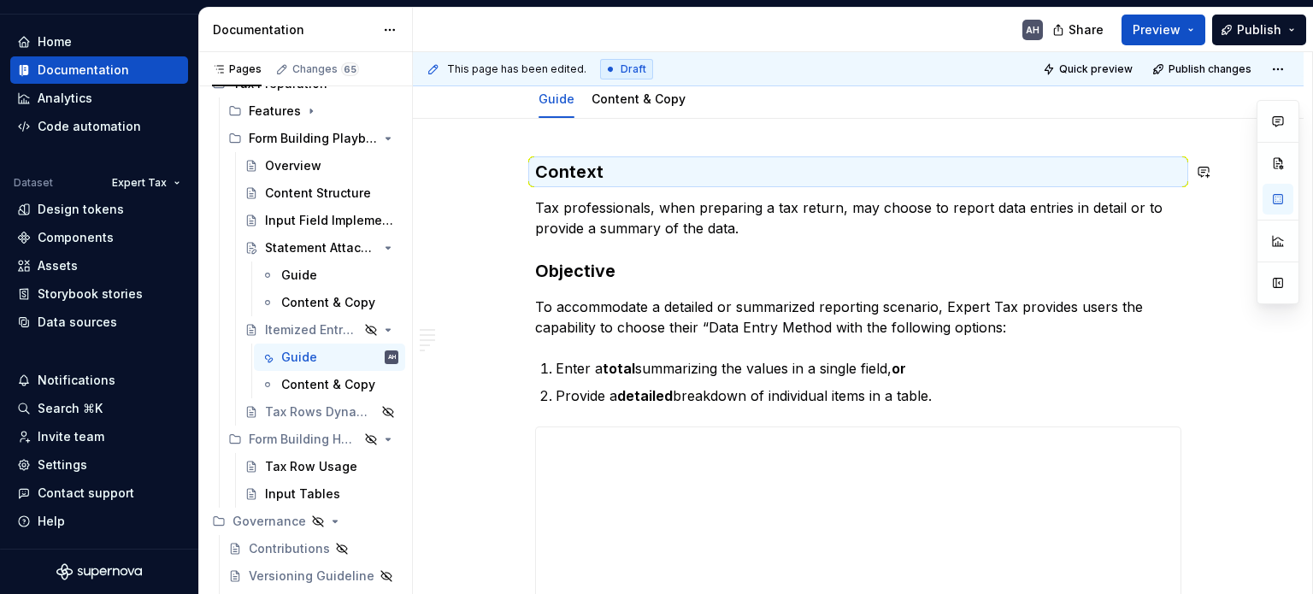
scroll to position [181, 0]
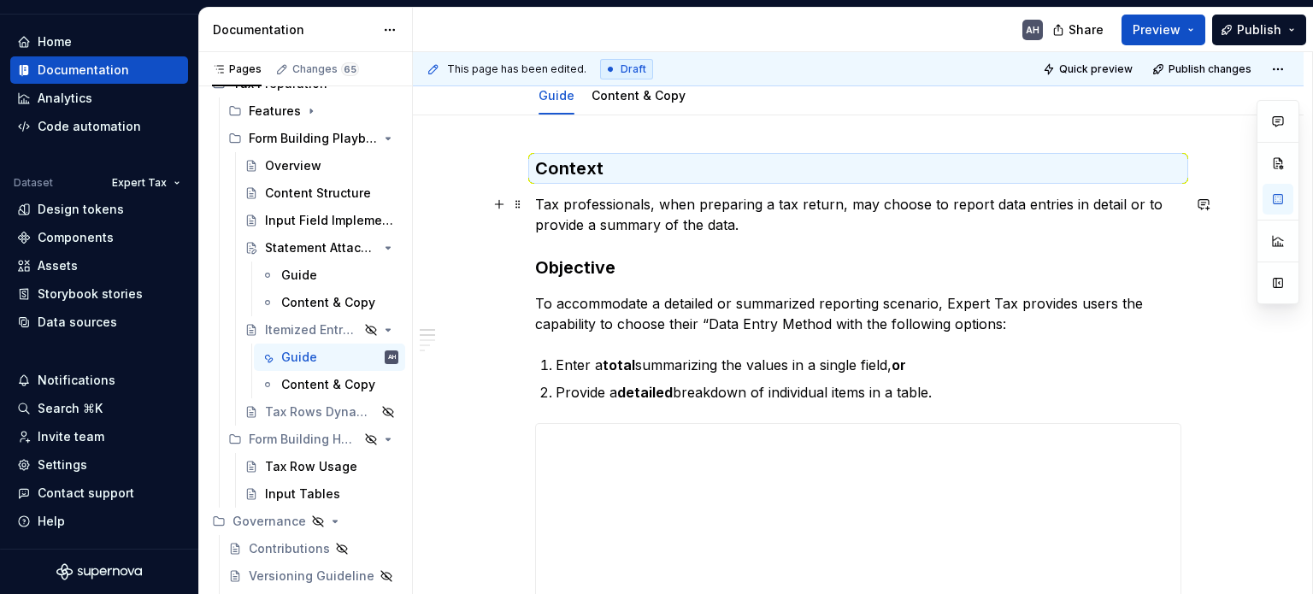
click at [715, 221] on p "Tax professionals, when preparing a tax return, may choose to report data entri…" at bounding box center [858, 214] width 646 height 41
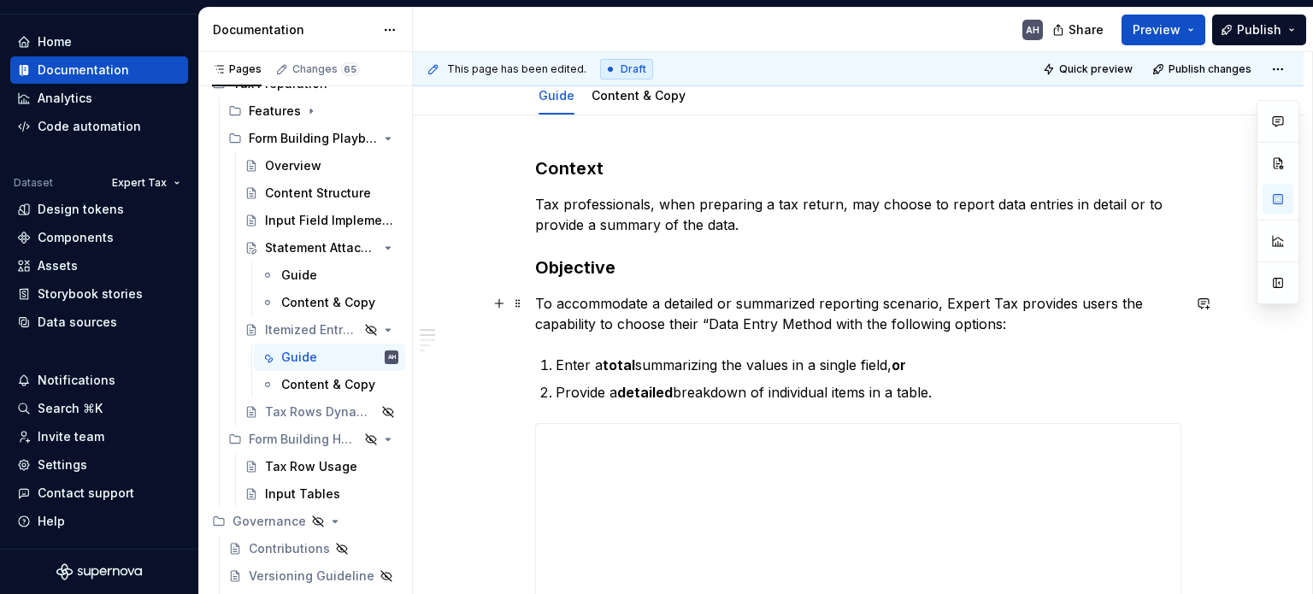
click at [828, 323] on p "To accommodate a detailed or summarized reporting scenario, Expert Tax provides…" at bounding box center [858, 313] width 646 height 41
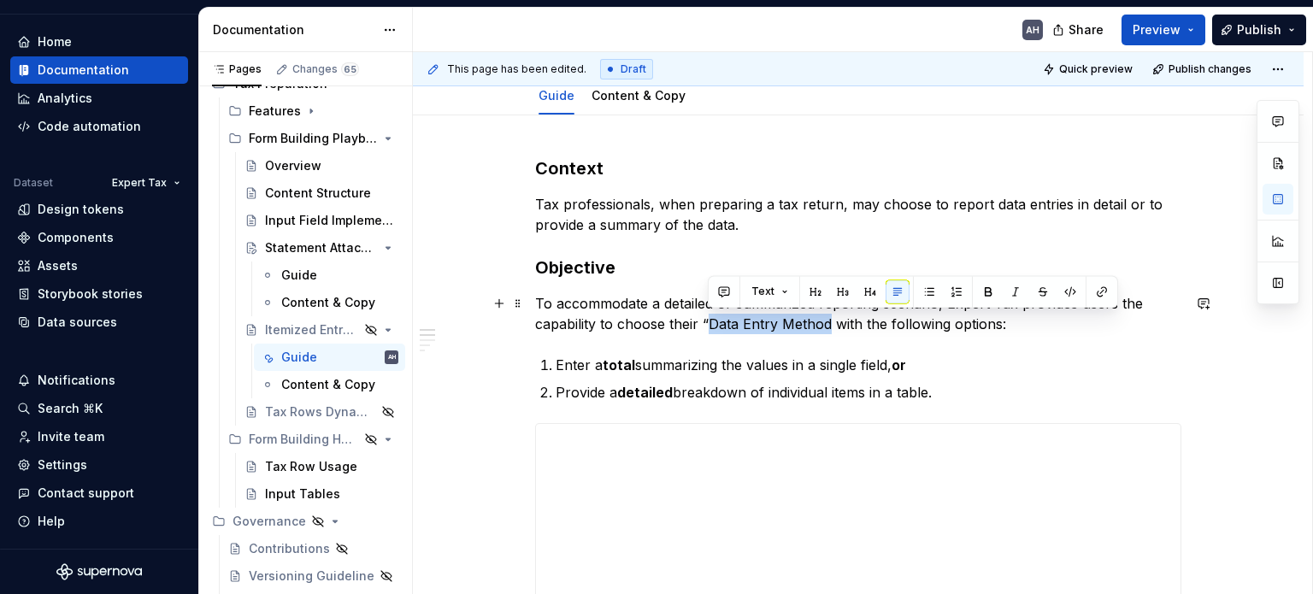
drag, startPoint x: 828, startPoint y: 323, endPoint x: 708, endPoint y: 330, distance: 120.7
click at [708, 330] on p "To accommodate a detailed or summarized reporting scenario, Expert Tax provides…" at bounding box center [858, 313] width 646 height 41
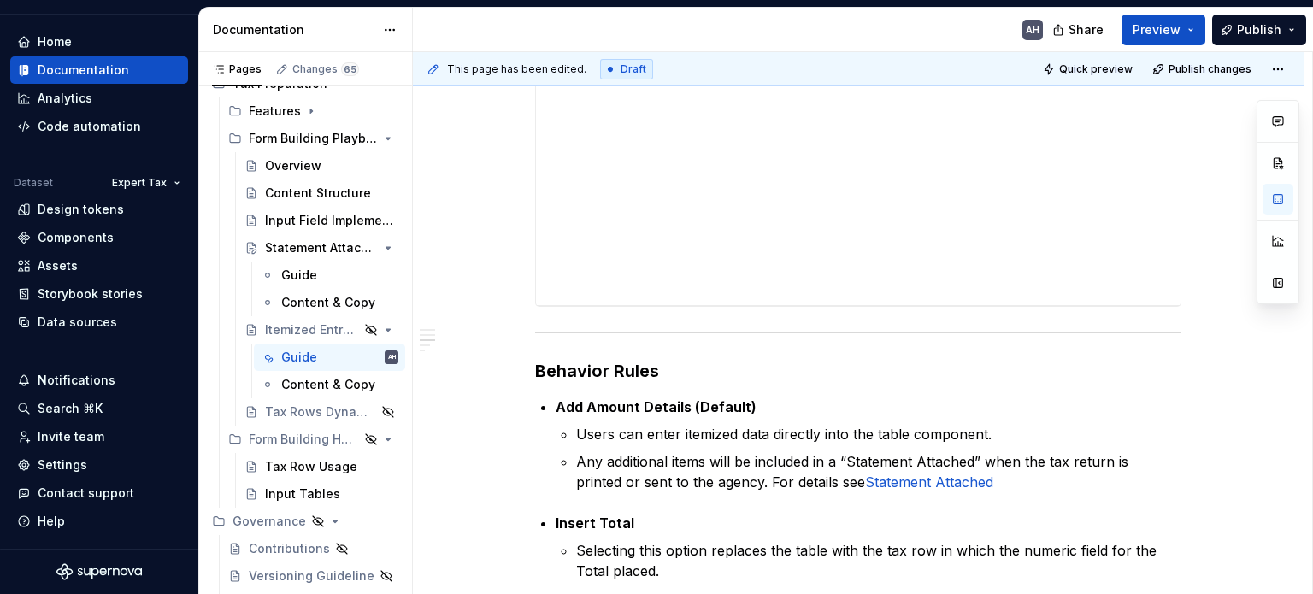
scroll to position [655, 0]
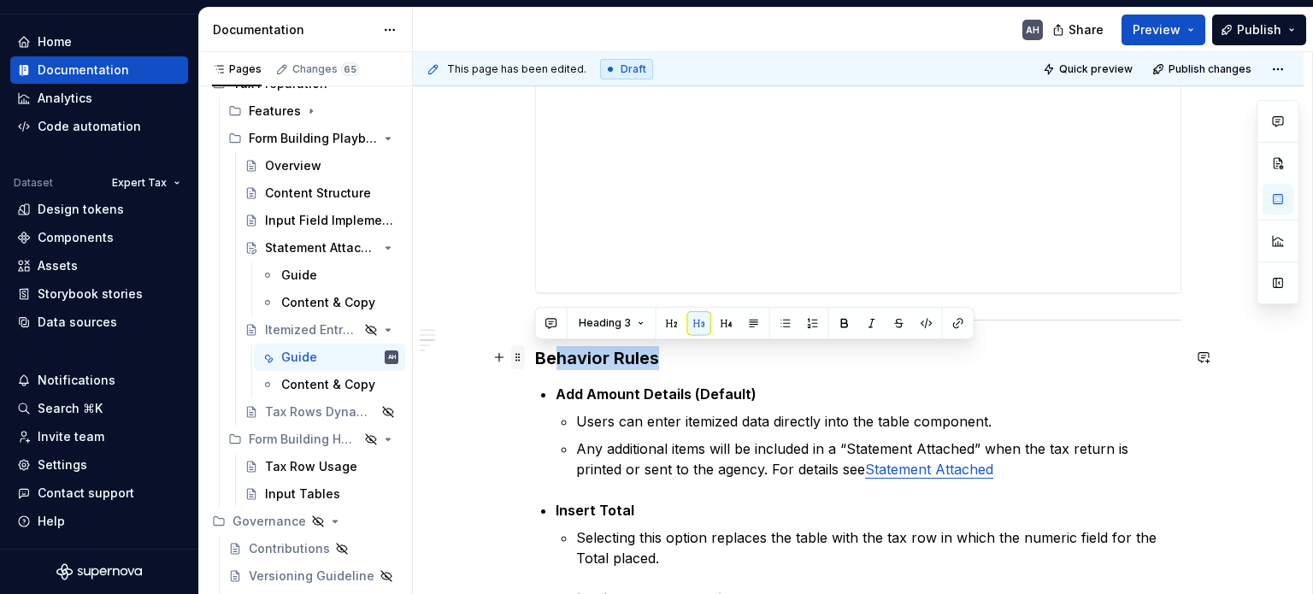
drag, startPoint x: 613, startPoint y: 357, endPoint x: 523, endPoint y: 352, distance: 89.9
click at [535, 352] on div "**********" at bounding box center [858, 572] width 646 height 1779
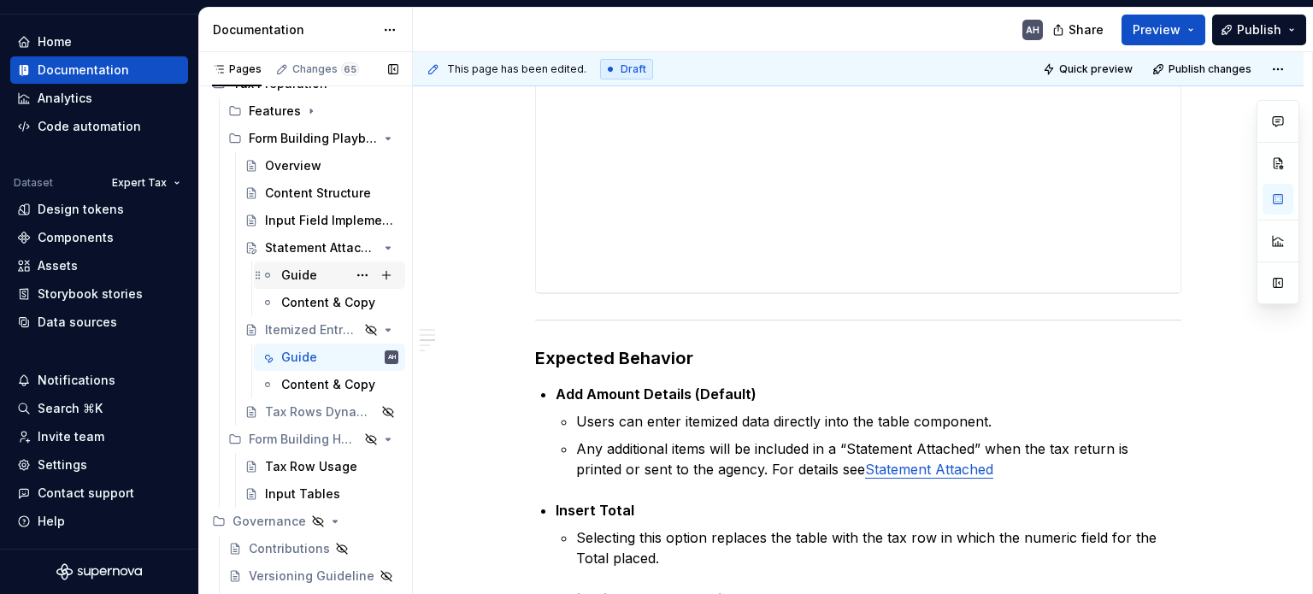
click at [287, 277] on div "Guide" at bounding box center [299, 275] width 36 height 17
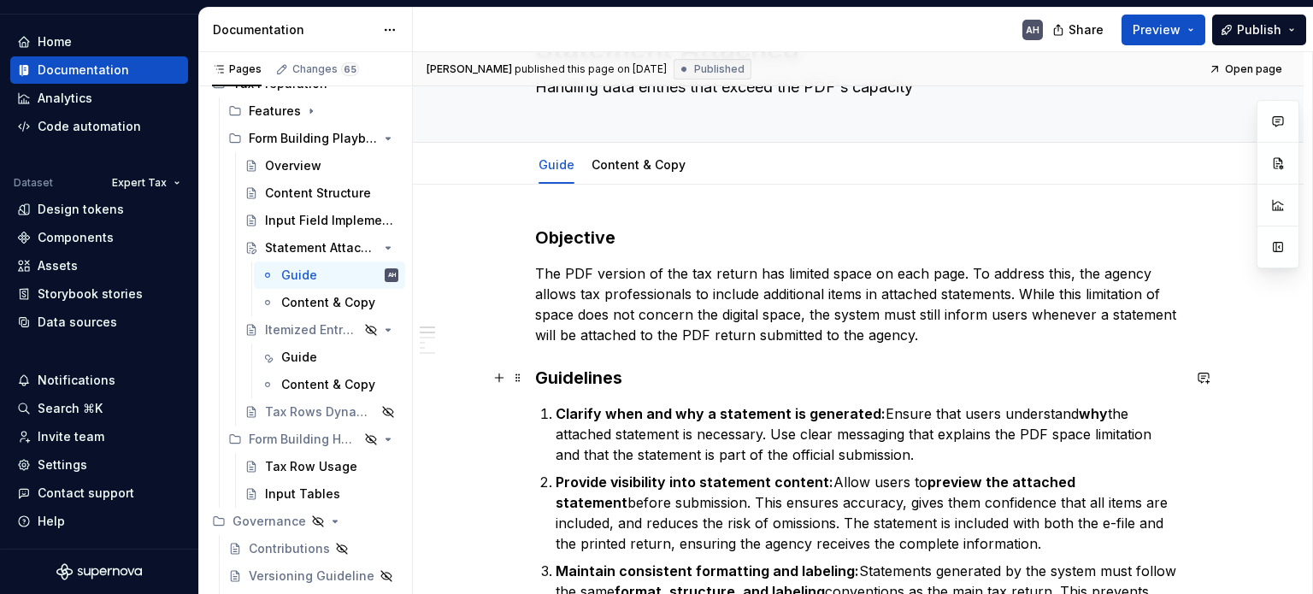
scroll to position [92, 0]
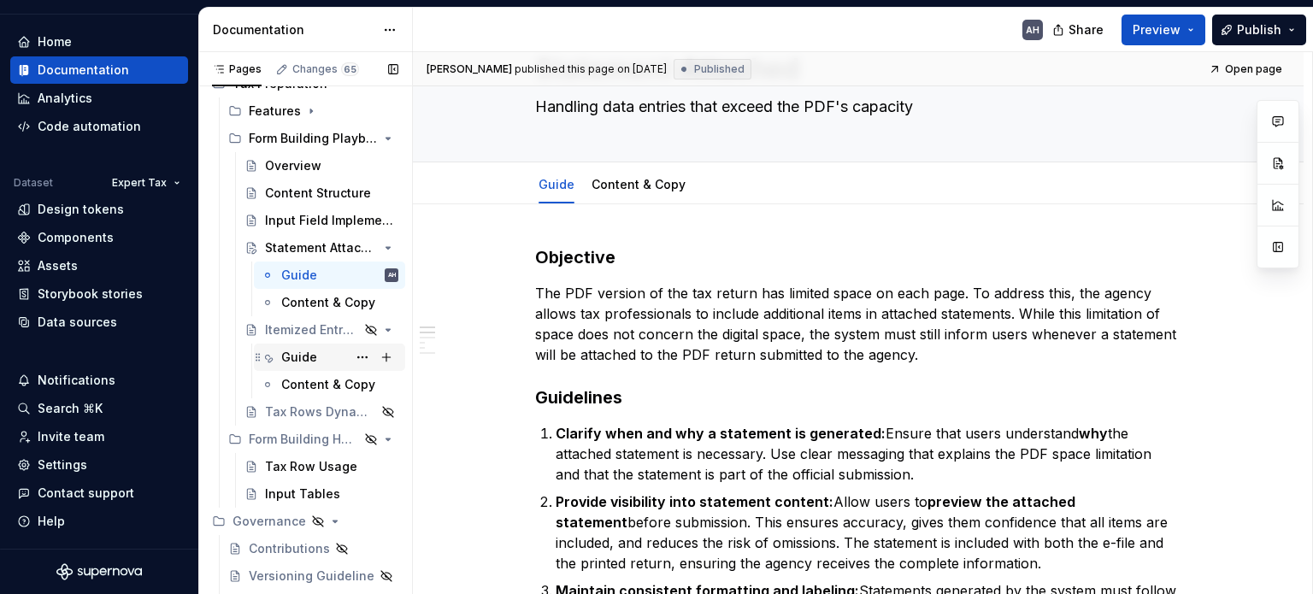
click at [289, 358] on div "Guide" at bounding box center [299, 357] width 36 height 17
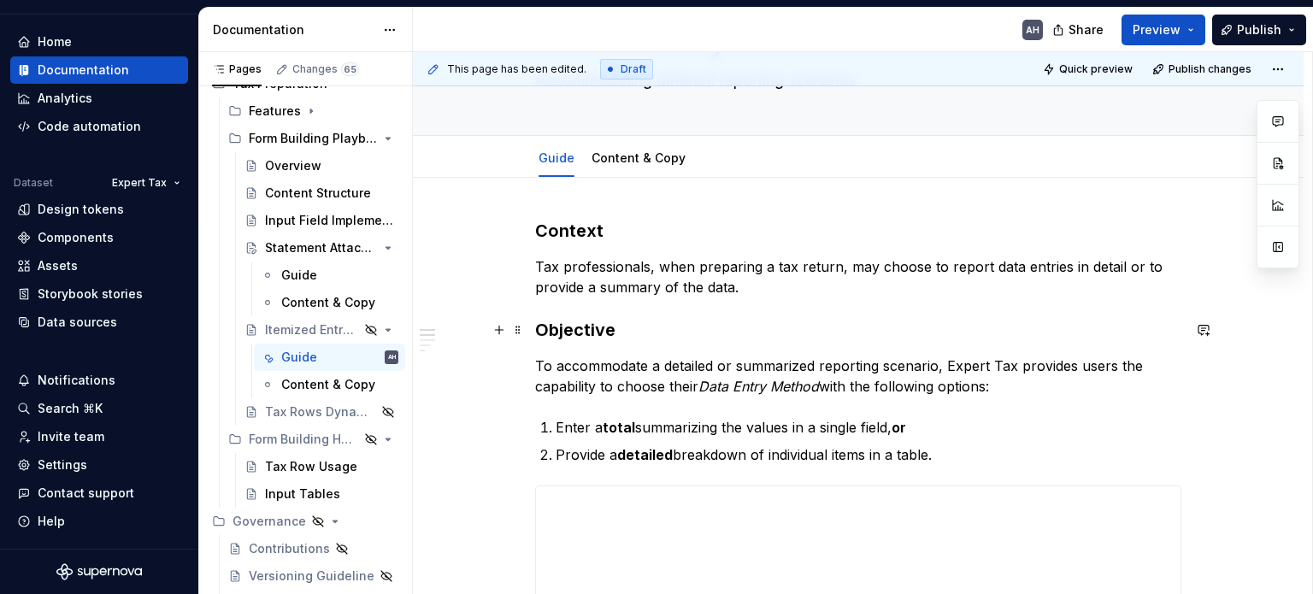
scroll to position [122, 0]
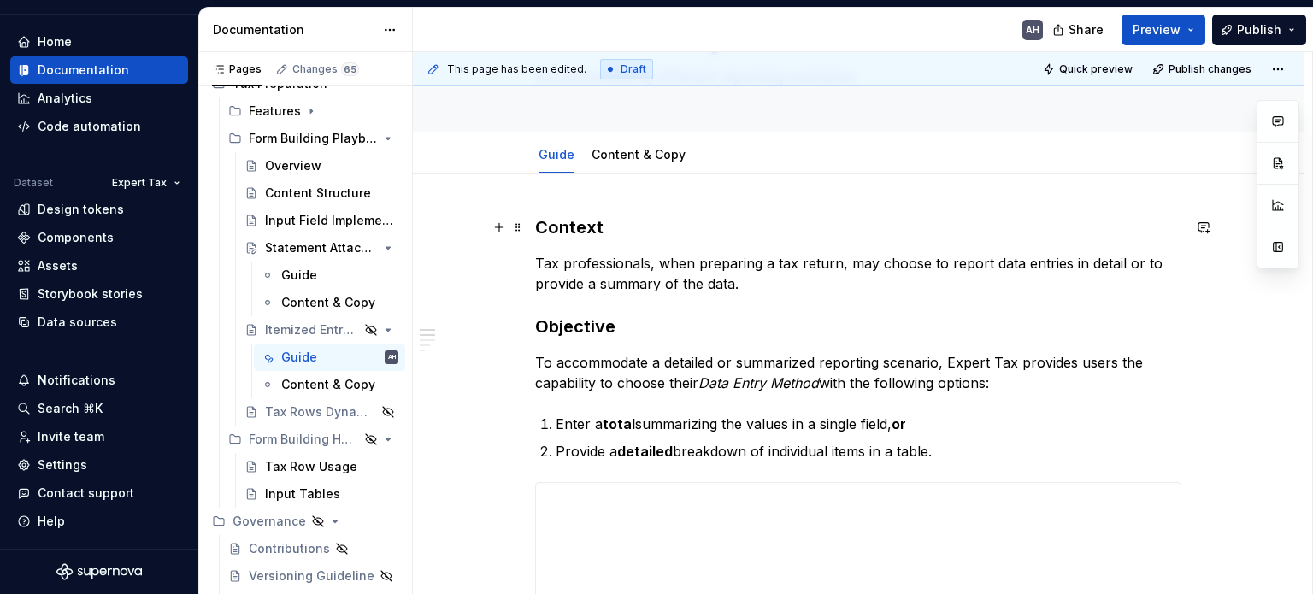
click at [568, 228] on h3 "Context" at bounding box center [858, 227] width 646 height 24
type textarea "*"
click at [568, 228] on h3 "Context" at bounding box center [858, 227] width 646 height 24
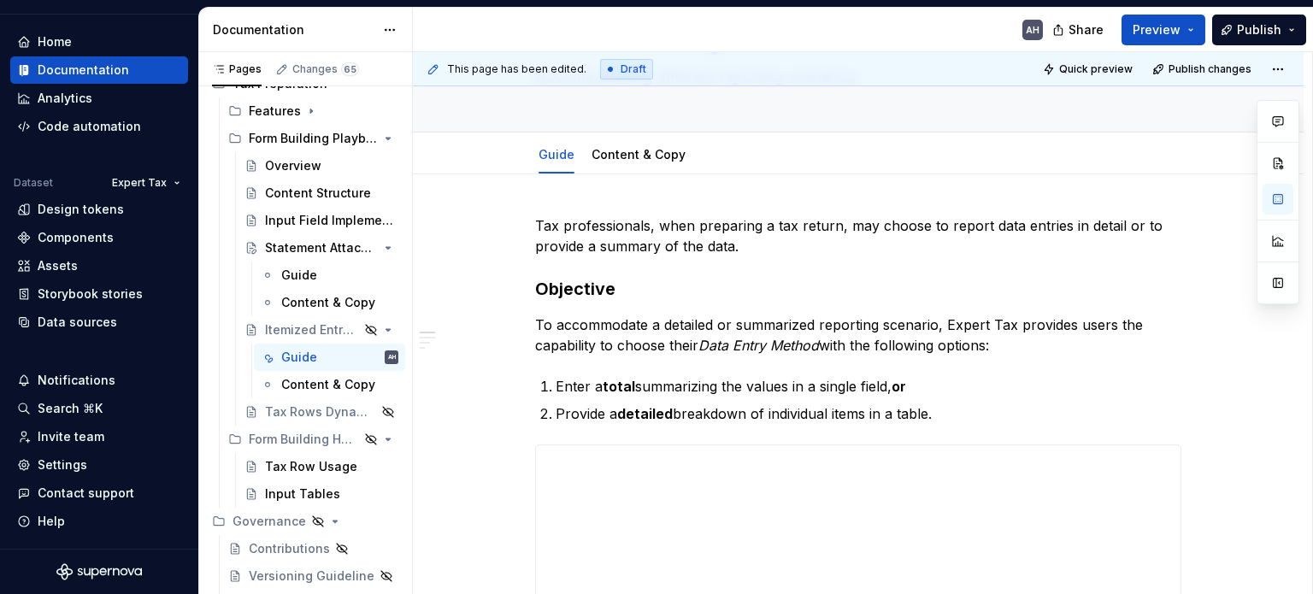
click at [568, 228] on p "Tax professionals, when preparing a tax return, may choose to report data entri…" at bounding box center [858, 235] width 646 height 41
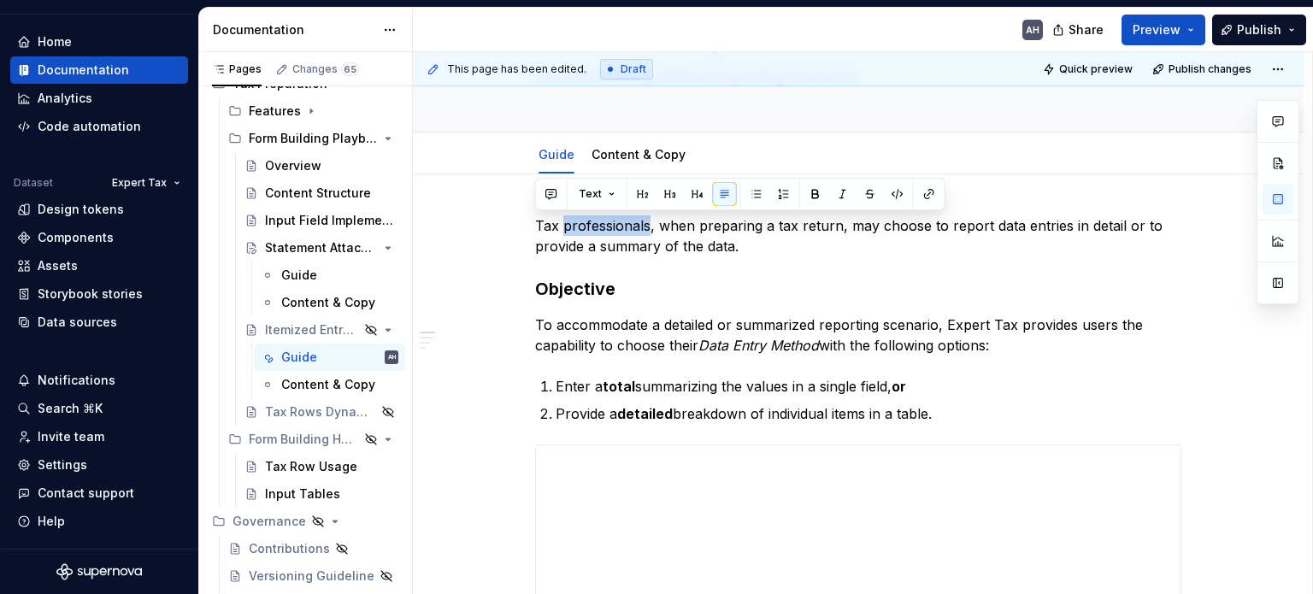
click at [568, 228] on p "Tax professionals, when preparing a tax return, may choose to report data entri…" at bounding box center [858, 235] width 646 height 41
copy p "Tax professionals, when preparing a tax return, may choose to report data entri…"
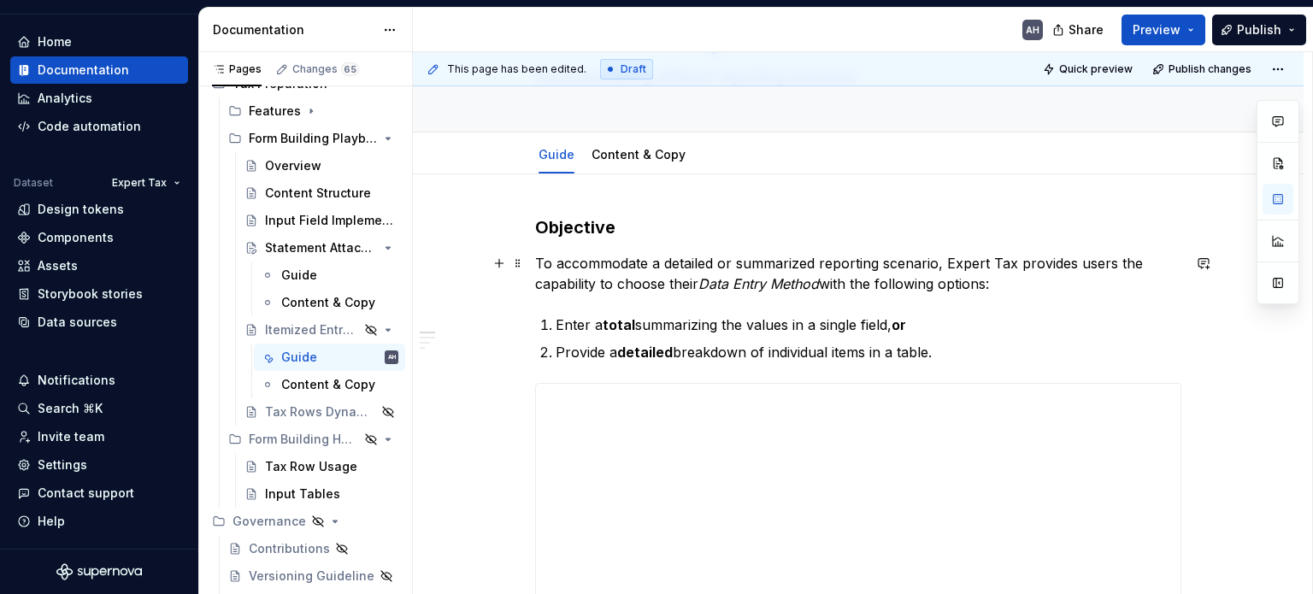
click at [537, 262] on p "To accommodate a detailed or summarized reporting scenario, Expert Tax provides…" at bounding box center [858, 273] width 646 height 41
paste div
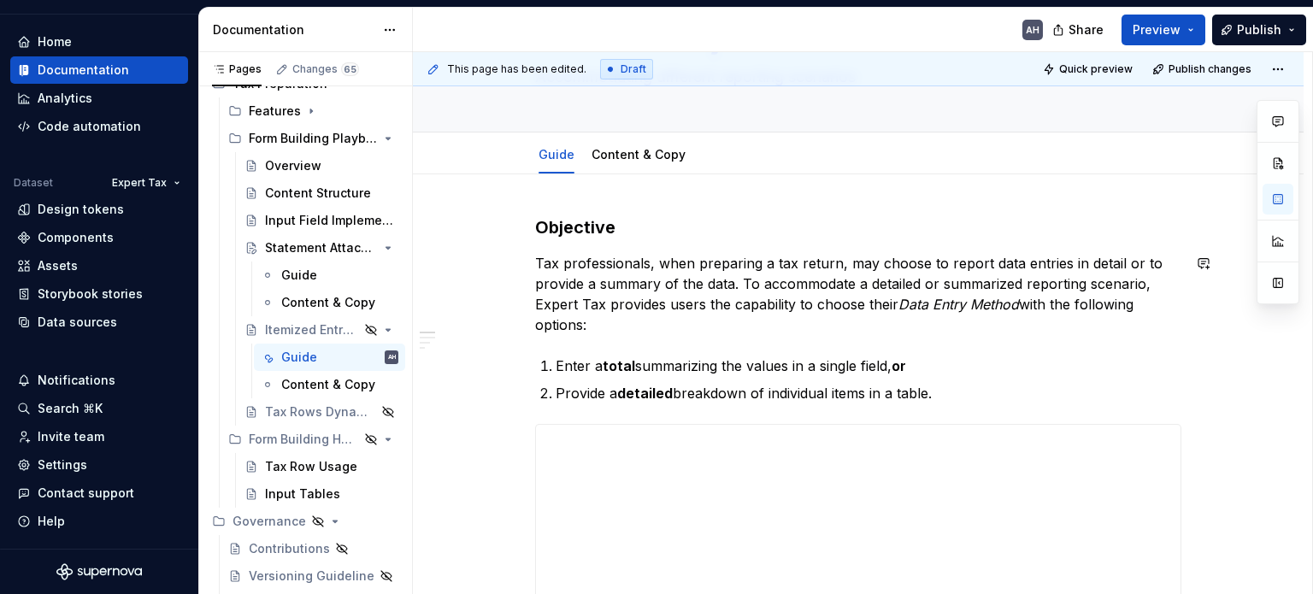
click at [537, 262] on p "Tax professionals, when preparing a tax return, may choose to report data entri…" at bounding box center [858, 294] width 646 height 82
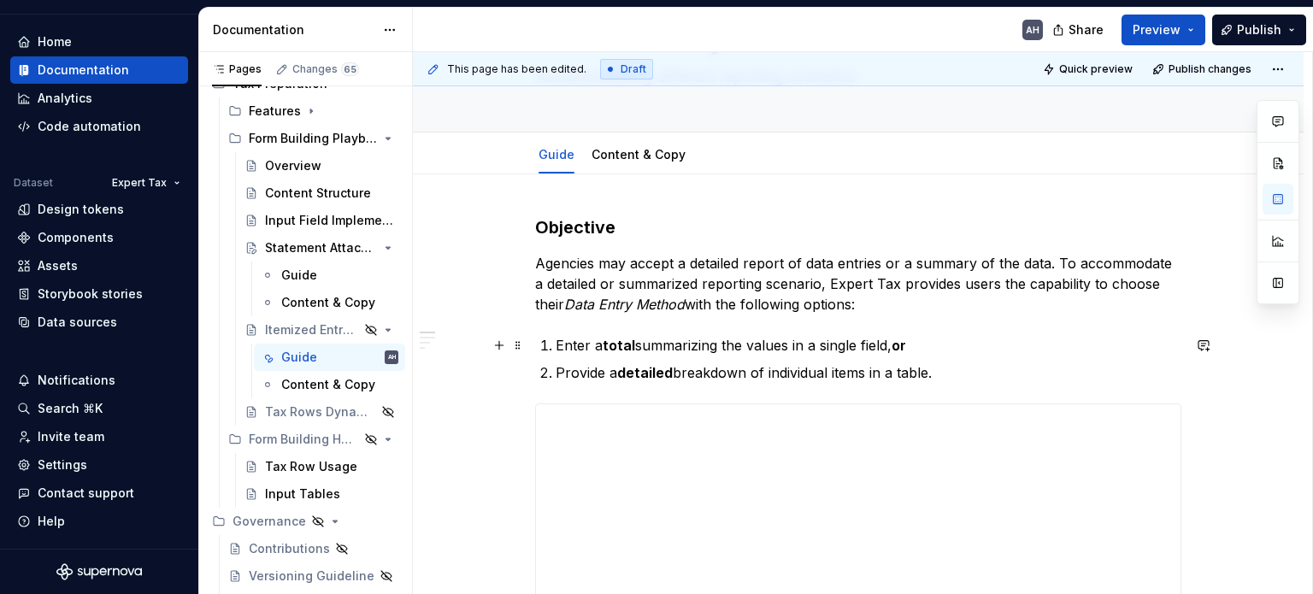
click at [930, 350] on p "Enter a total summarizing the values in a single field, or" at bounding box center [869, 345] width 626 height 21
click at [906, 292] on p "Agencies may accept a detailed report of data entries or a summary of the data.…" at bounding box center [858, 284] width 646 height 62
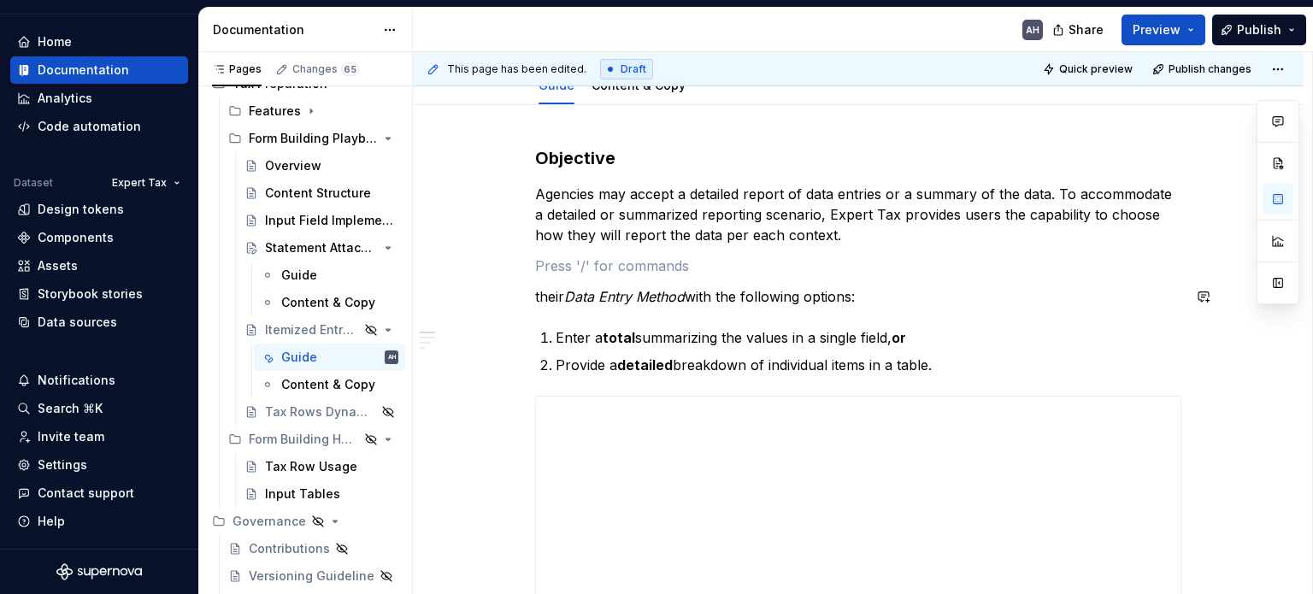
scroll to position [193, 0]
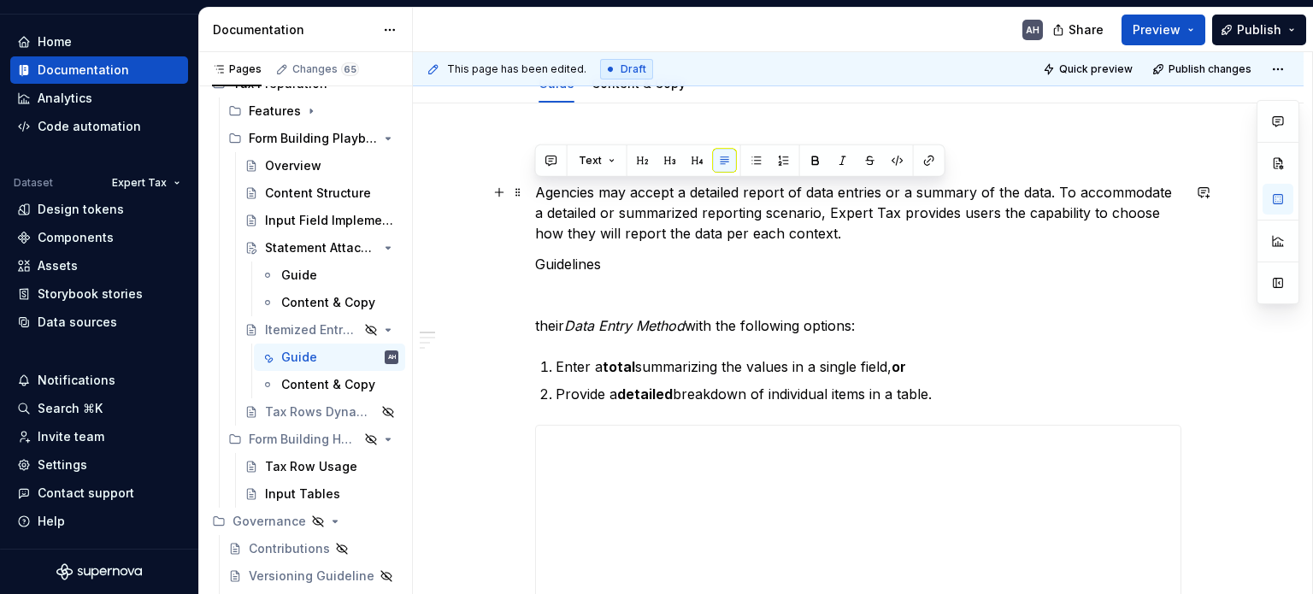
drag, startPoint x: 657, startPoint y: 217, endPoint x: 485, endPoint y: 185, distance: 174.9
click at [613, 386] on p "Provide a detailed breakdown of individual items in a table." at bounding box center [869, 394] width 626 height 21
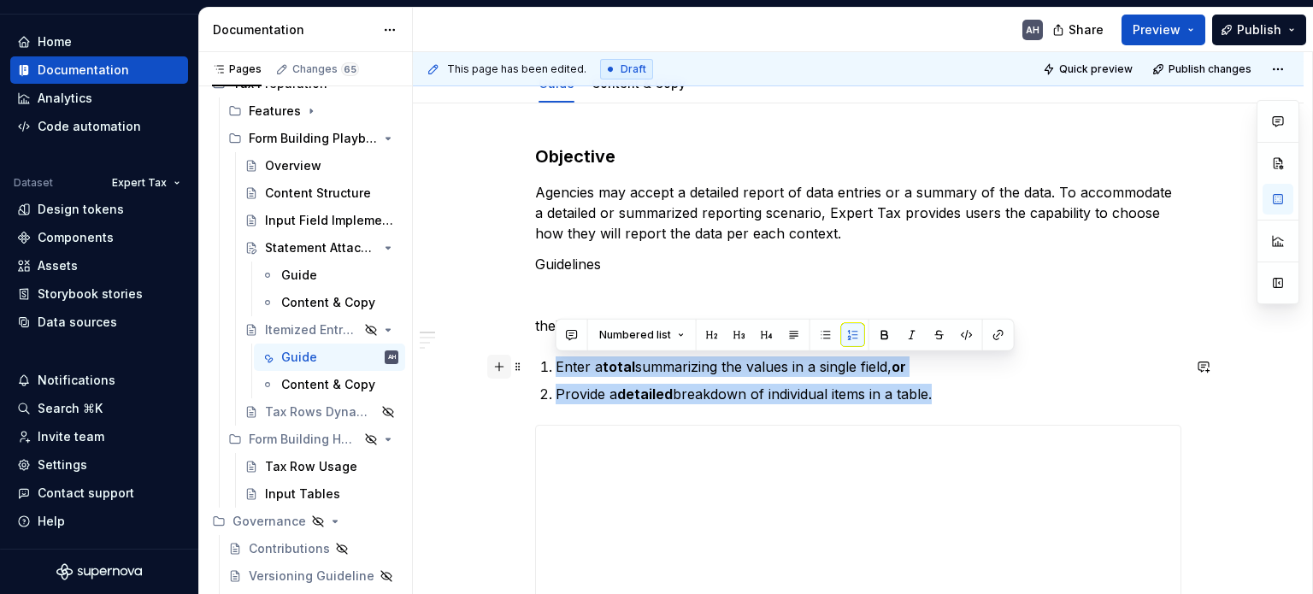
drag, startPoint x: 961, startPoint y: 389, endPoint x: 509, endPoint y: 360, distance: 453.2
copy ol "Enter a total summarizing the values in a single field, or Provide a detailed b…"
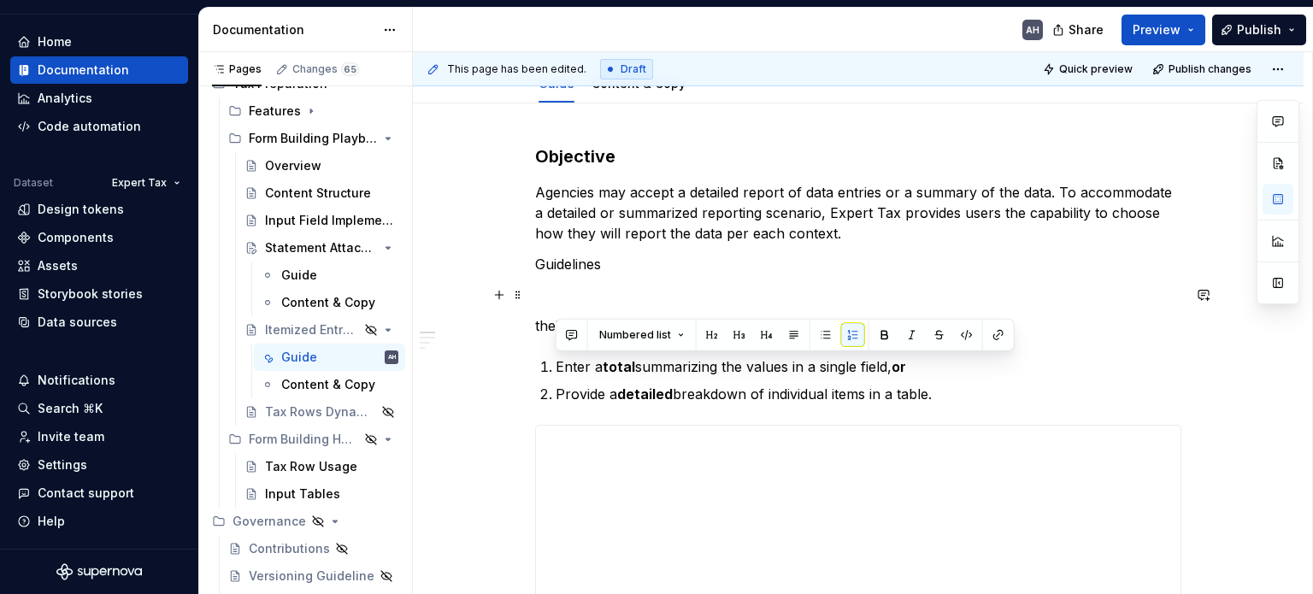
click at [572, 285] on p at bounding box center [858, 295] width 646 height 21
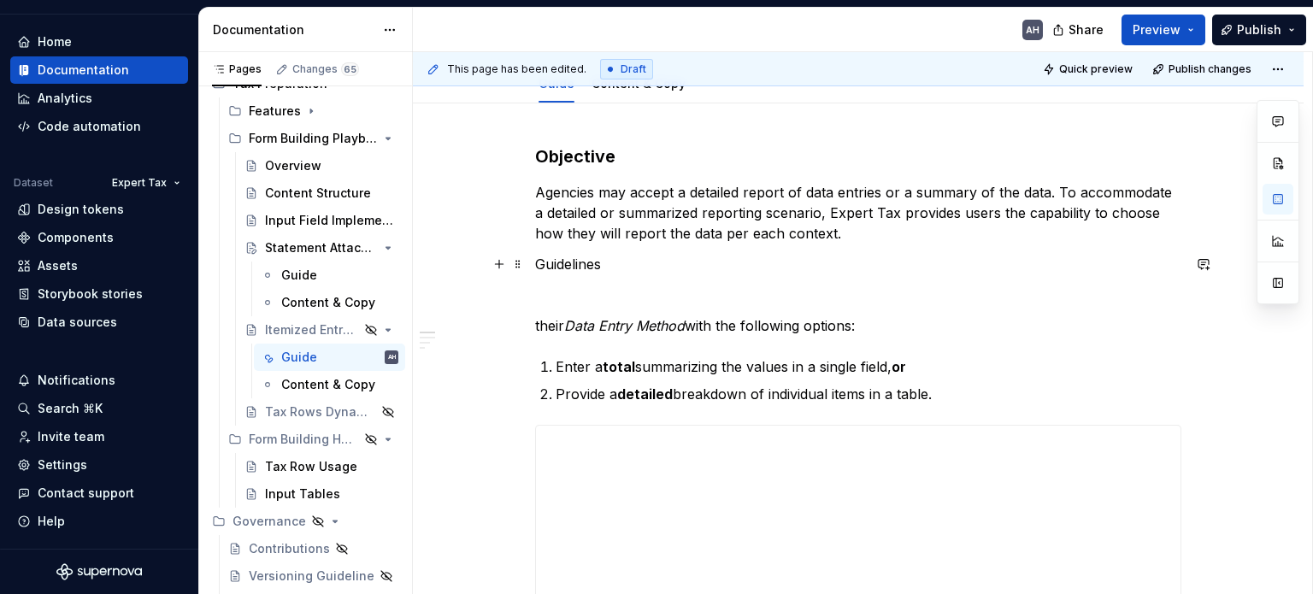
click at [551, 256] on p "Guidelines" at bounding box center [858, 264] width 646 height 21
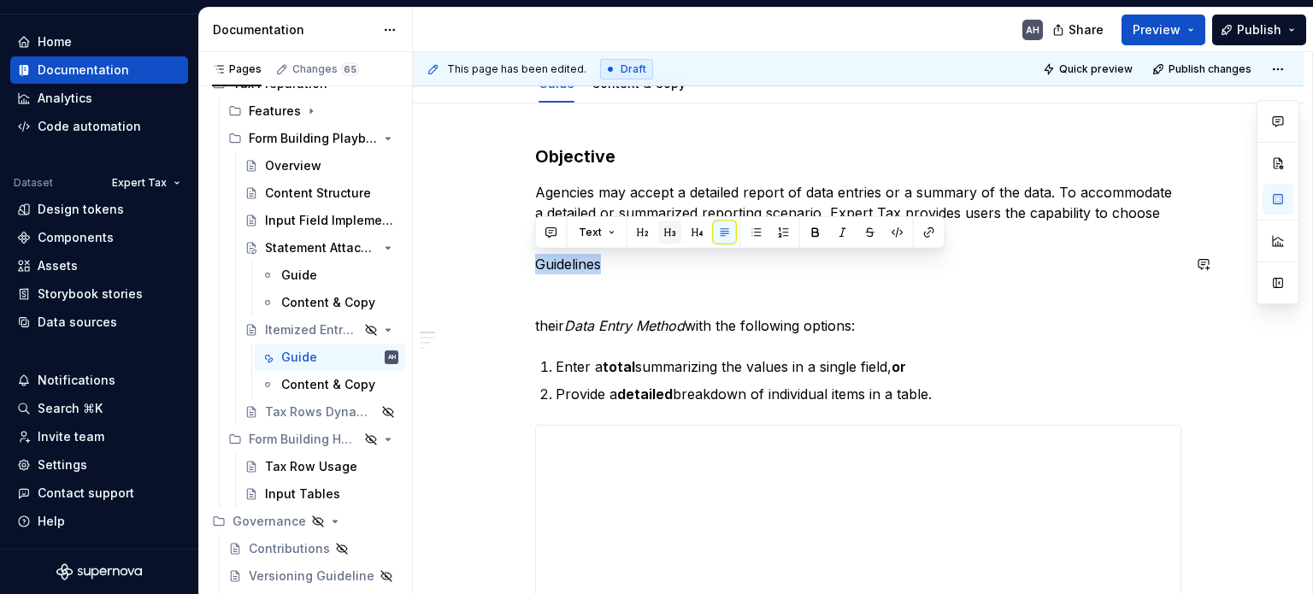
click at [663, 225] on button "button" at bounding box center [670, 233] width 24 height 24
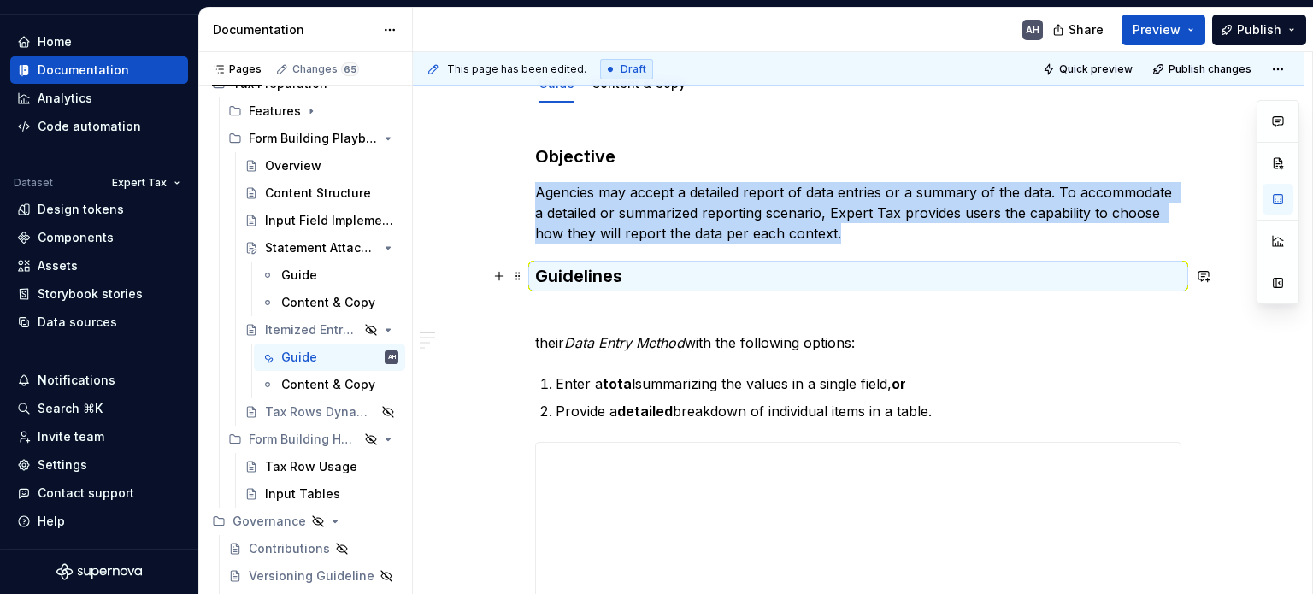
click at [609, 286] on h3 "Guidelines" at bounding box center [858, 276] width 646 height 24
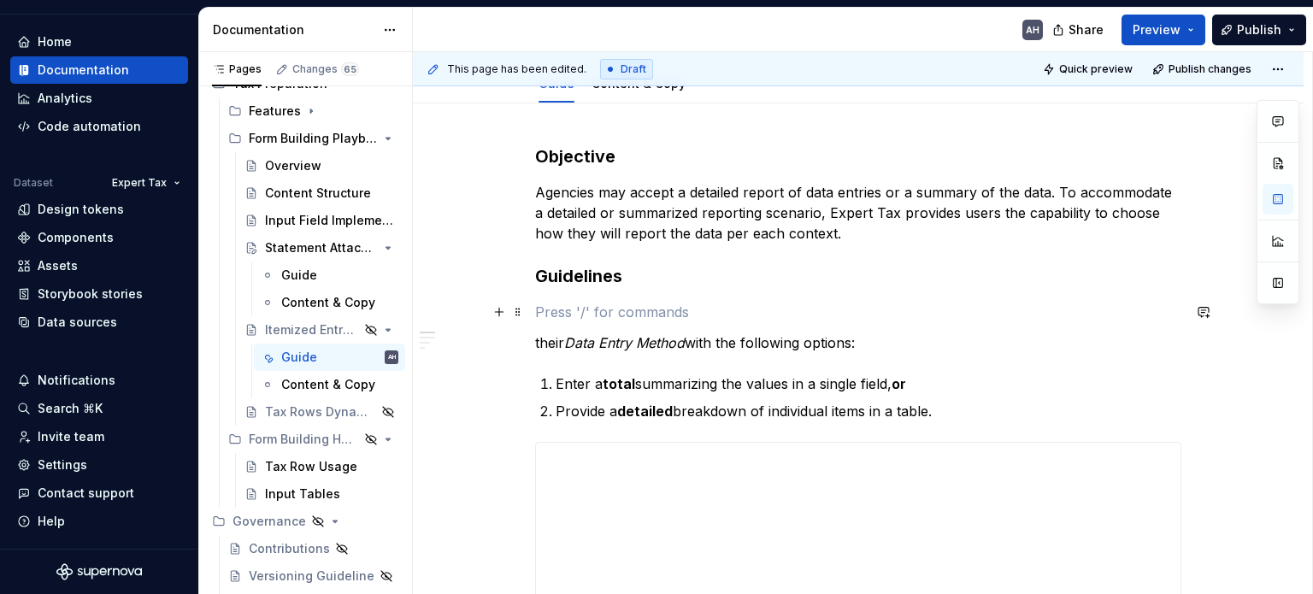
click at [576, 304] on p at bounding box center [858, 312] width 646 height 21
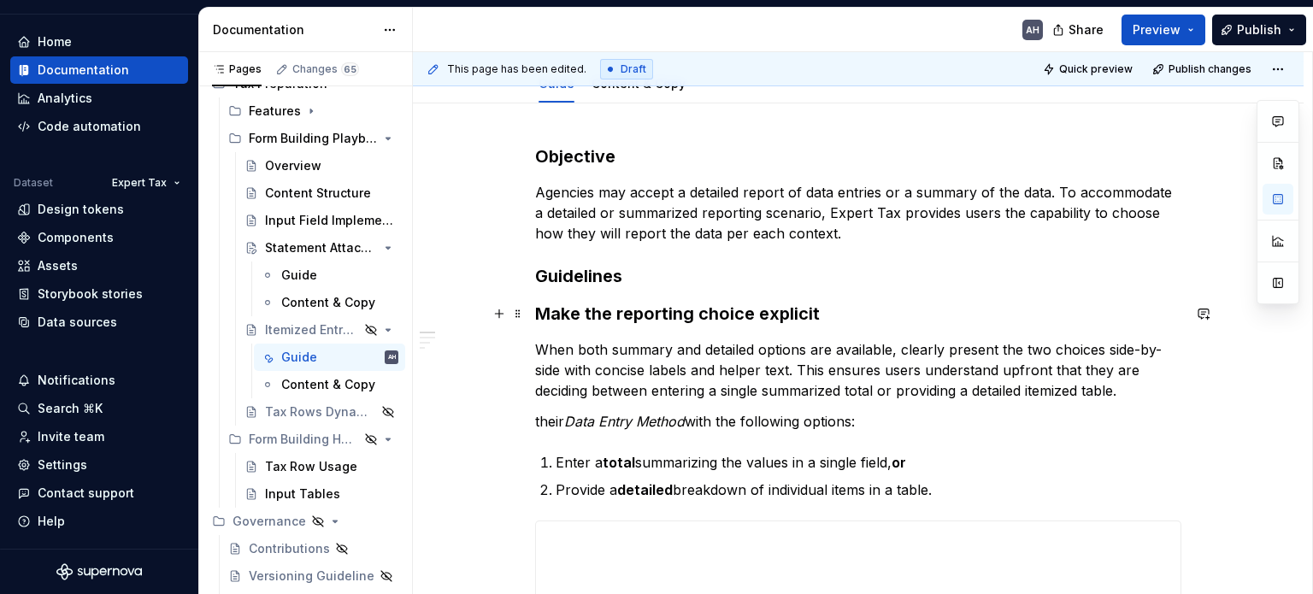
click at [540, 315] on h3 "Make the reporting choice explicit" at bounding box center [858, 314] width 646 height 24
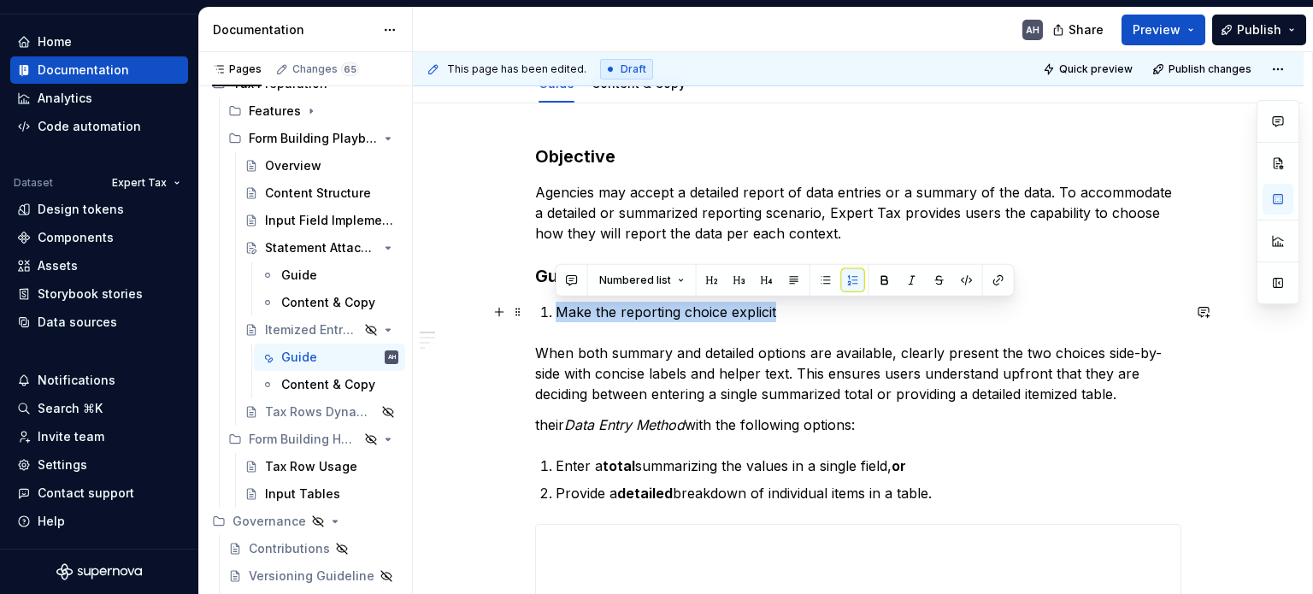
drag, startPoint x: 557, startPoint y: 307, endPoint x: 817, endPoint y: 309, distance: 260.8
click at [817, 309] on p "Make the reporting choice explicit" at bounding box center [869, 312] width 626 height 21
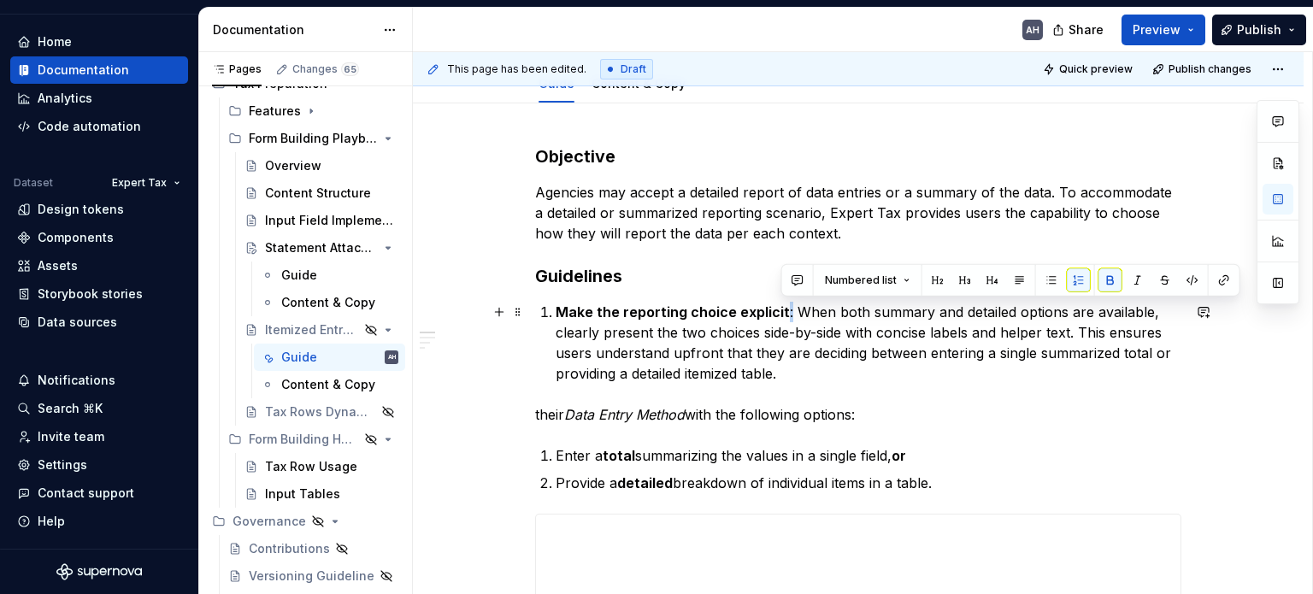
click at [929, 342] on p "Make the reporting choice explicit : When both summary and detailed options are…" at bounding box center [869, 343] width 626 height 82
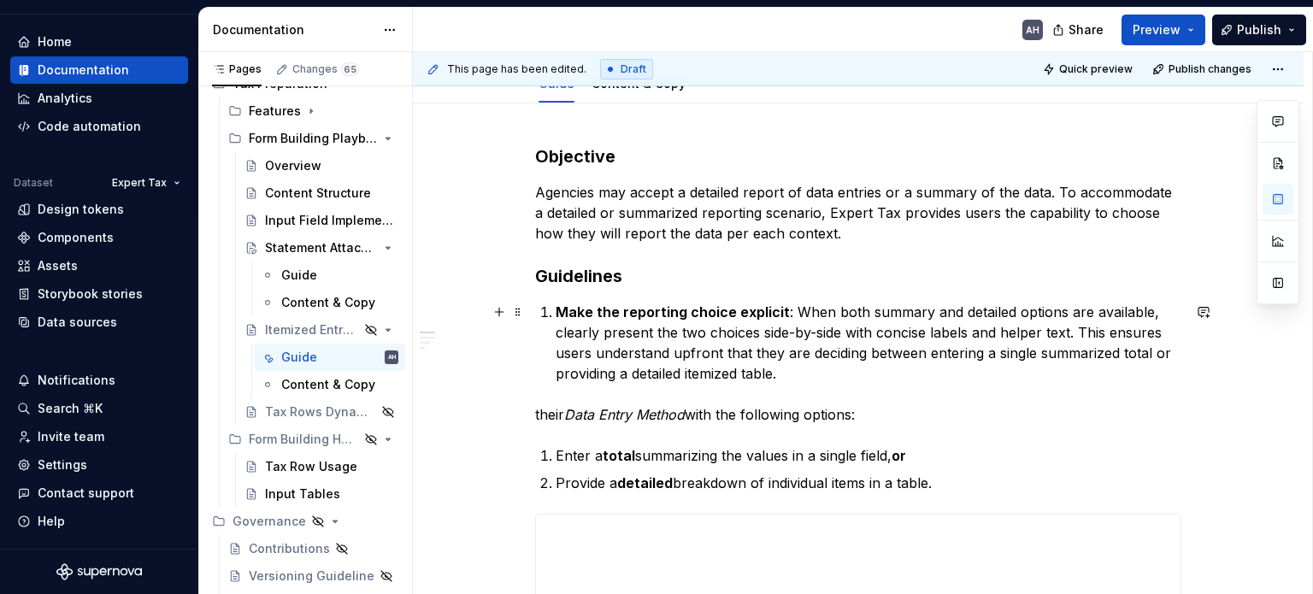
click at [834, 364] on p "Make the reporting choice explicit : When both summary and detailed options are…" at bounding box center [869, 343] width 626 height 82
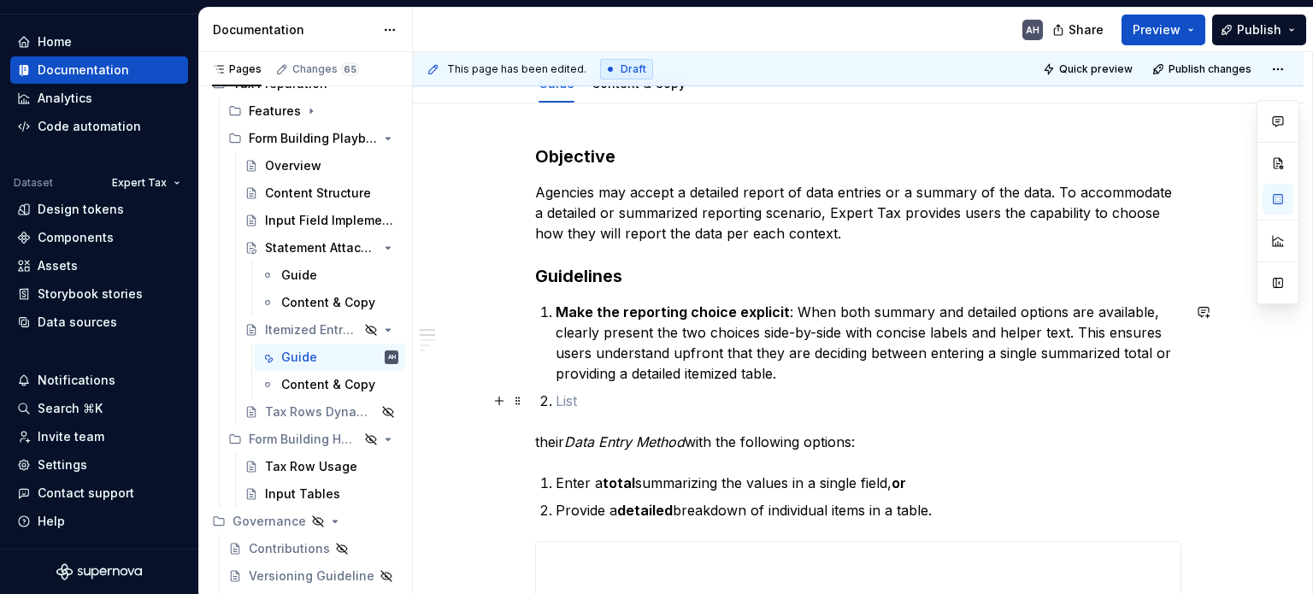
click at [578, 399] on p at bounding box center [869, 401] width 626 height 21
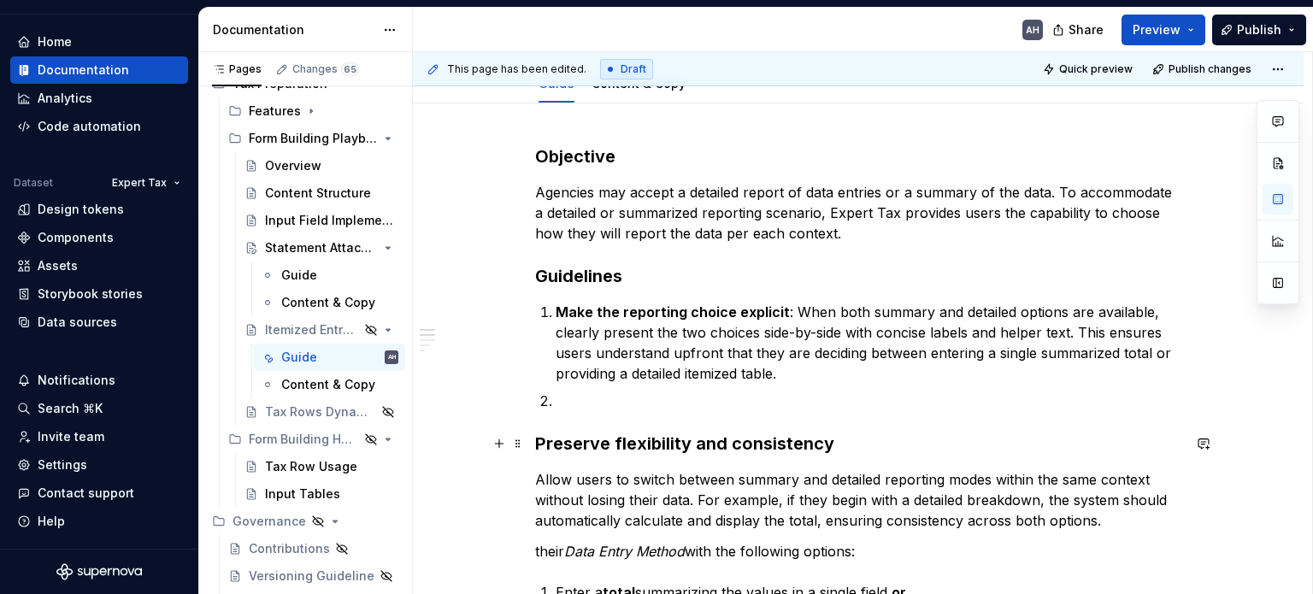
click at [537, 444] on h3 "Preserve flexibility and consistency" at bounding box center [858, 444] width 646 height 24
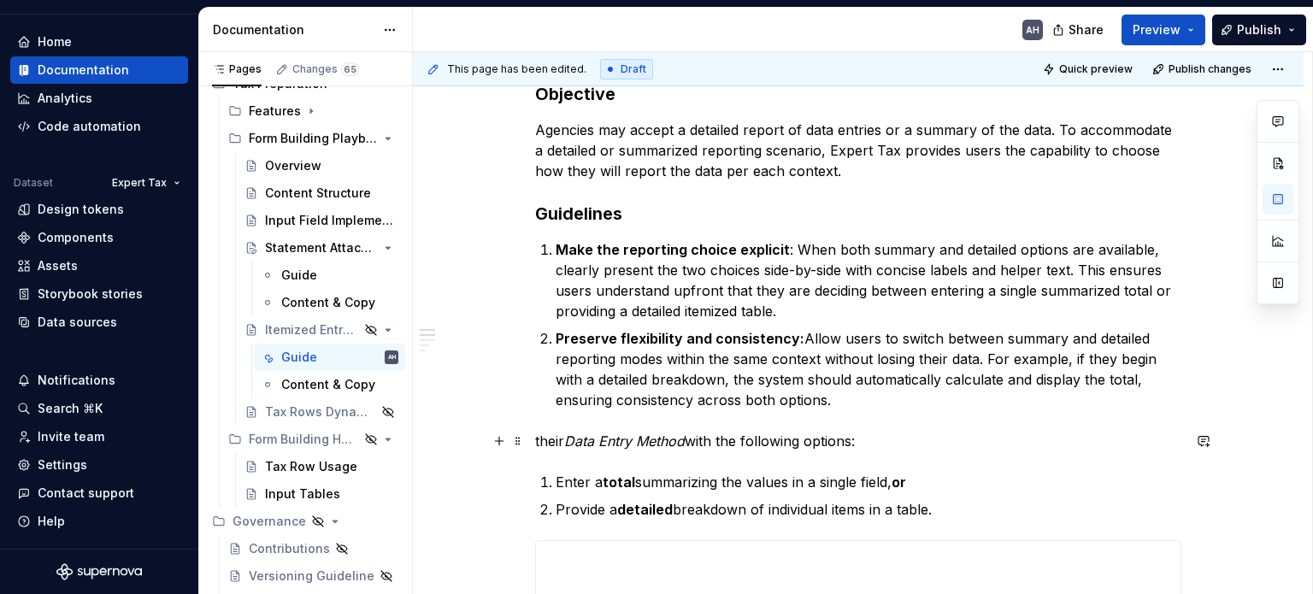
scroll to position [256, 0]
click at [854, 395] on p "Preserve flexibility and consistency: Allow users to switch between summary and…" at bounding box center [869, 368] width 626 height 82
click at [882, 306] on p "Make the reporting choice explicit : When both summary and detailed options are…" at bounding box center [869, 280] width 626 height 82
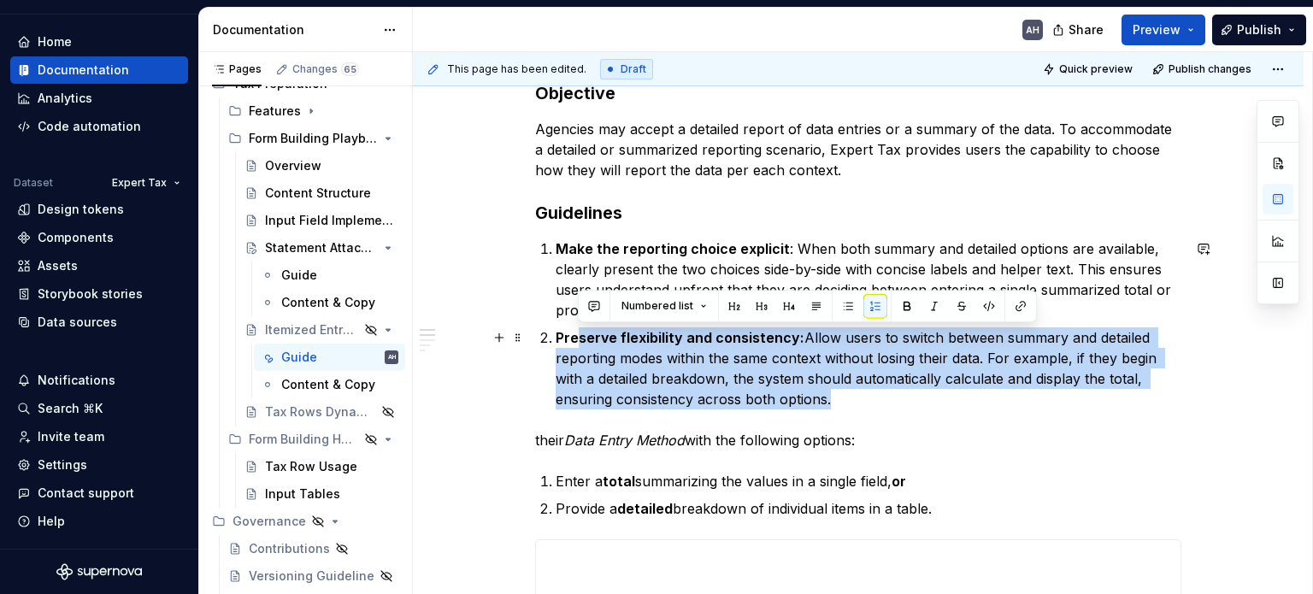
drag, startPoint x: 802, startPoint y: 384, endPoint x: 575, endPoint y: 339, distance: 231.9
click at [575, 339] on p "Preserve flexibility and consistency: Allow users to switch between summary and…" at bounding box center [869, 368] width 626 height 82
click at [520, 348] on span at bounding box center [518, 338] width 14 height 24
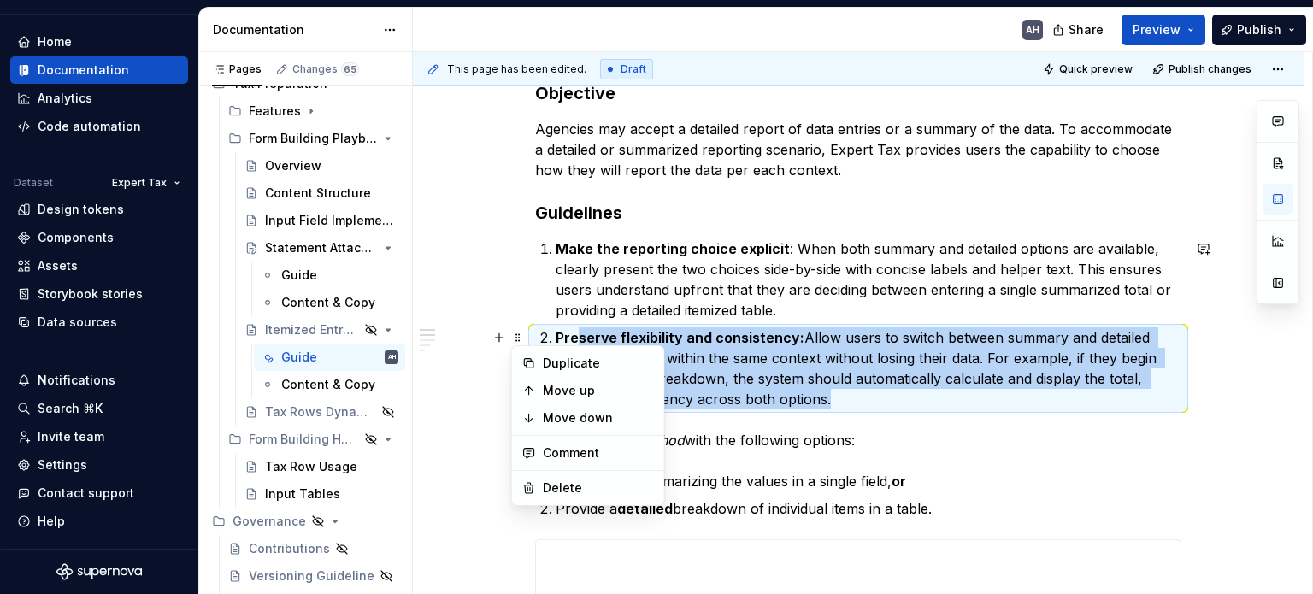
click at [876, 404] on p "Preserve flexibility and consistency: Allow users to switch between summary and…" at bounding box center [869, 368] width 626 height 82
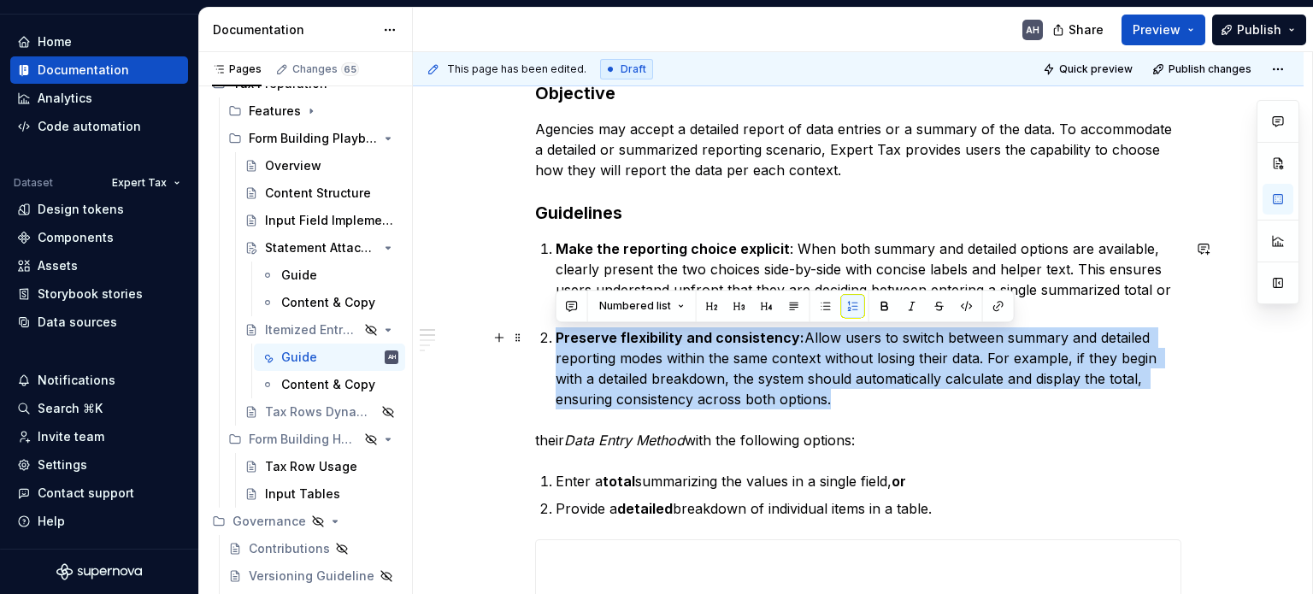
drag, startPoint x: 855, startPoint y: 404, endPoint x: 554, endPoint y: 332, distance: 309.6
click at [556, 332] on li "Preserve flexibility and consistency: Allow users to switch between summary and…" at bounding box center [869, 368] width 626 height 82
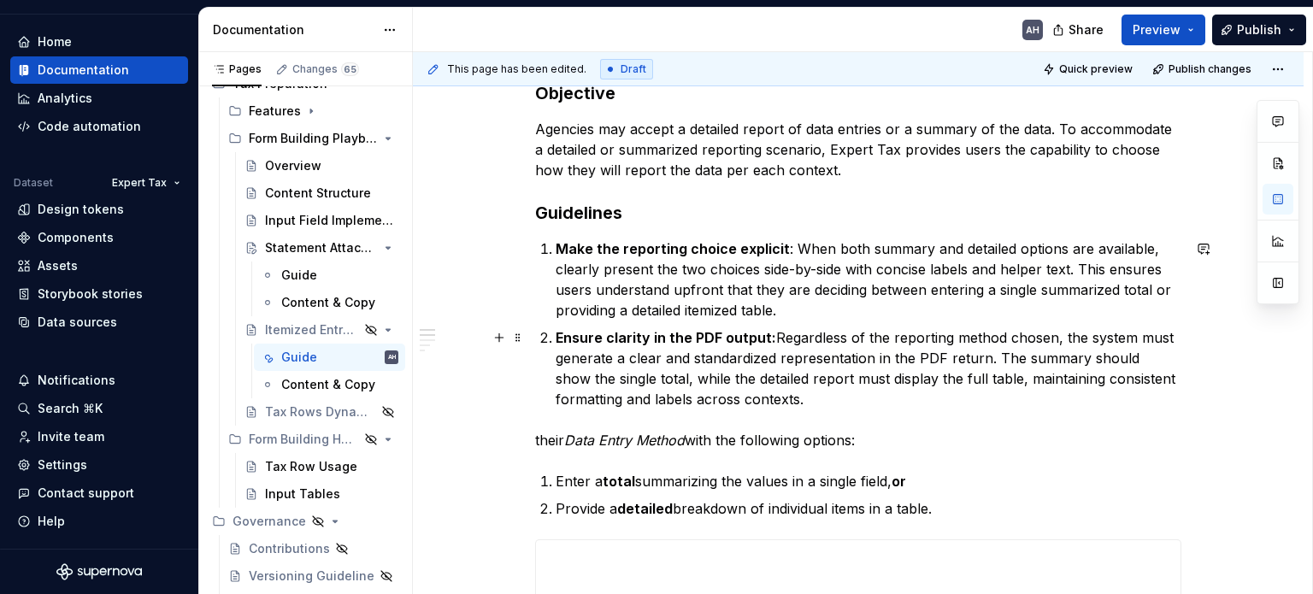
click at [1102, 361] on p "Ensure clarity in the PDF output: Regardless of the reporting method chosen, th…" at bounding box center [869, 368] width 626 height 82
click at [679, 389] on p "Ensure clarity in the PDF output: Regardless of the reporting method chosen, th…" at bounding box center [869, 368] width 626 height 82
click at [817, 402] on p "Ensure clarity in the PDF output: Regardless of the reporting method chosen, th…" at bounding box center [869, 368] width 626 height 82
click at [650, 379] on p "Ensure clarity in the PDF output: Regardless of the reporting method chosen, th…" at bounding box center [869, 368] width 626 height 82
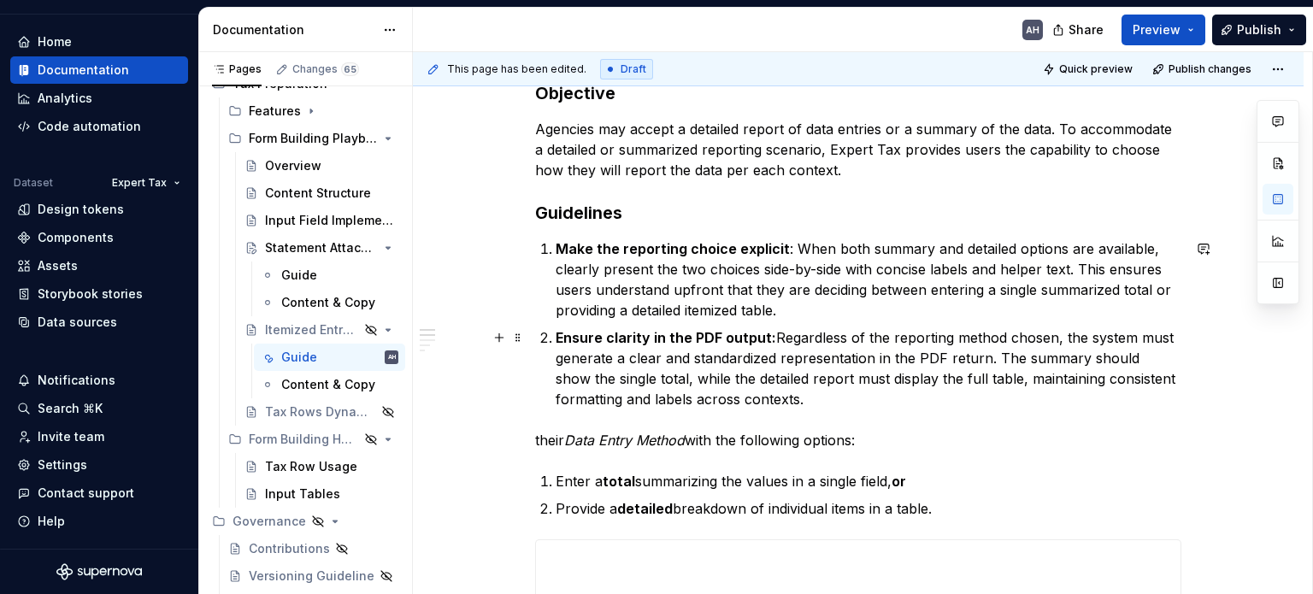
click at [976, 380] on p "Ensure clarity in the PDF output: Regardless of the reporting method chosen, th…" at bounding box center [869, 368] width 626 height 82
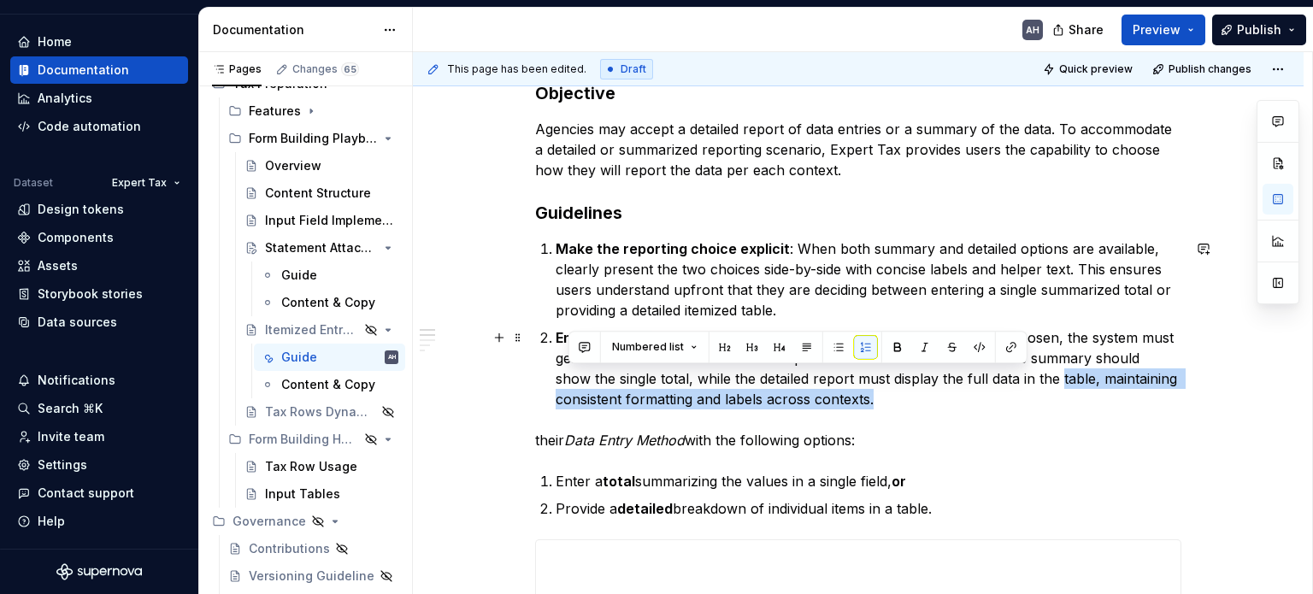
drag, startPoint x: 876, startPoint y: 400, endPoint x: 1023, endPoint y: 371, distance: 149.9
click at [1023, 371] on p "Ensure clarity in the PDF output: Regardless of the reporting method chosen, th…" at bounding box center [869, 368] width 626 height 82
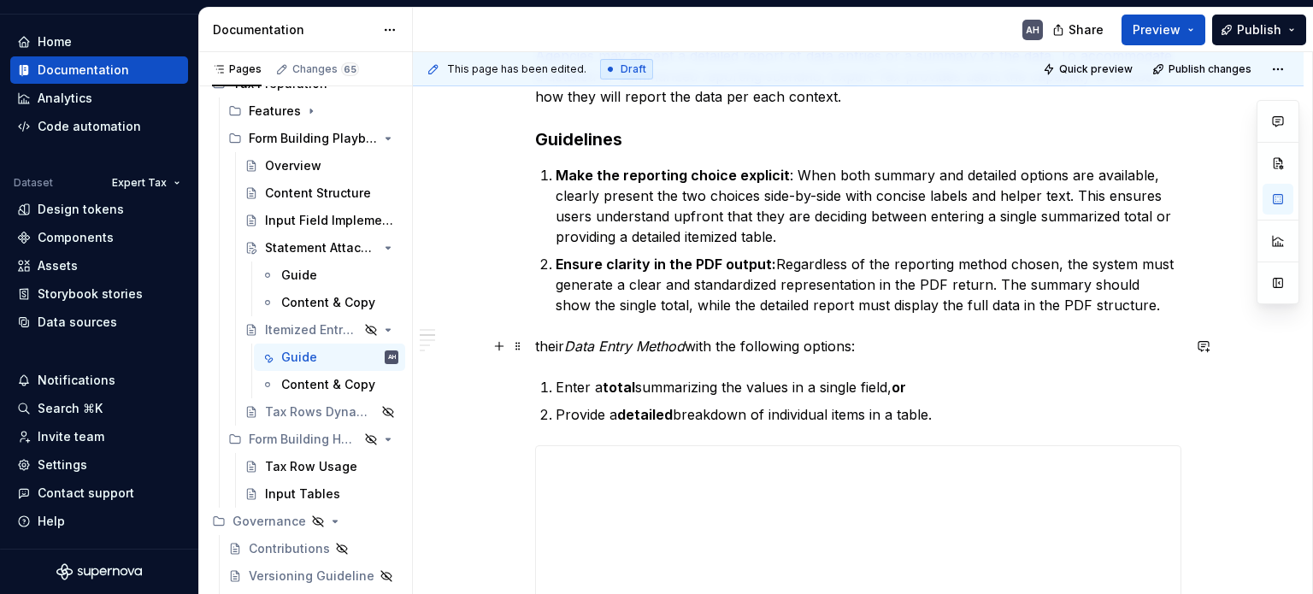
scroll to position [335, 0]
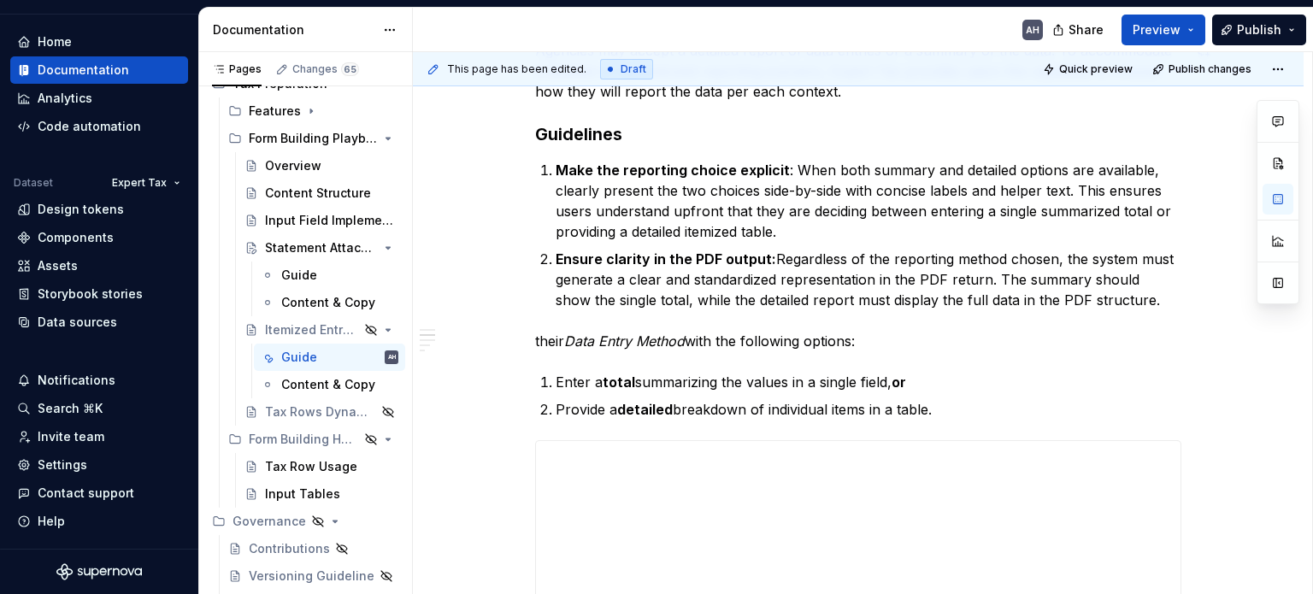
type textarea "*"
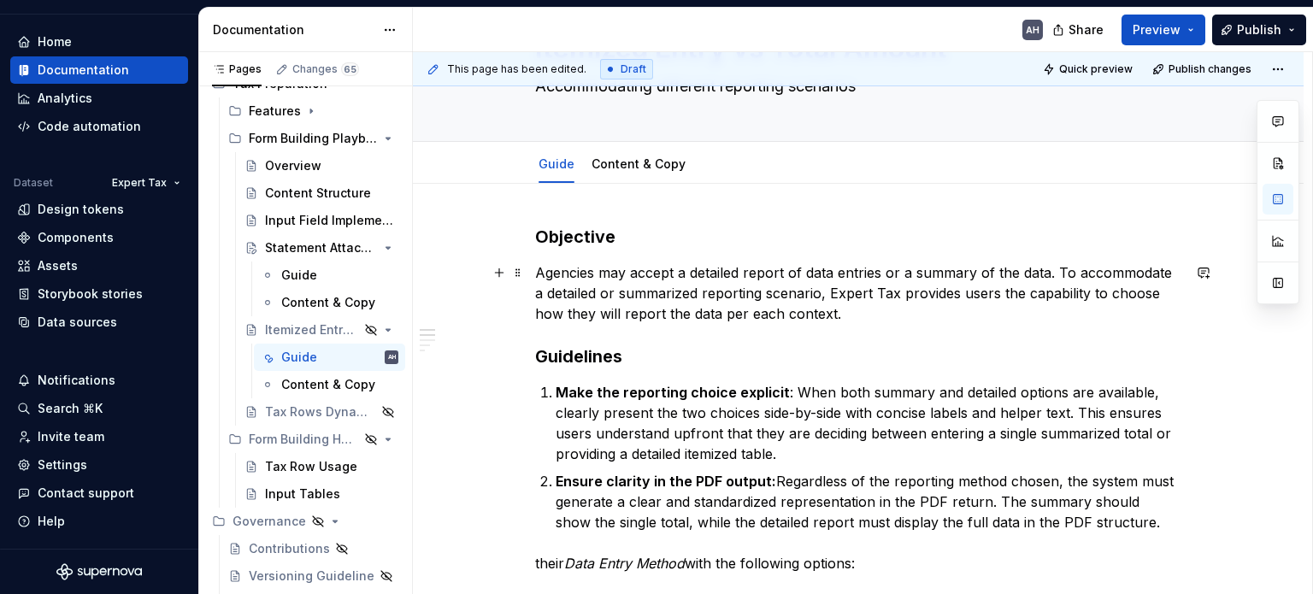
scroll to position [113, 0]
click at [608, 290] on p "Agencies may accept a detailed report of data entries or a summary of the data.…" at bounding box center [858, 293] width 646 height 62
click at [585, 279] on p "Agencies may accept a detailed report of data entries or a summary of the data.…" at bounding box center [858, 293] width 646 height 62
click at [869, 320] on p "Agencies may accept a detailed report of data entries or a summary of the data.…" at bounding box center [858, 293] width 646 height 62
click at [547, 242] on h3 "Objective" at bounding box center [858, 237] width 646 height 24
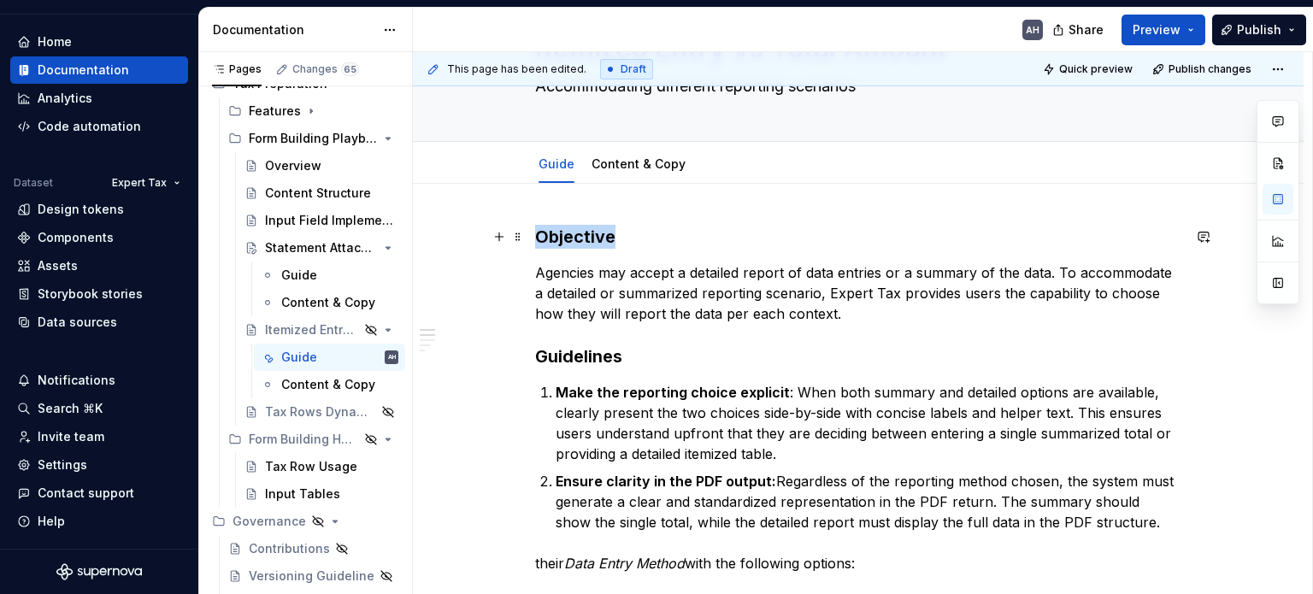
click at [547, 242] on h3 "Objective" at bounding box center [858, 237] width 646 height 24
click at [840, 310] on p "Agencies may accept a detailed report of data entries or a summary of the data.…" at bounding box center [858, 293] width 646 height 62
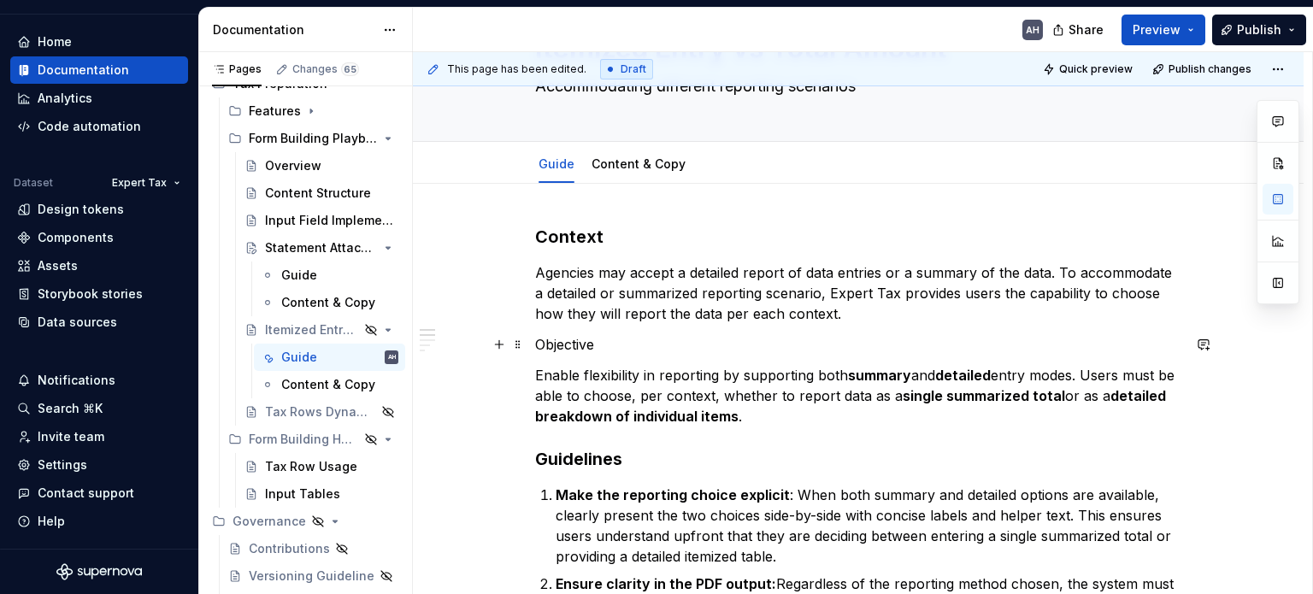
click at [563, 347] on p "Objective" at bounding box center [858, 344] width 646 height 21
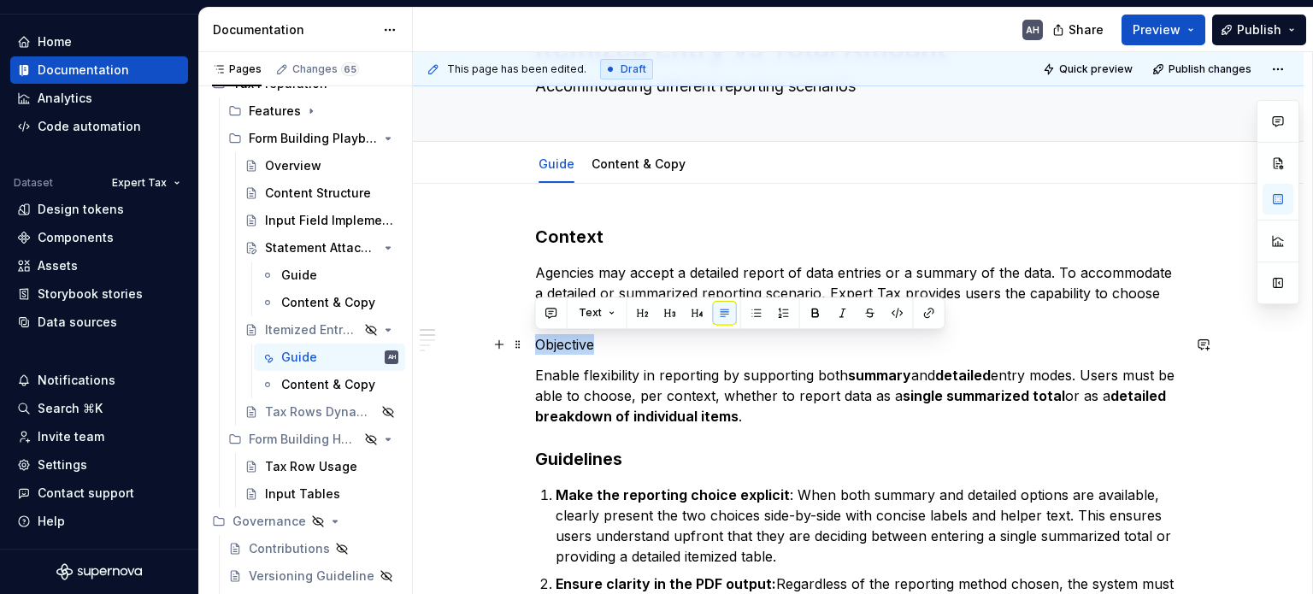
click at [563, 347] on p "Objective" at bounding box center [858, 344] width 646 height 21
click at [663, 314] on button "button" at bounding box center [670, 313] width 24 height 24
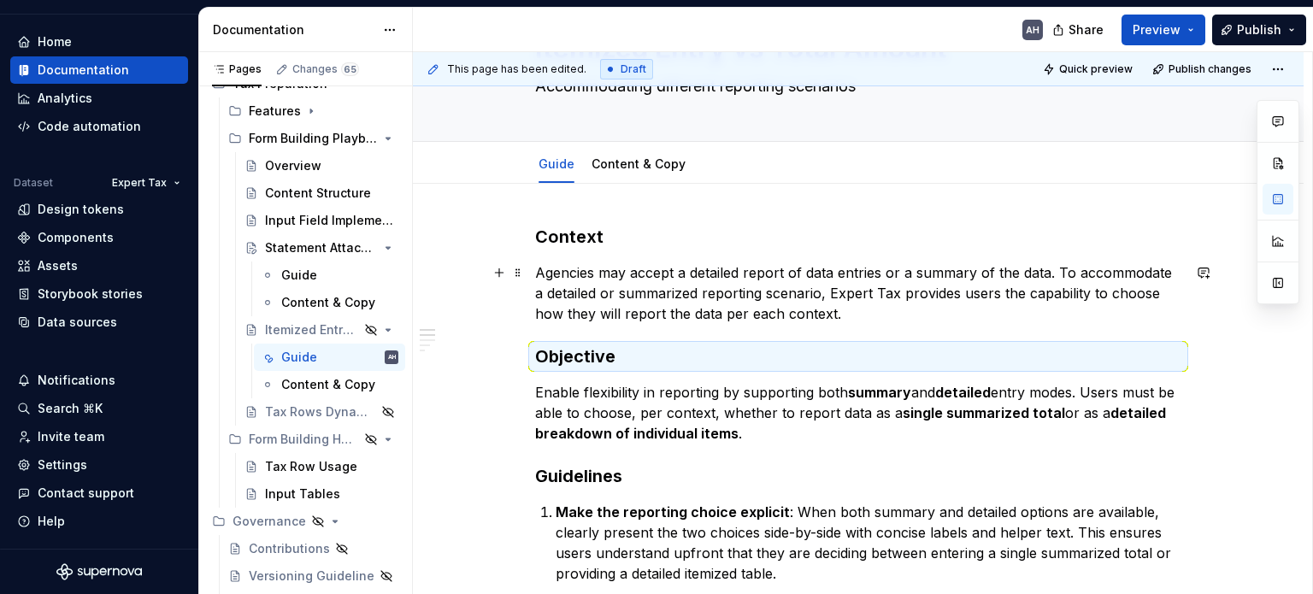
click at [808, 277] on p "Agencies may accept a detailed report of data entries or a summary of the data.…" at bounding box center [858, 293] width 646 height 62
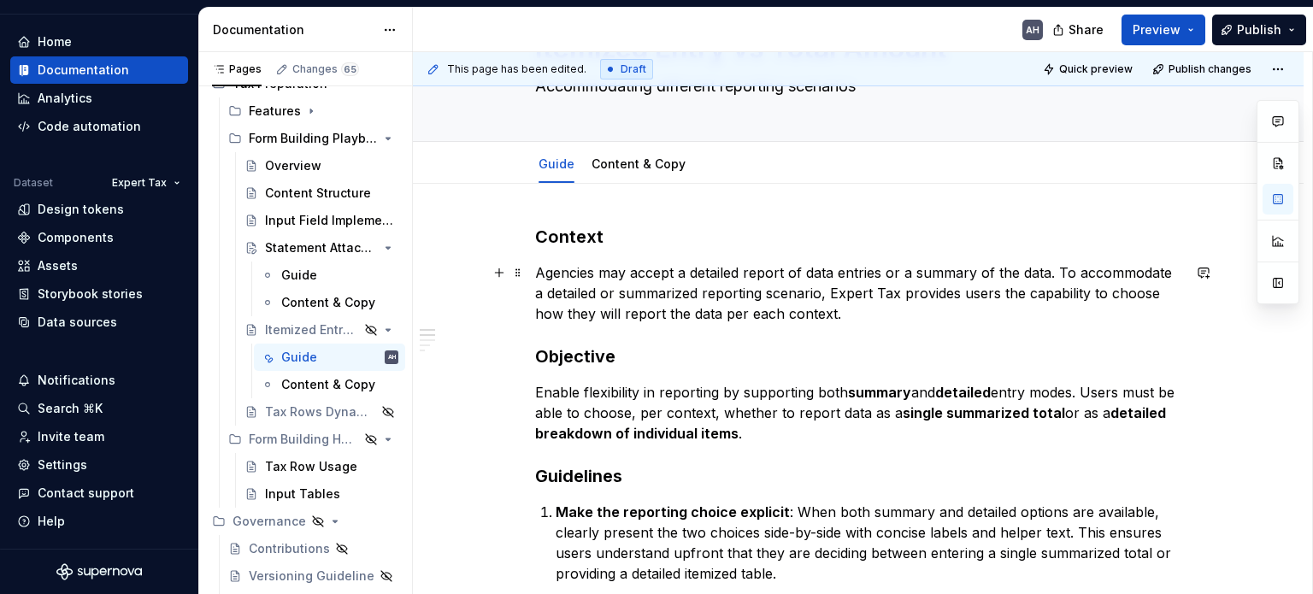
click at [968, 314] on p "Agencies may accept a detailed report of data entries or a summary of the data.…" at bounding box center [858, 293] width 646 height 62
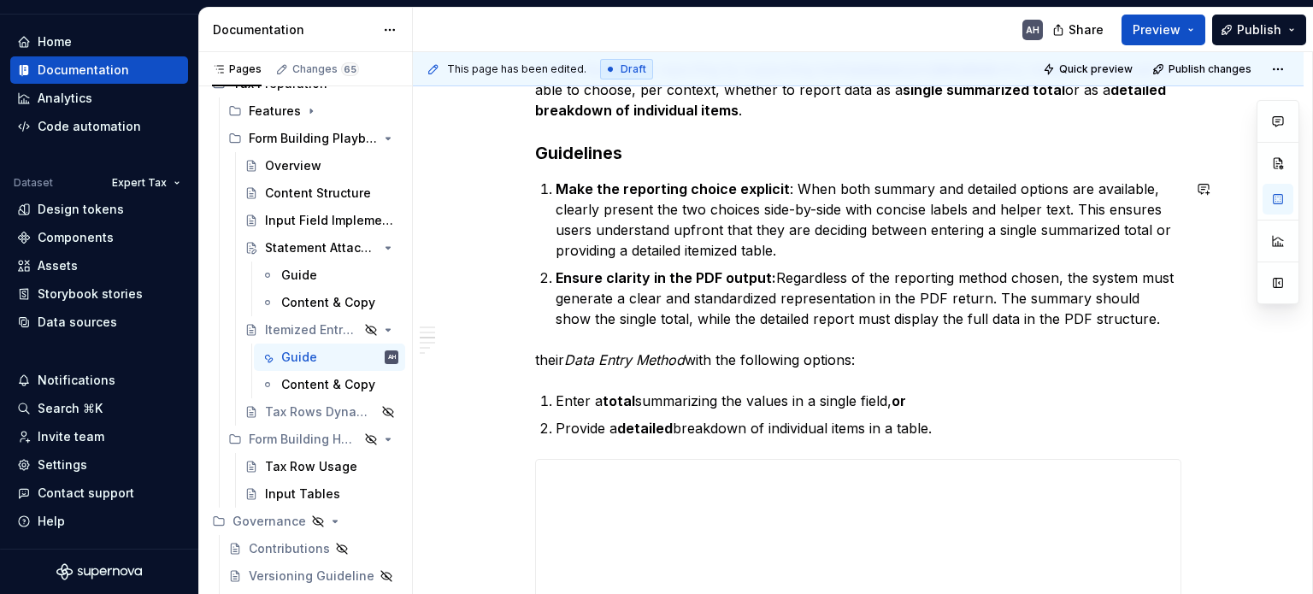
scroll to position [444, 0]
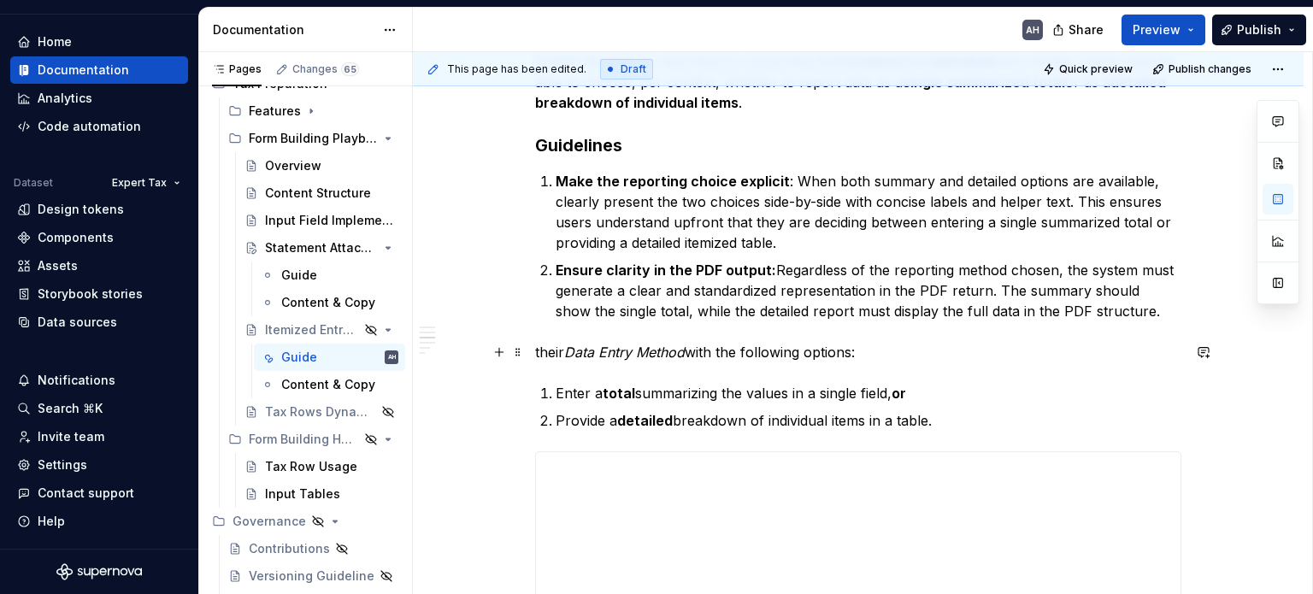
click at [537, 348] on p "their Data Entry Method with the following options:" at bounding box center [858, 352] width 646 height 21
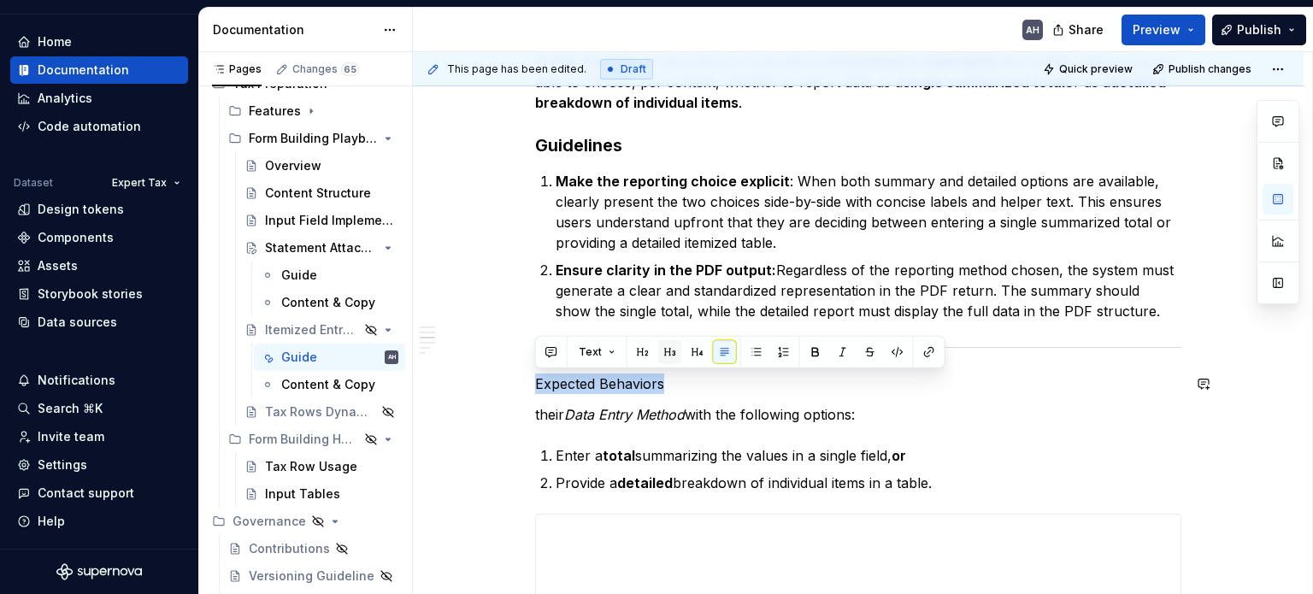
click at [675, 345] on button "button" at bounding box center [670, 352] width 24 height 24
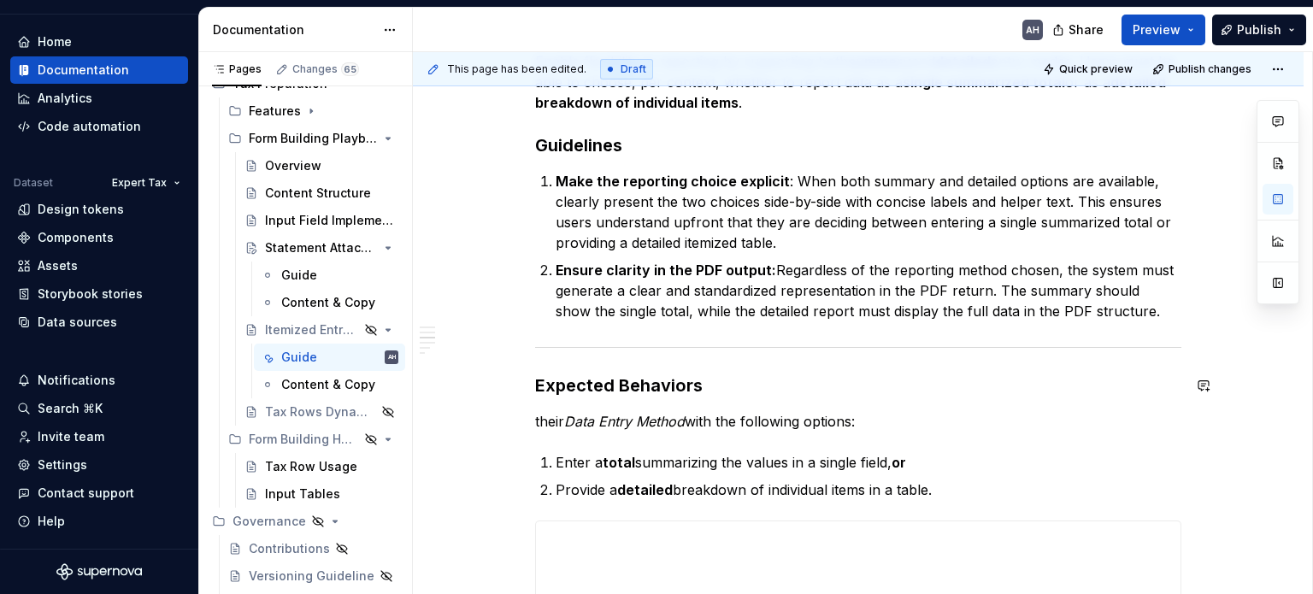
click at [538, 418] on p "their Data Entry Method with the following options:" at bounding box center [858, 421] width 646 height 21
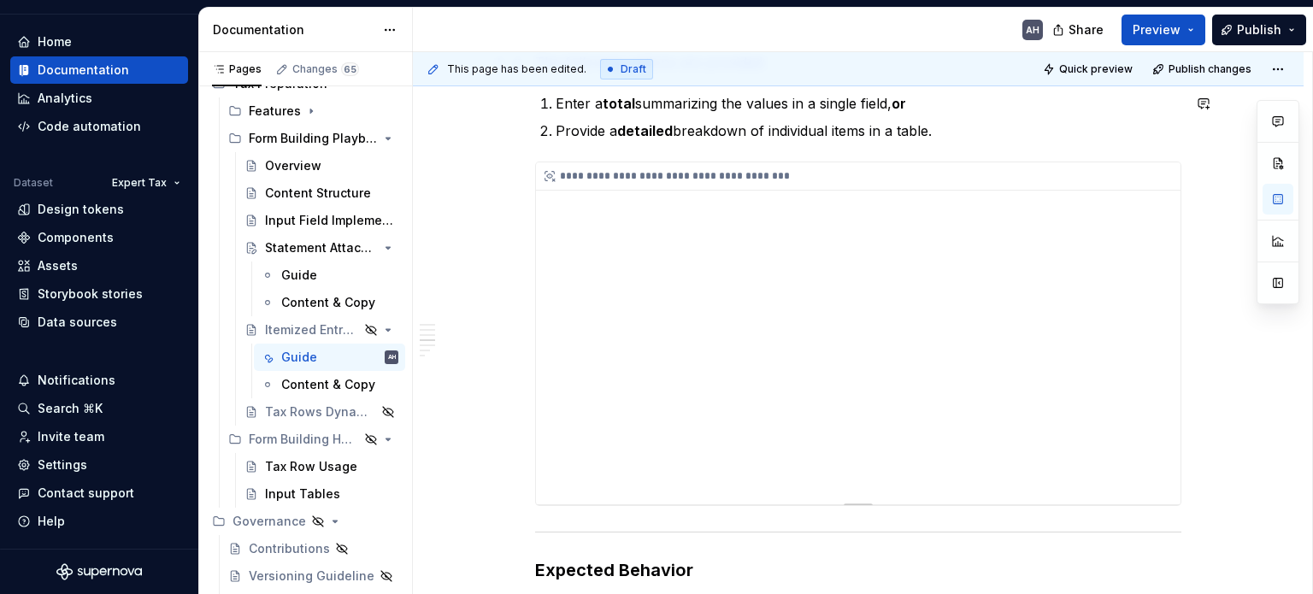
scroll to position [571, 0]
